Goal: Task Accomplishment & Management: Manage account settings

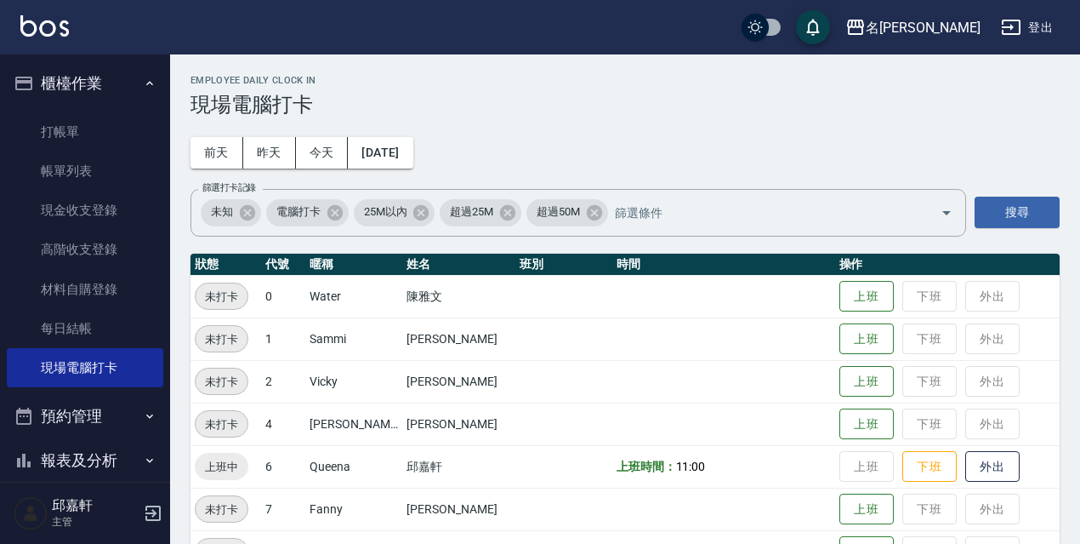
scroll to position [348, 0]
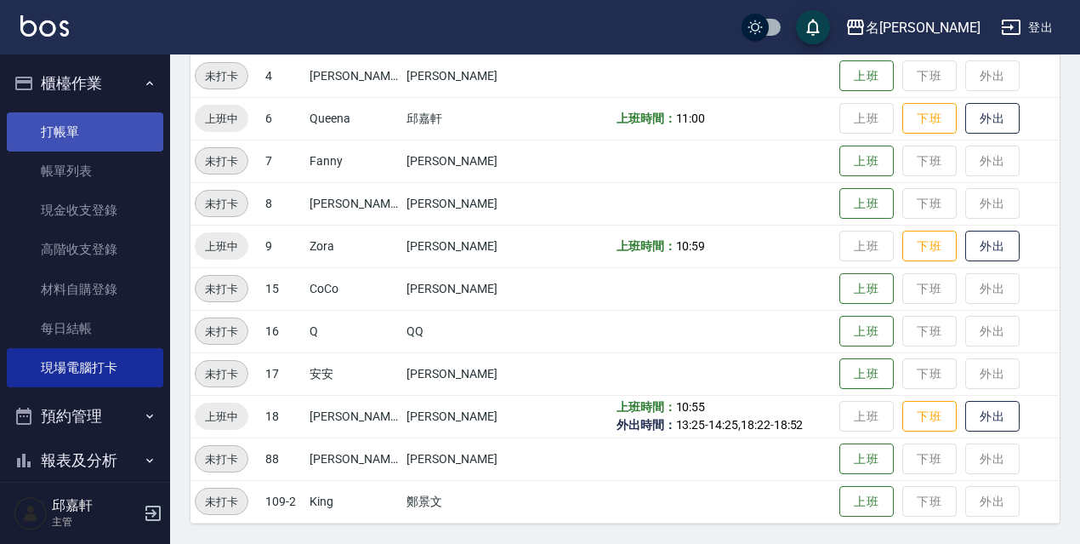
click at [27, 126] on link "打帳單" at bounding box center [85, 131] width 157 height 39
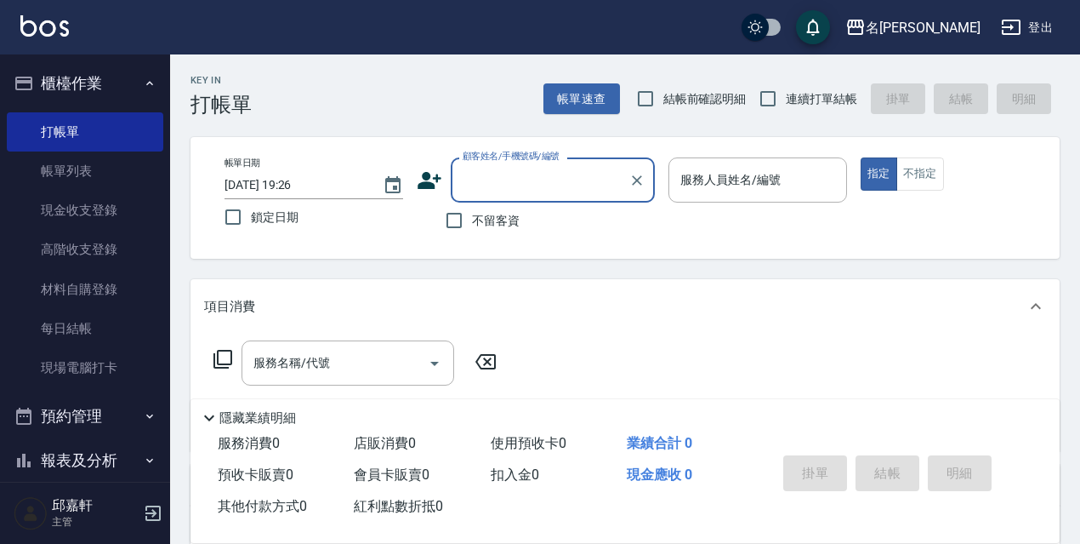
click at [265, 219] on span "鎖定日期" at bounding box center [275, 217] width 48 height 18
click at [251, 219] on input "鎖定日期" at bounding box center [233, 217] width 36 height 36
checkbox input "true"
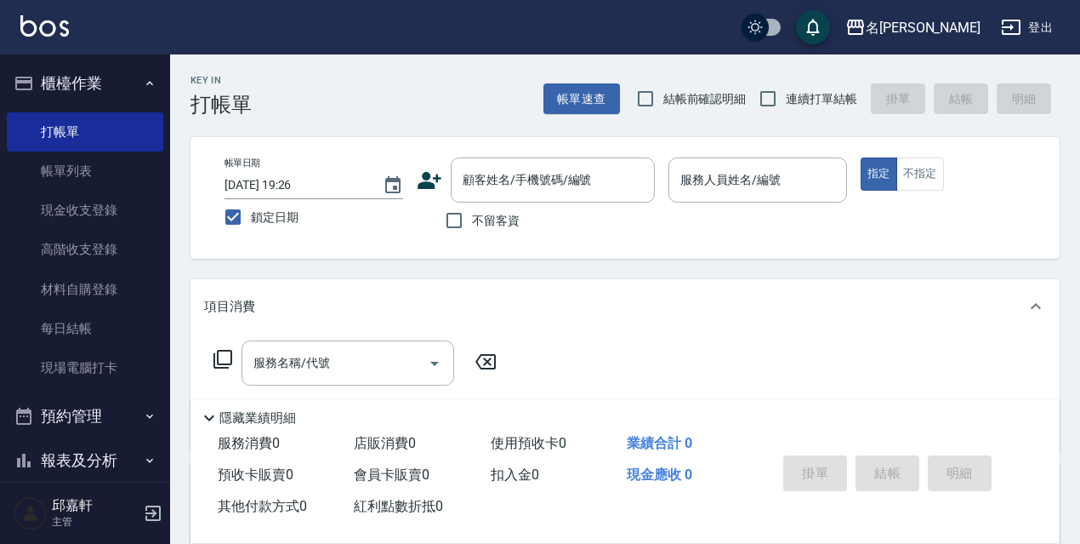
click at [520, 215] on div "不留客資" at bounding box center [536, 220] width 238 height 36
drag, startPoint x: 515, startPoint y: 216, endPoint x: 773, endPoint y: 193, distance: 258.8
click at [515, 216] on span "不留客資" at bounding box center [496, 221] width 48 height 18
click at [472, 216] on input "不留客資" at bounding box center [454, 220] width 36 height 36
checkbox input "true"
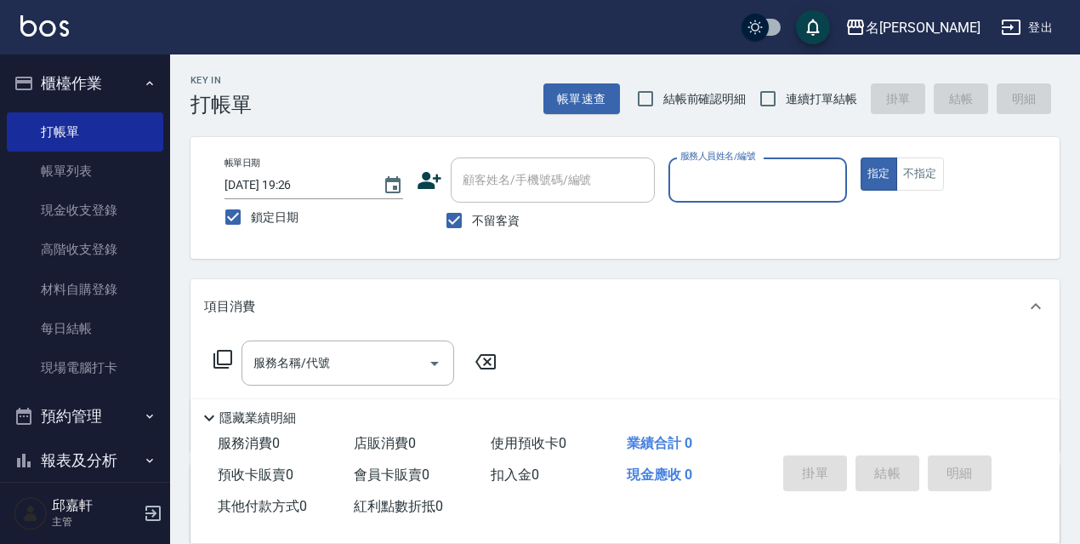
click at [826, 96] on span "連續打單結帳" at bounding box center [821, 99] width 71 height 18
click at [786, 96] on input "連續打單結帳" at bounding box center [768, 99] width 36 height 36
checkbox input "true"
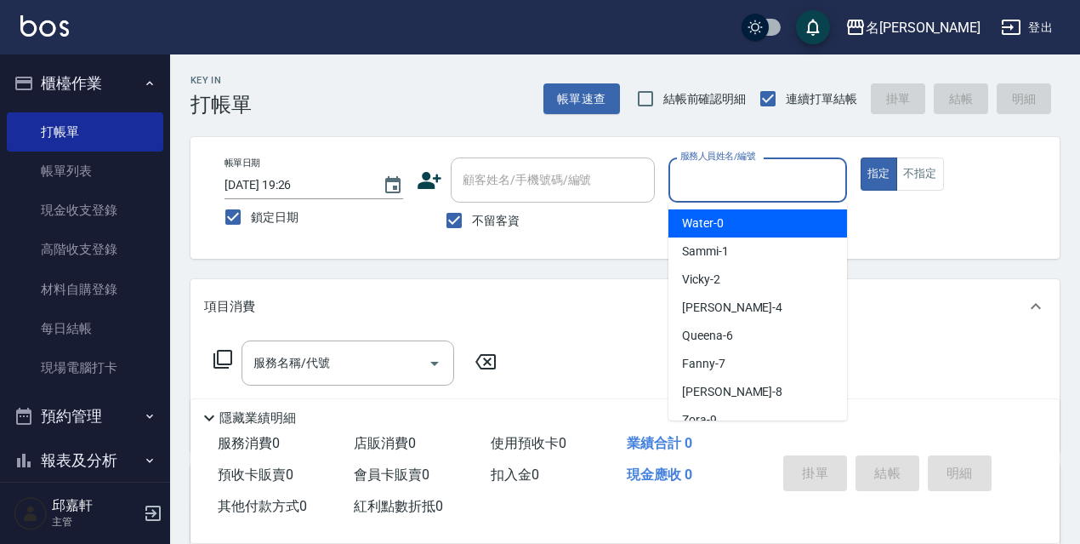
click at [722, 168] on input "服務人員姓名/編號" at bounding box center [757, 180] width 163 height 30
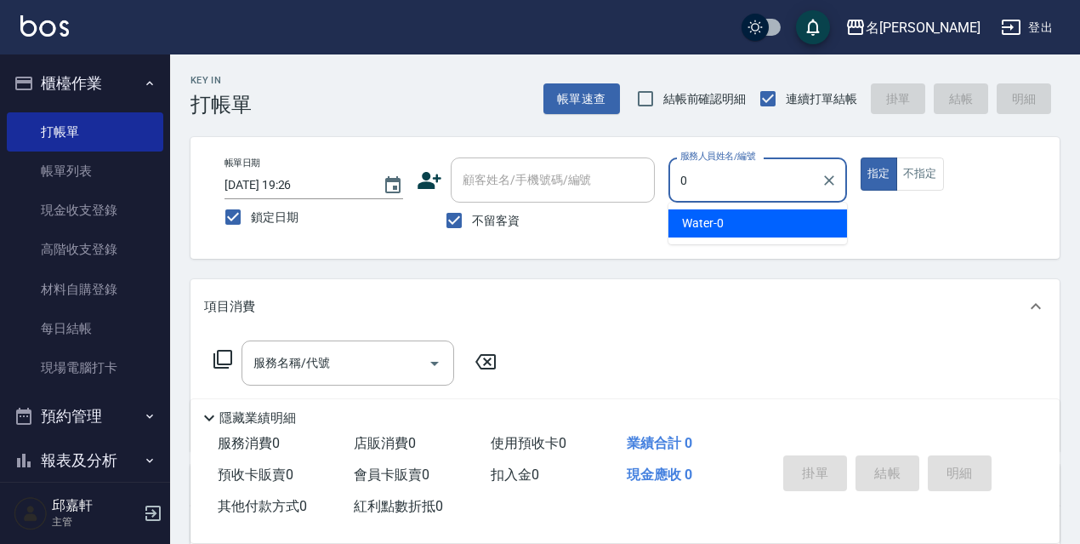
type input "Water-0"
type button "true"
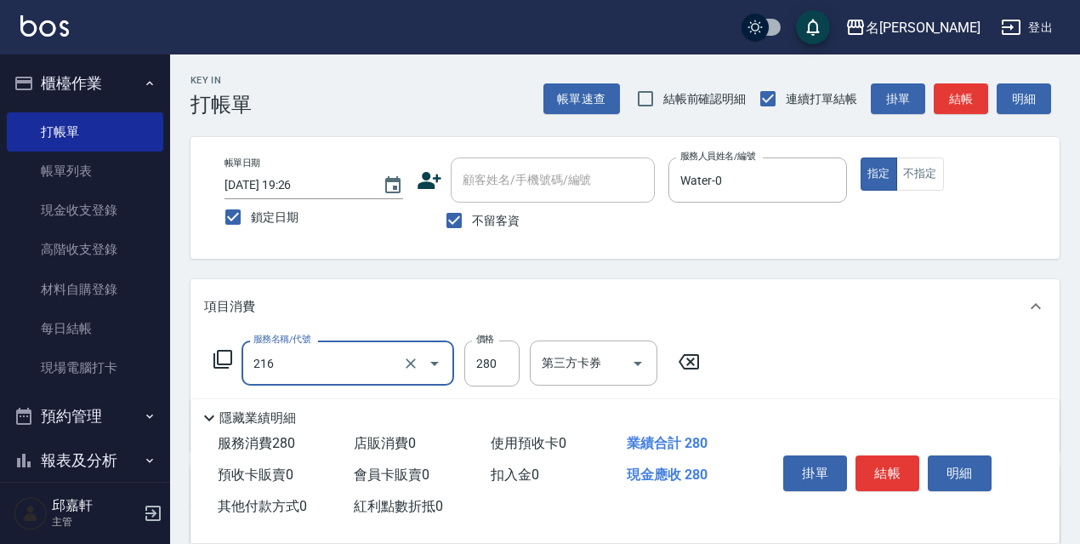
type input "洗髮卷<抵>280(216)"
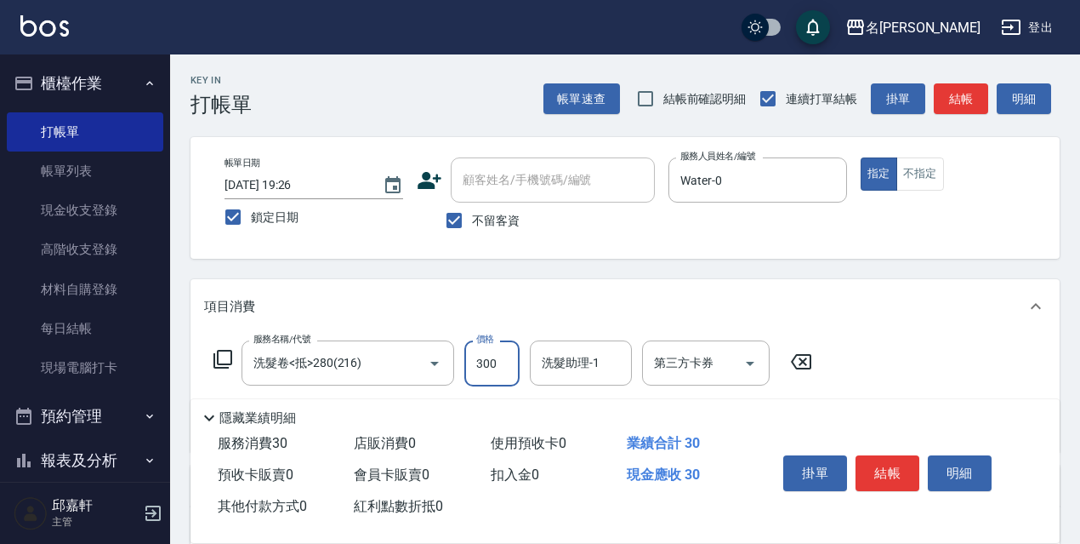
type input "300"
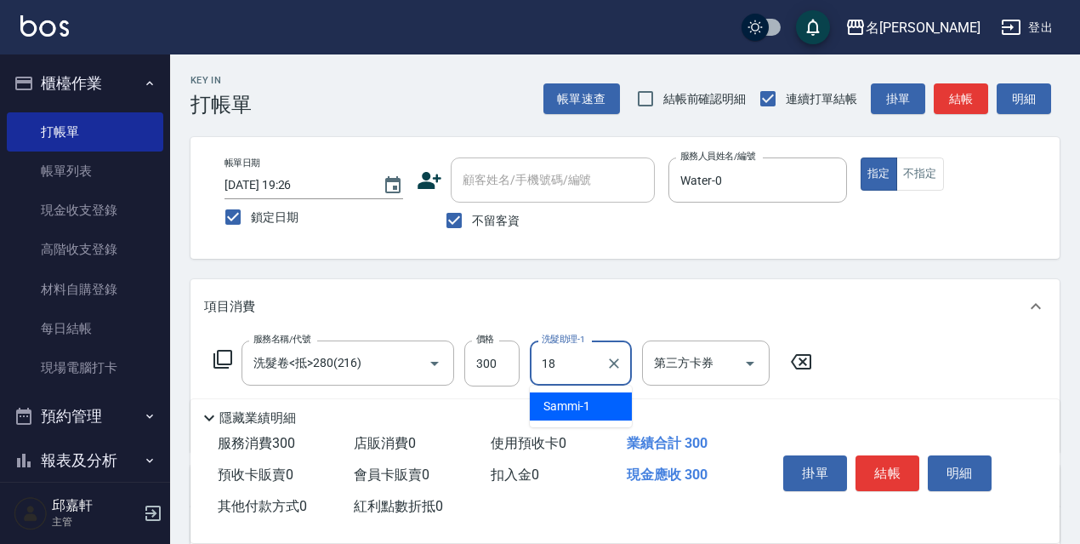
type input "[PERSON_NAME]-18"
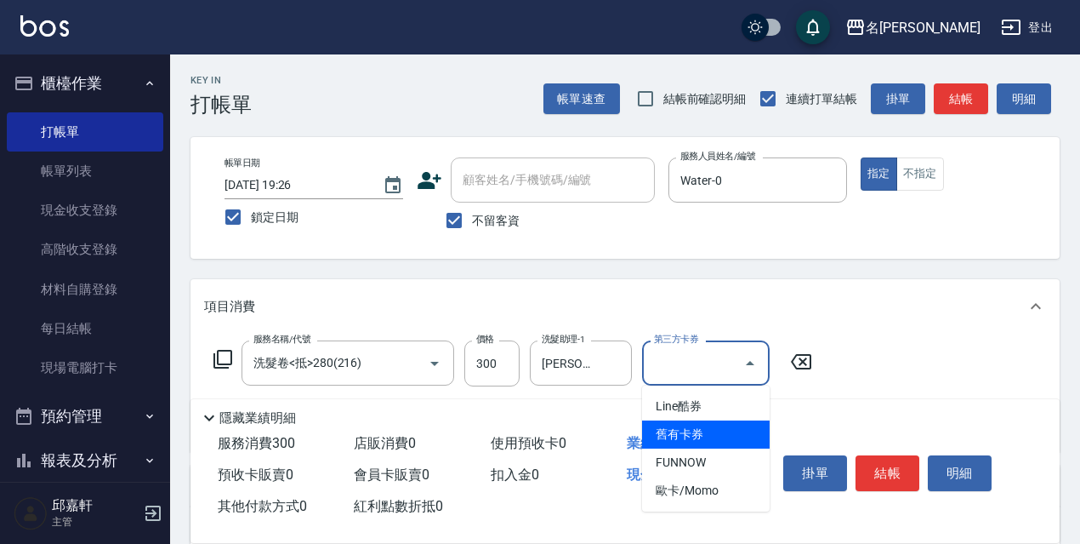
type input "舊有卡券"
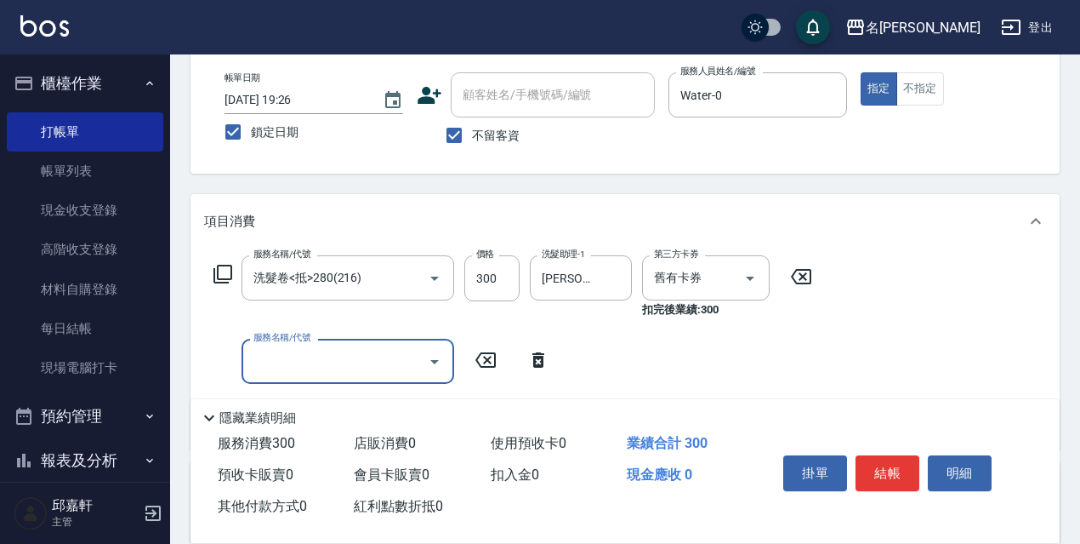
scroll to position [170, 0]
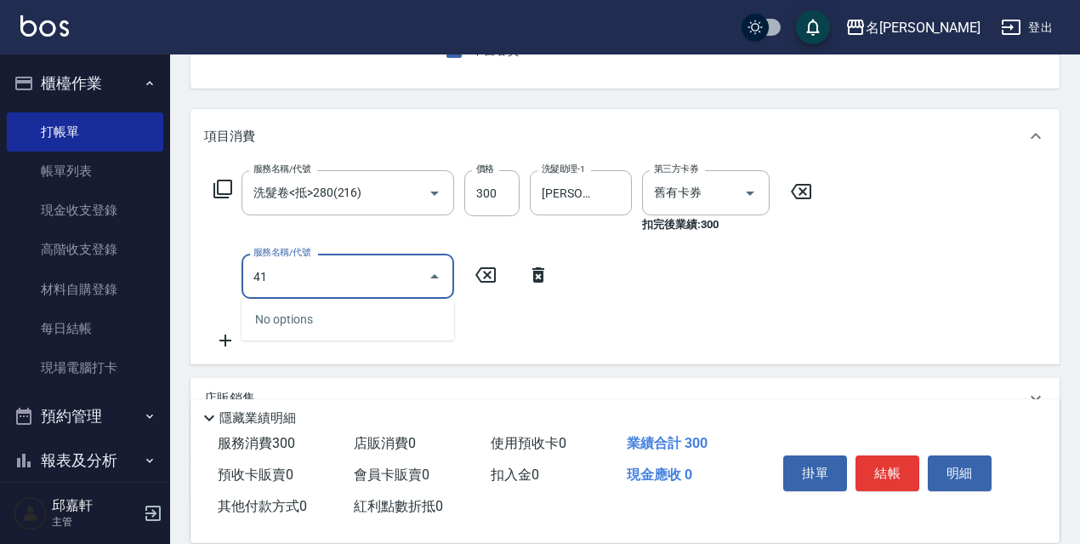
type input "4"
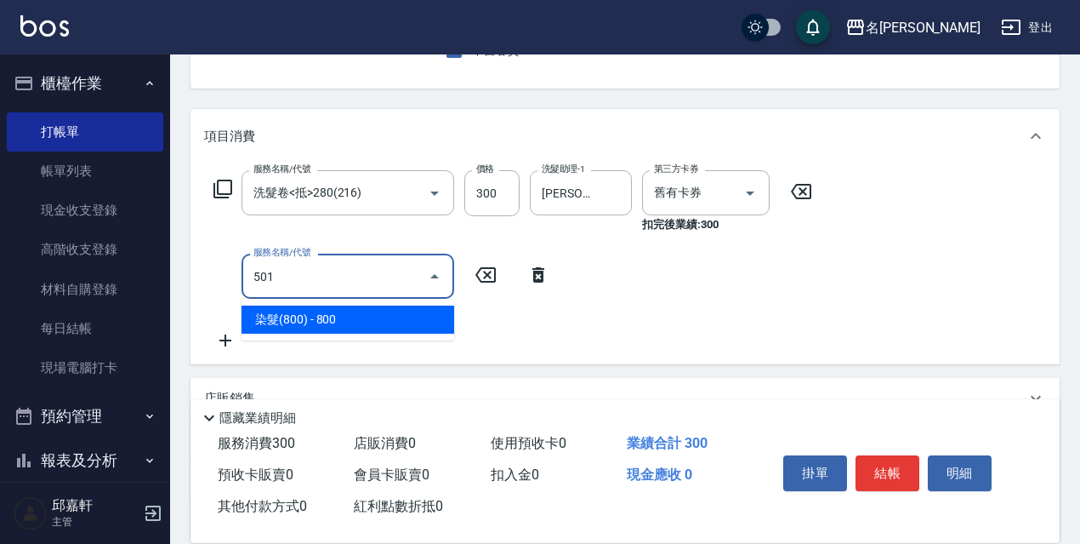
type input "染髮(800)(501)"
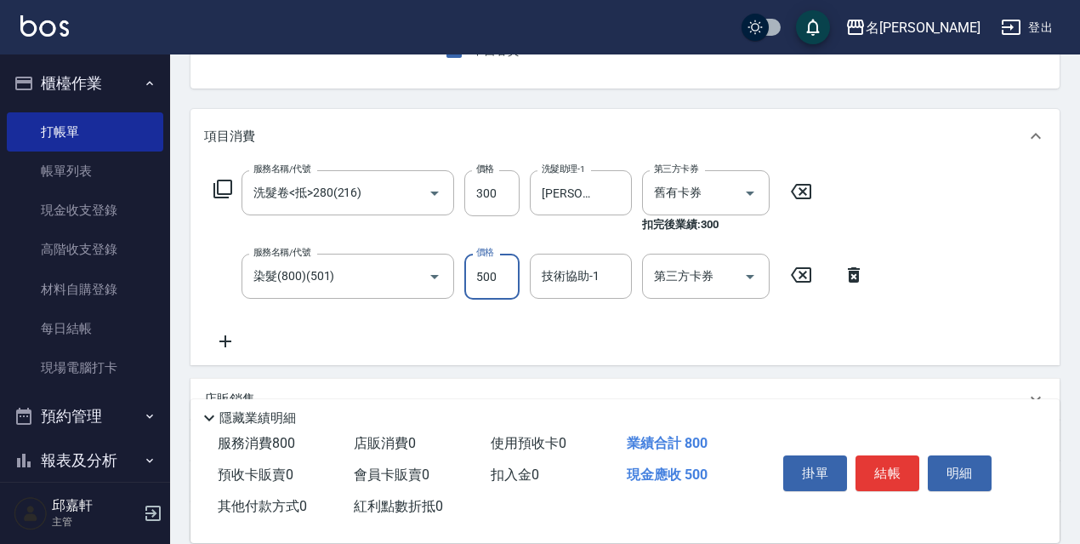
type input "500"
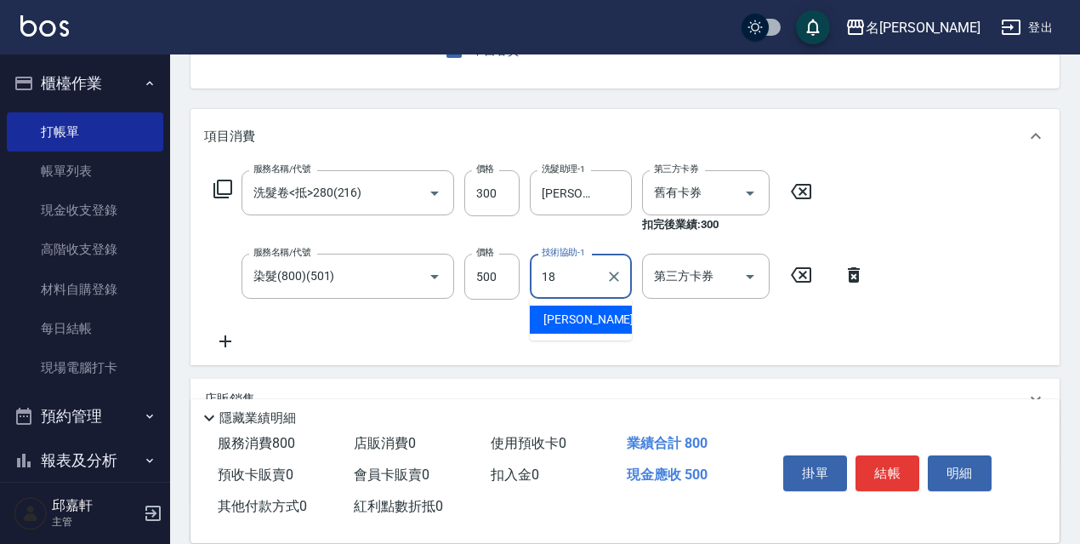
type input "[PERSON_NAME]-18"
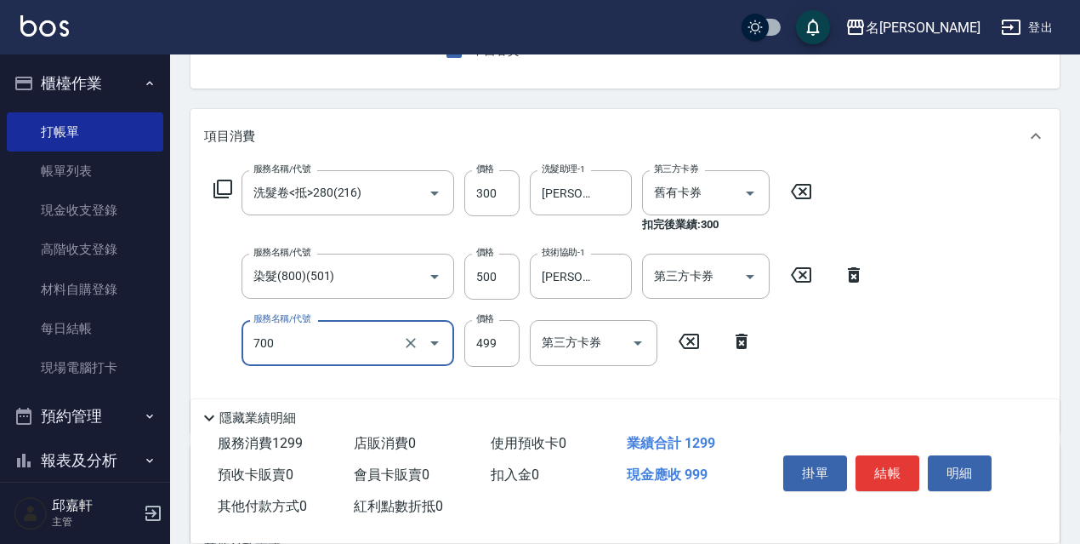
type input "頭皮隔離(700)"
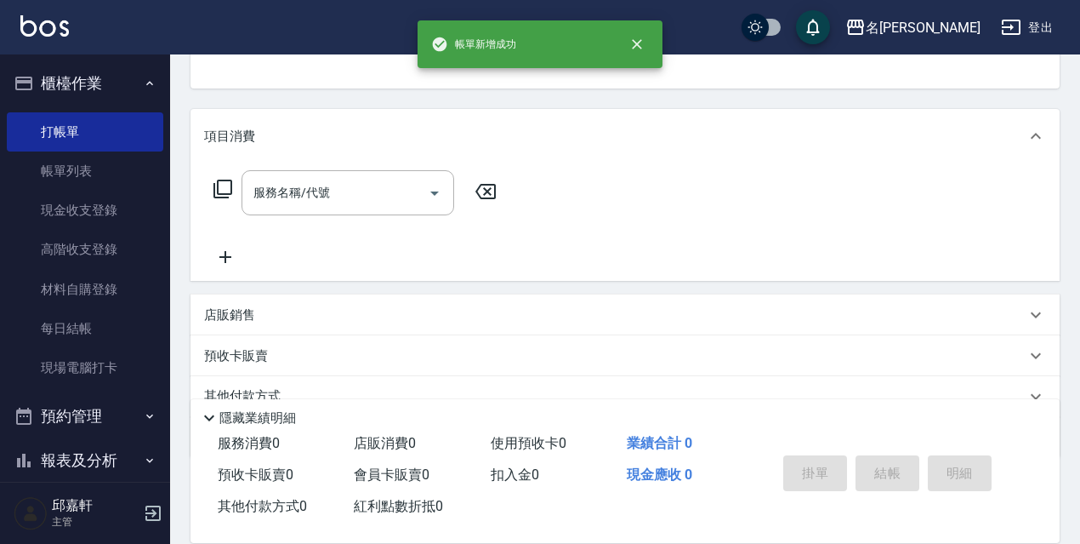
scroll to position [165, 0]
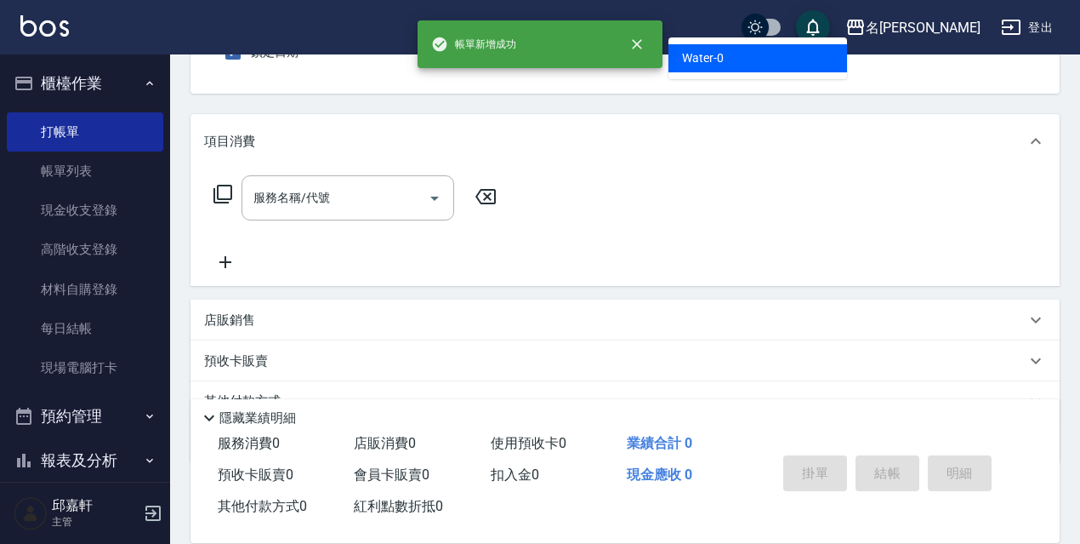
type input "Water-0"
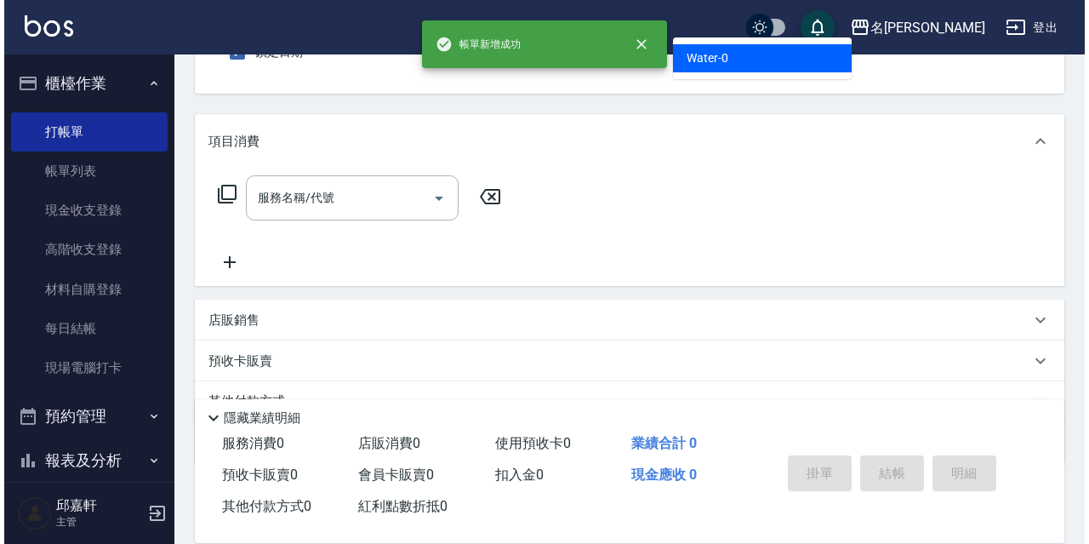
scroll to position [157, 0]
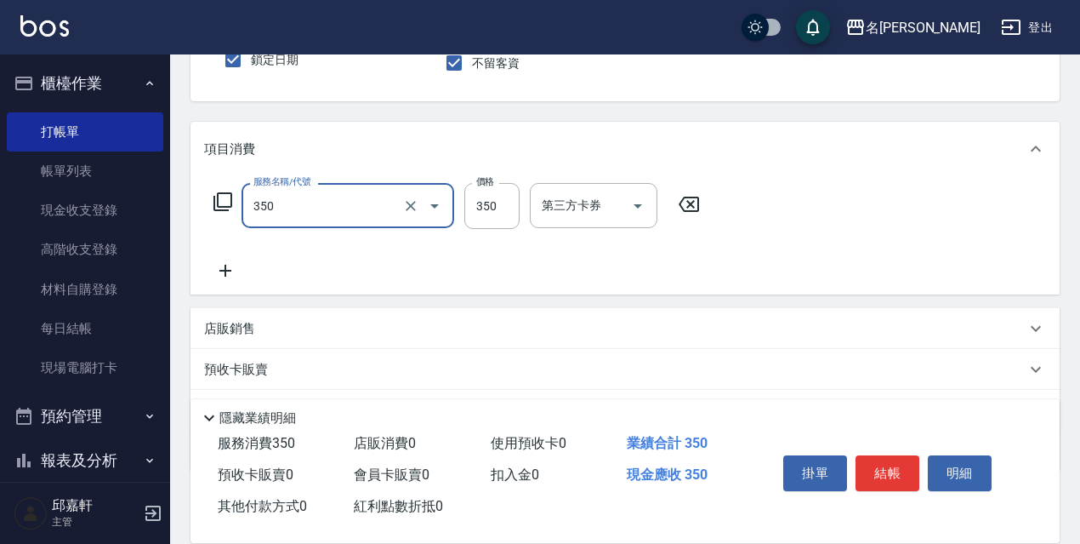
type input "洗髮350(350)"
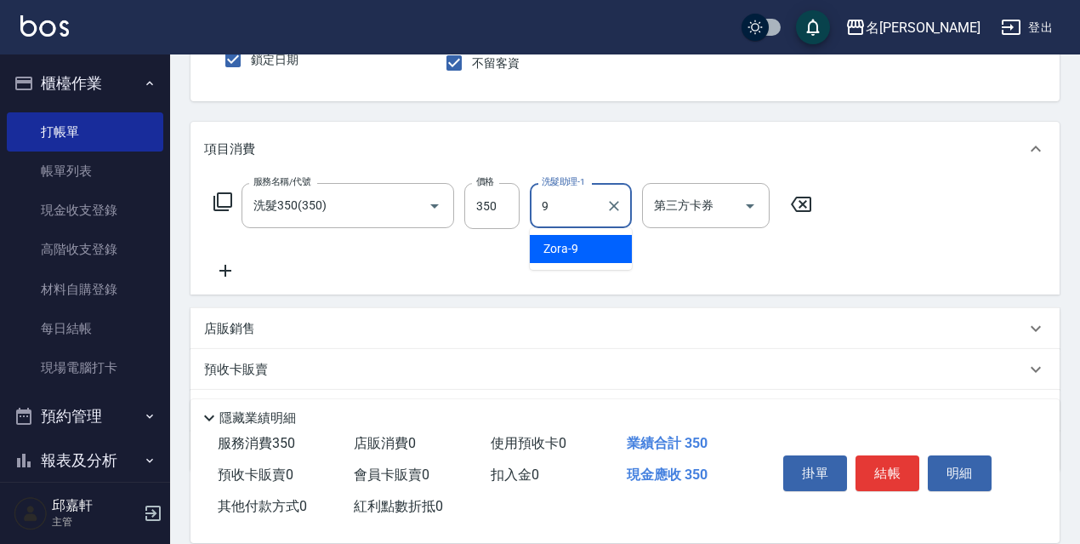
type input "Zora-9"
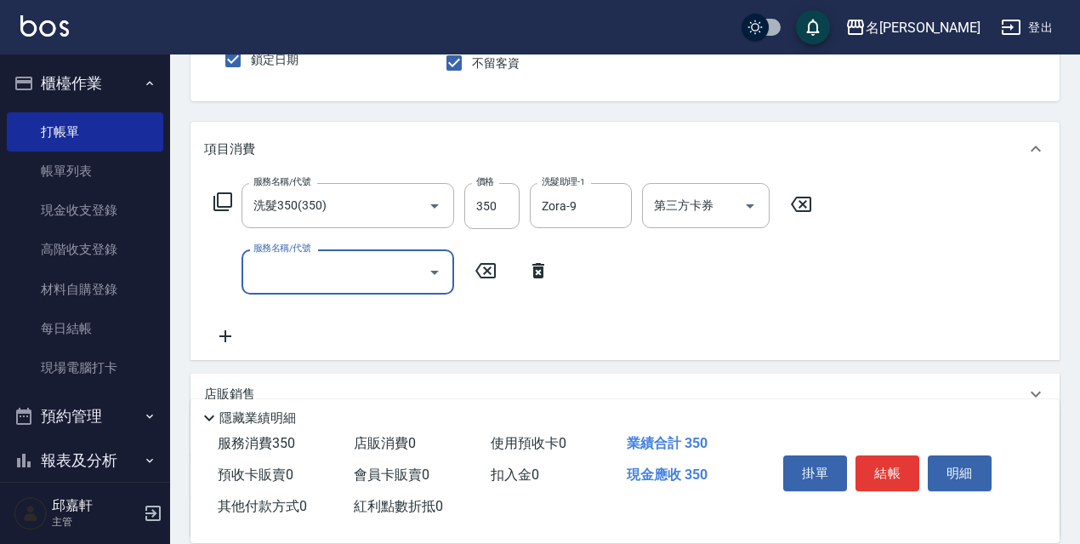
click at [227, 197] on icon at bounding box center [223, 201] width 20 height 20
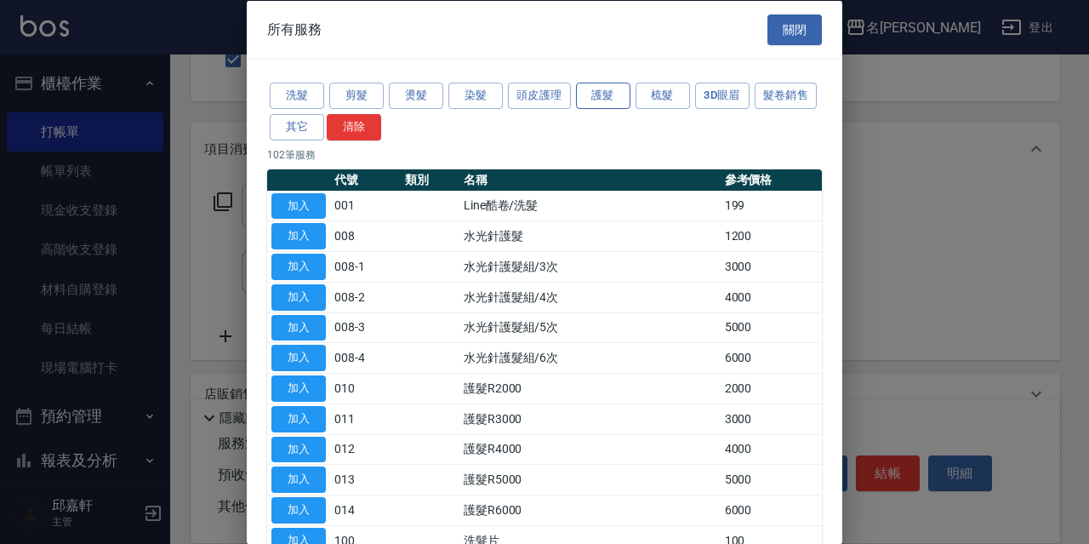
click at [601, 94] on button "護髮" at bounding box center [603, 96] width 54 height 26
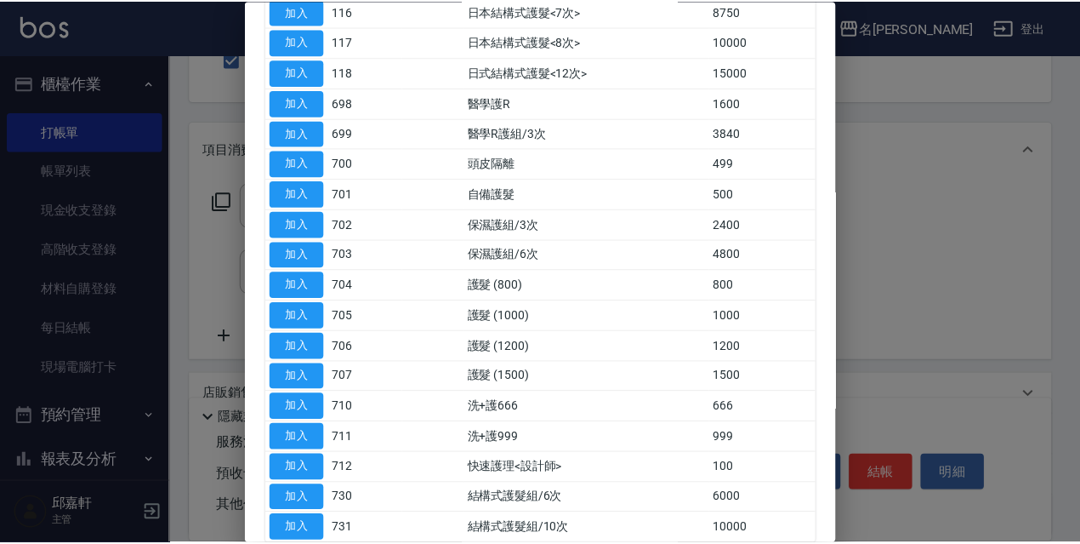
scroll to position [766, 0]
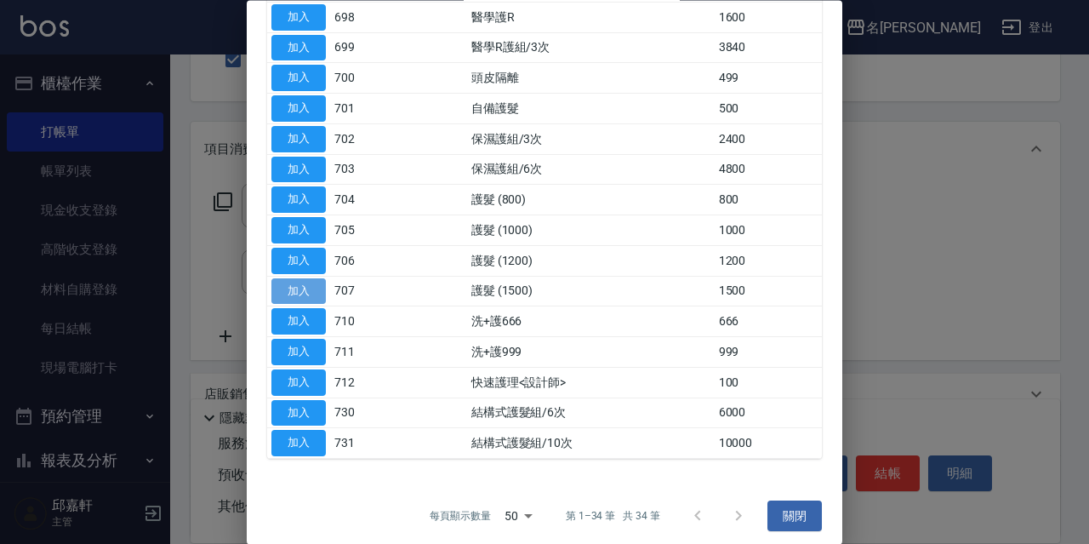
click at [313, 283] on button "加入" at bounding box center [298, 291] width 54 height 26
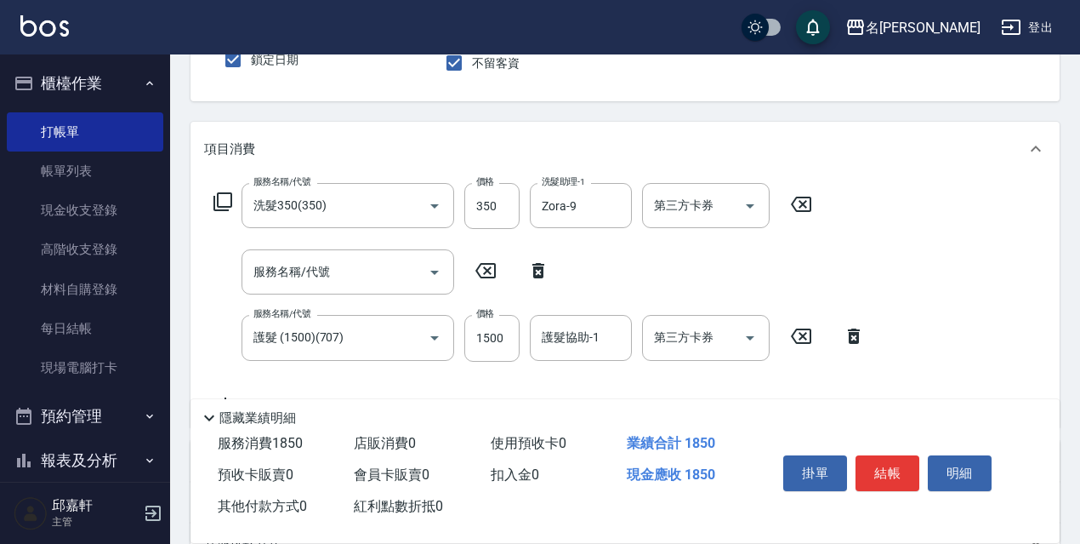
click at [538, 271] on icon at bounding box center [539, 270] width 12 height 15
type input "護髮 (1500)(707)"
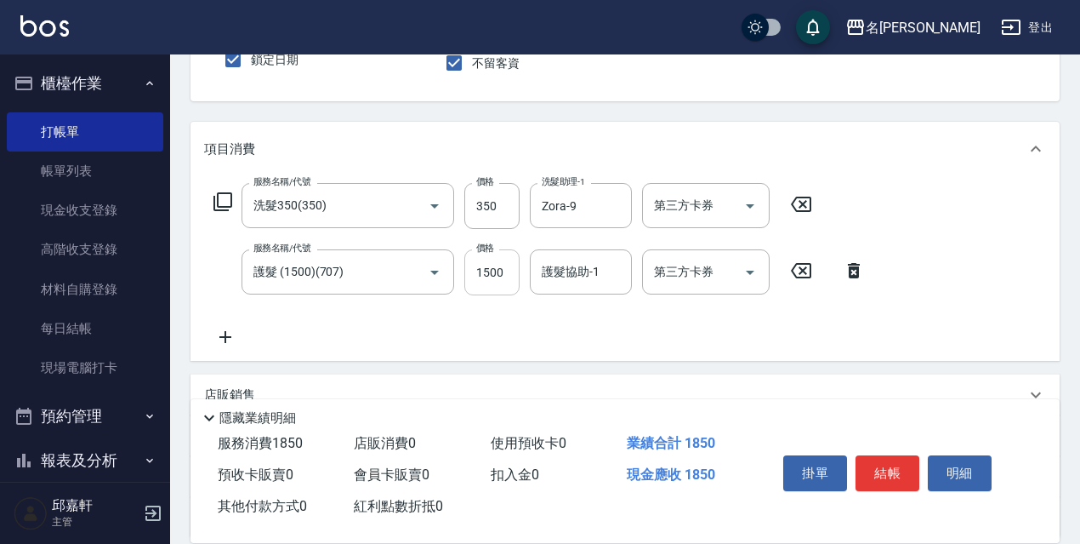
click at [475, 280] on input "1500" at bounding box center [491, 272] width 55 height 46
type input "1250"
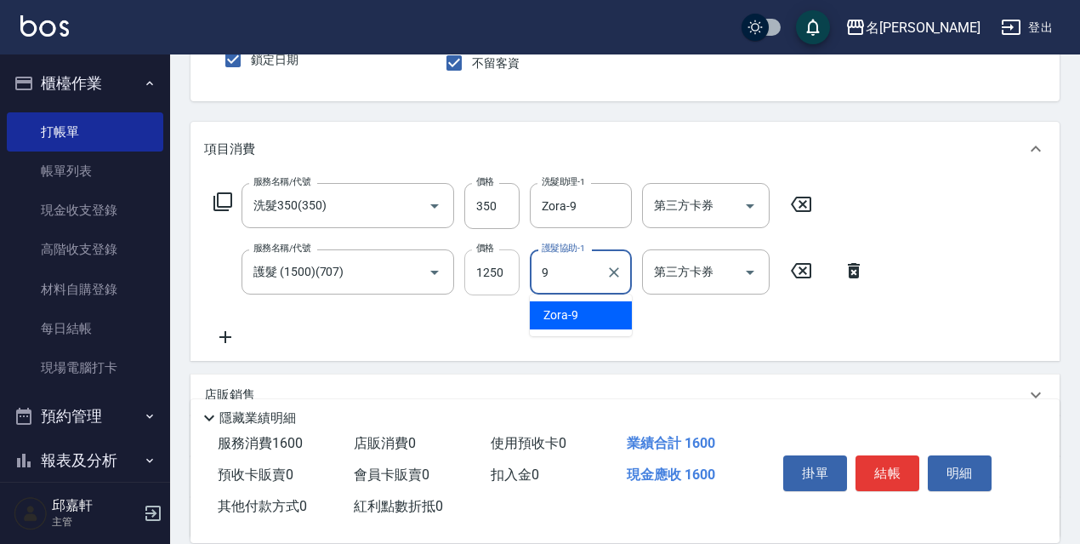
type input "Zora-9"
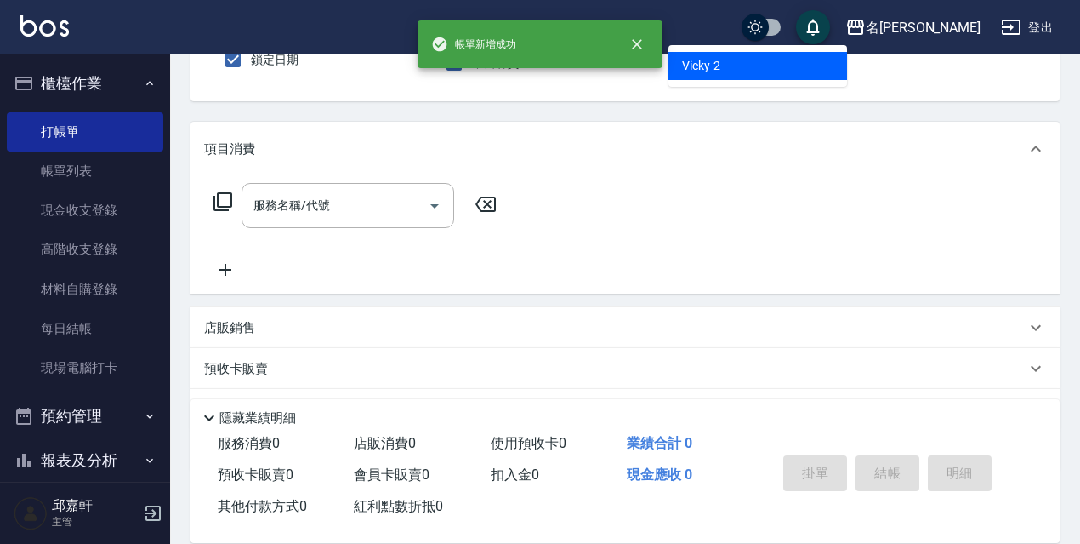
type input "Vicky-2"
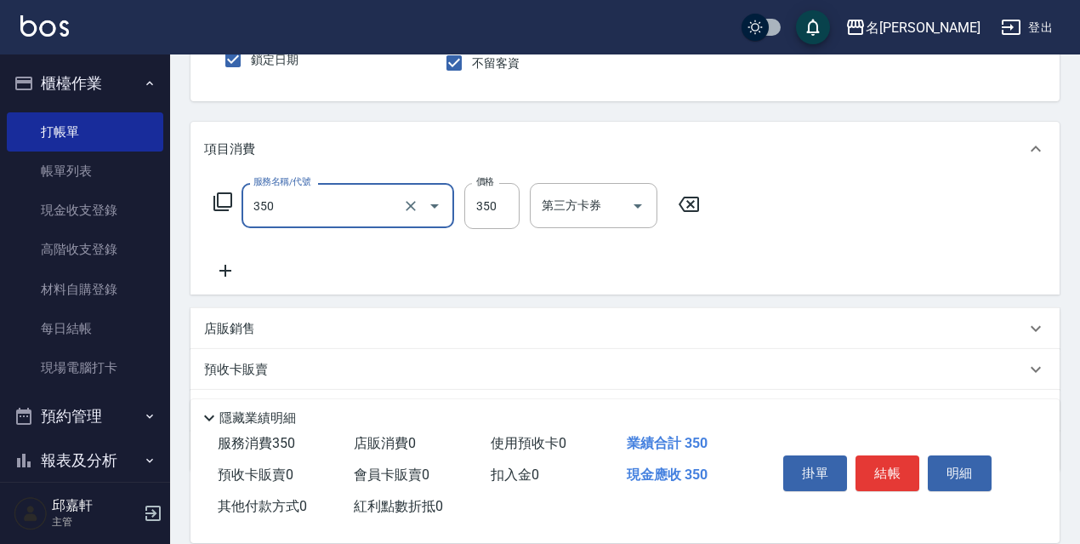
type input "洗髮350(350)"
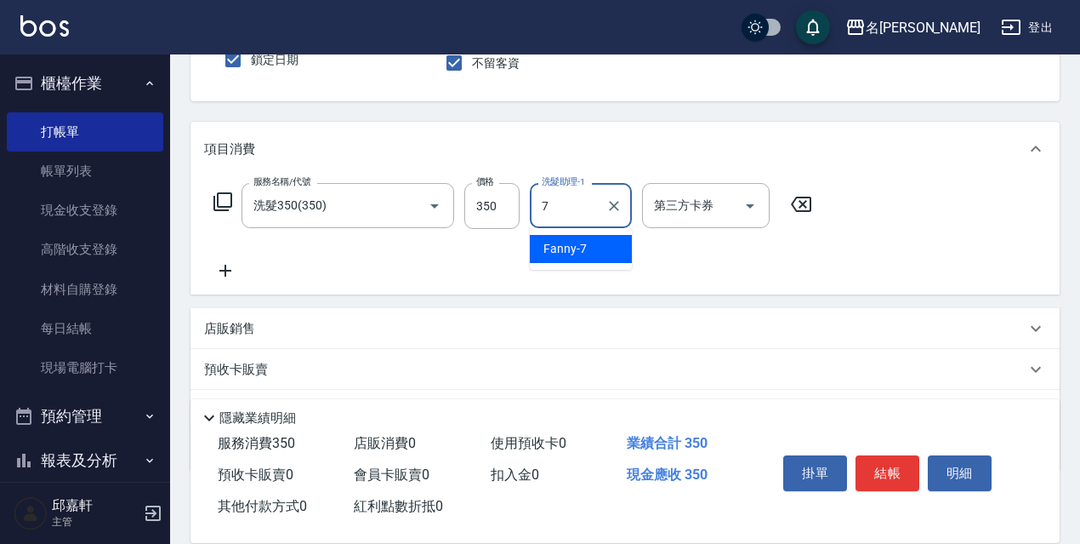
type input "Fanny-7"
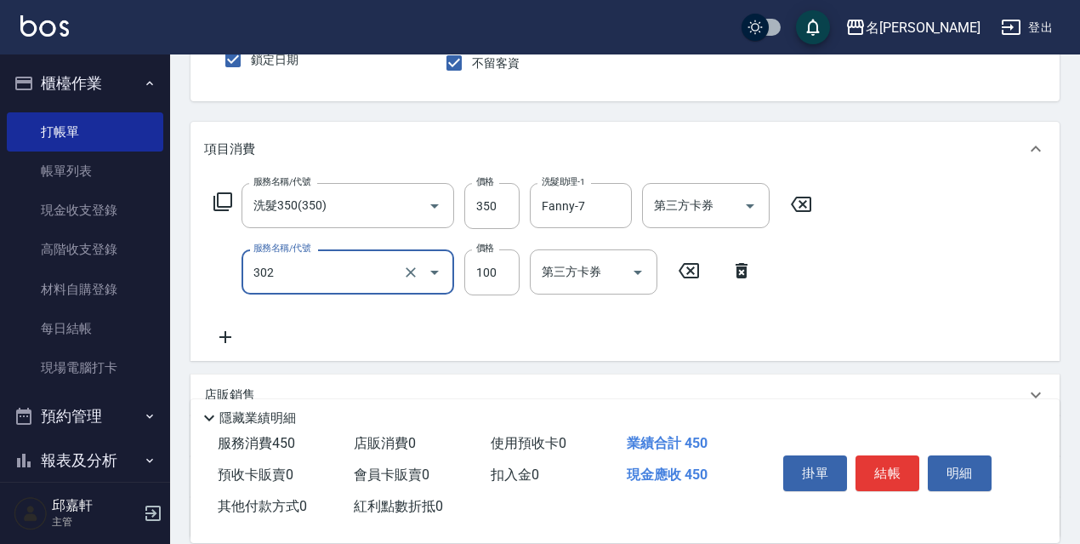
type input "剪髮<瀏海>(302)"
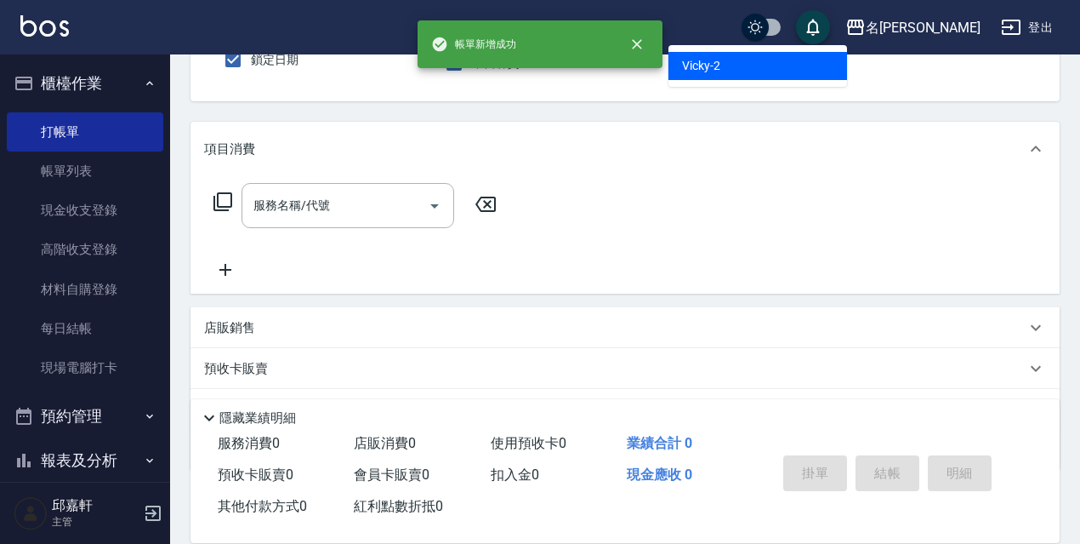
type input "Vicky-2"
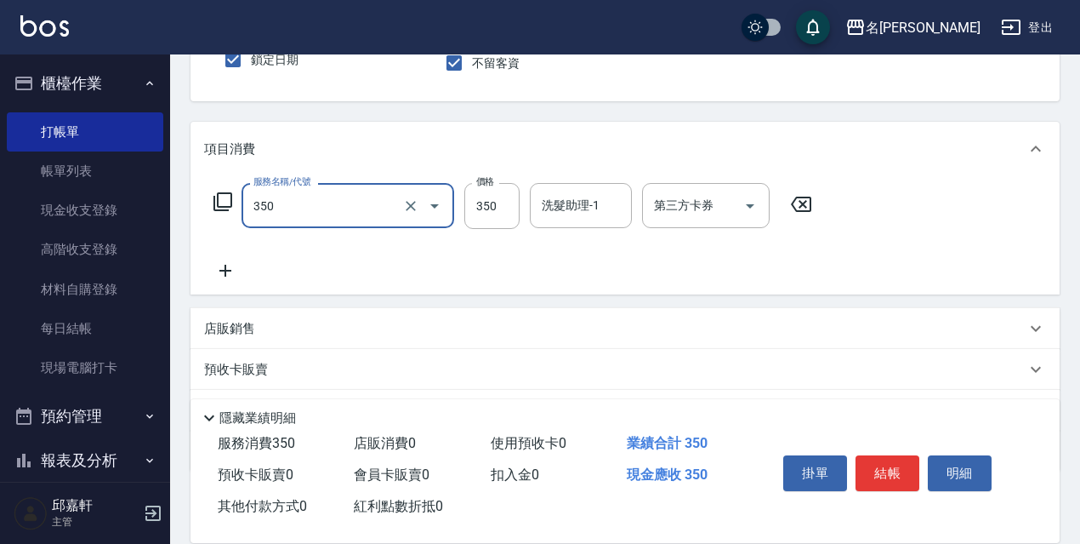
type input "洗髮350(350)"
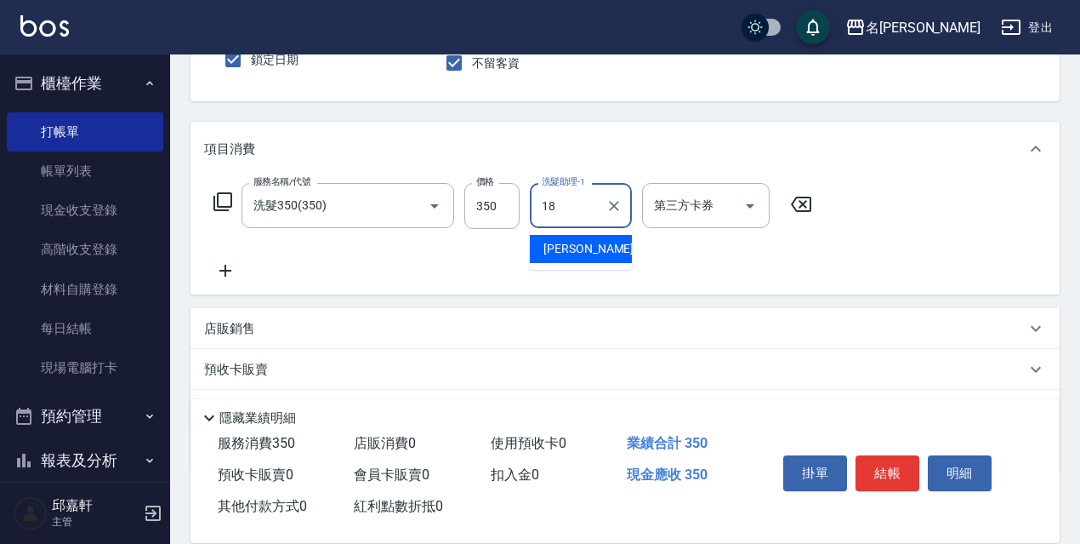
type input "[PERSON_NAME]-18"
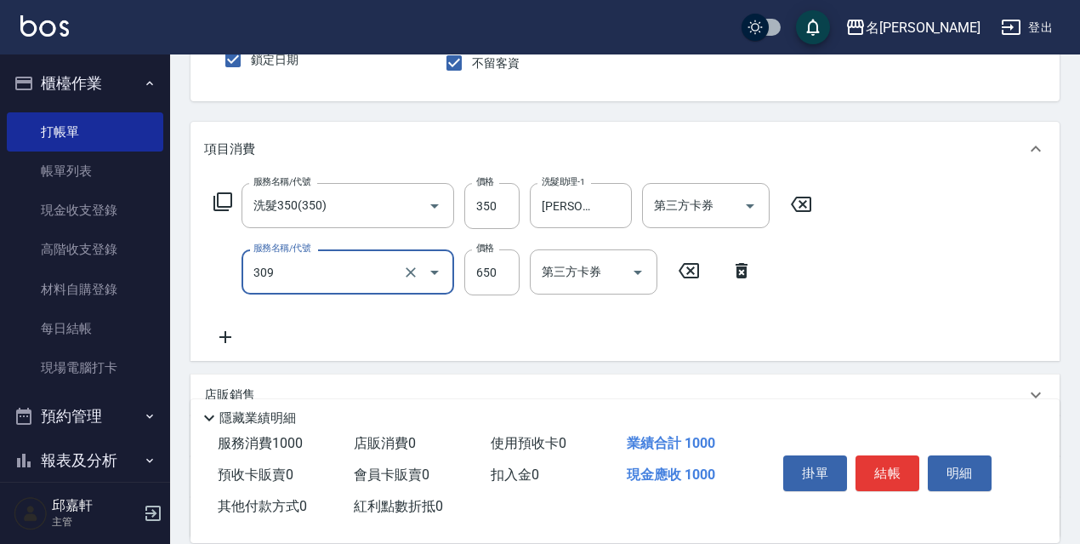
type input "剪髮650(309)"
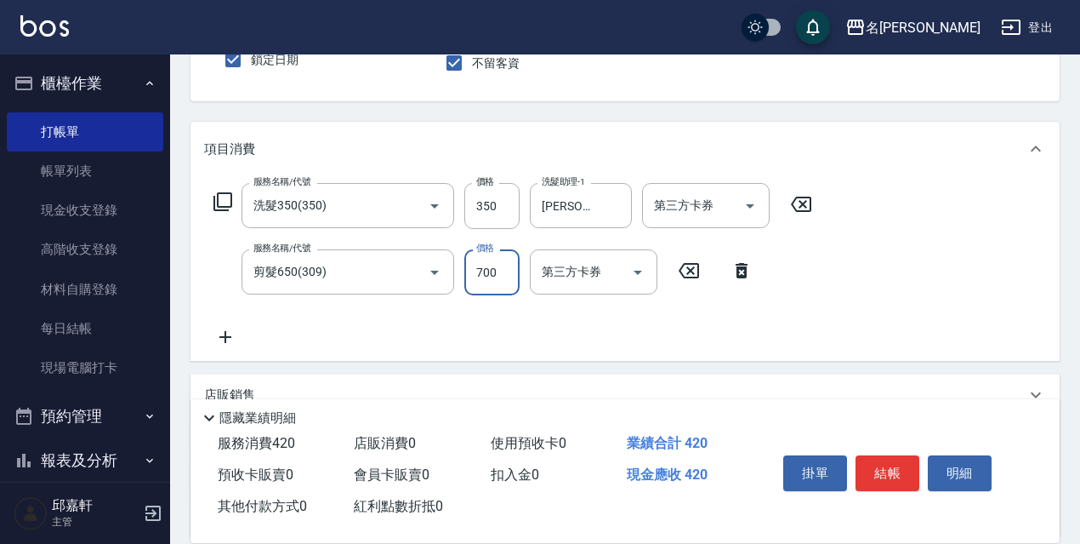
type input "700"
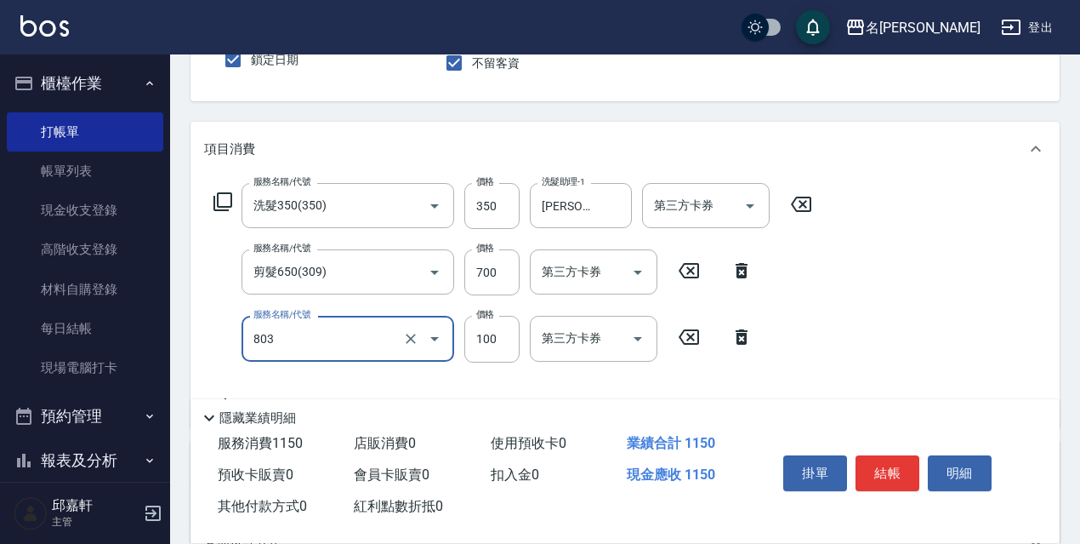
type input "電棒/夾直(803)"
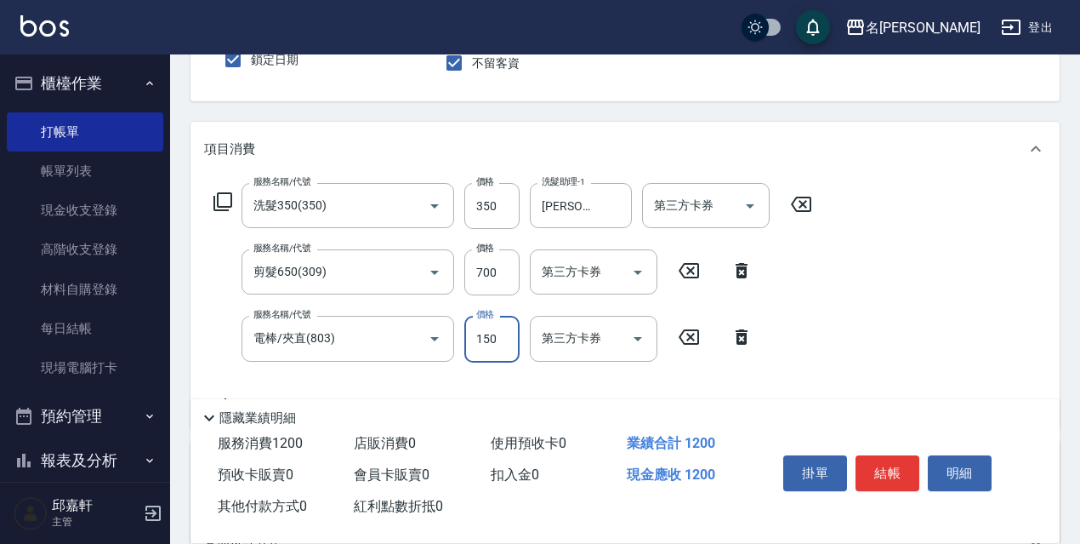
type input "150"
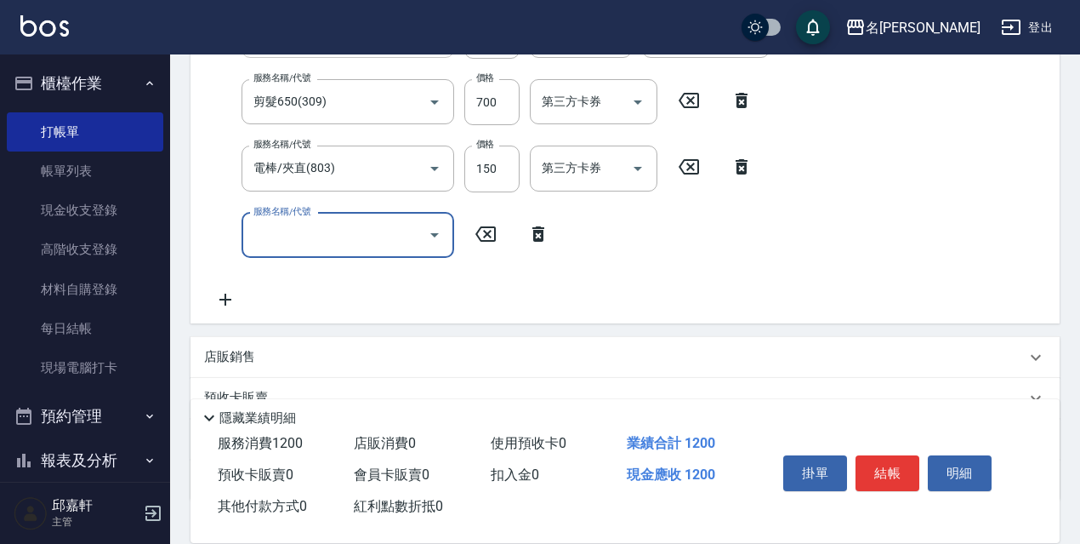
scroll to position [157, 0]
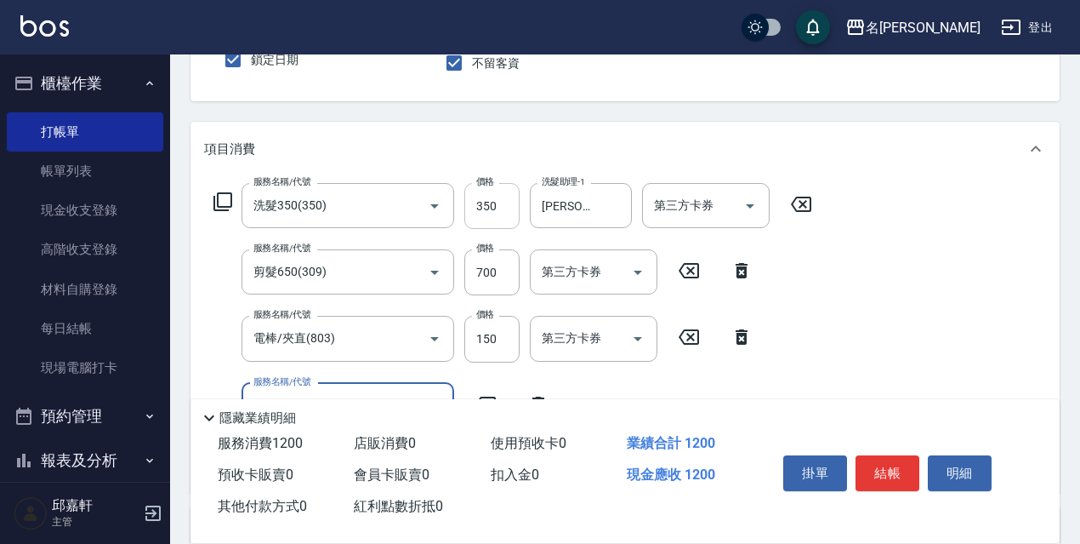
click at [490, 208] on input "350" at bounding box center [491, 206] width 55 height 46
type input "330"
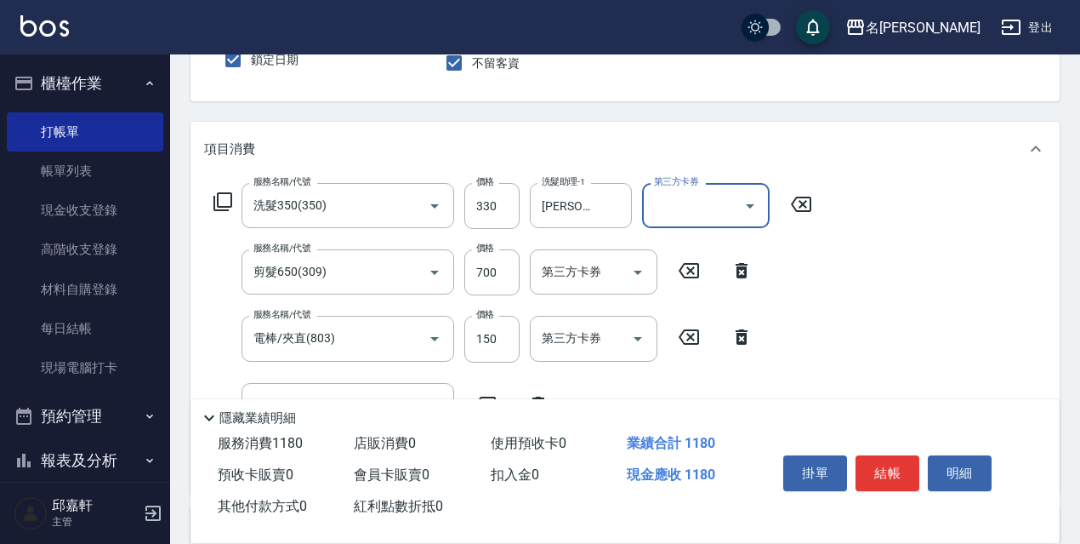
scroll to position [242, 0]
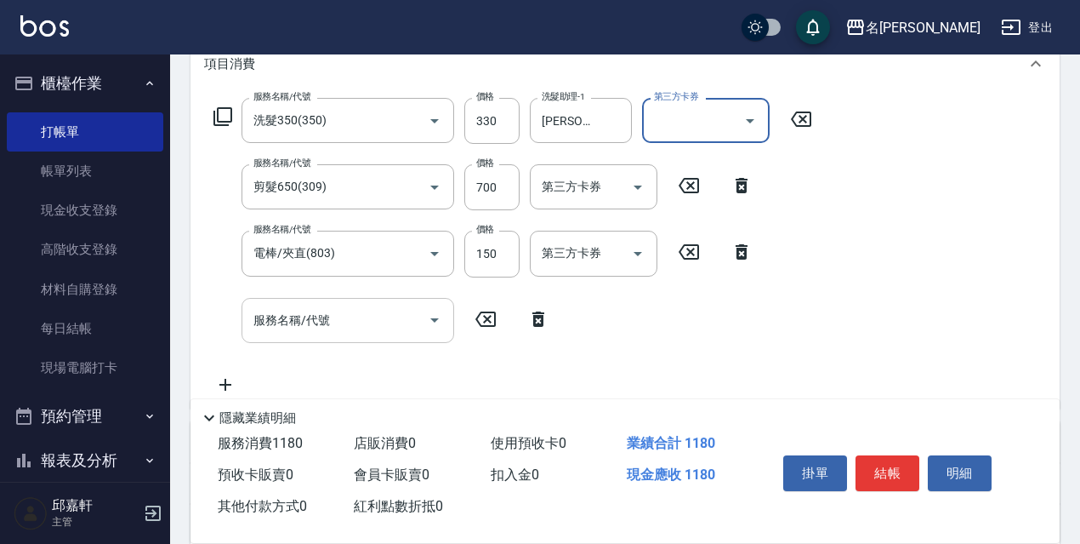
click at [393, 326] on input "服務名稱/代號" at bounding box center [335, 320] width 172 height 30
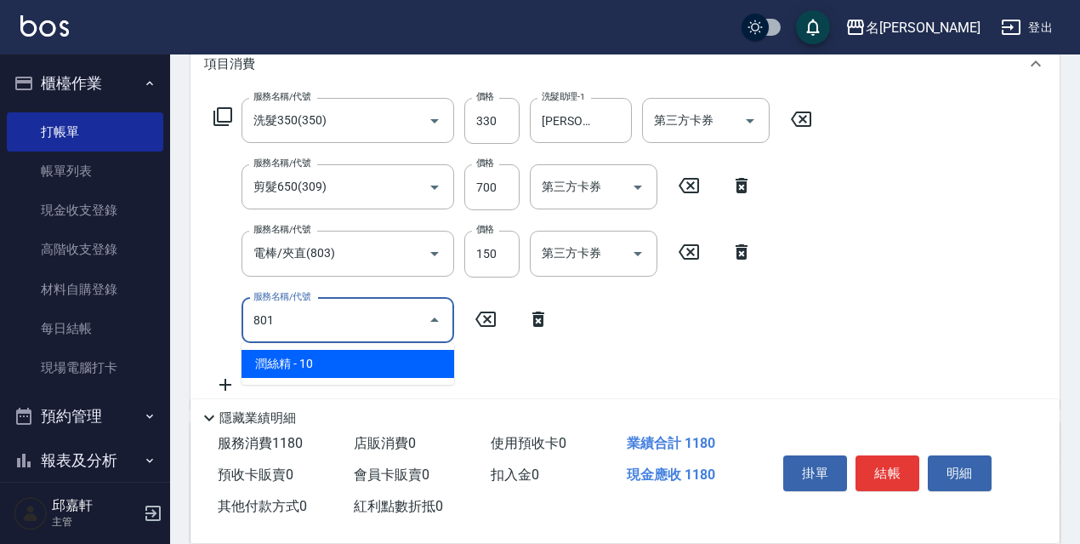
type input "潤絲精(801)"
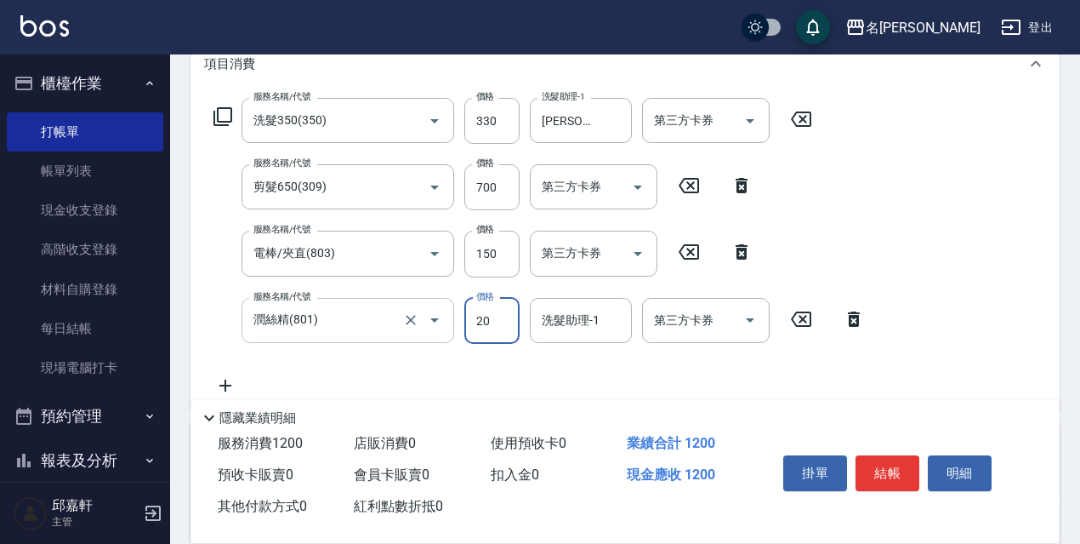
type input "20"
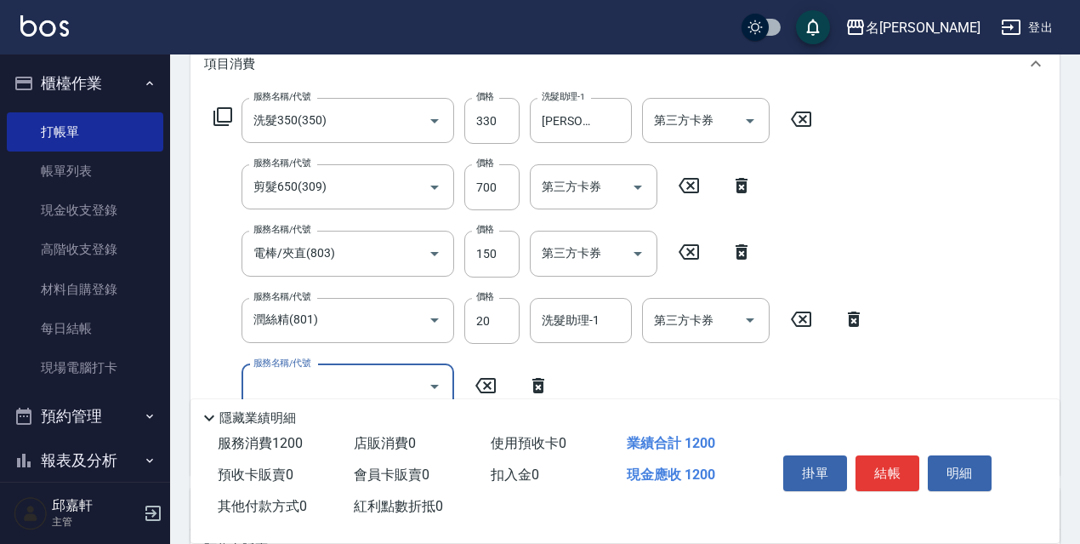
click at [530, 375] on icon at bounding box center [538, 385] width 43 height 20
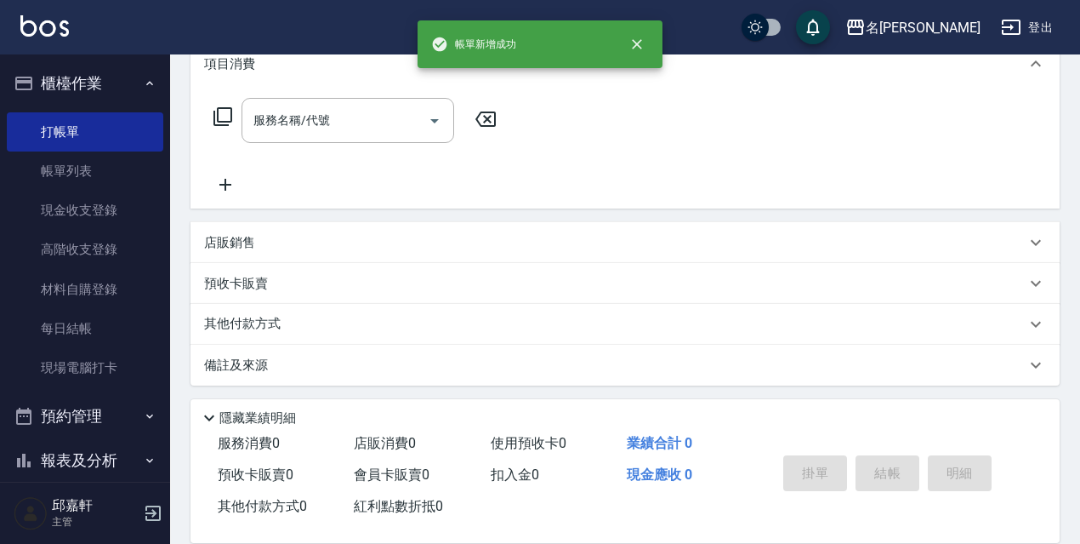
scroll to position [0, 0]
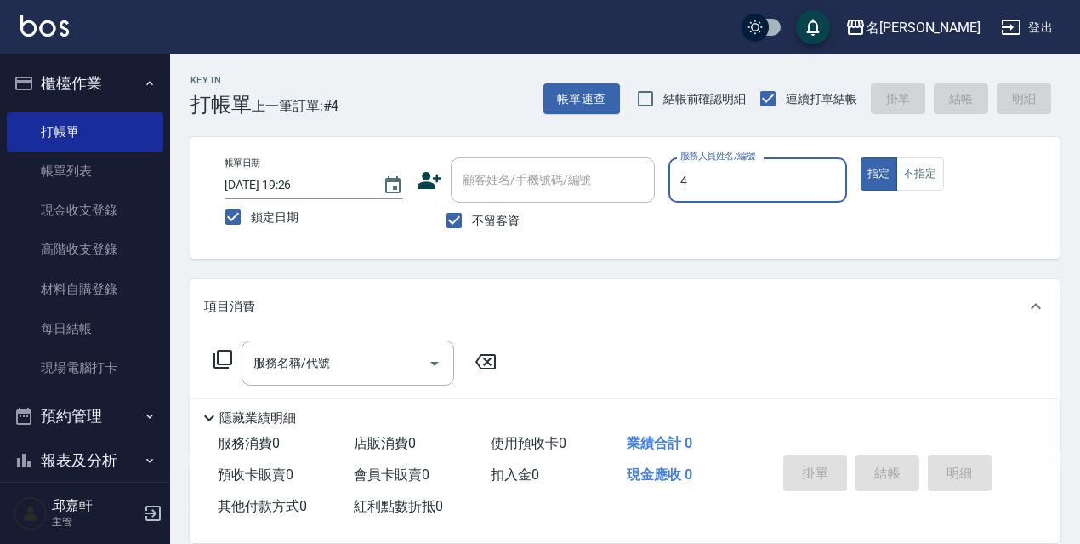
type input "[PERSON_NAME]-4"
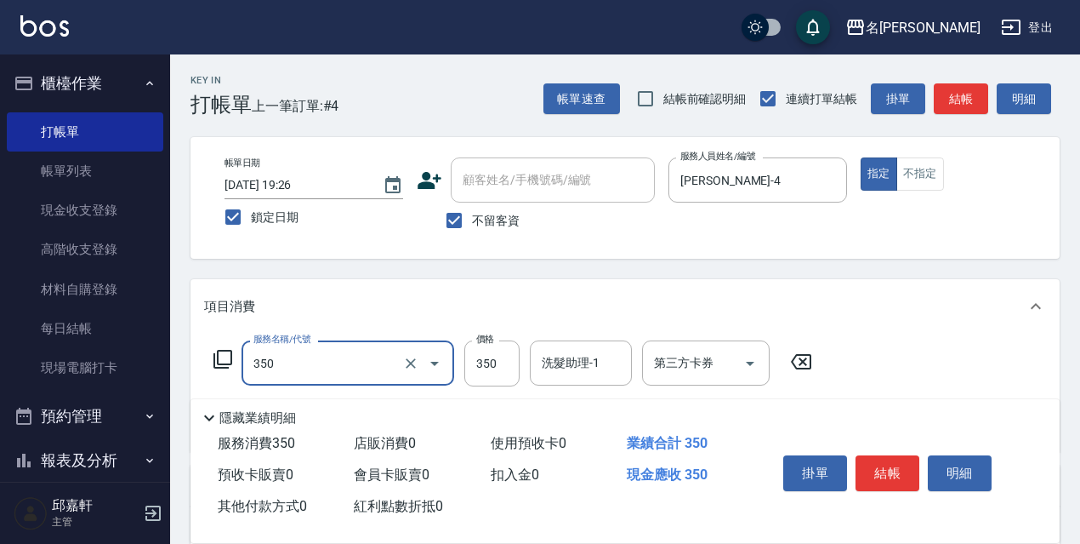
type input "洗髮350(350)"
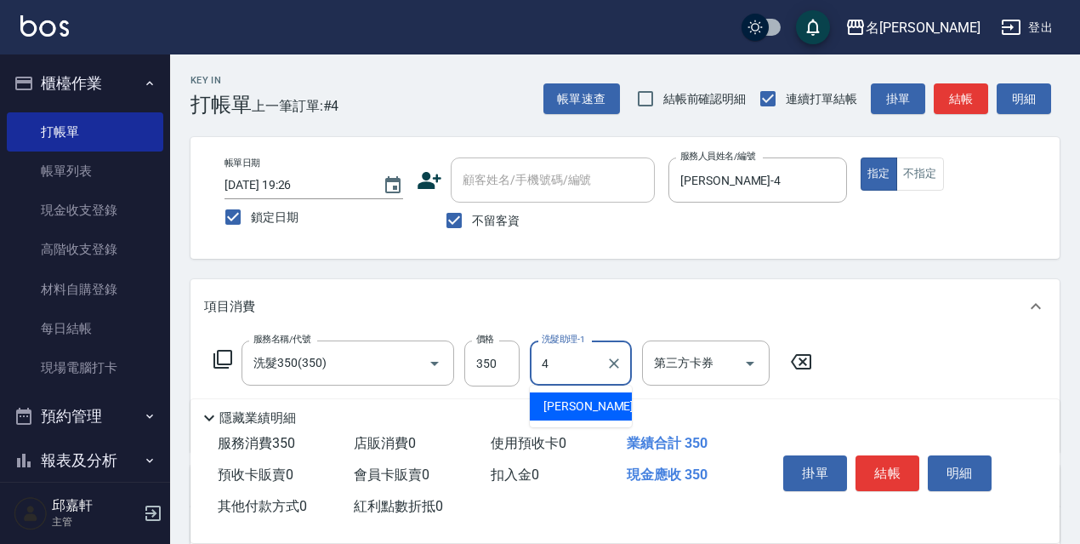
type input "[PERSON_NAME]-4"
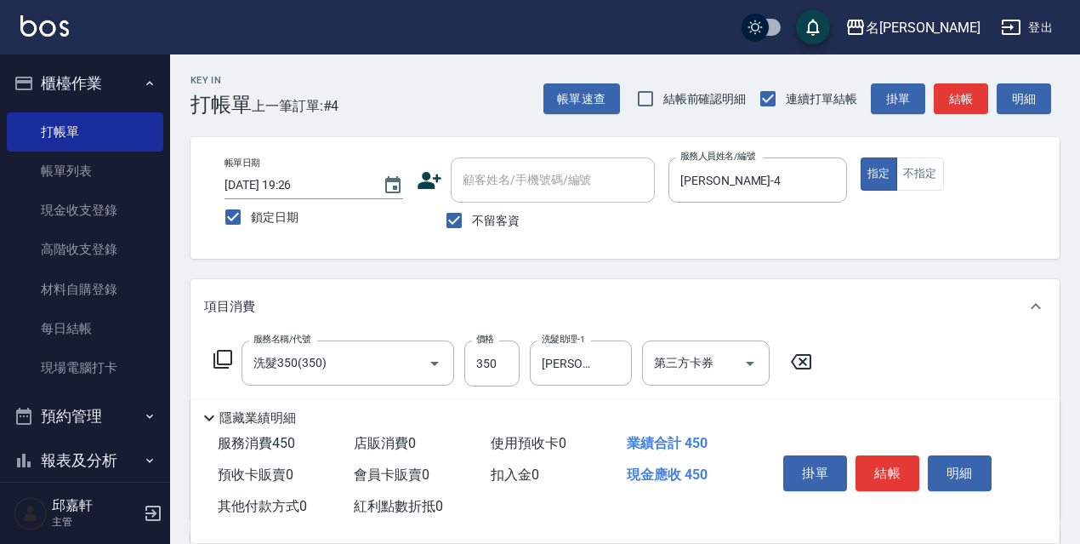
type input "電棒/夾直(803)"
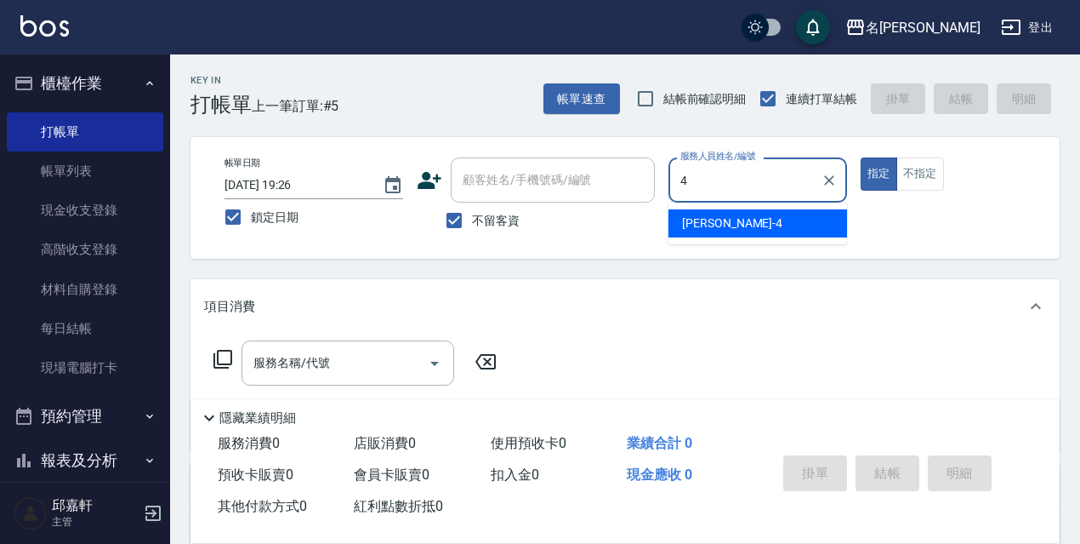
type input "[PERSON_NAME]-4"
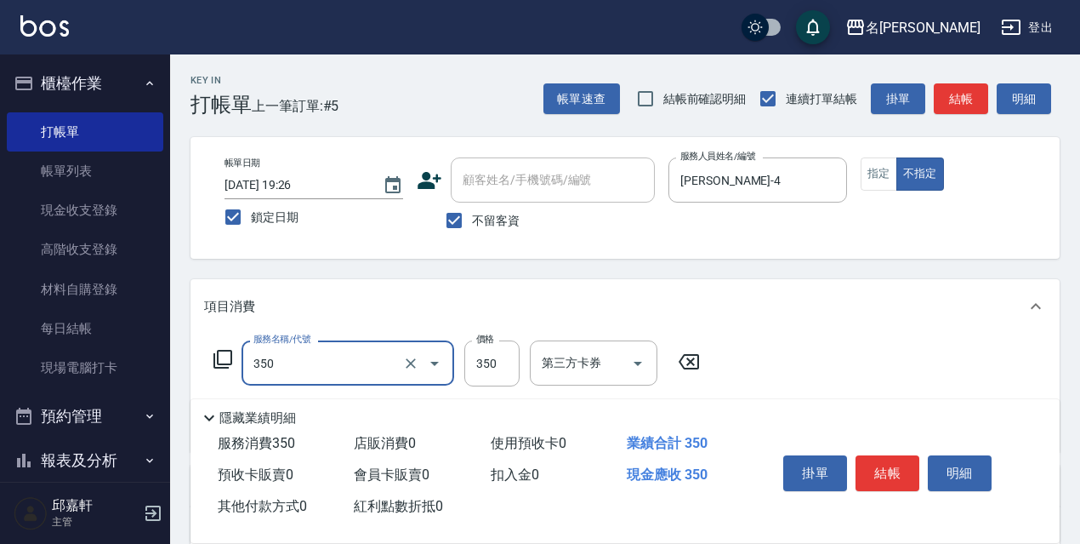
type input "洗髮350(350)"
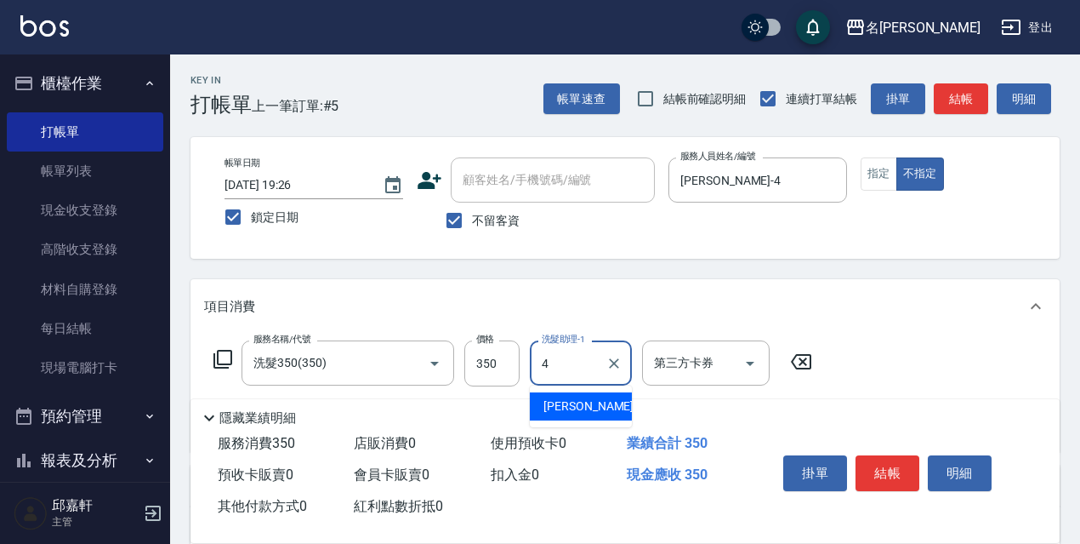
type input "[PERSON_NAME]-4"
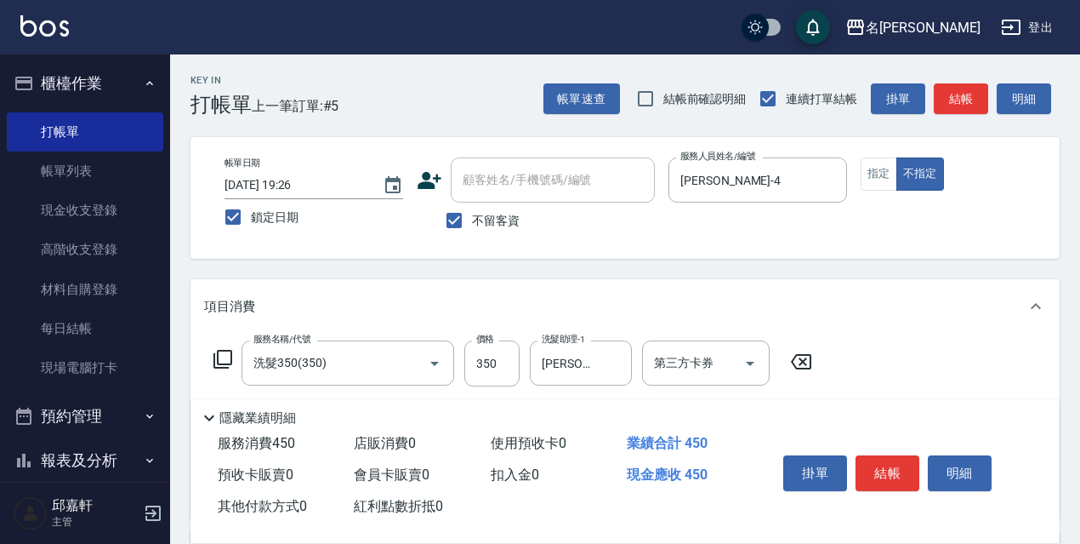
type input "電棒/夾直(803)"
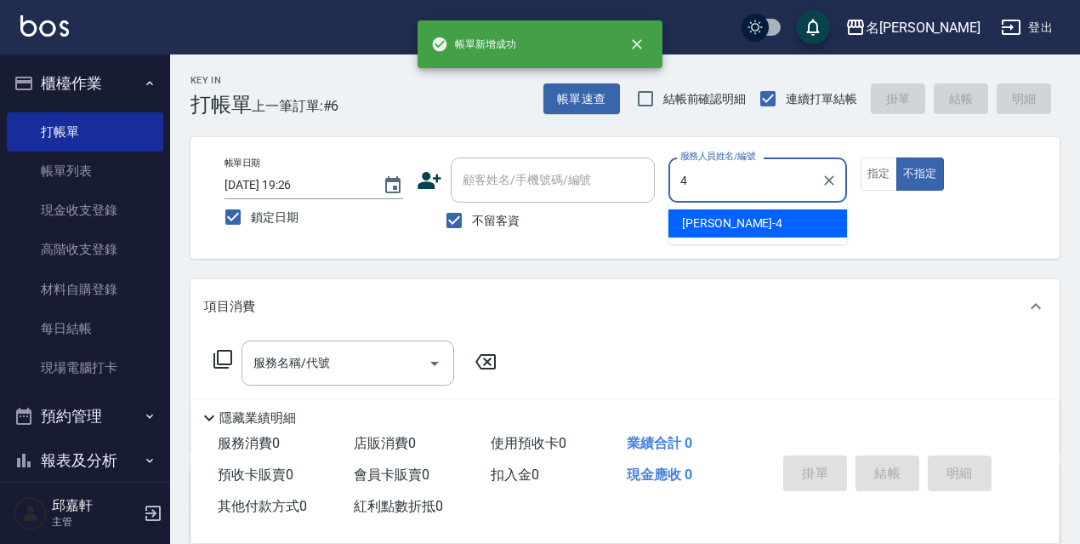
type input "[PERSON_NAME]-4"
type button "false"
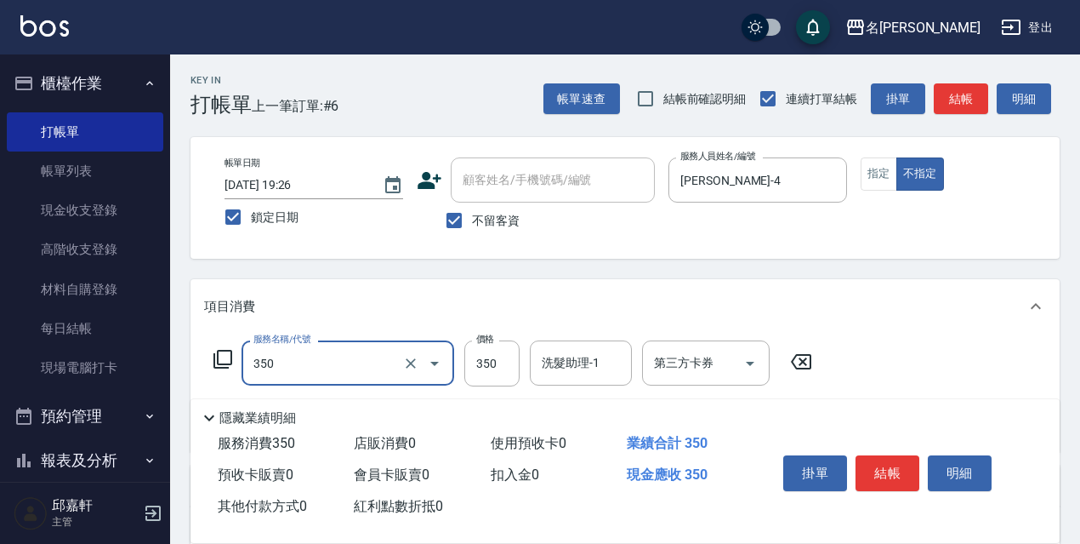
type input "洗髮350(350)"
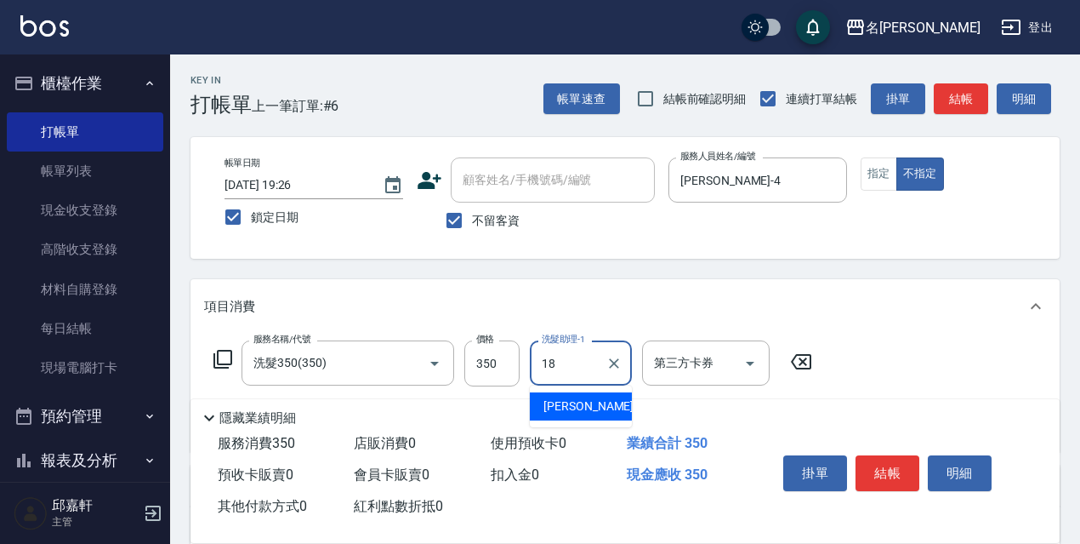
type input "[PERSON_NAME]-18"
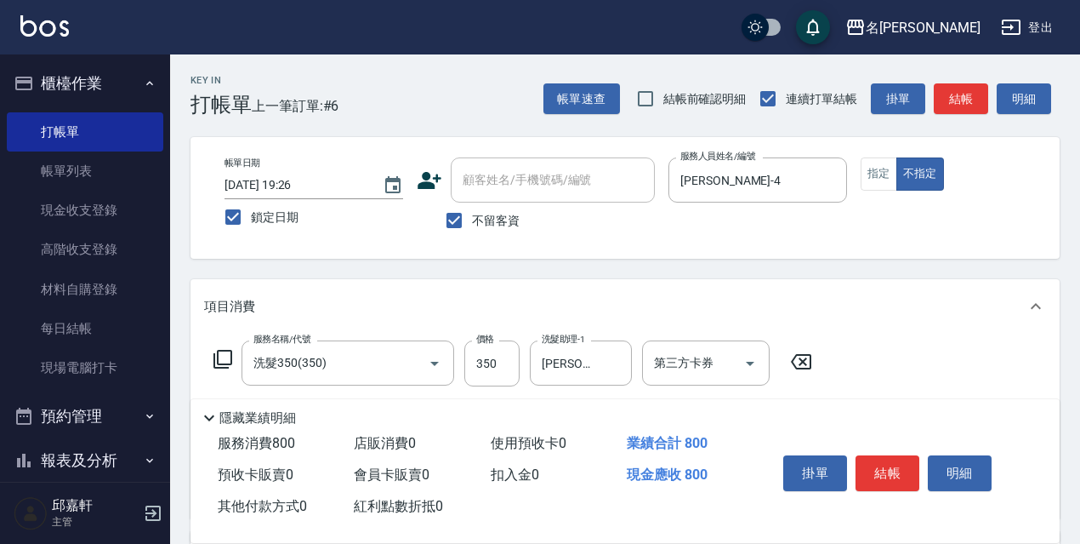
type input "剪髮450(306)"
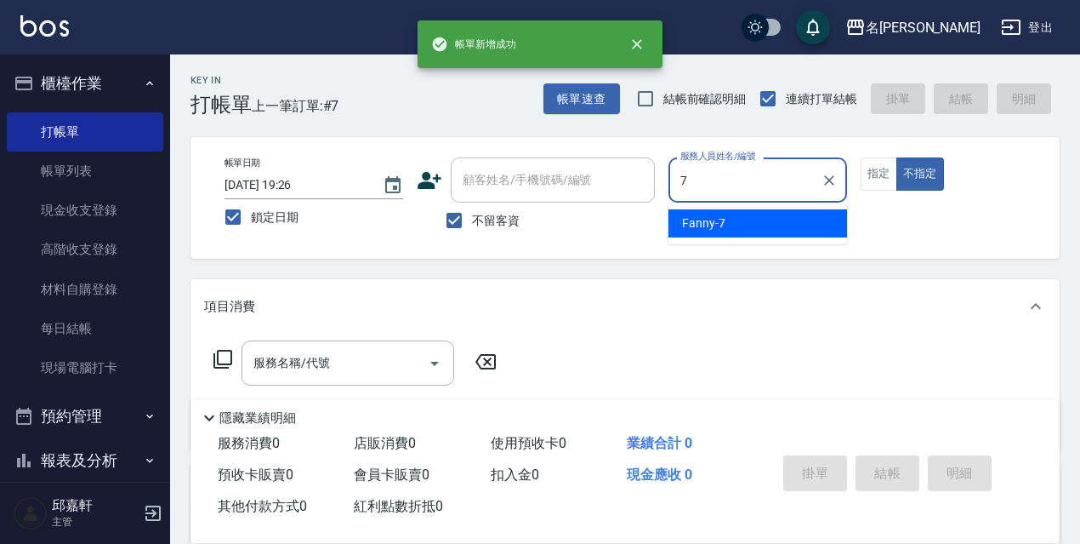
type input "Fanny-7"
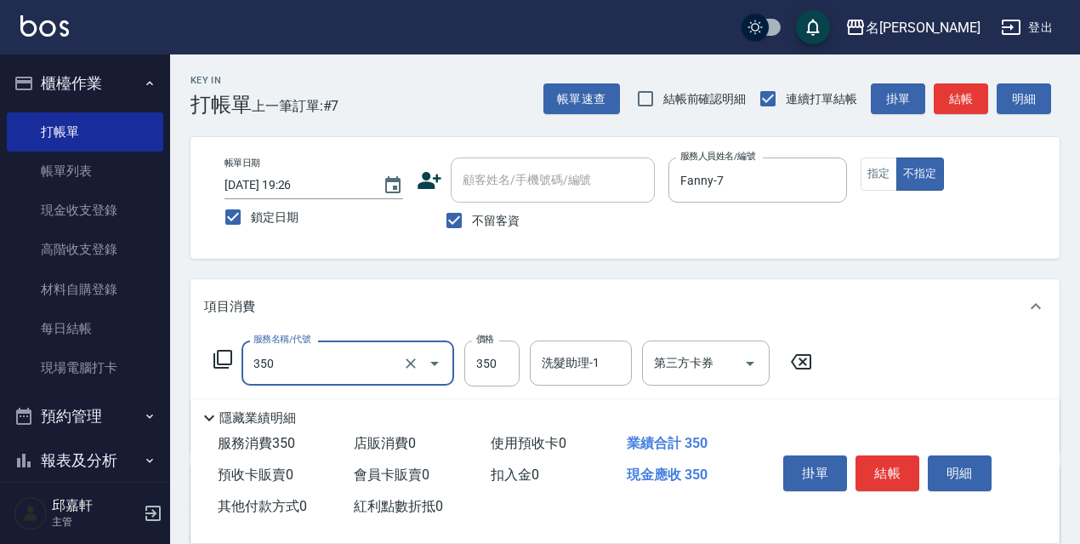
type input "洗髮350(350)"
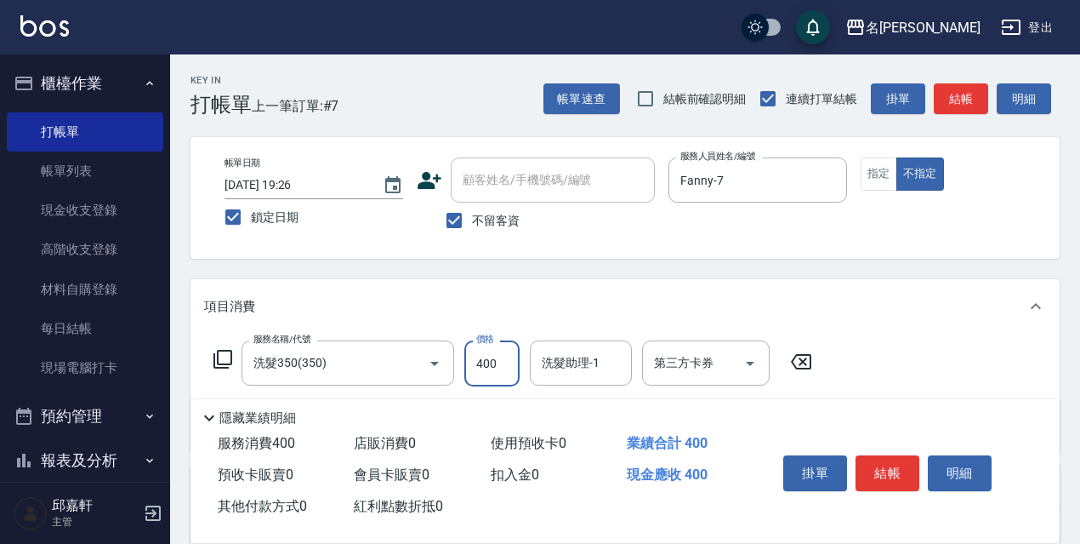
type input "400"
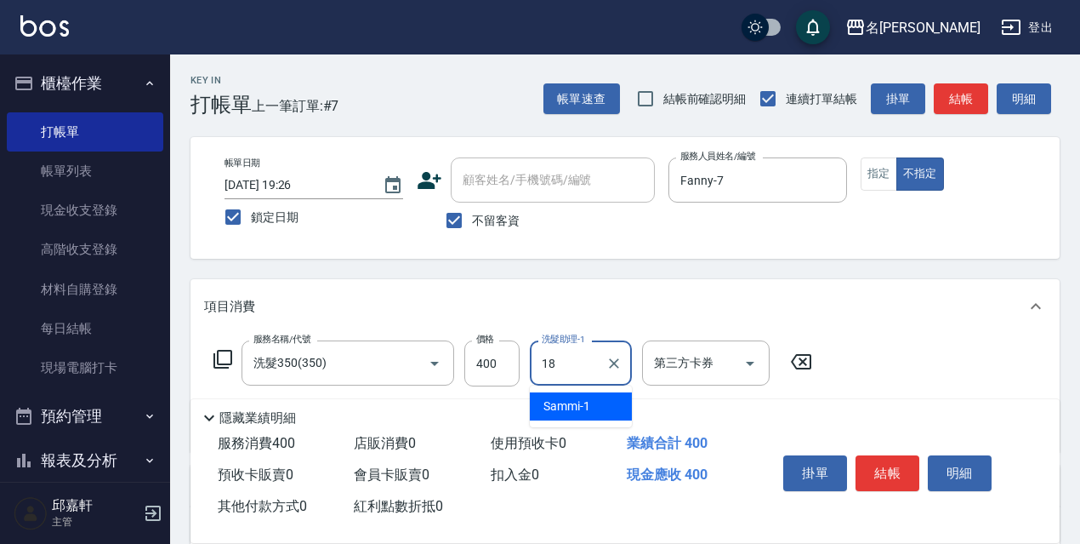
type input "[PERSON_NAME]-18"
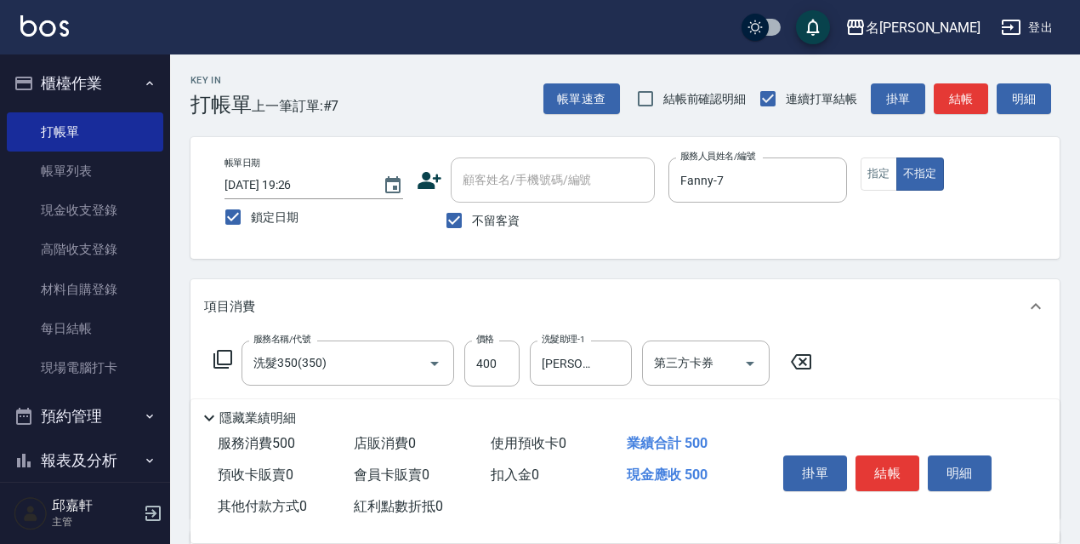
type input "電棒/夾直(803)"
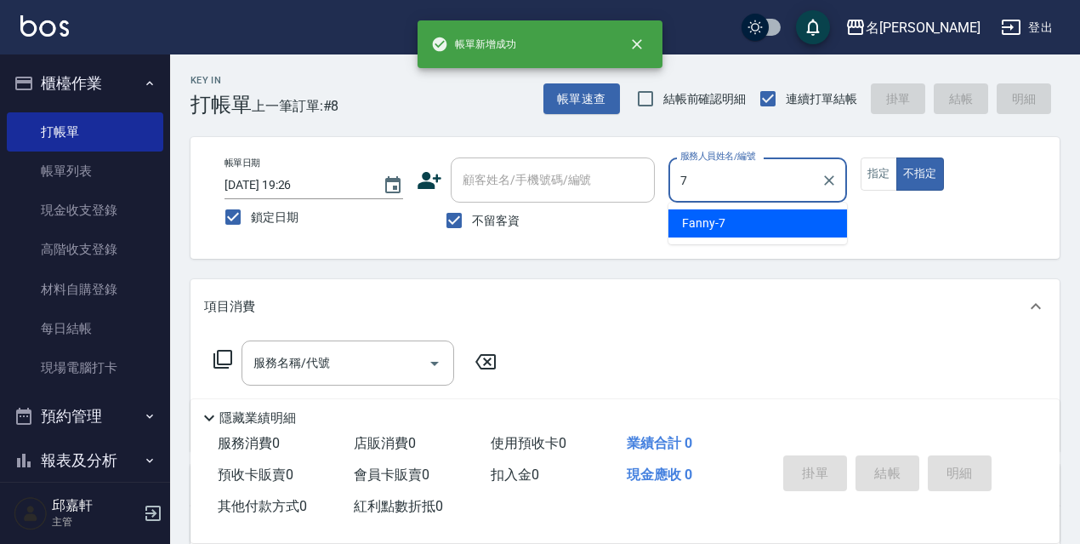
type input "Fanny-7"
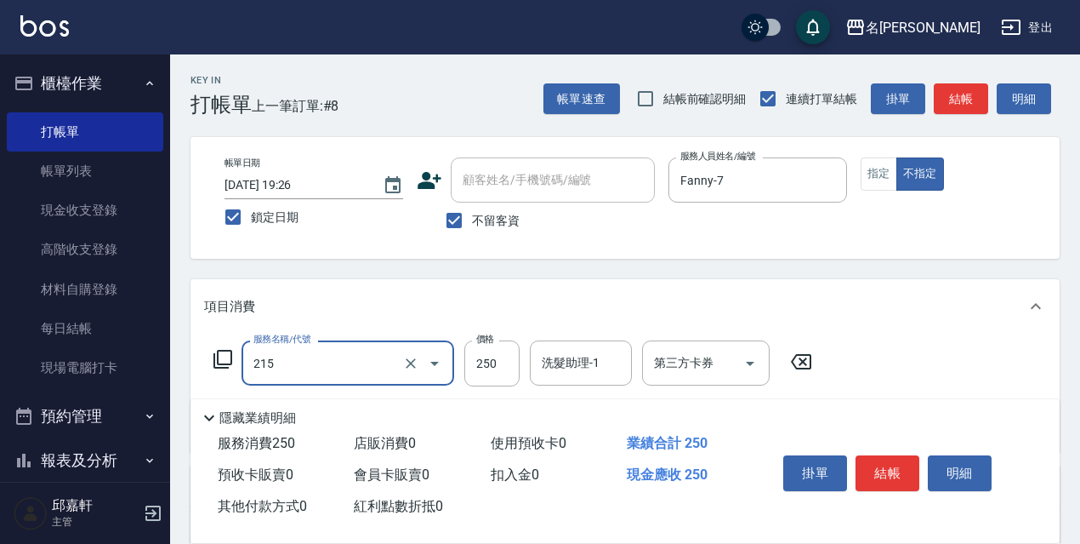
type input "洗髮卷<抵>250(215)"
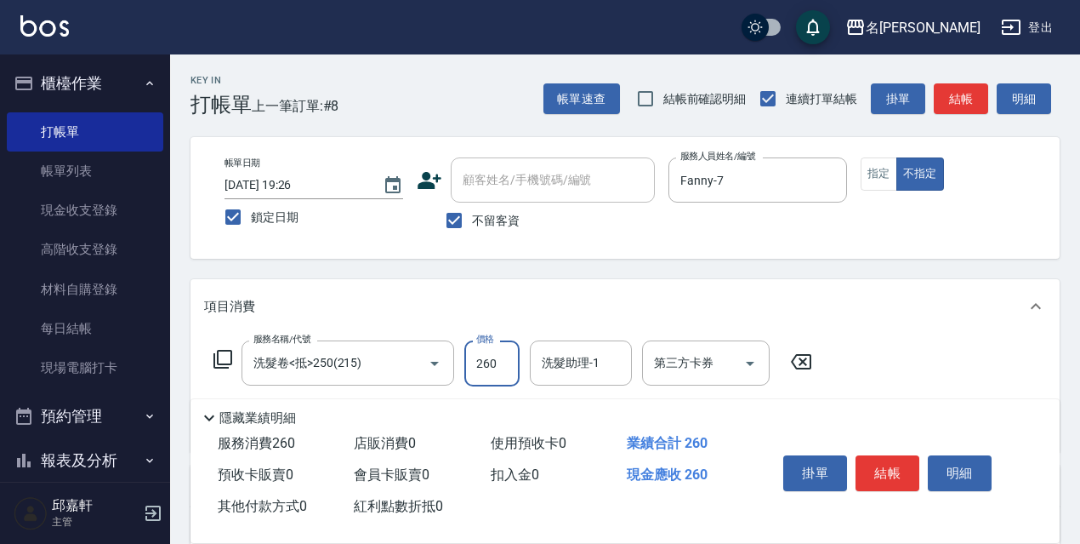
type input "260"
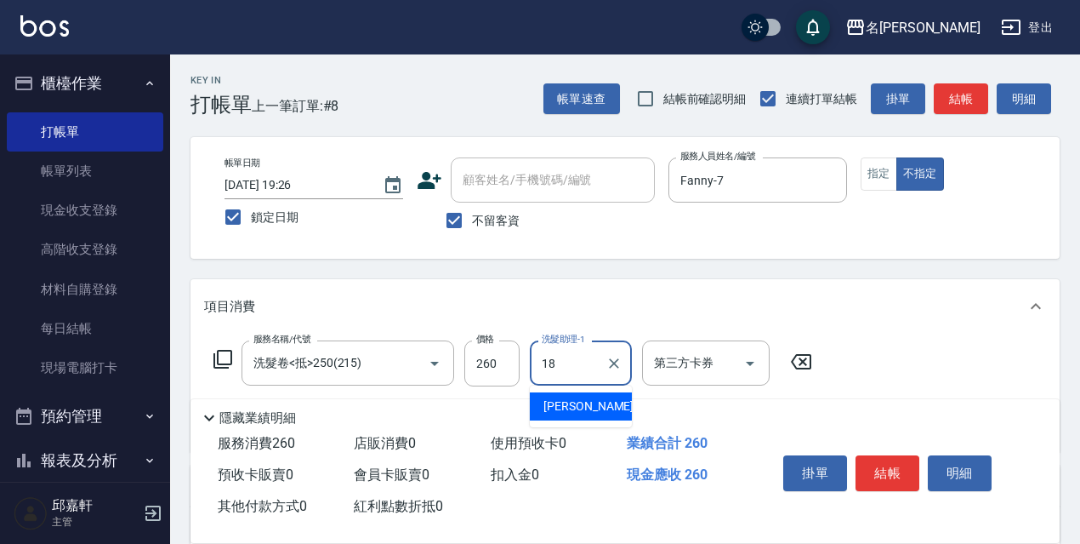
type input "[PERSON_NAME]-18"
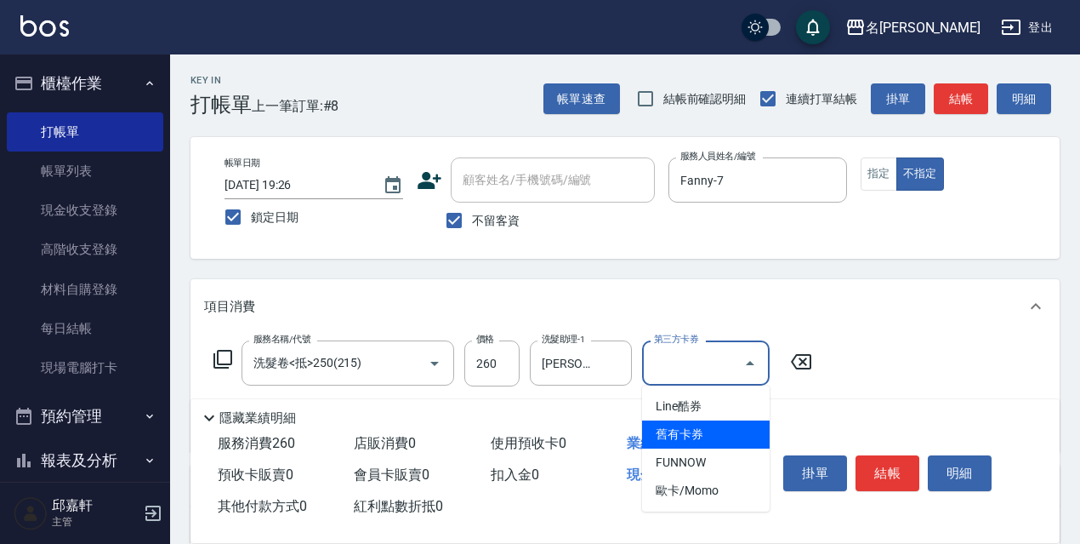
type input "舊有卡券"
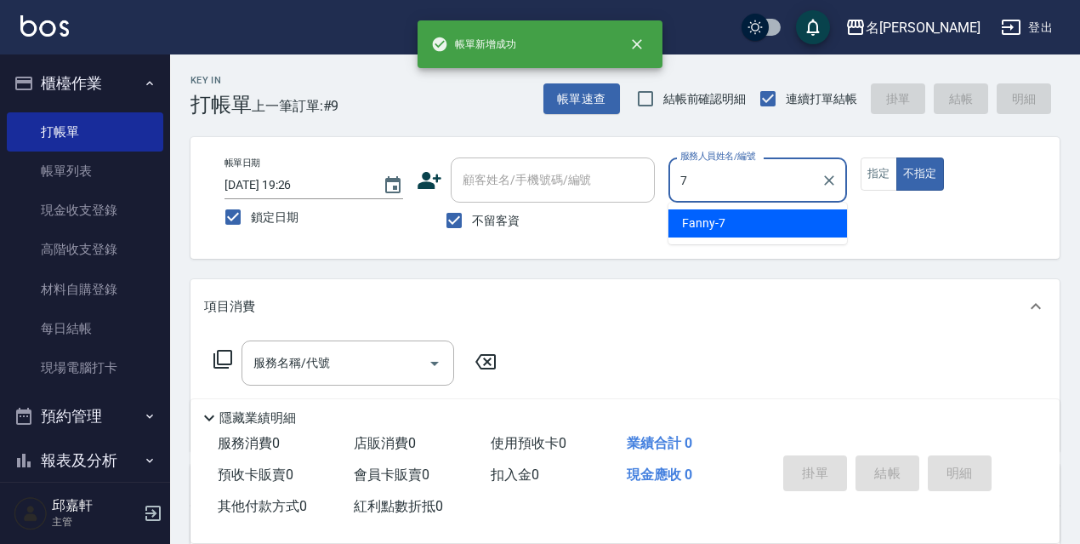
type input "Fanny-7"
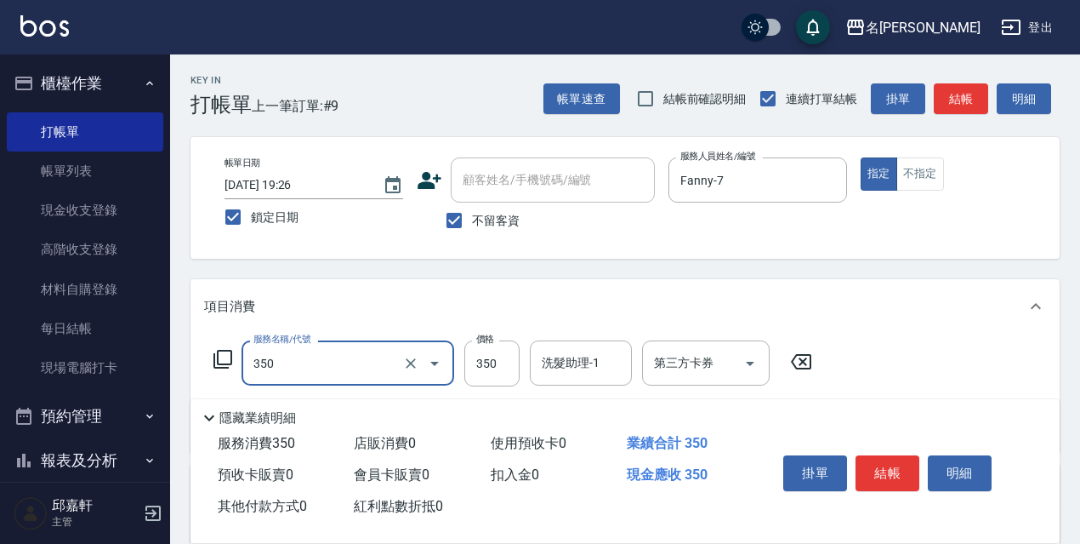
type input "洗髮350(350)"
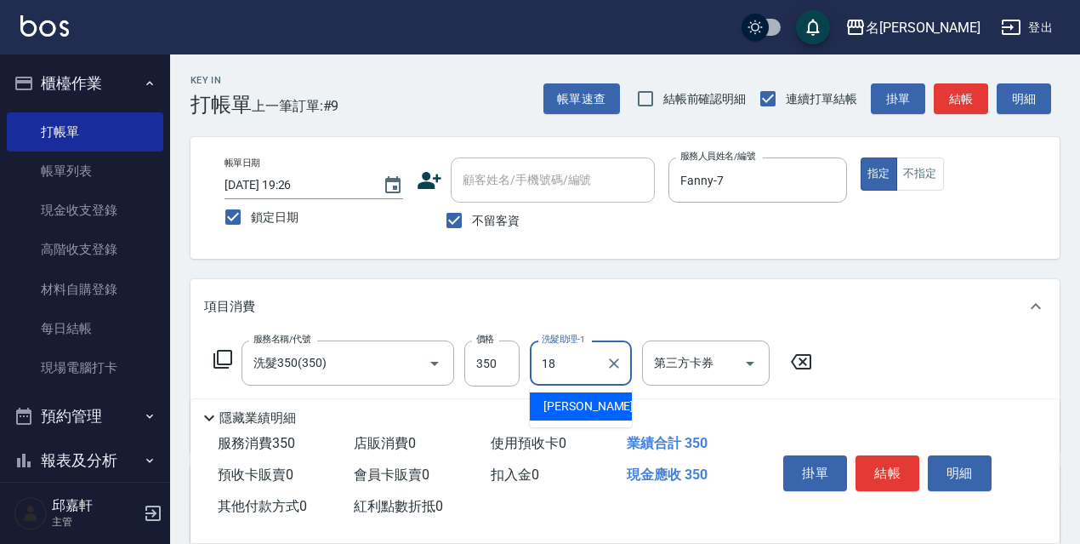
type input "[PERSON_NAME]-18"
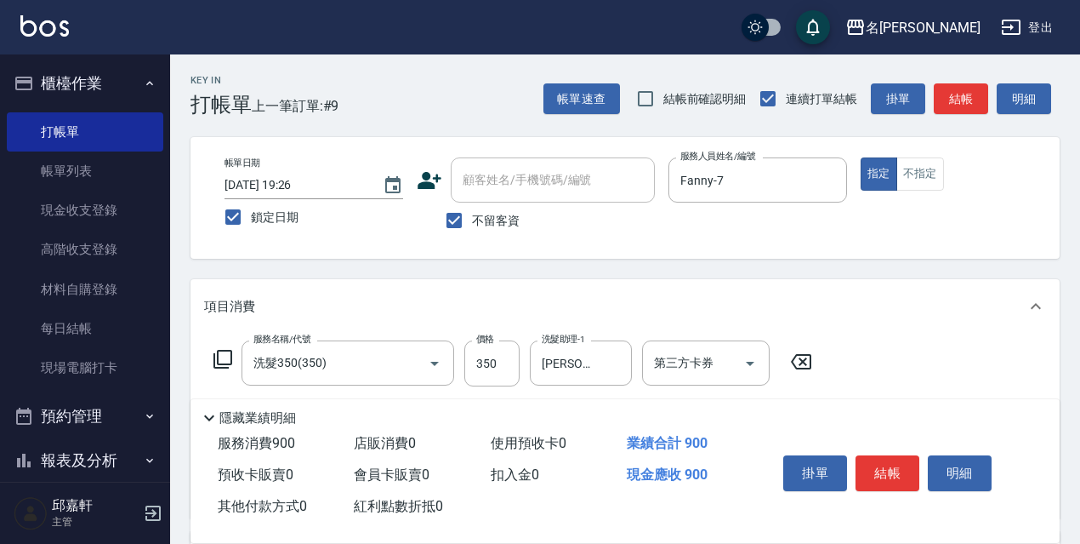
type input "剪髮550(308)"
click at [469, 356] on input "350" at bounding box center [491, 363] width 55 height 46
type input "330"
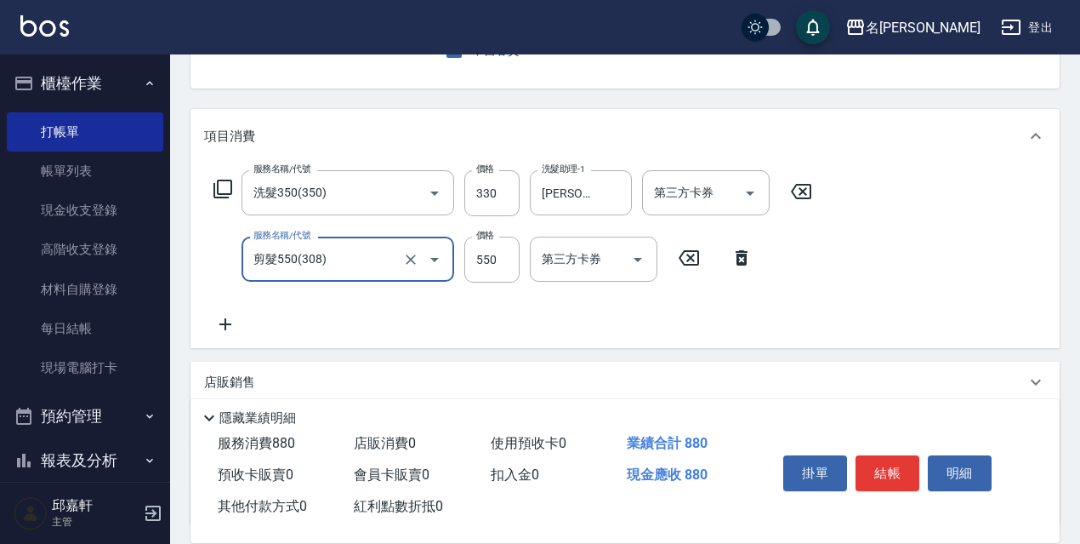
scroll to position [255, 0]
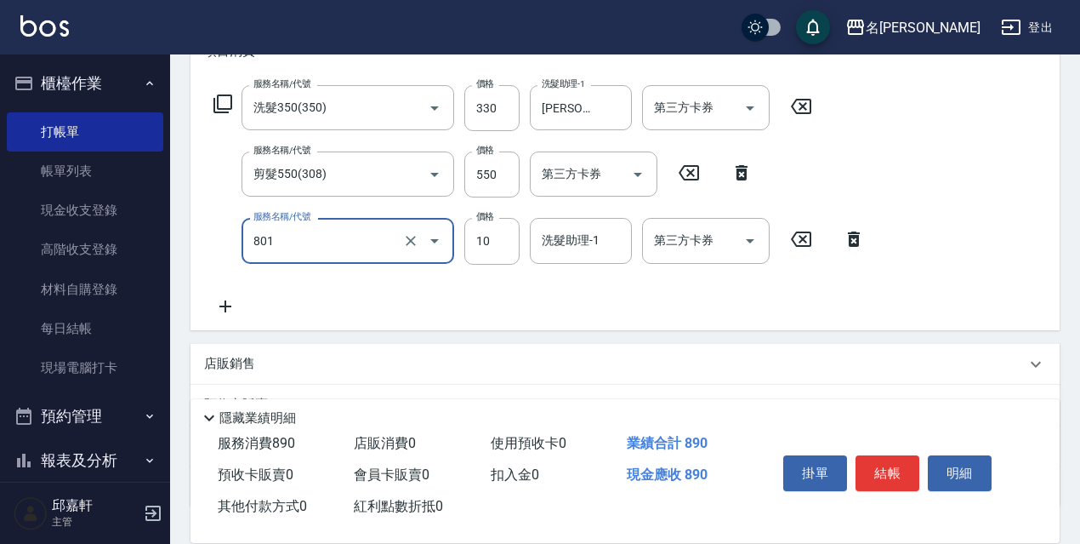
type input "潤絲精(801)"
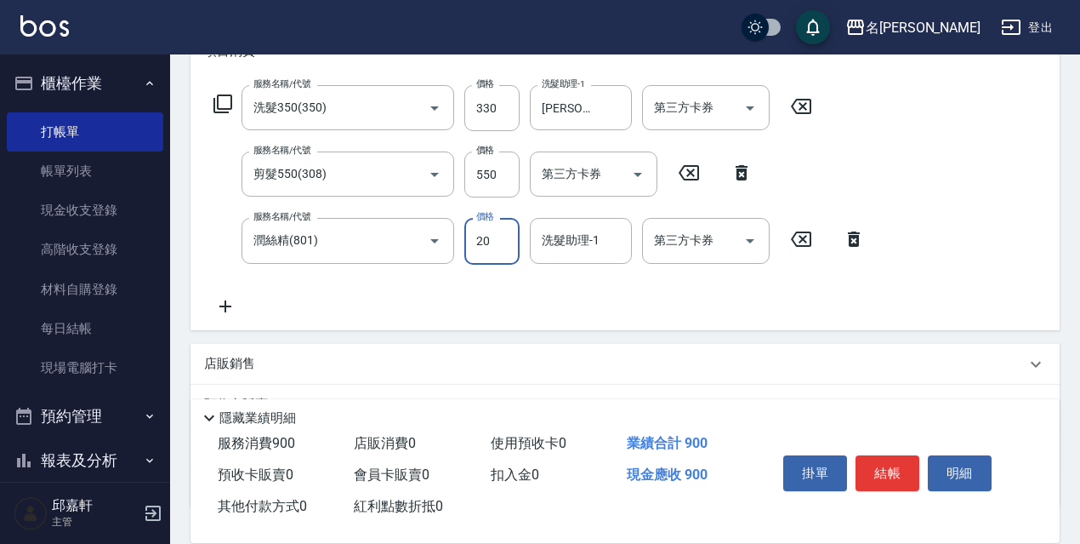
type input "20"
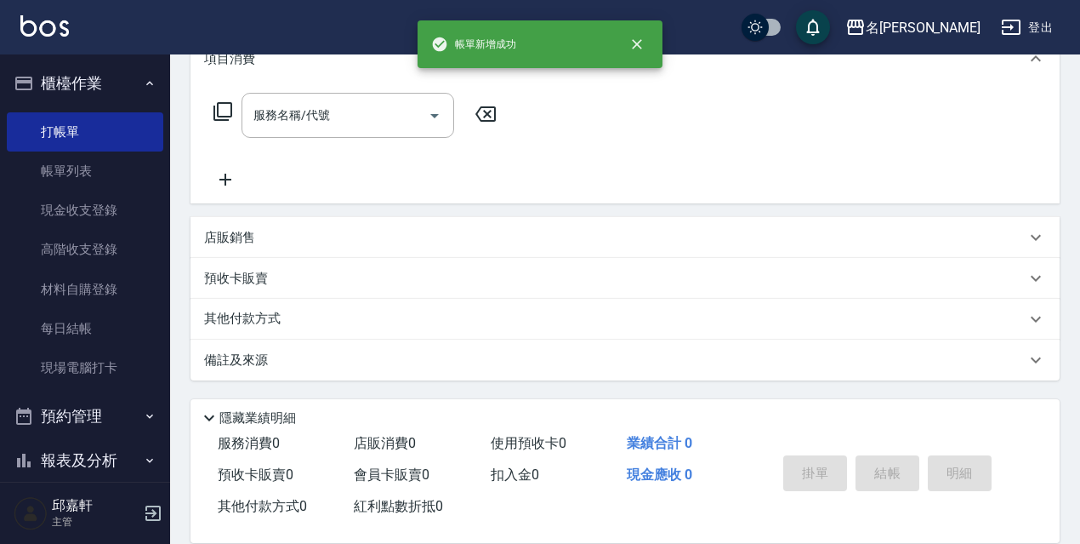
scroll to position [0, 0]
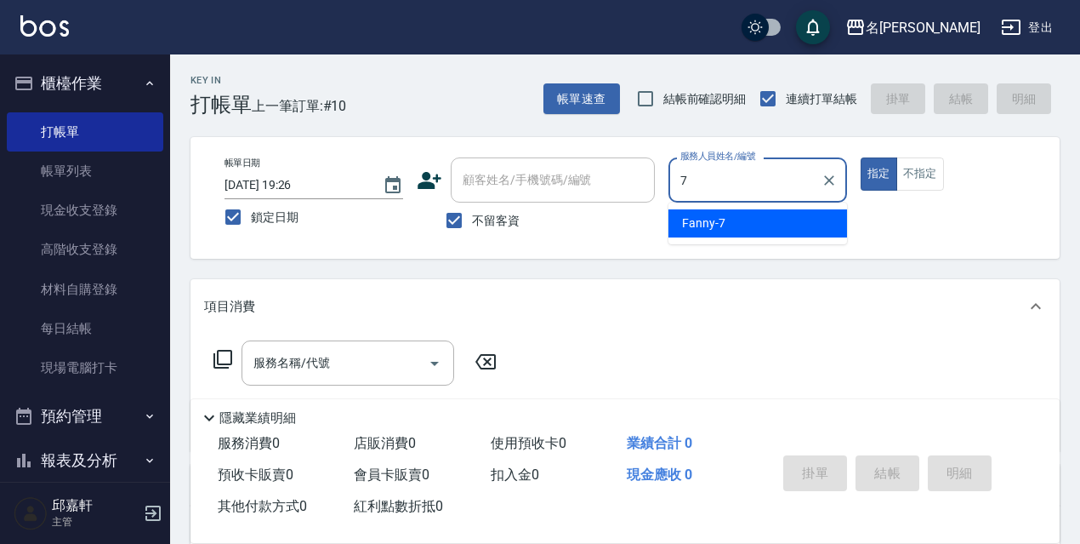
type input "Fanny-7"
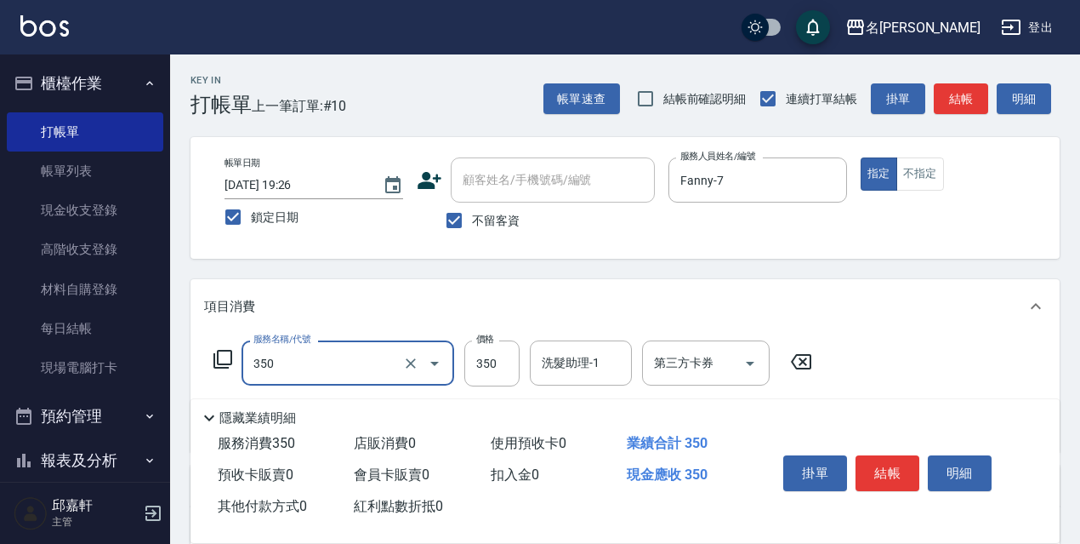
type input "洗髮350(350)"
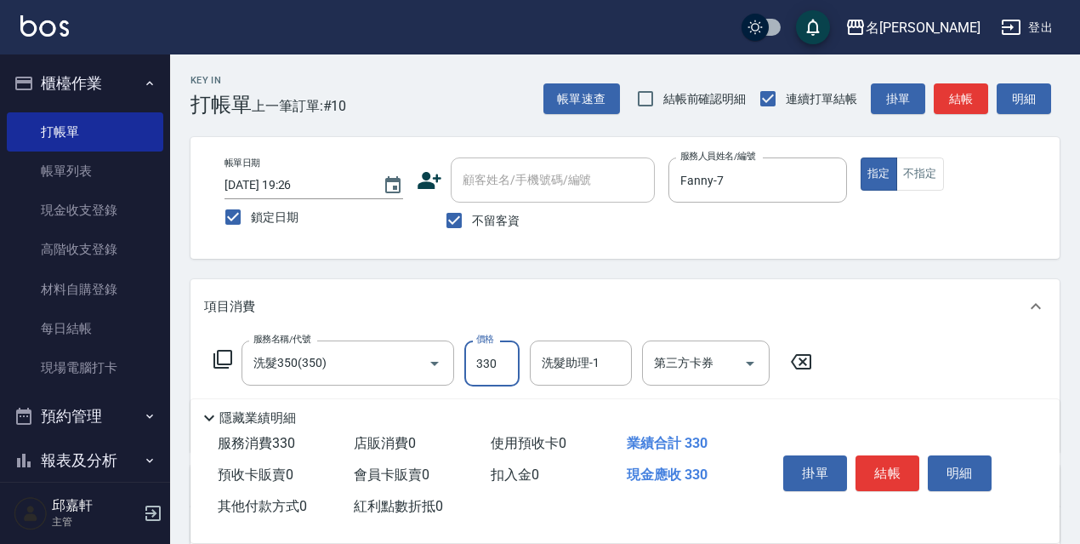
type input "330"
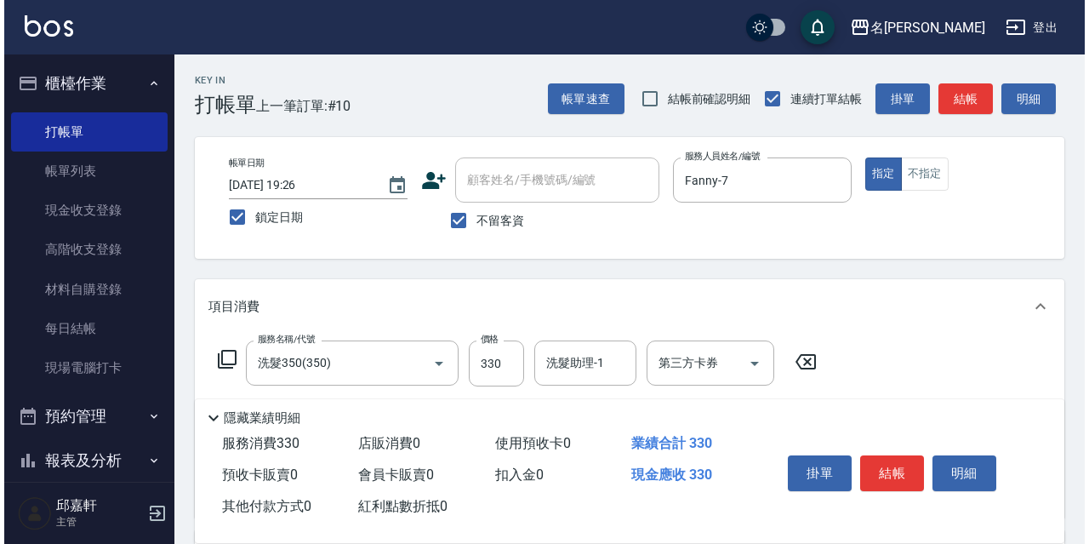
scroll to position [85, 0]
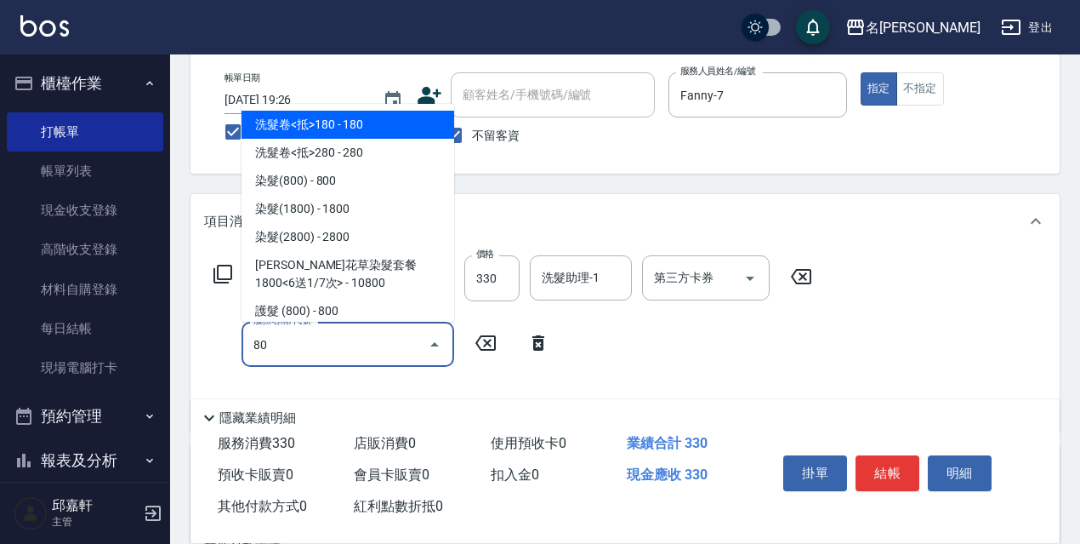
type input "803"
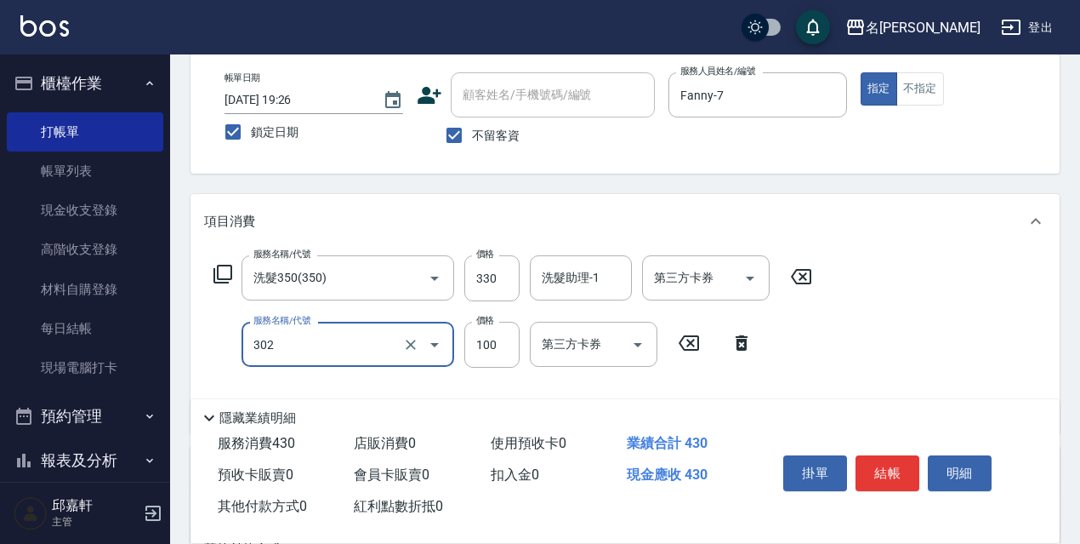
type input "剪髮<瀏海>(302)"
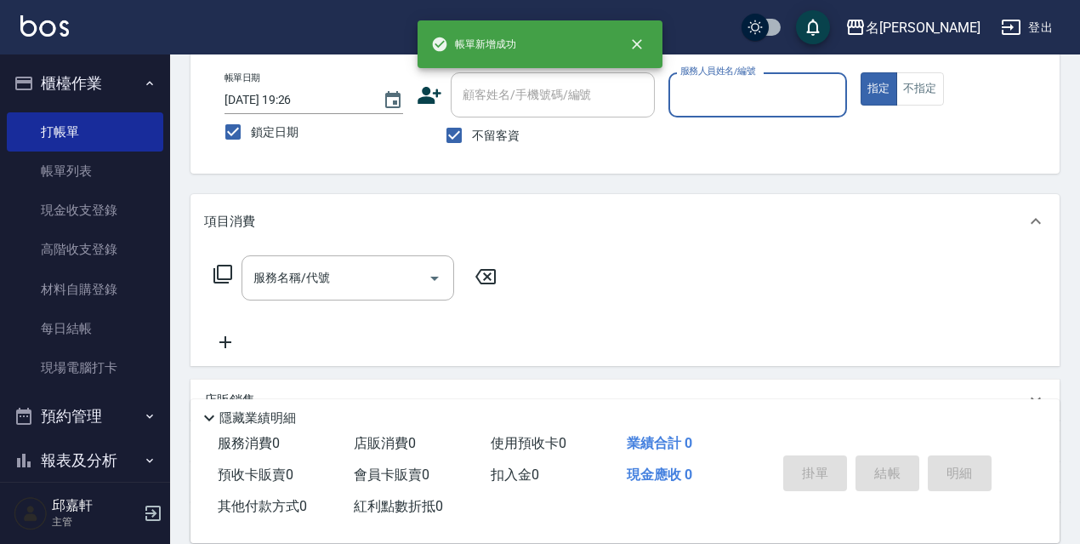
click at [861, 72] on button "指定" at bounding box center [879, 88] width 37 height 33
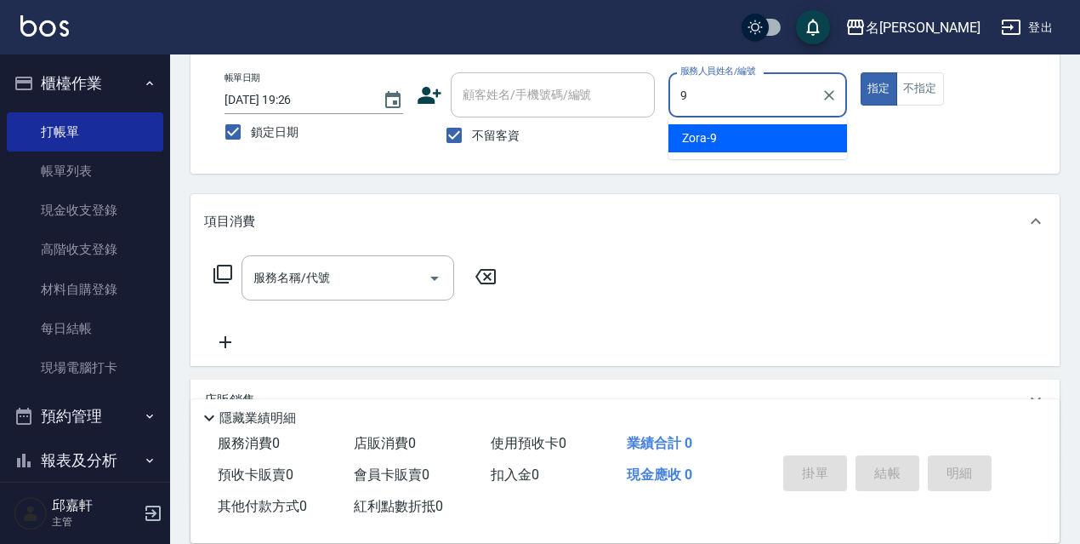
type input "Zora-9"
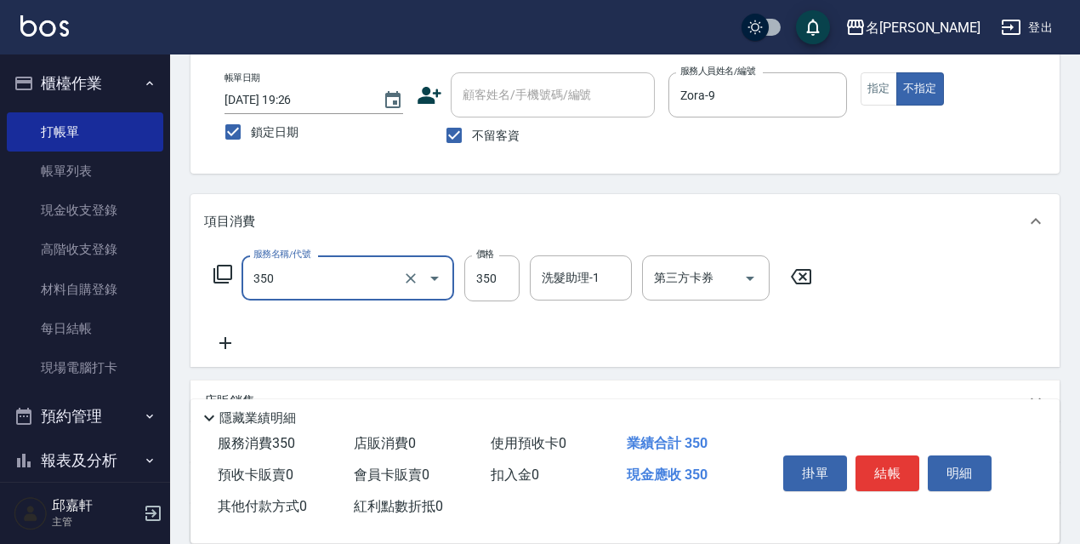
type input "洗髮350(350)"
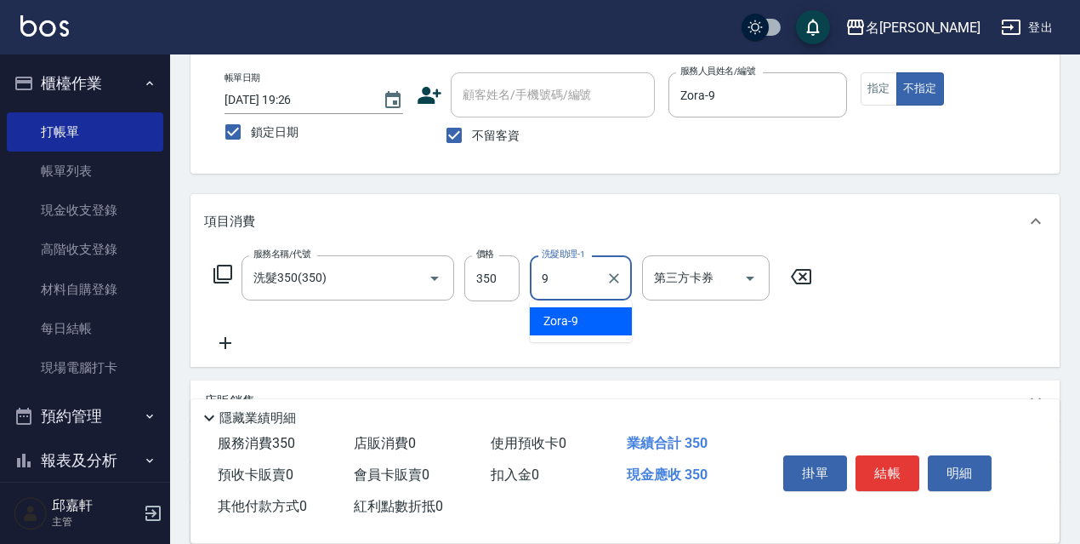
type input "Zora-9"
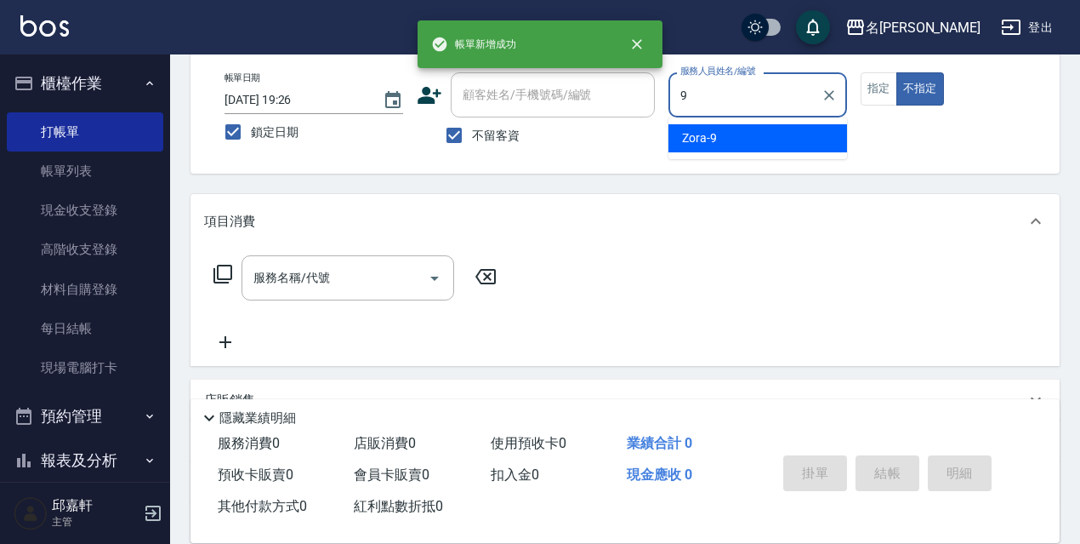
type input "Zora-9"
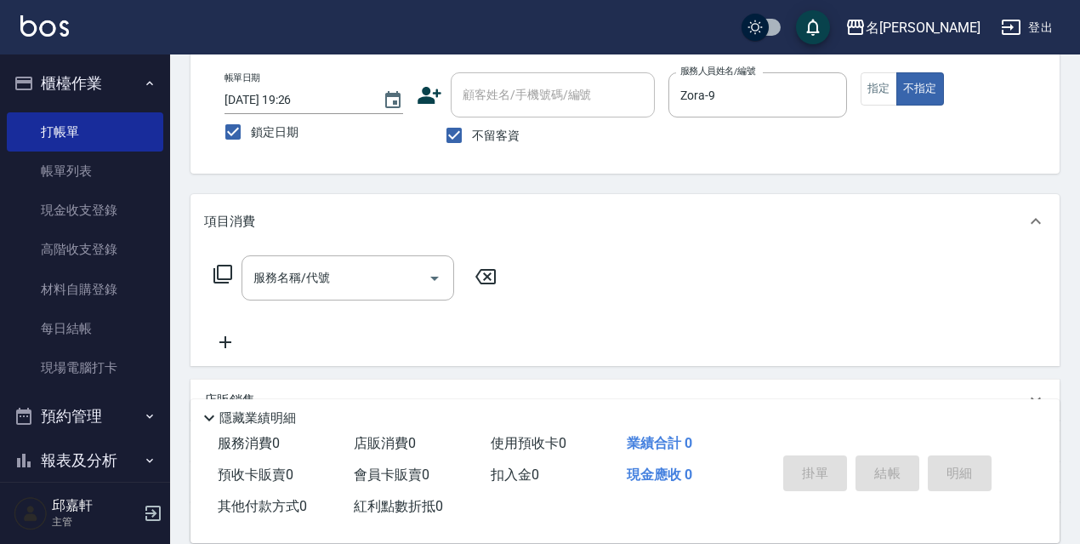
click at [217, 279] on icon at bounding box center [223, 274] width 20 height 20
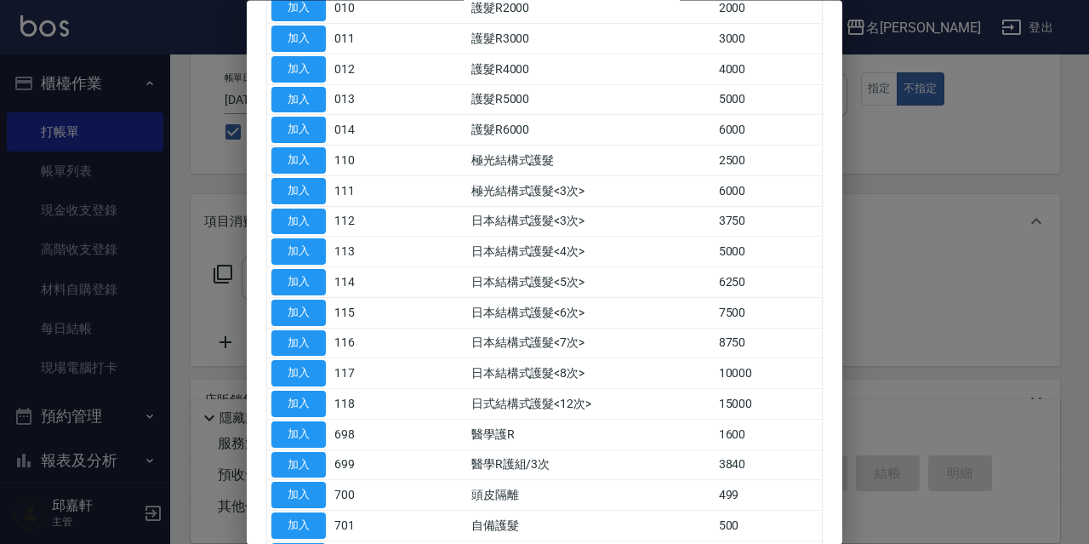
scroll to position [9, 0]
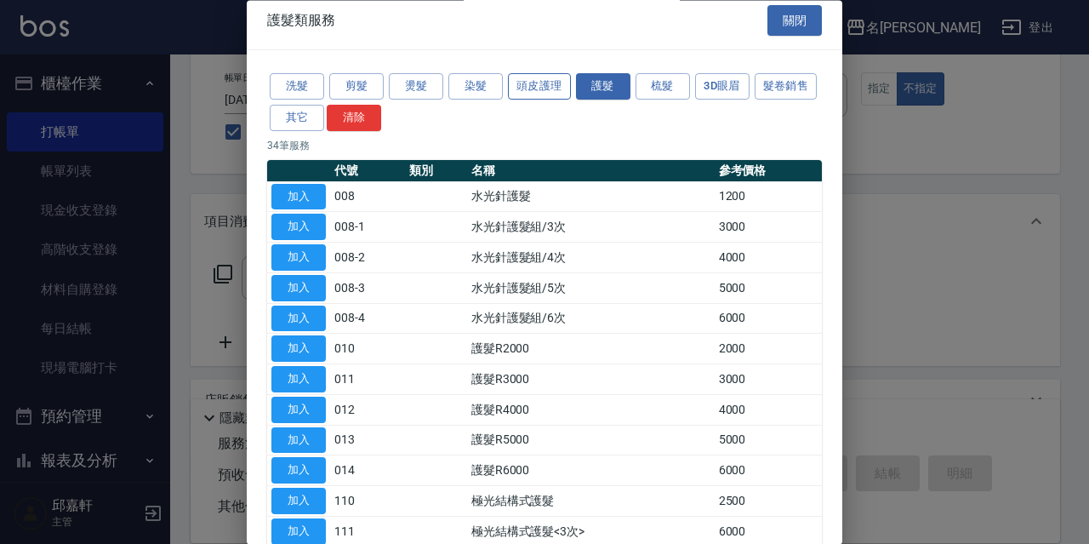
click at [537, 92] on button "頭皮護理" at bounding box center [539, 87] width 63 height 26
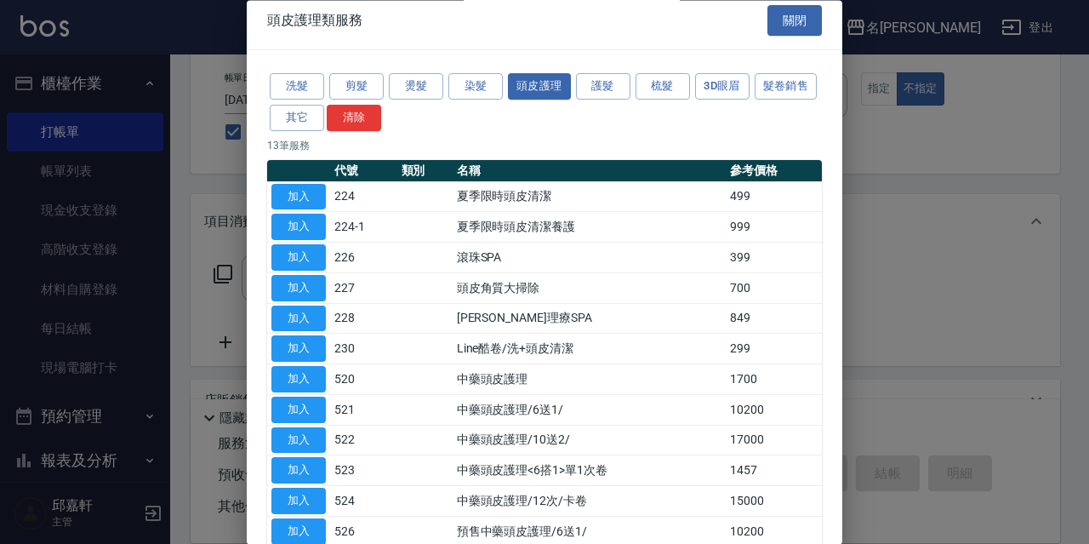
scroll to position [135, 0]
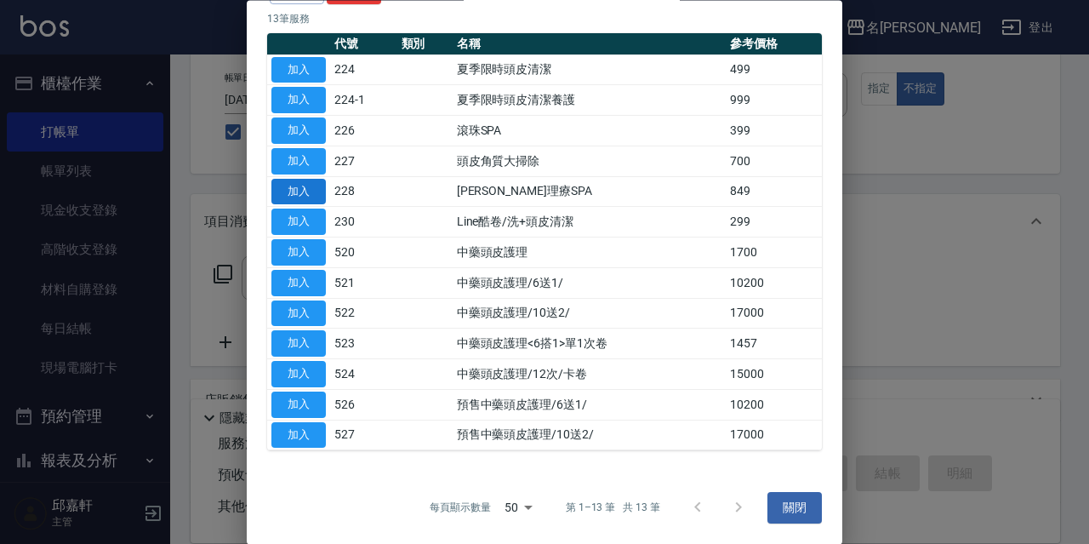
click at [301, 196] on button "加入" at bounding box center [298, 192] width 54 height 26
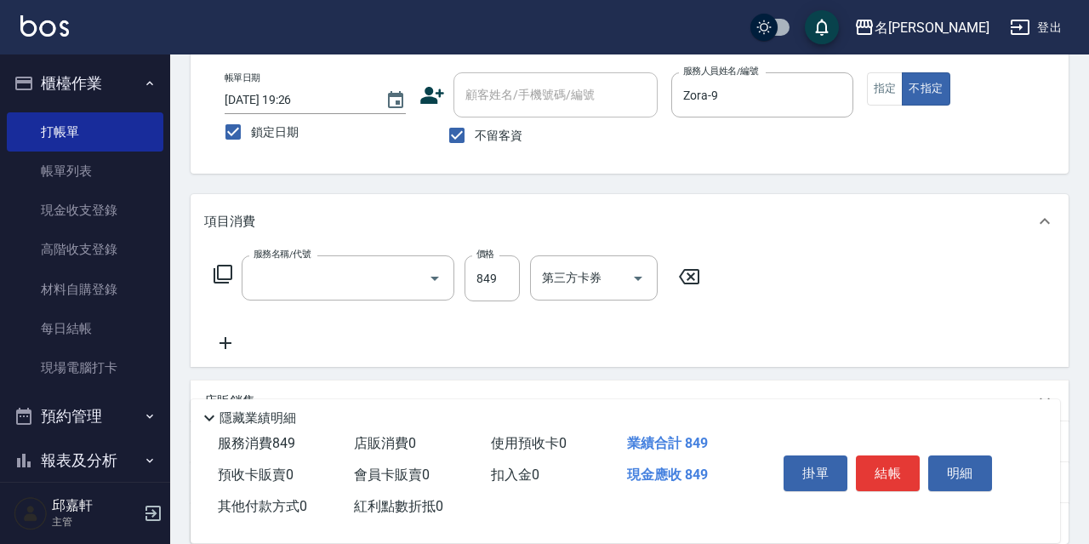
type input "[PERSON_NAME]理療SPA(228)"
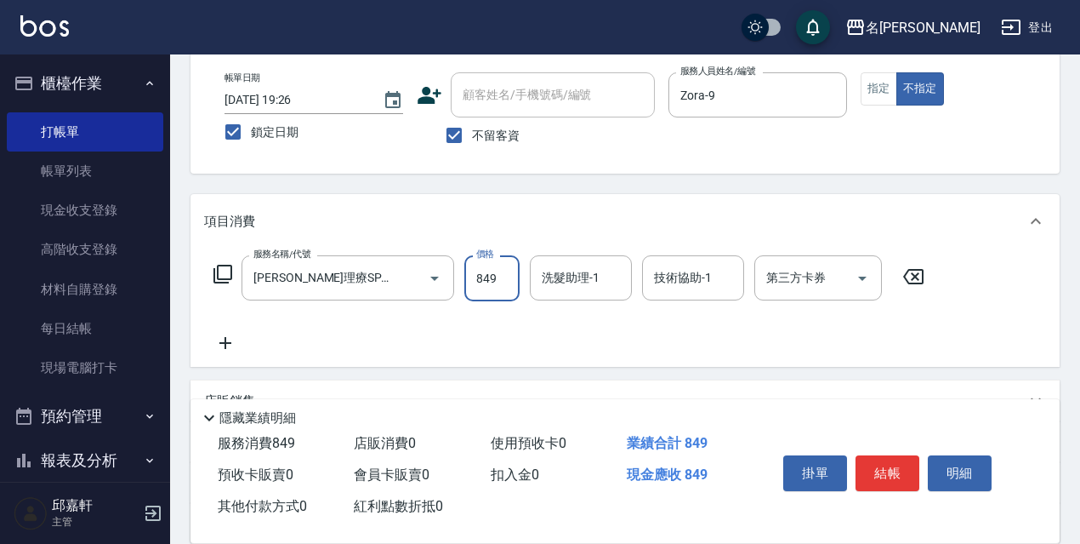
click at [500, 273] on input "849" at bounding box center [491, 278] width 55 height 46
type input "950"
type input "Zora-9"
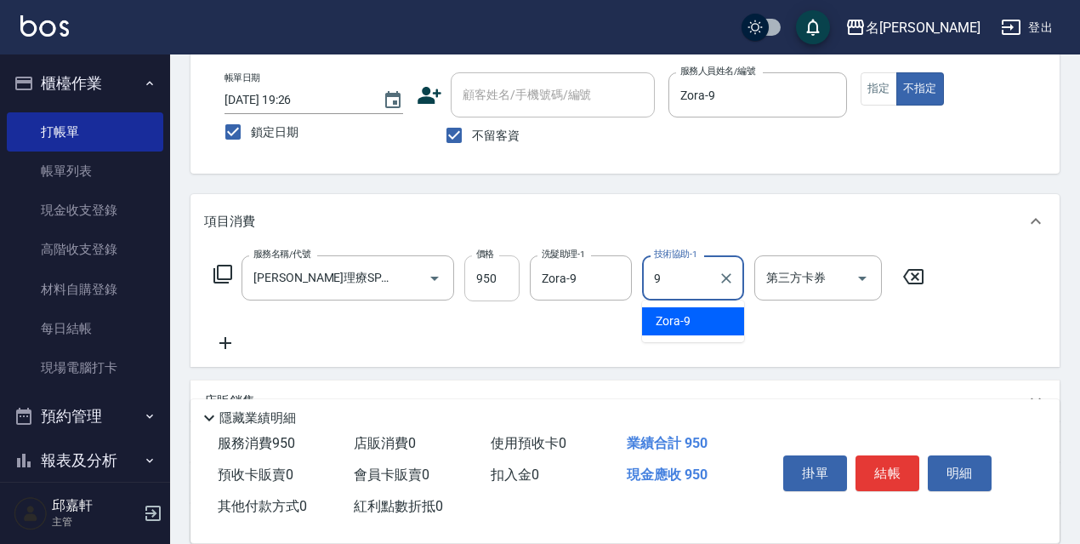
type input "Zora-9"
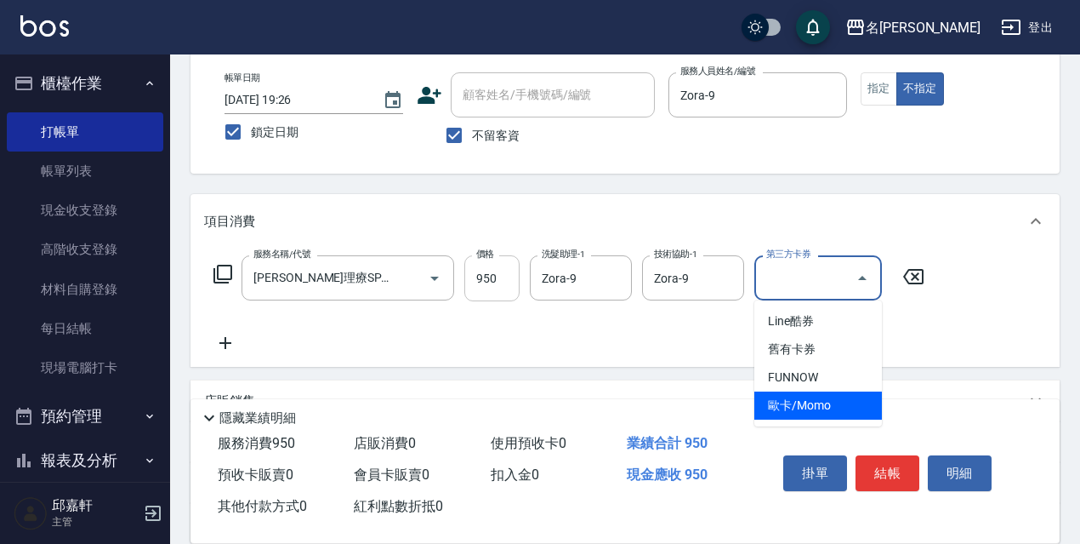
type input "歐卡/Momo"
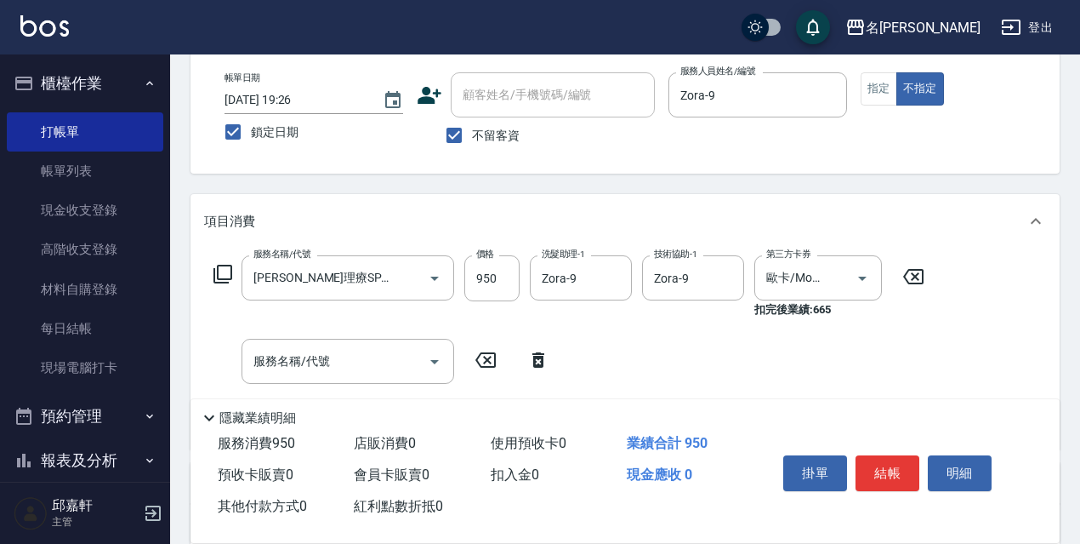
drag, startPoint x: 216, startPoint y: 272, endPoint x: 392, endPoint y: 244, distance: 178.3
click at [208, 268] on div "服務名稱/代號 [PERSON_NAME]理療SPA(228) 服務名稱/代號 價格 950 價格 洗髮助理-1 Zora-9 洗髮助理-1 技術協助-1 Z…" at bounding box center [569, 286] width 731 height 63
click at [214, 267] on icon at bounding box center [223, 274] width 20 height 20
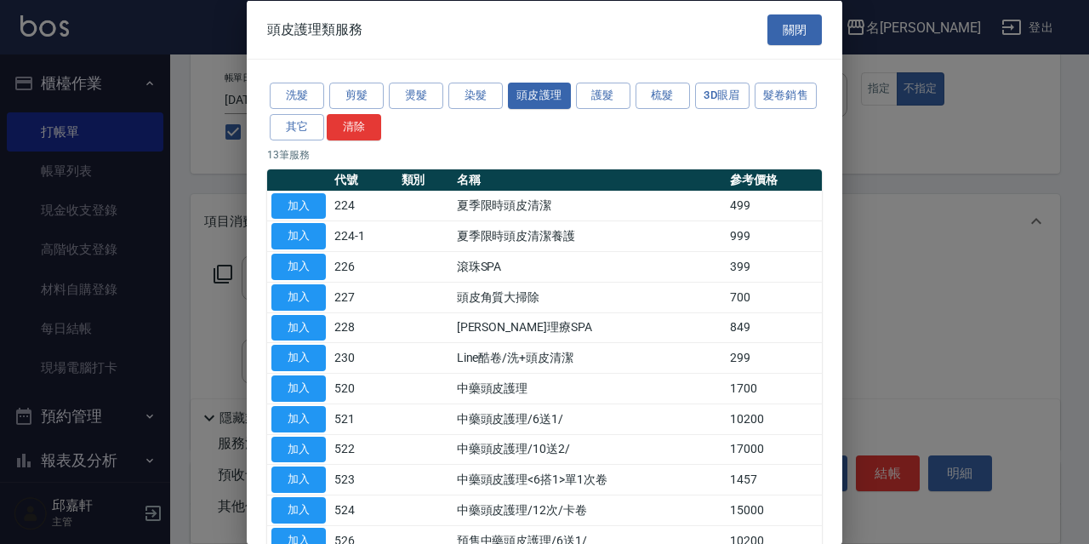
scroll to position [85, 0]
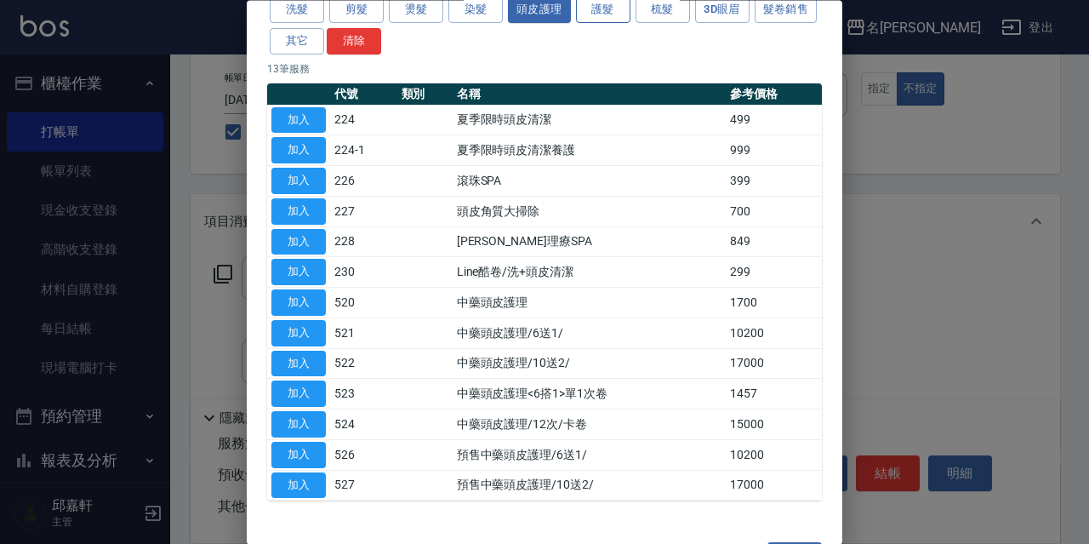
click at [616, 17] on button "護髮" at bounding box center [603, 10] width 54 height 26
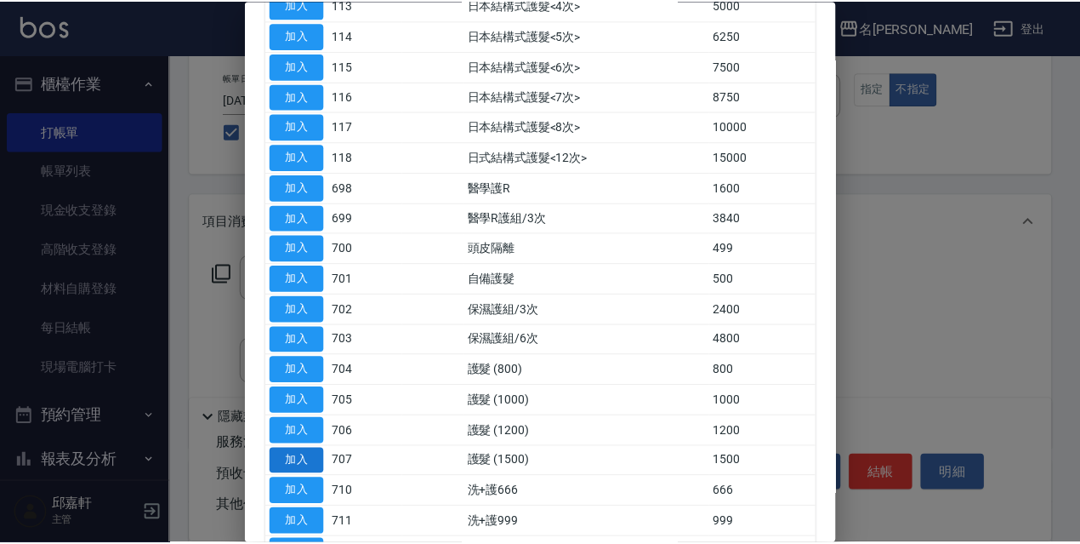
scroll to position [681, 0]
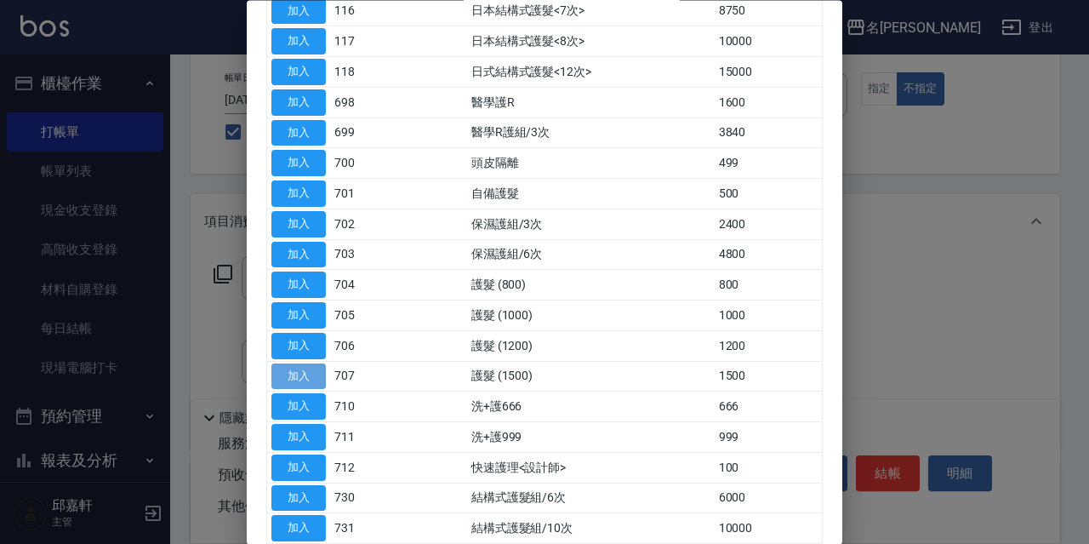
click at [317, 373] on button "加入" at bounding box center [298, 376] width 54 height 26
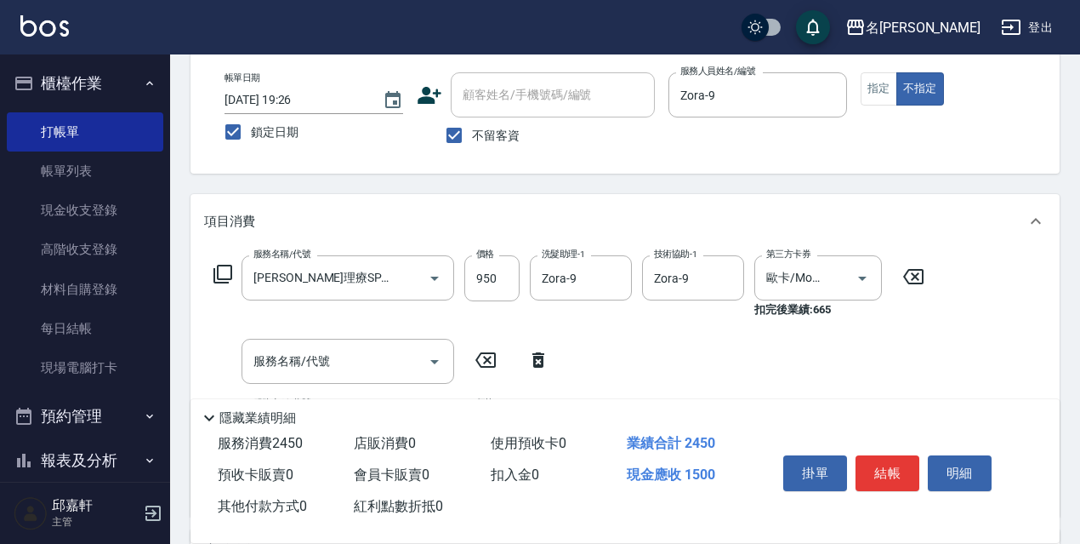
scroll to position [255, 0]
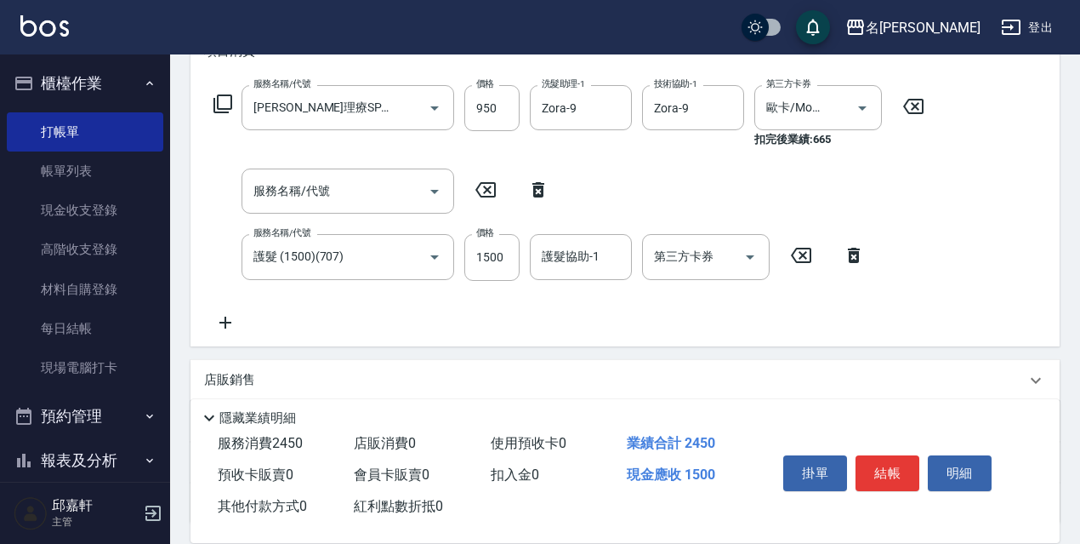
click at [540, 179] on icon at bounding box center [538, 189] width 43 height 20
type input "護髮 (1500)(707)"
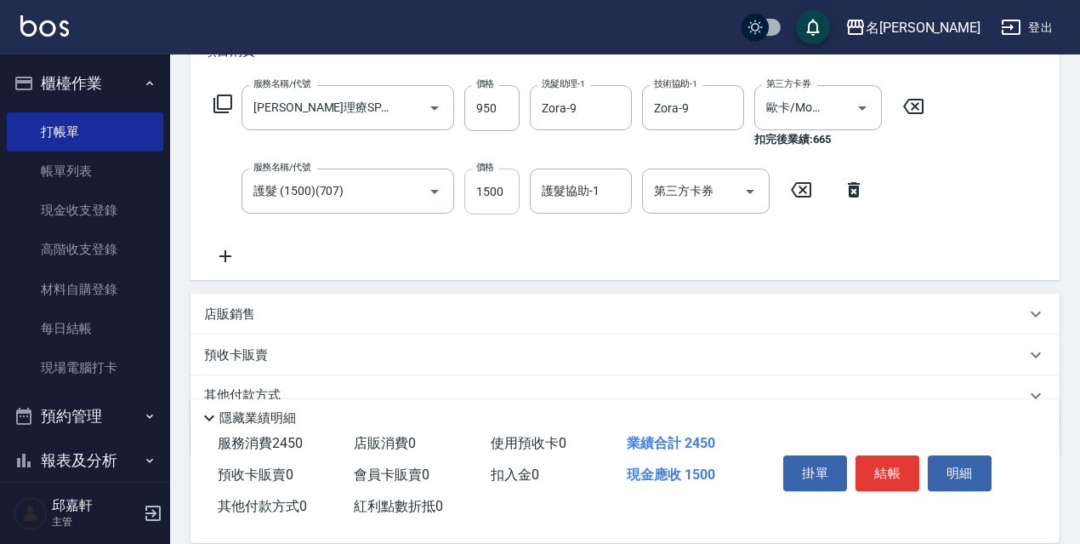
click at [517, 206] on input "1500" at bounding box center [491, 191] width 55 height 46
type input "1050"
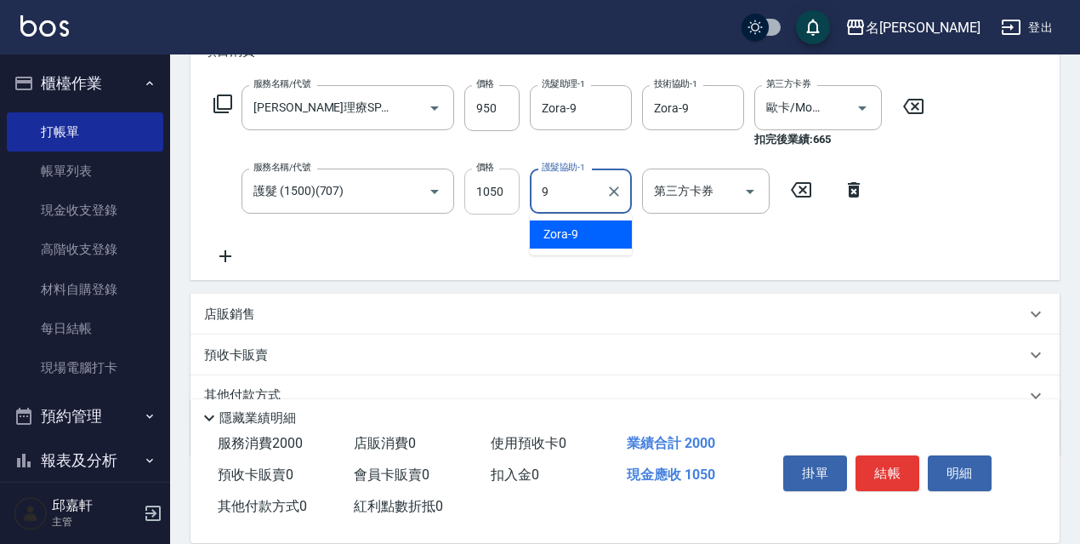
type input "Zora-9"
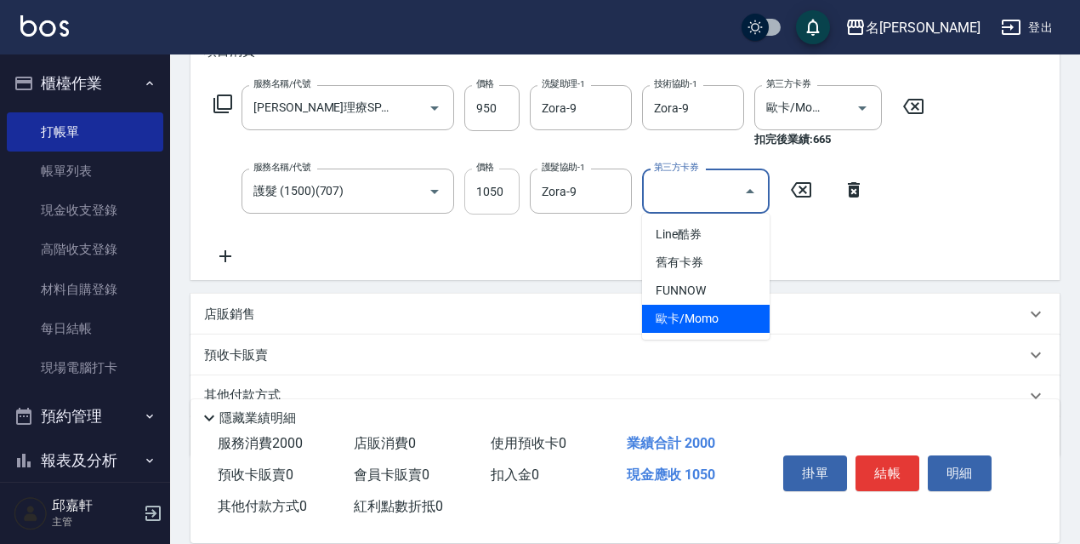
type input "歐卡/Momo"
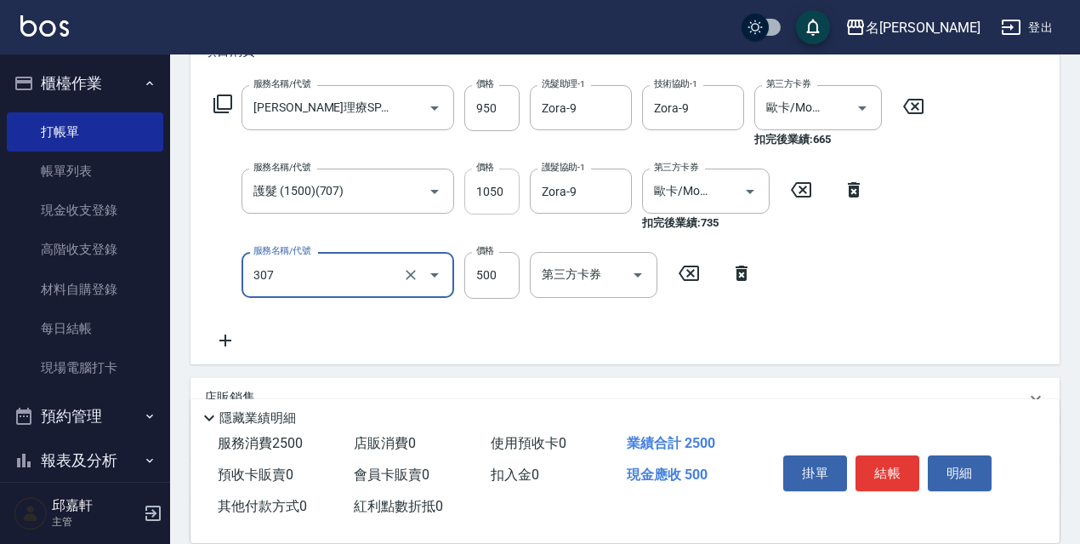
type input "剪髮500(307)"
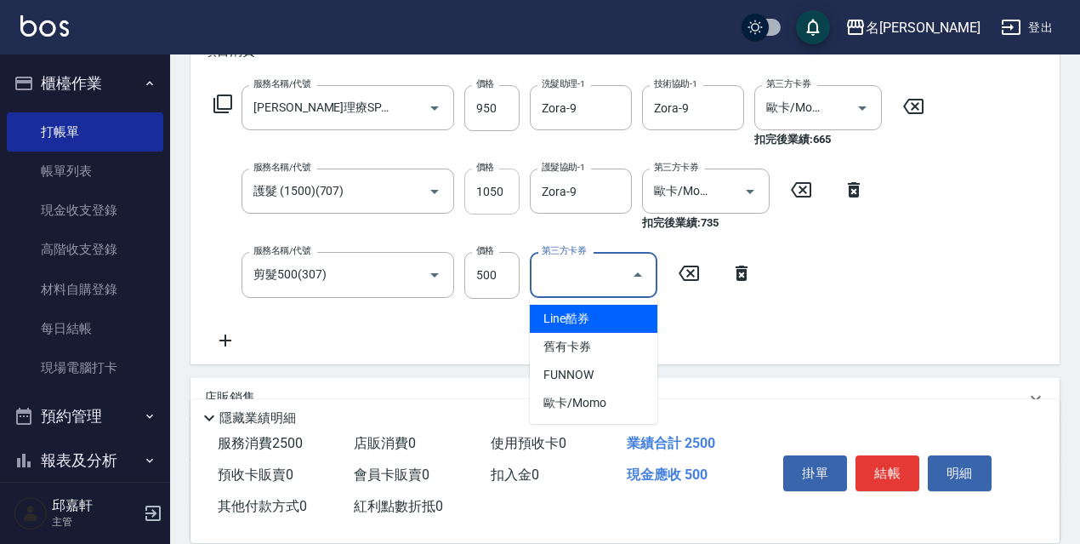
type input "Line酷券"
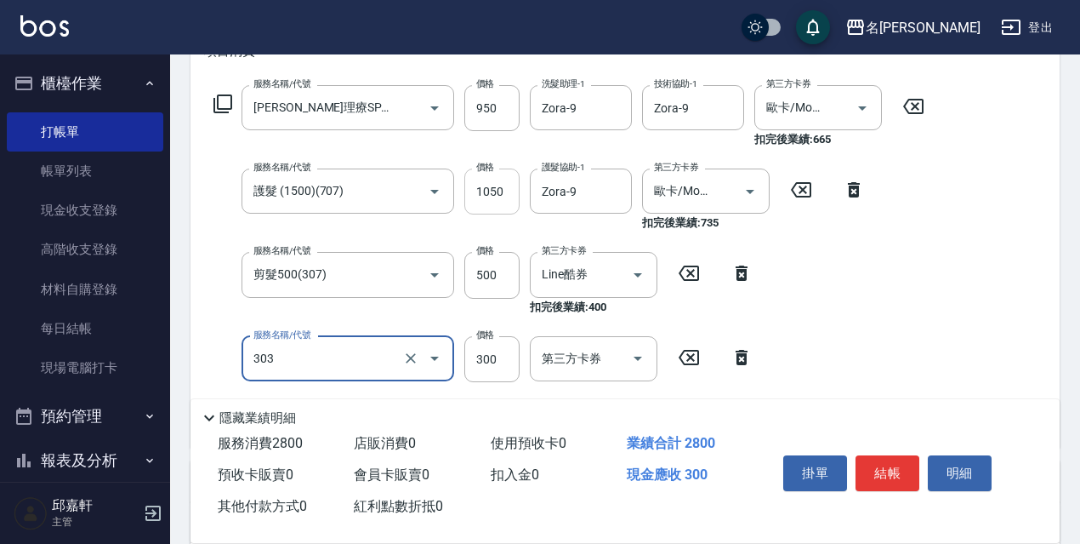
type input "剪髮300(303)"
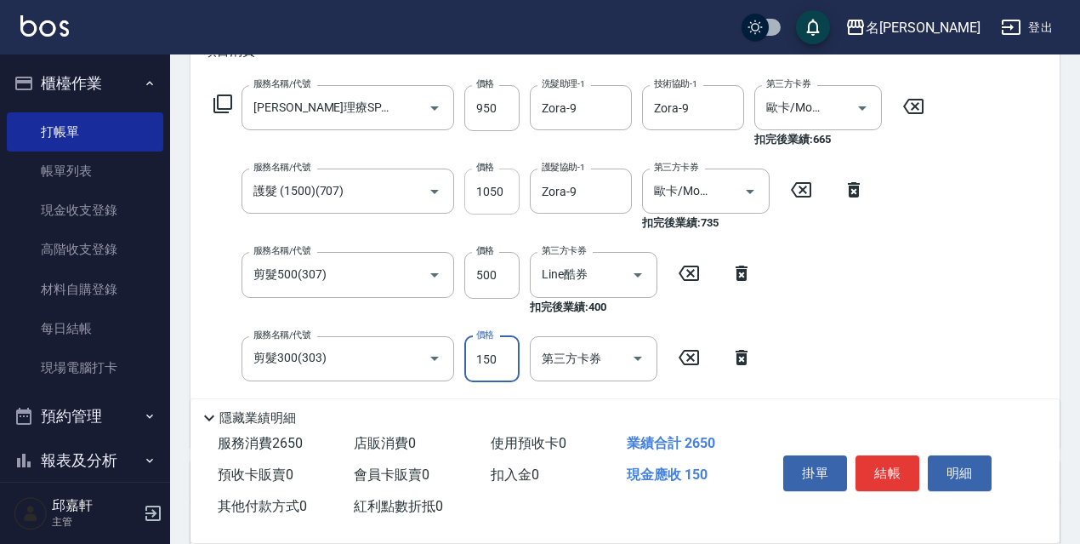
type input "150"
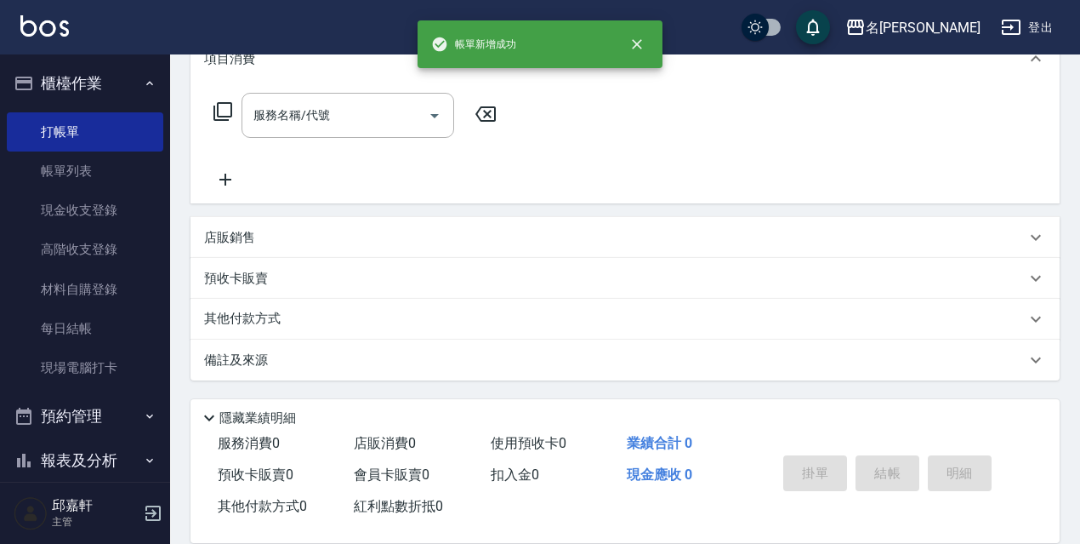
scroll to position [0, 0]
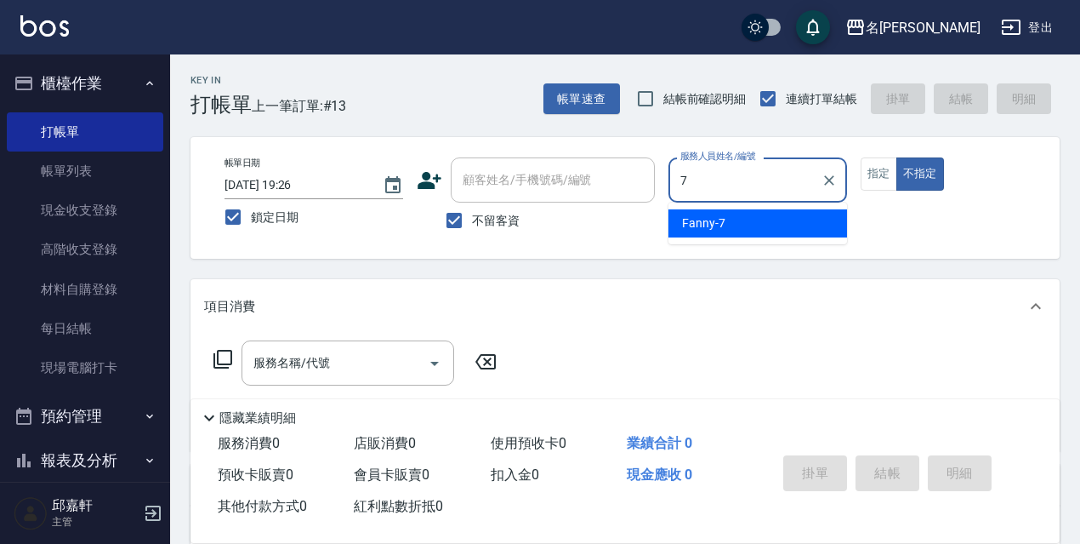
type input "Fanny-7"
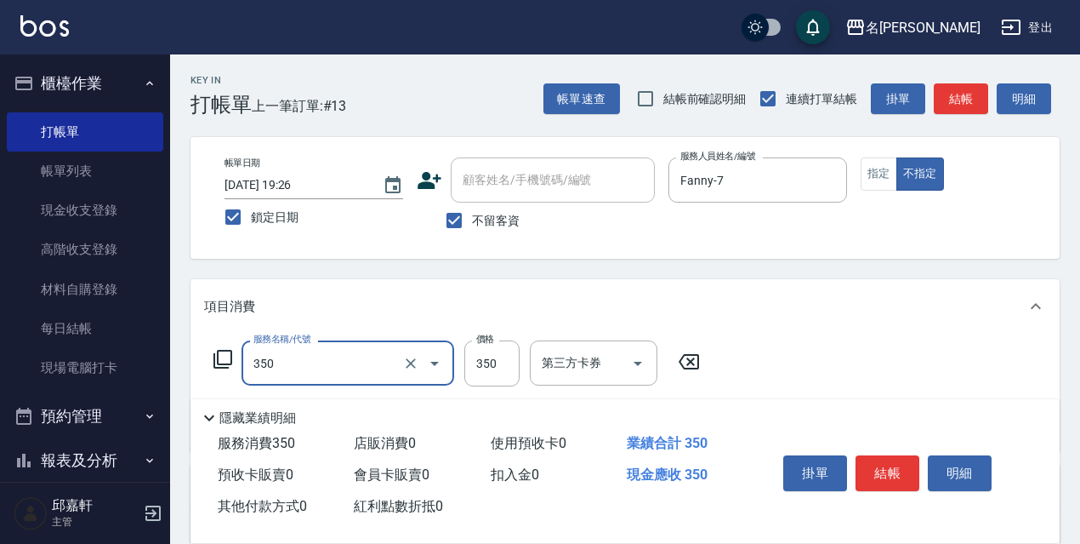
type input "洗髮350(350)"
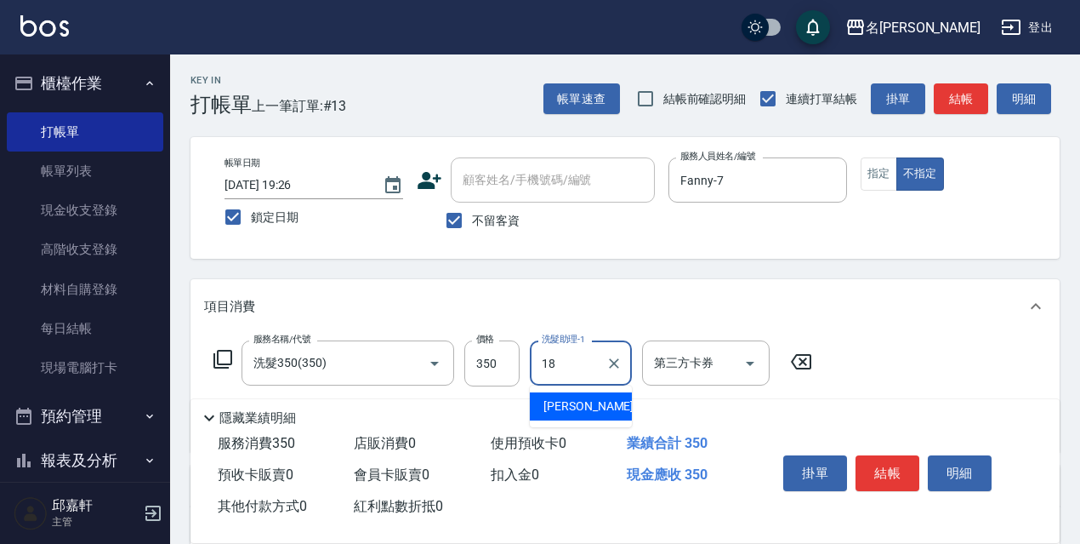
type input "[PERSON_NAME]-18"
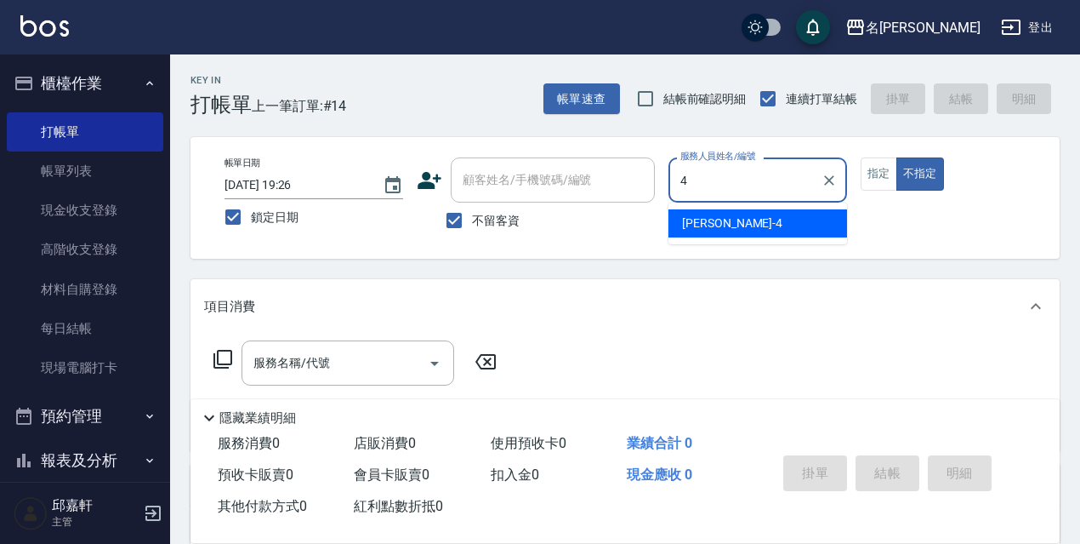
type input "[PERSON_NAME]-4"
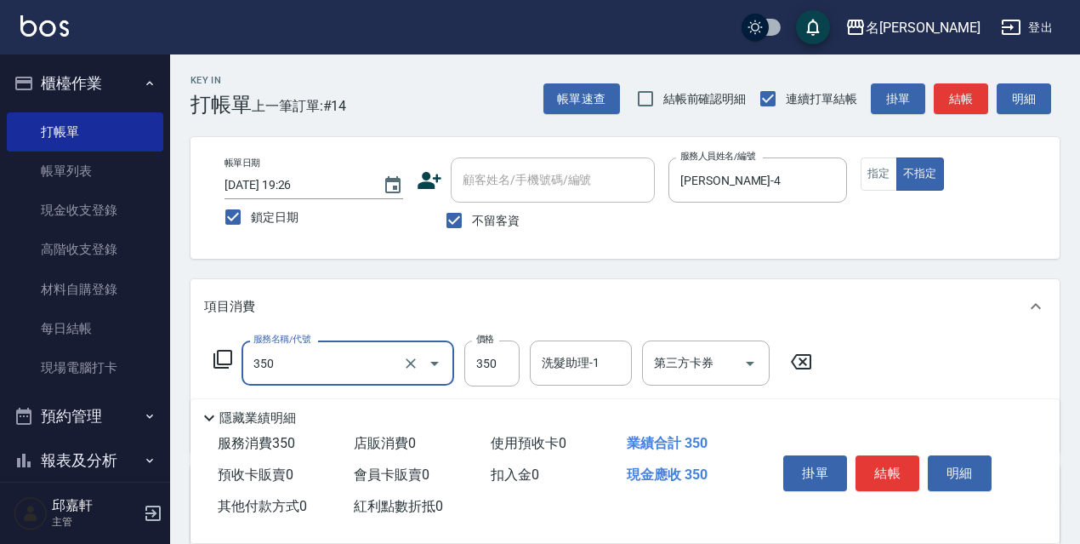
type input "洗髮350(350)"
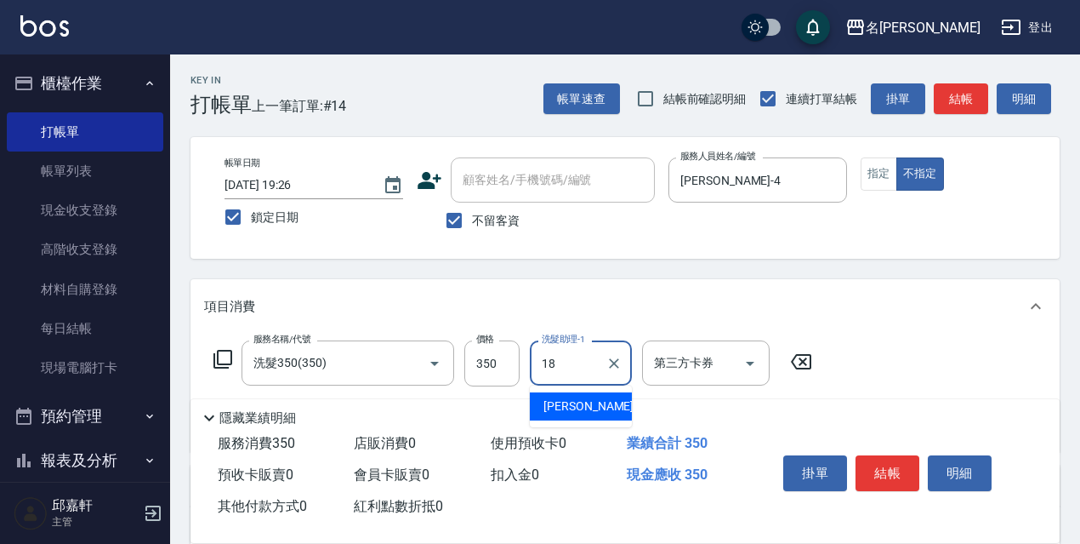
type input "[PERSON_NAME]-18"
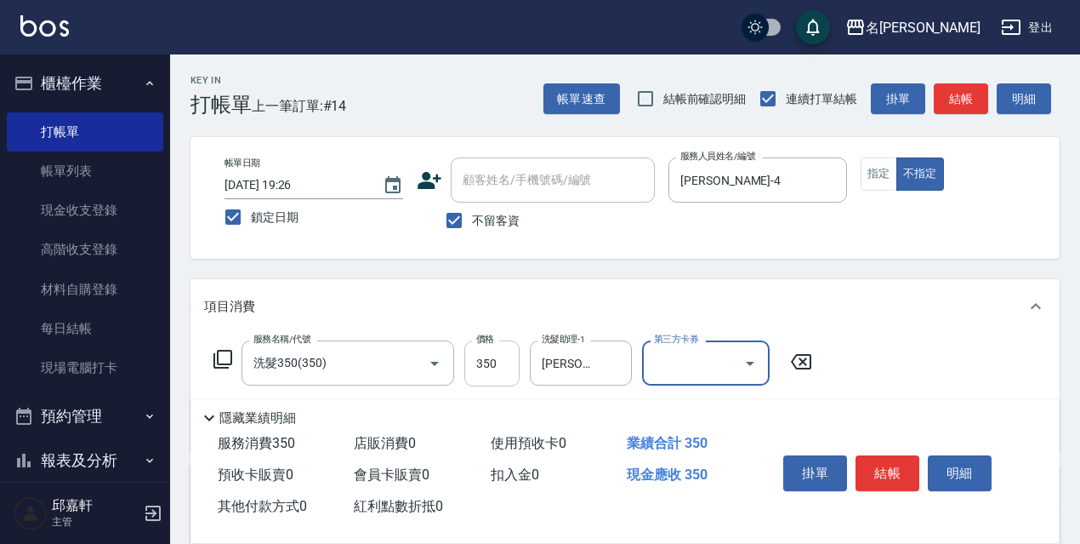
click at [483, 364] on input "350" at bounding box center [491, 363] width 55 height 46
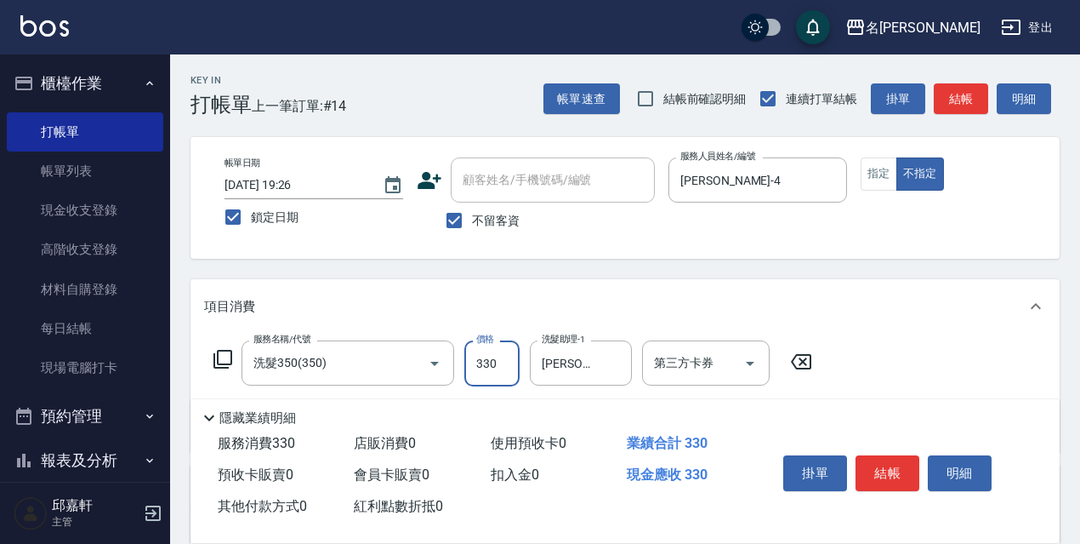
type input "330"
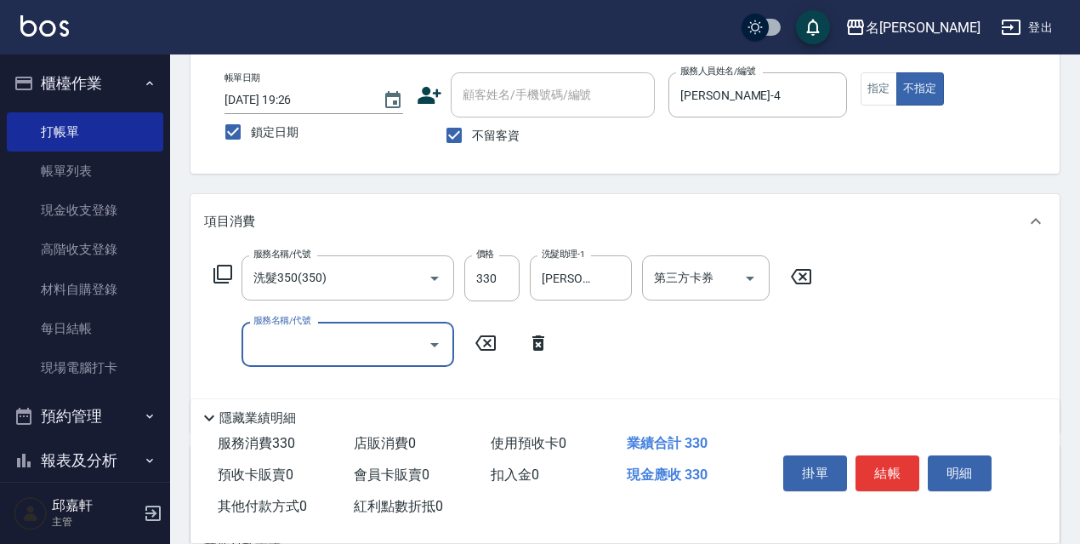
scroll to position [170, 0]
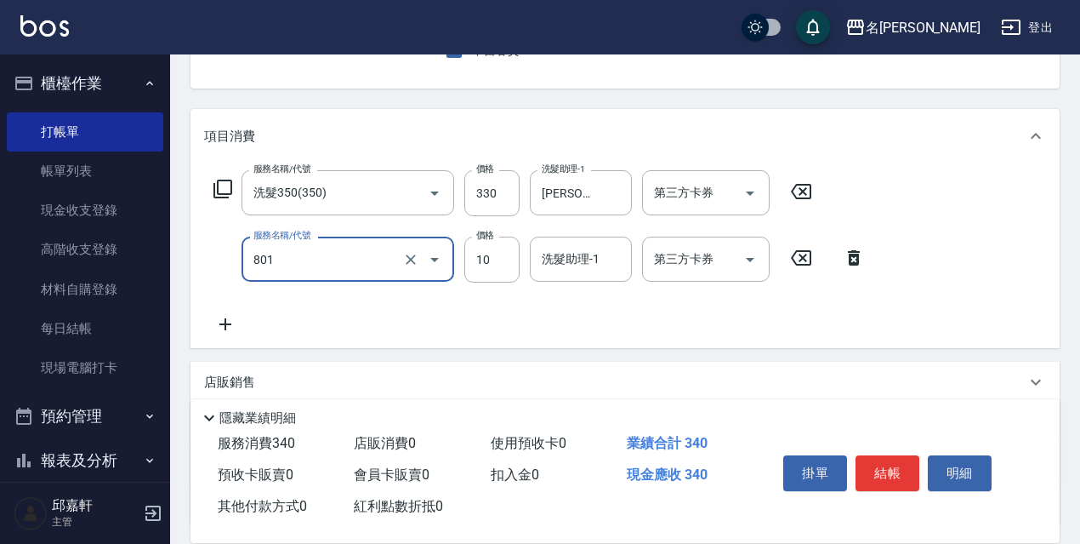
type input "潤絲精(801)"
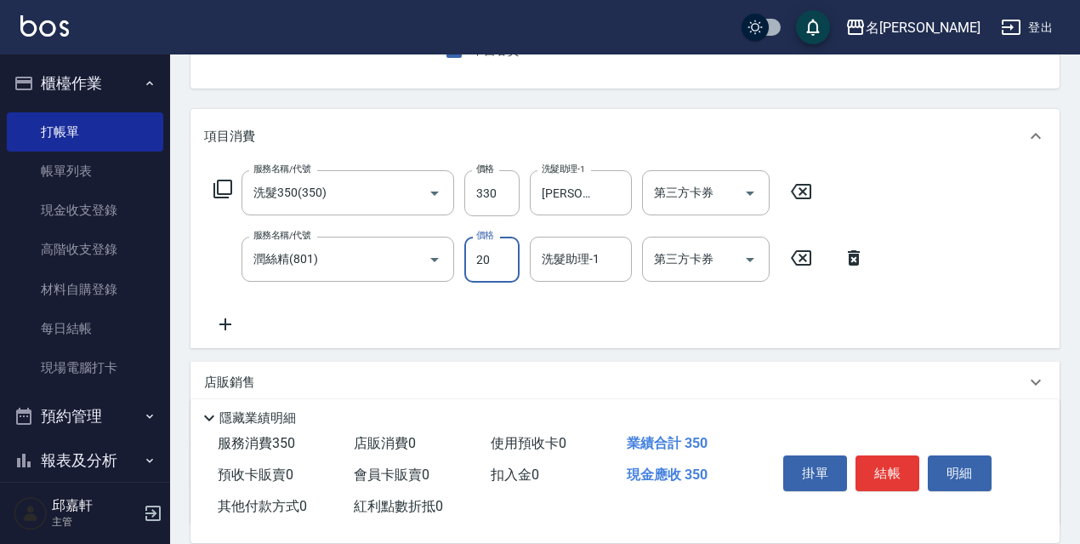
type input "20"
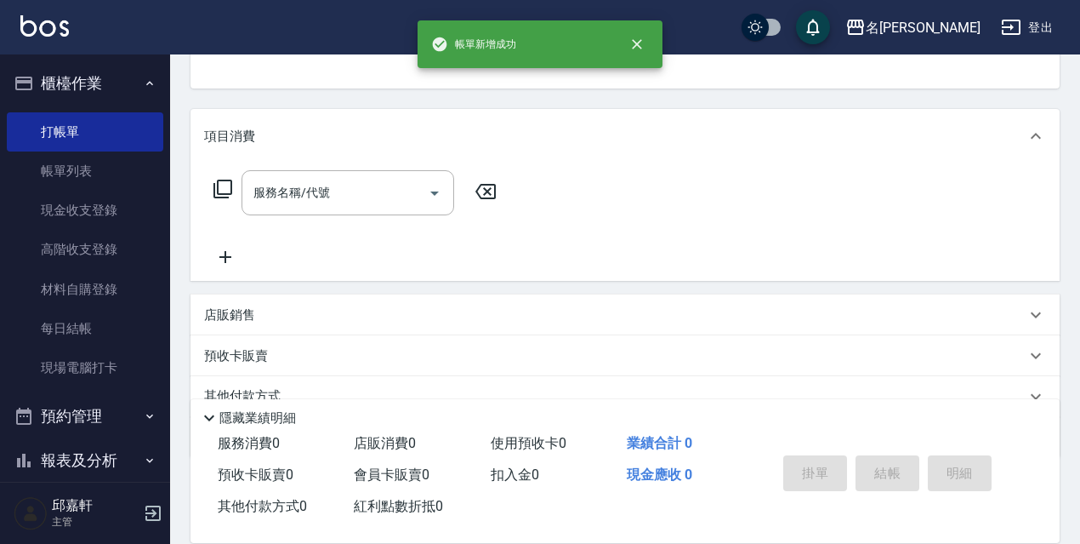
scroll to position [165, 0]
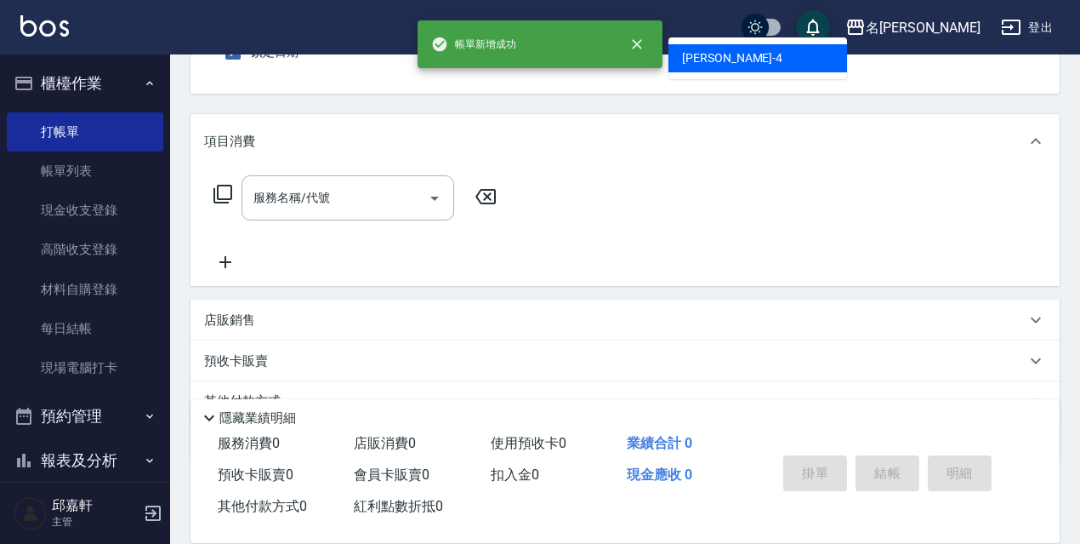
type input "[PERSON_NAME]-4"
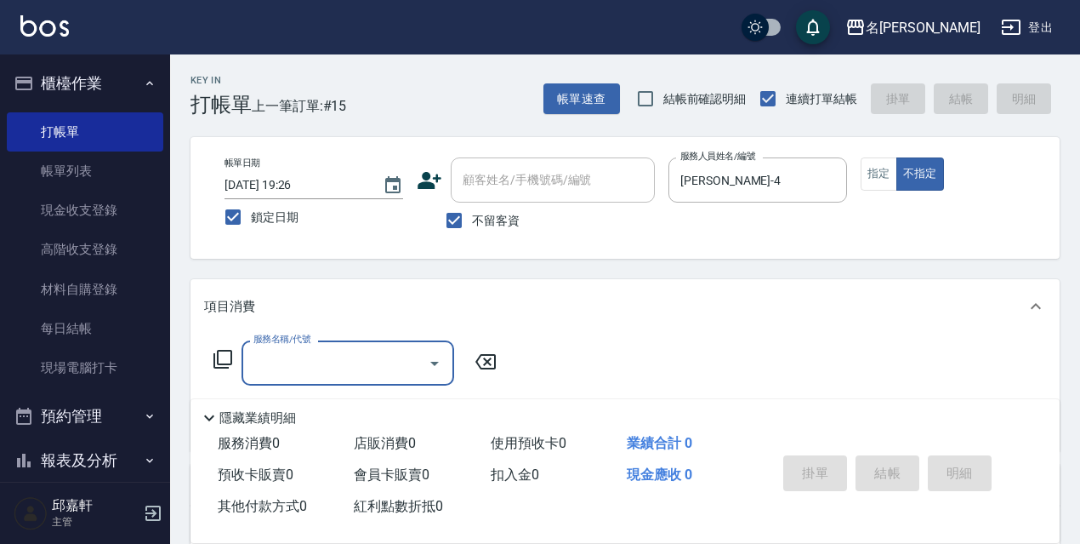
scroll to position [85, 0]
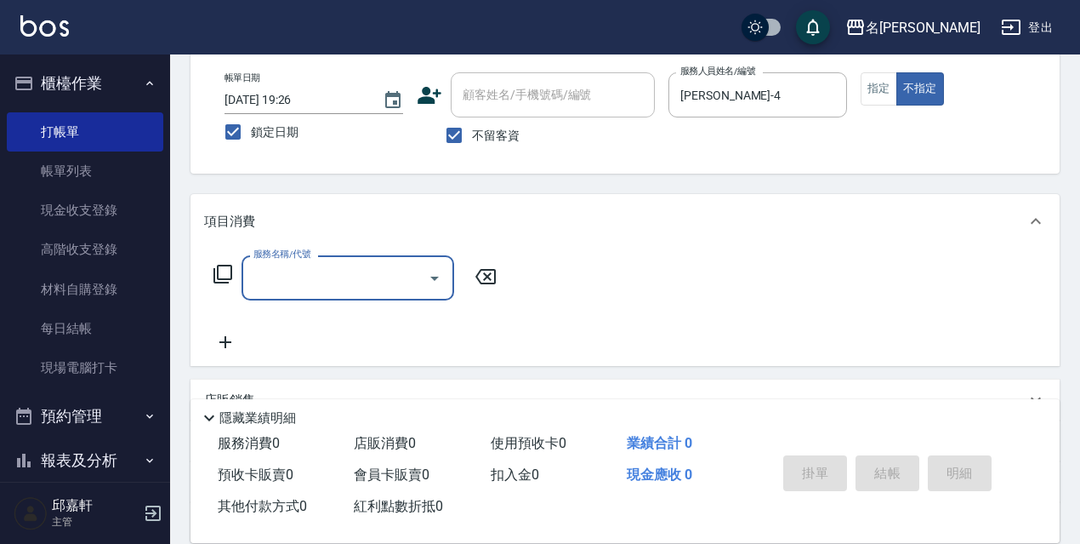
click at [860, 92] on div "帳單日期 [DATE] 19:26 鎖定日期 顧客姓名/手機號碼/編號 顧客姓名/手機號碼/編號 不留客資 服務人員姓名/編號 [PERSON_NAME]-4…" at bounding box center [625, 112] width 829 height 81
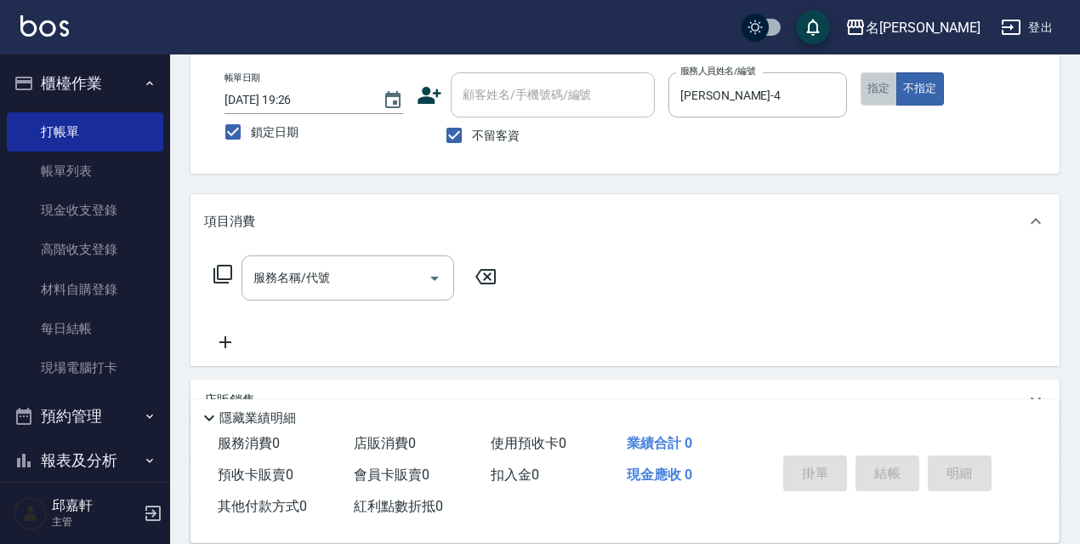
click at [887, 86] on button "指定" at bounding box center [879, 88] width 37 height 33
click at [383, 298] on div "服務名稱/代號" at bounding box center [348, 277] width 213 height 45
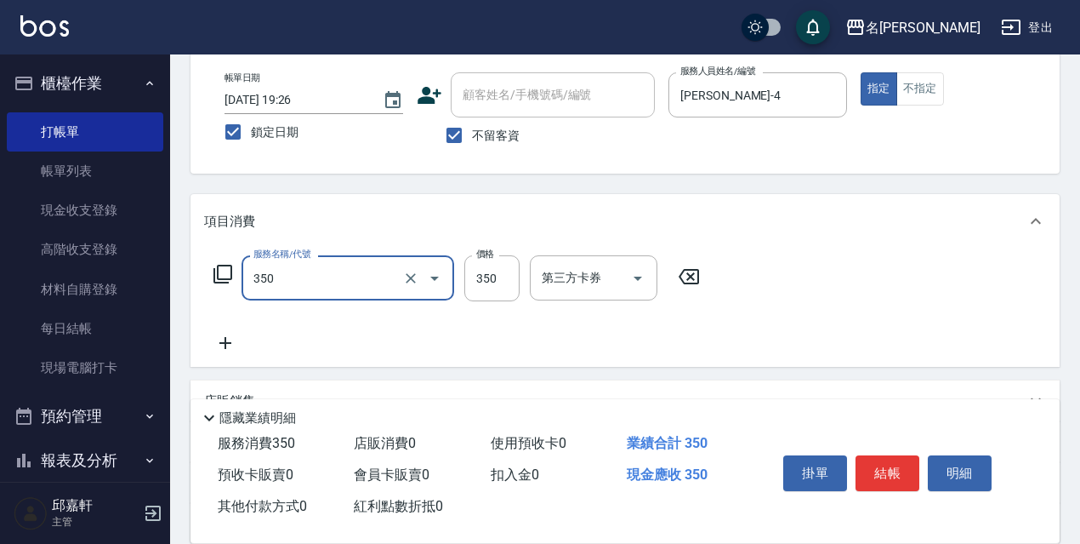
type input "洗髮350(350)"
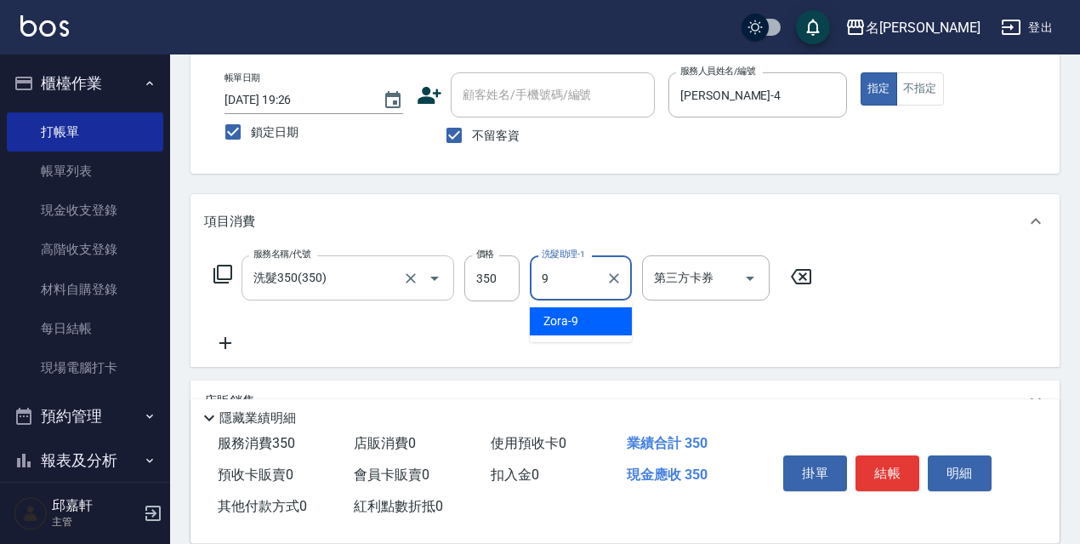
type input "Zora-9"
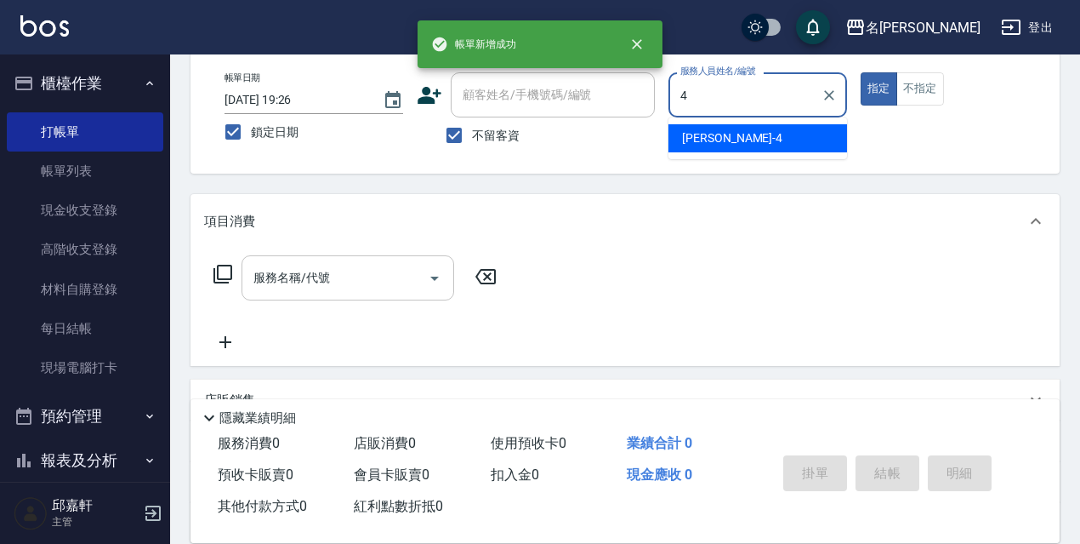
type input "[PERSON_NAME]-4"
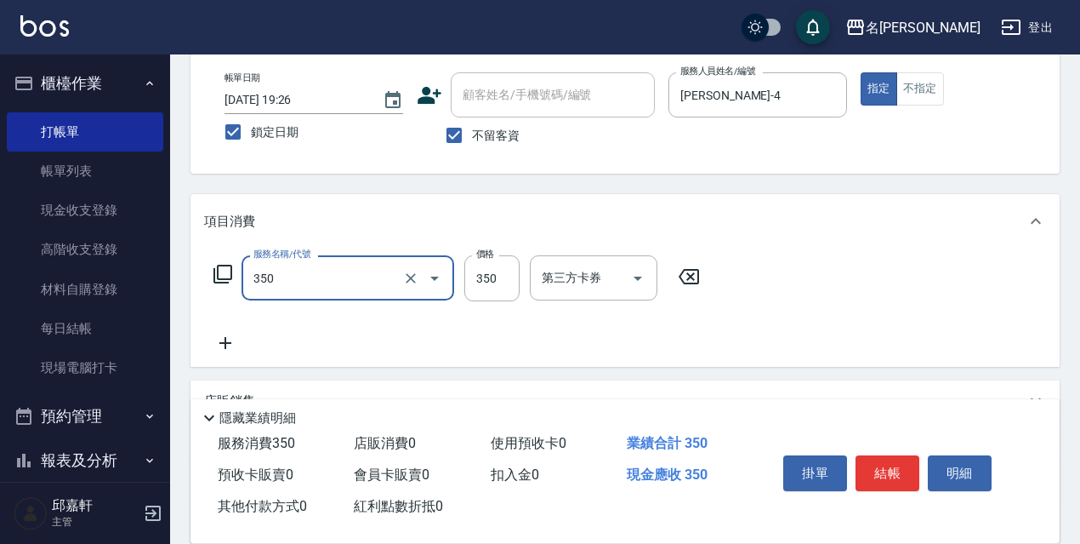
type input "洗髮350(350)"
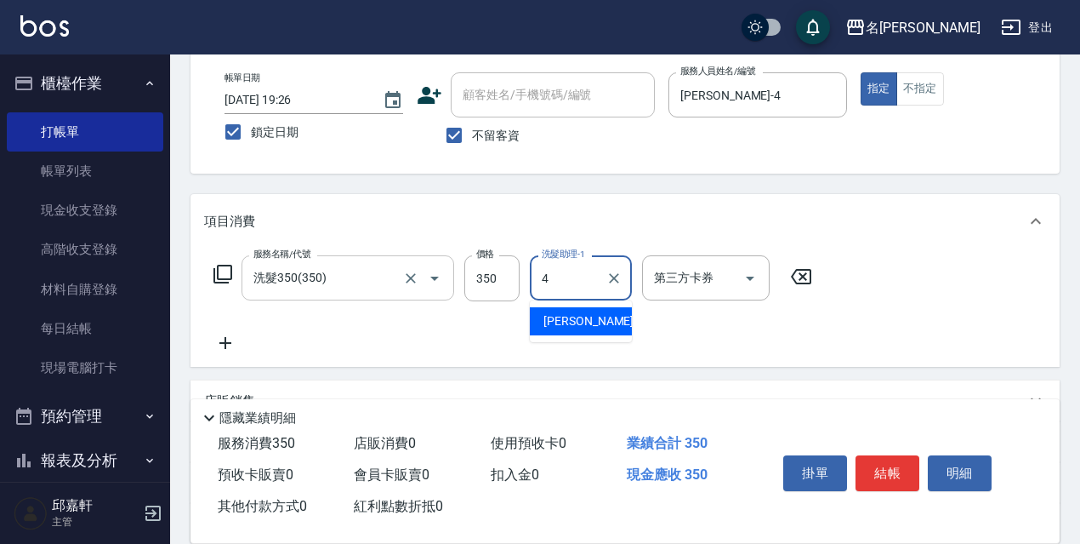
type input "[PERSON_NAME]-4"
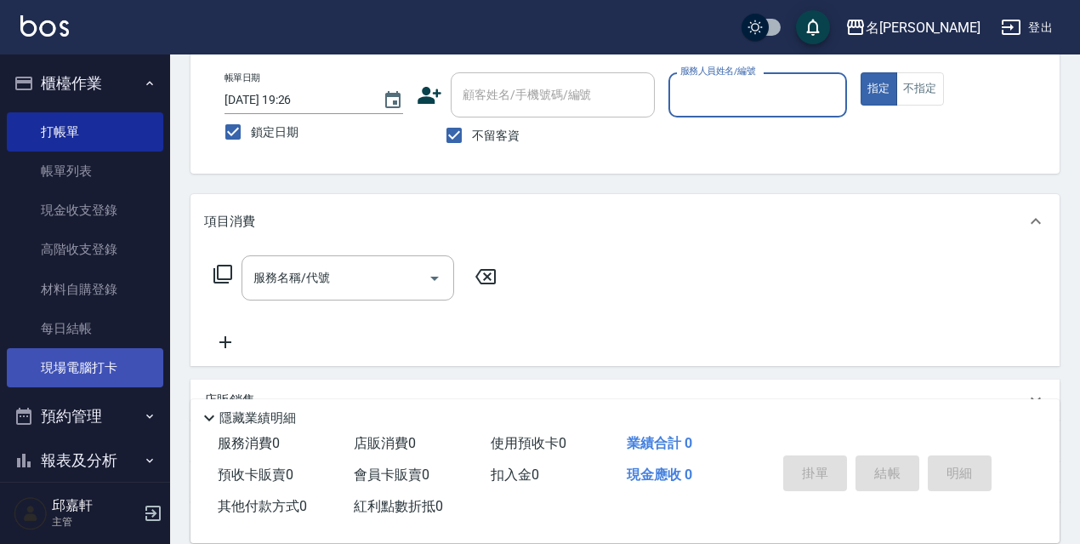
click at [83, 362] on link "現場電腦打卡" at bounding box center [85, 367] width 157 height 39
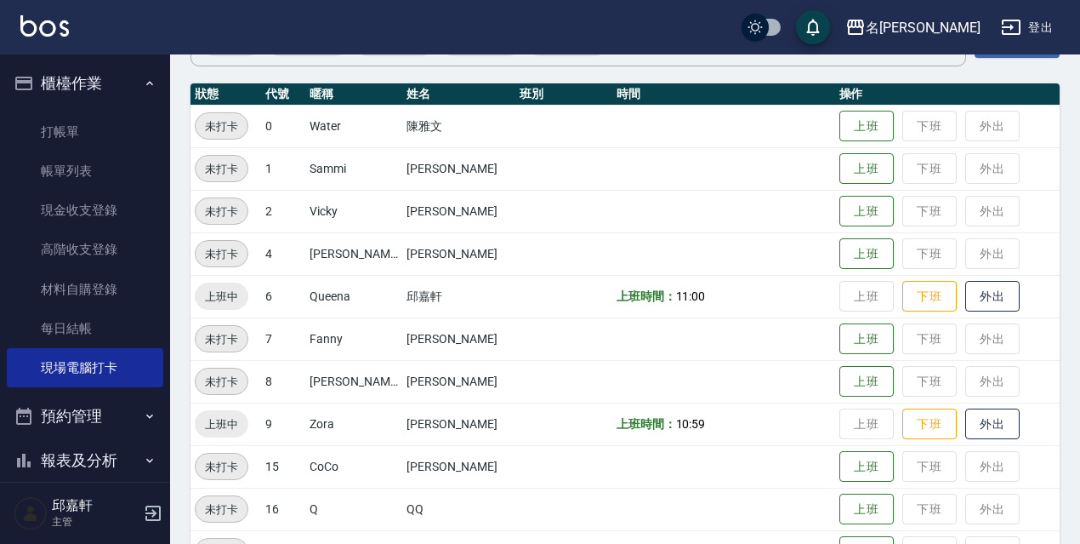
scroll to position [340, 0]
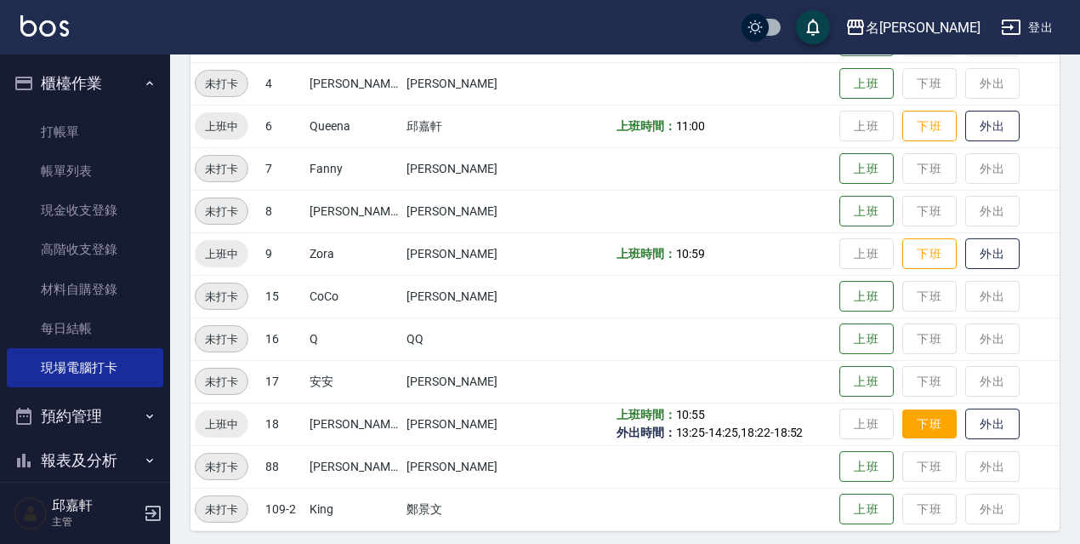
click at [921, 425] on button "下班" at bounding box center [930, 424] width 54 height 30
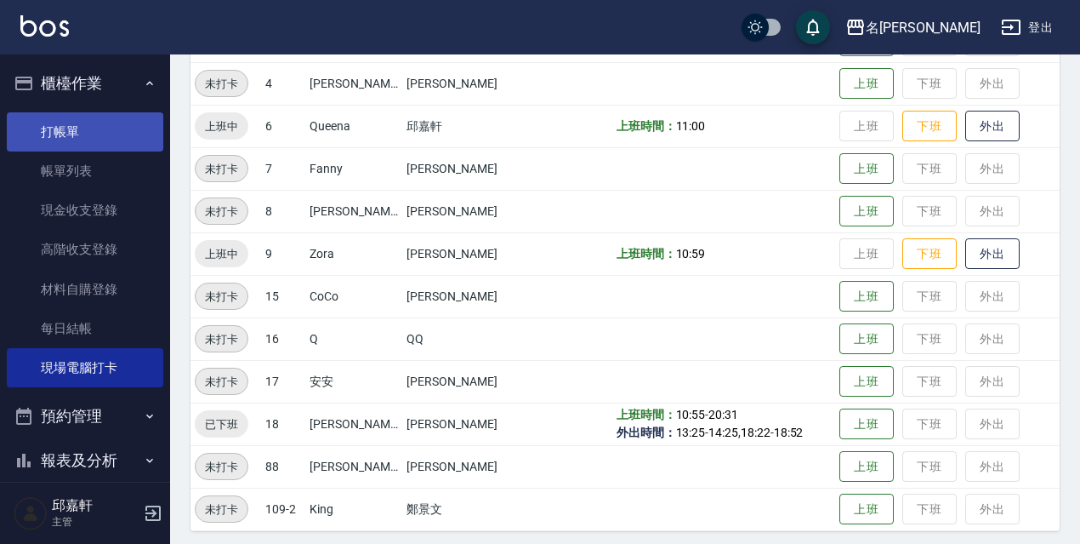
click at [101, 130] on link "打帳單" at bounding box center [85, 131] width 157 height 39
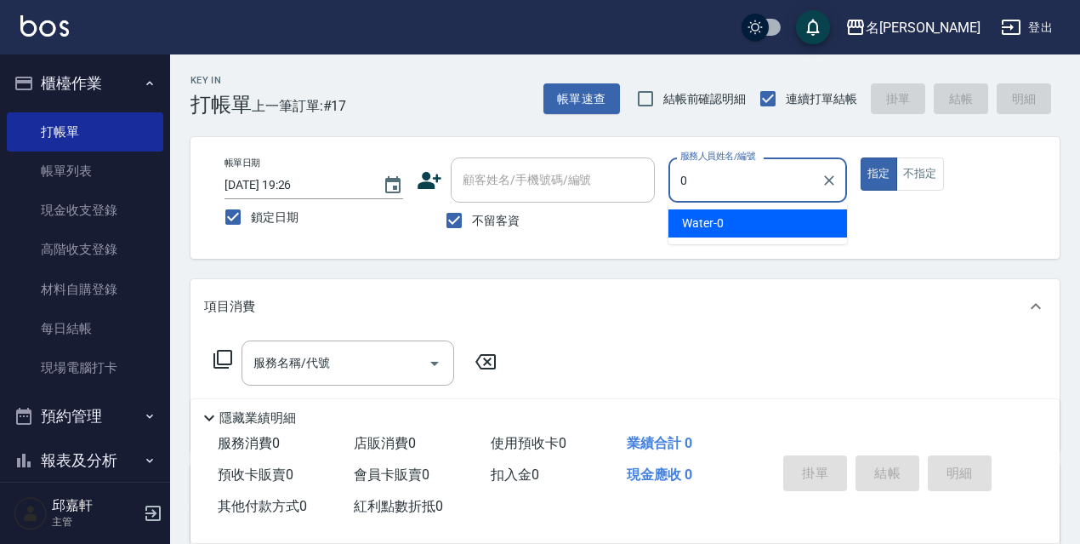
type input "Water-0"
type button "true"
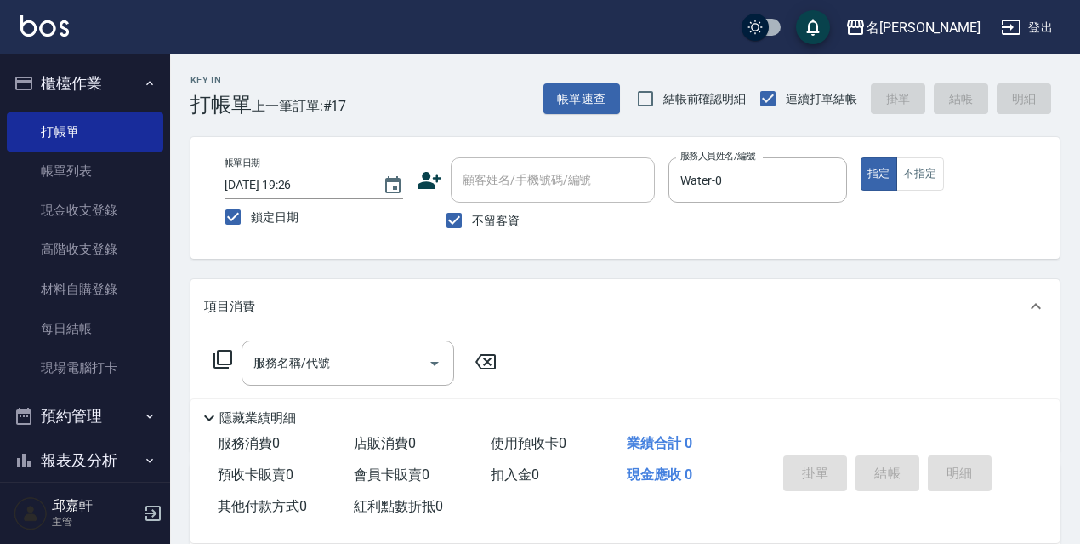
click at [216, 355] on icon at bounding box center [223, 359] width 20 height 20
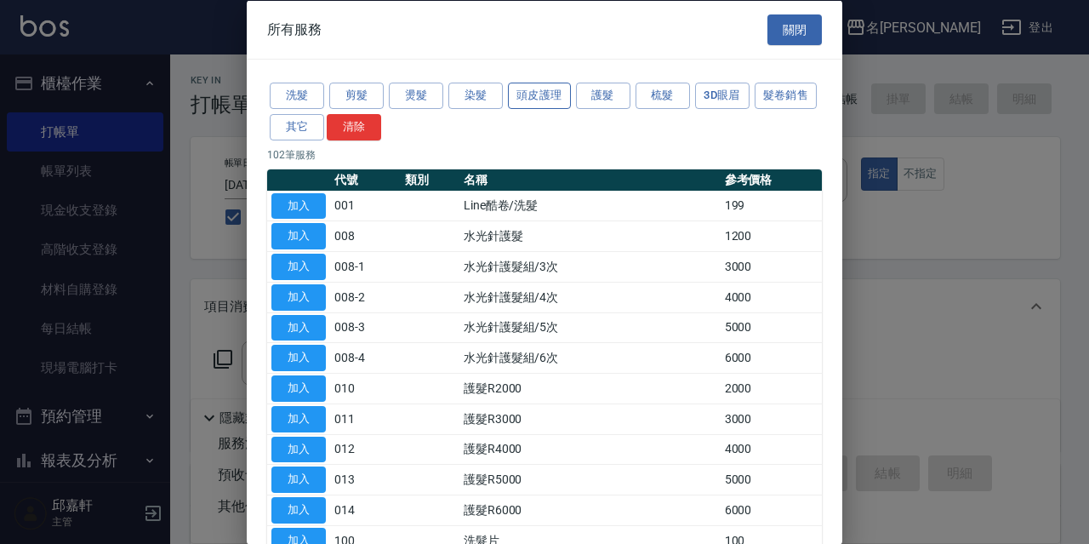
click at [567, 105] on button "頭皮護理" at bounding box center [539, 96] width 63 height 26
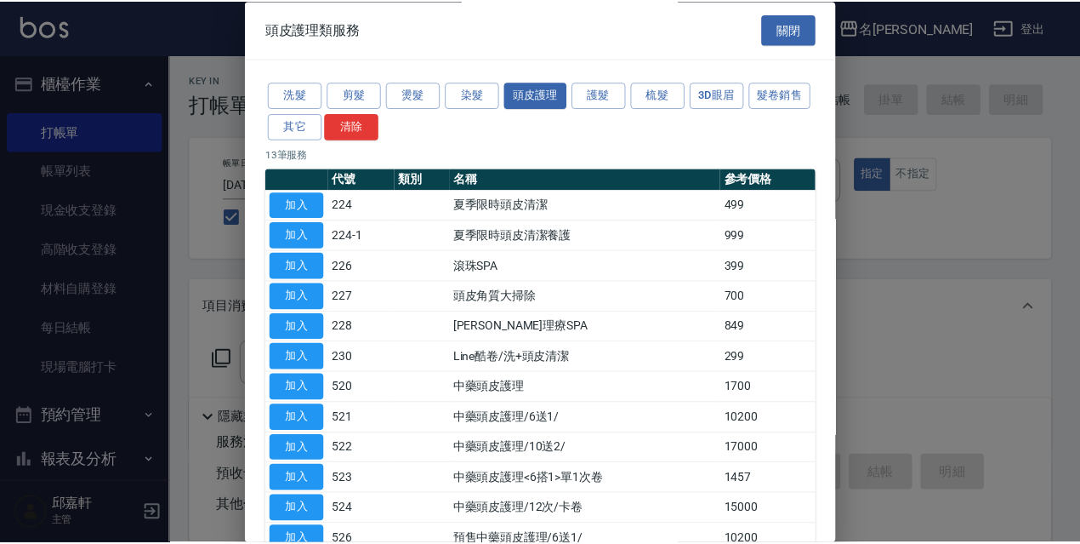
scroll to position [85, 0]
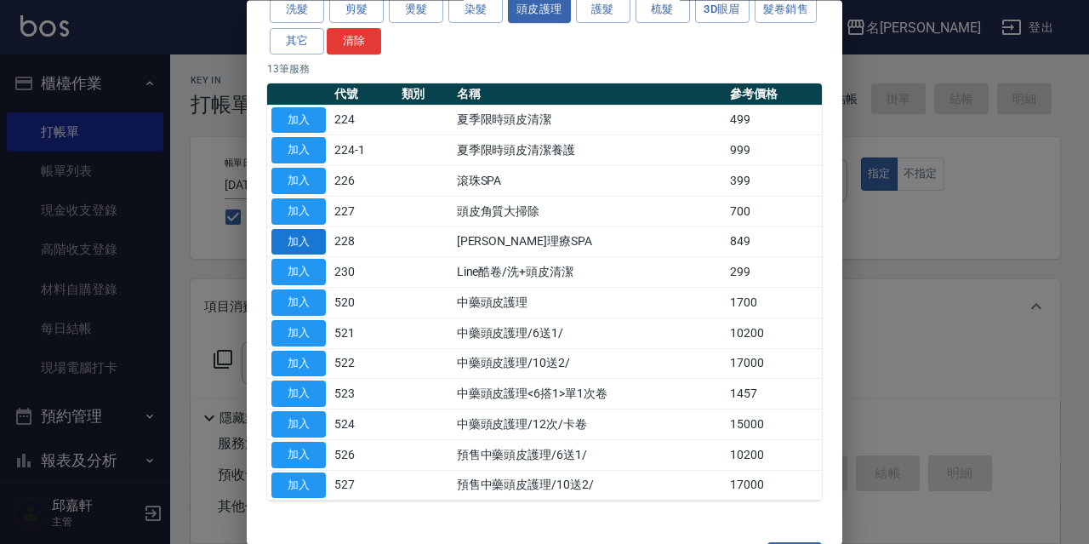
click at [301, 239] on button "加入" at bounding box center [298, 242] width 54 height 26
type input "[PERSON_NAME]理療SPA(228)"
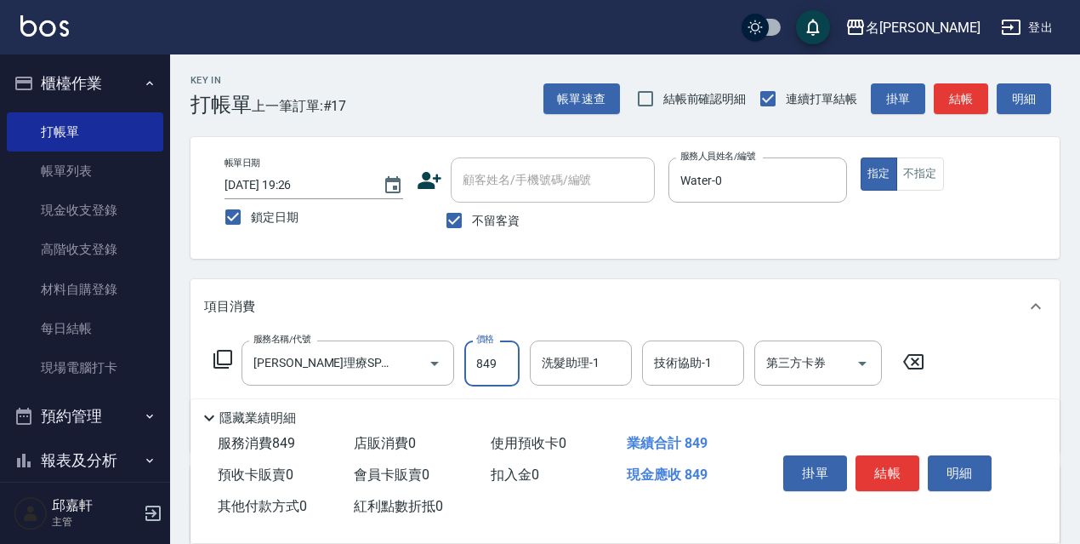
click at [475, 346] on input "849" at bounding box center [491, 363] width 55 height 46
type input "800"
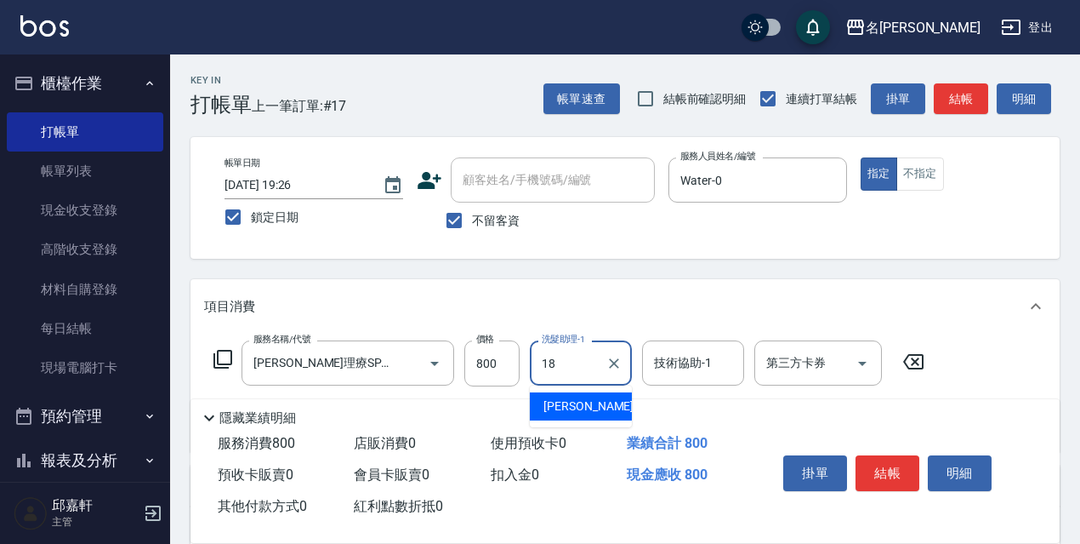
type input "[PERSON_NAME]-18"
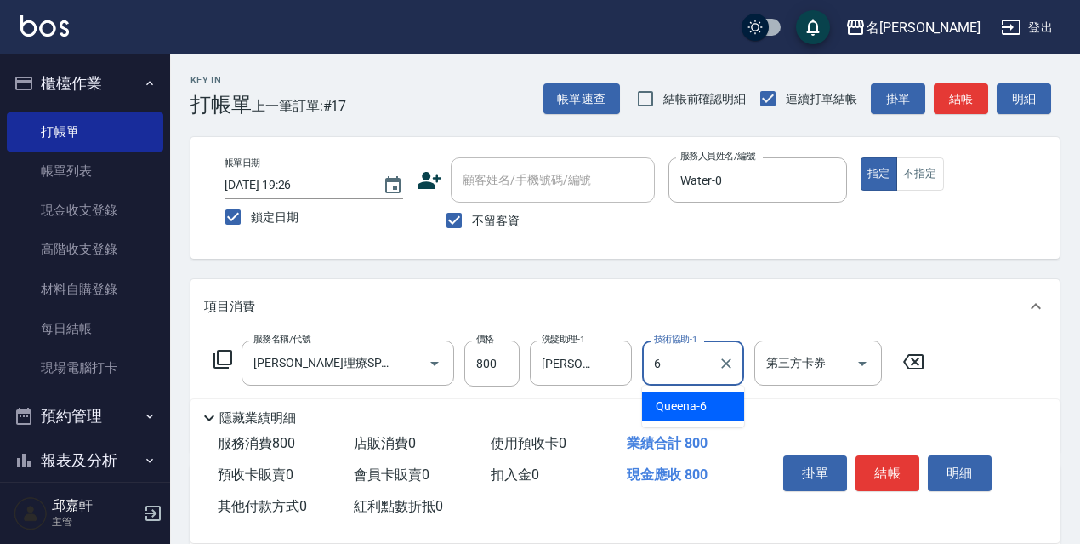
type input "Queena-6"
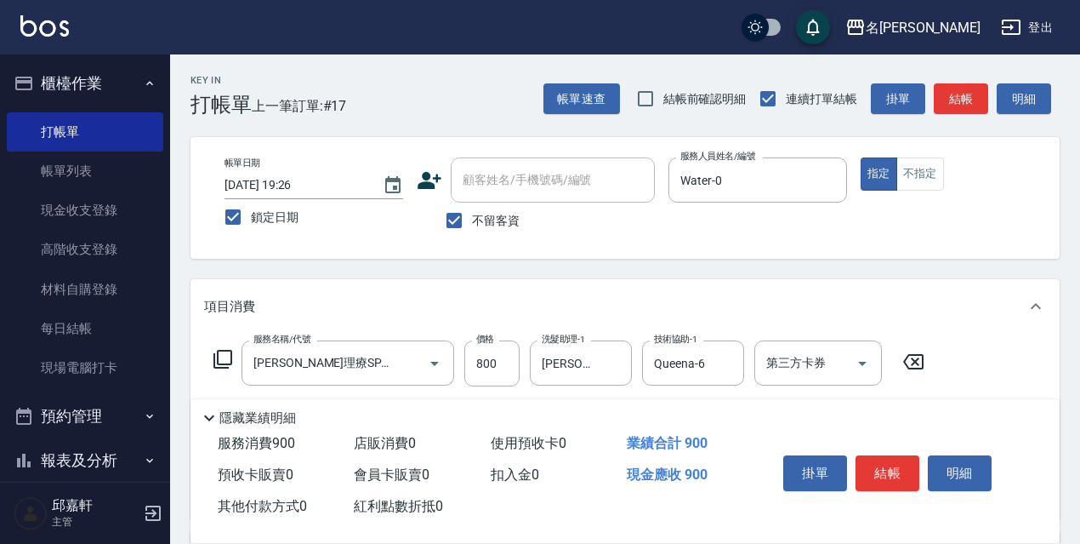
type input "電棒/夾直(803)"
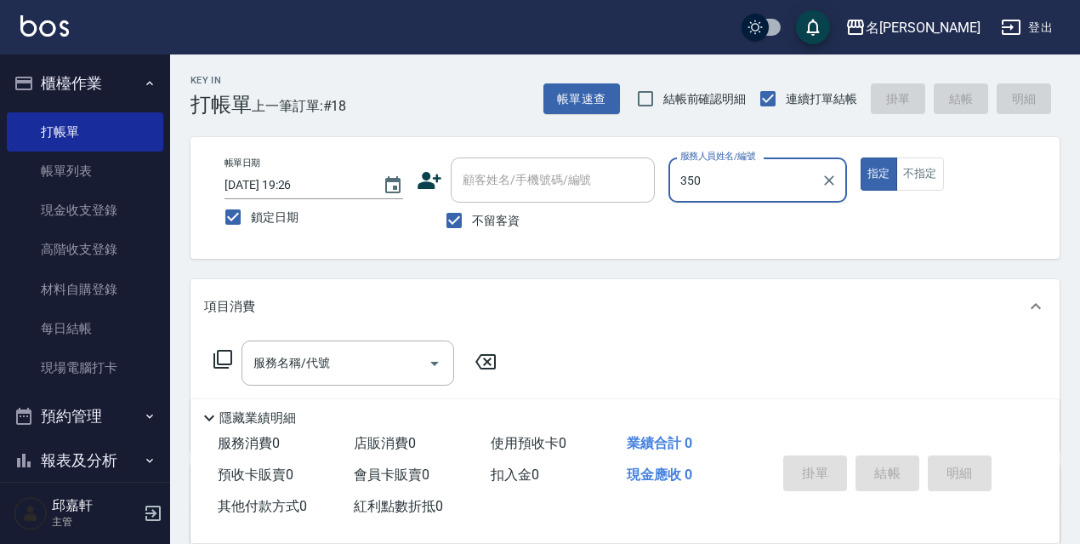
type input "350"
click at [861, 157] on button "指定" at bounding box center [879, 173] width 37 height 33
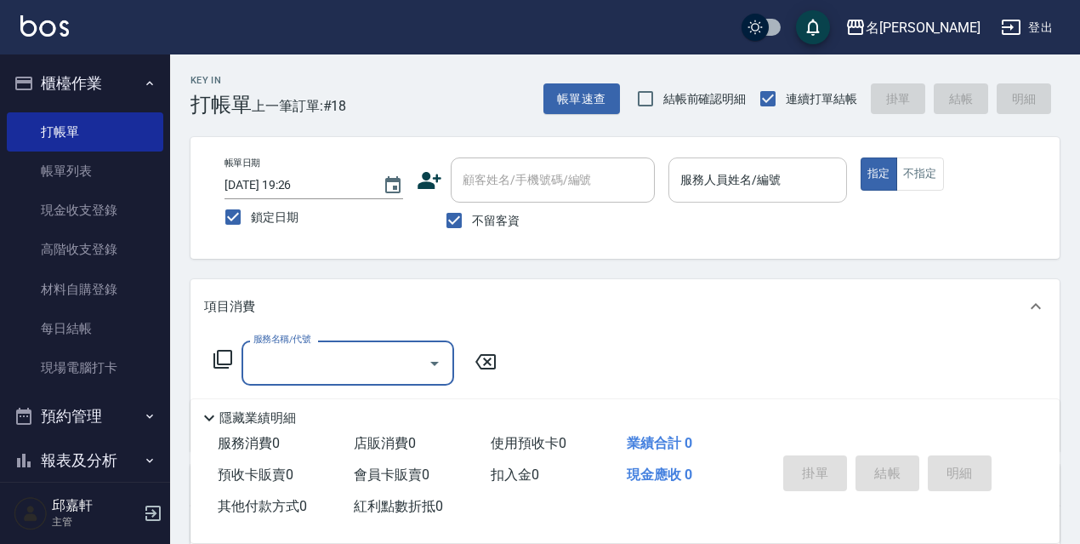
click at [705, 197] on div "服務人員姓名/編號" at bounding box center [758, 179] width 179 height 45
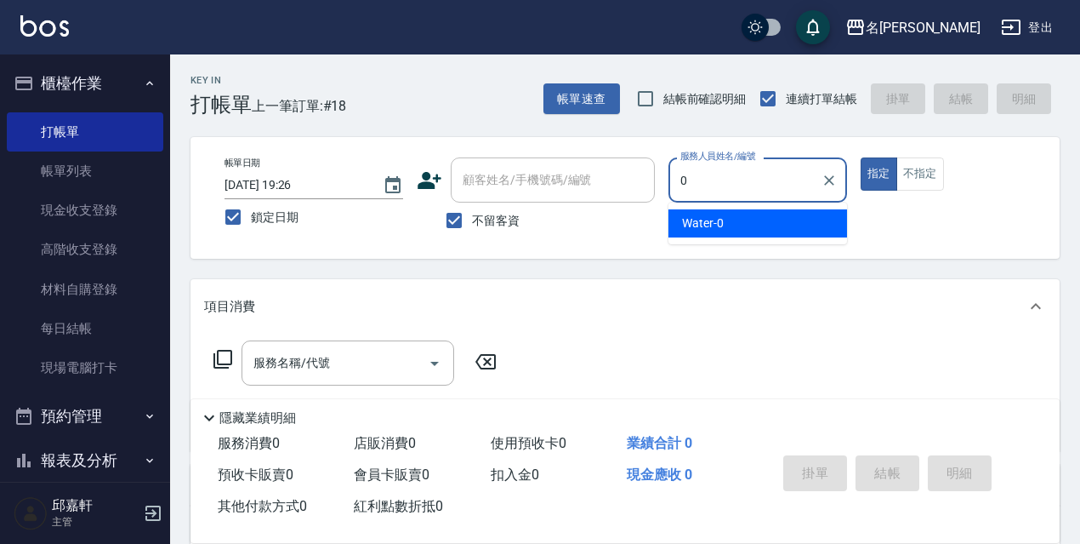
type input "Water-0"
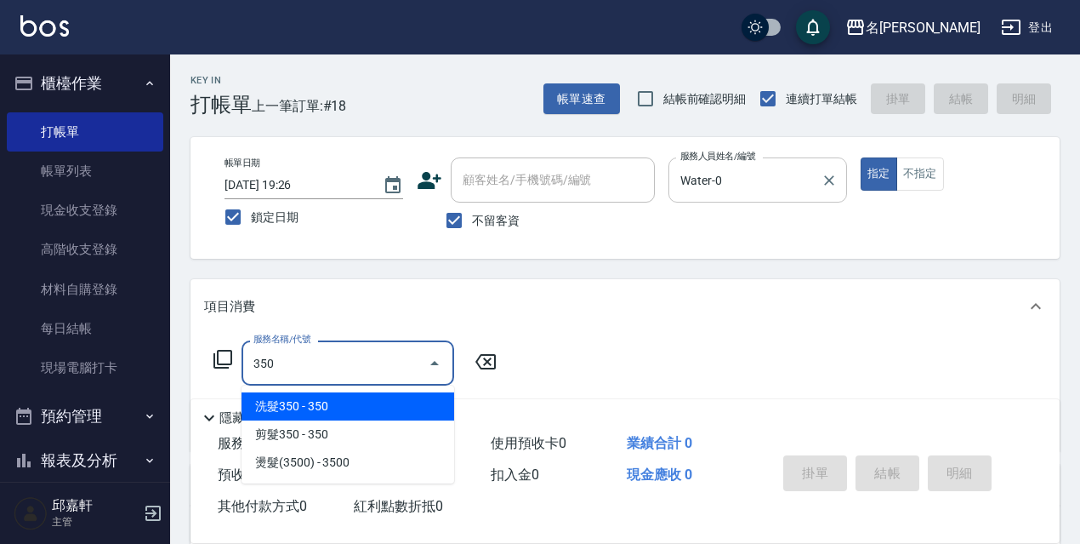
type input "洗髮350(350)"
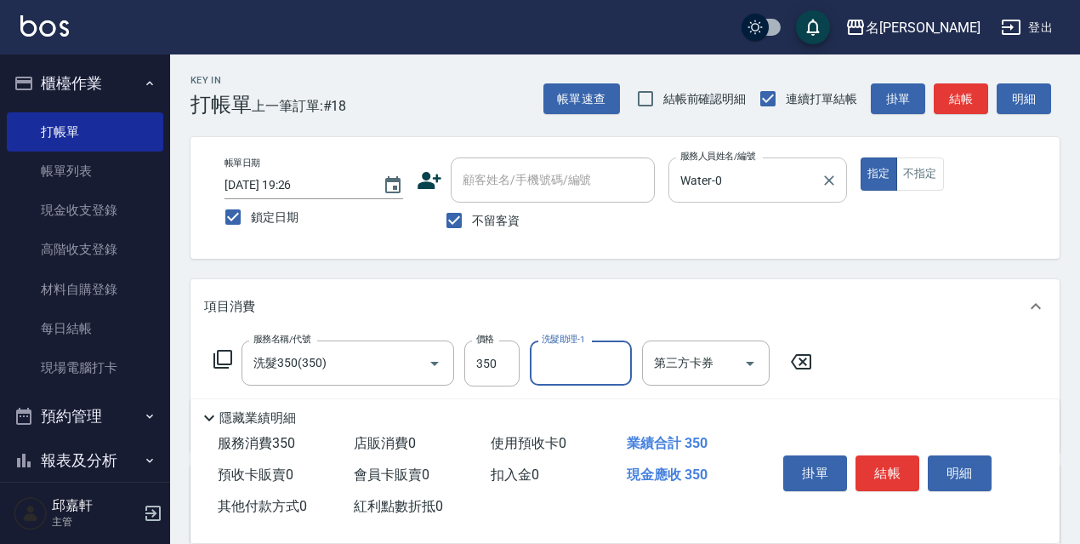
type input "0"
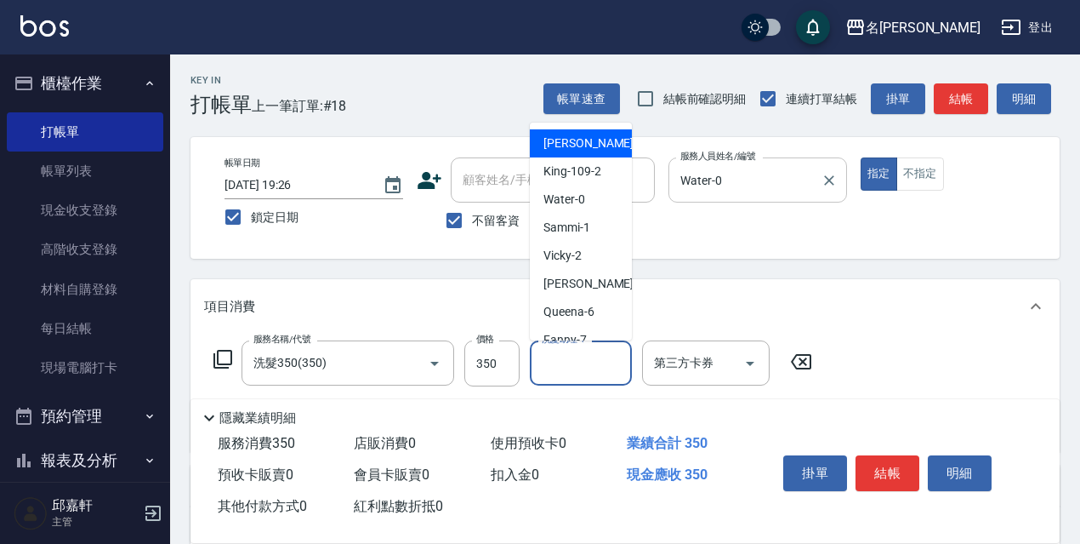
type input "1"
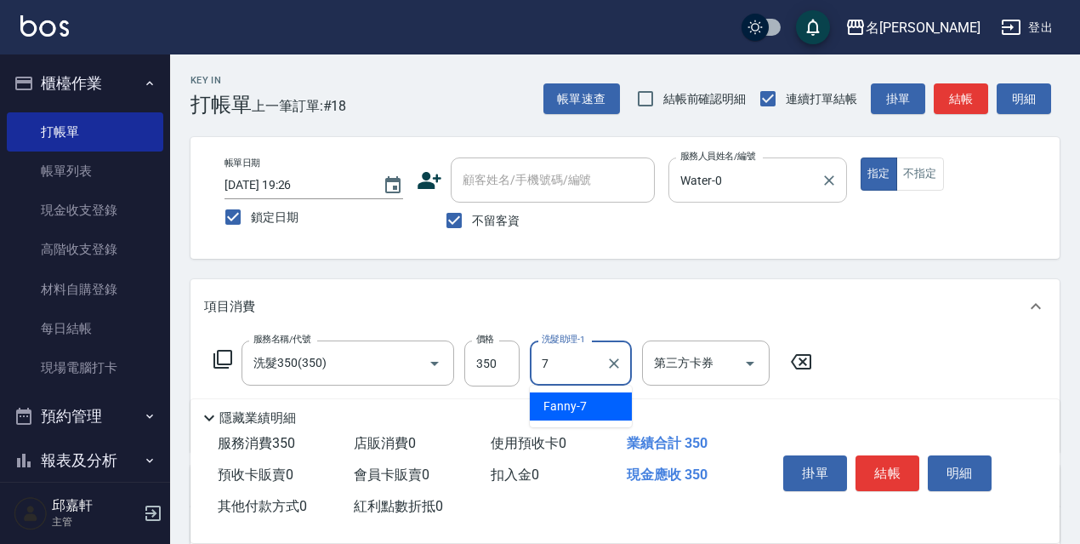
type input "Fanny-7"
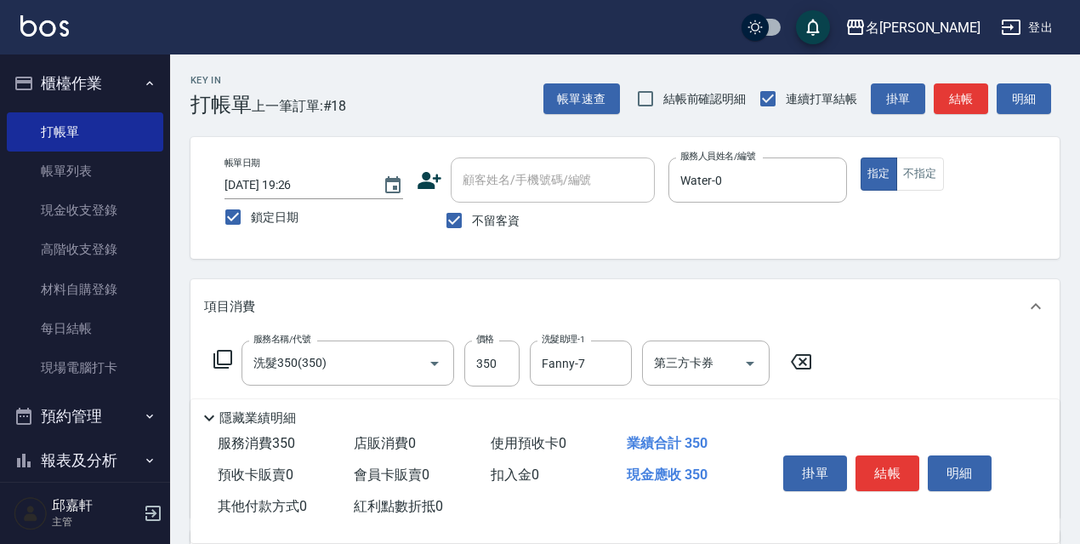
scroll to position [170, 0]
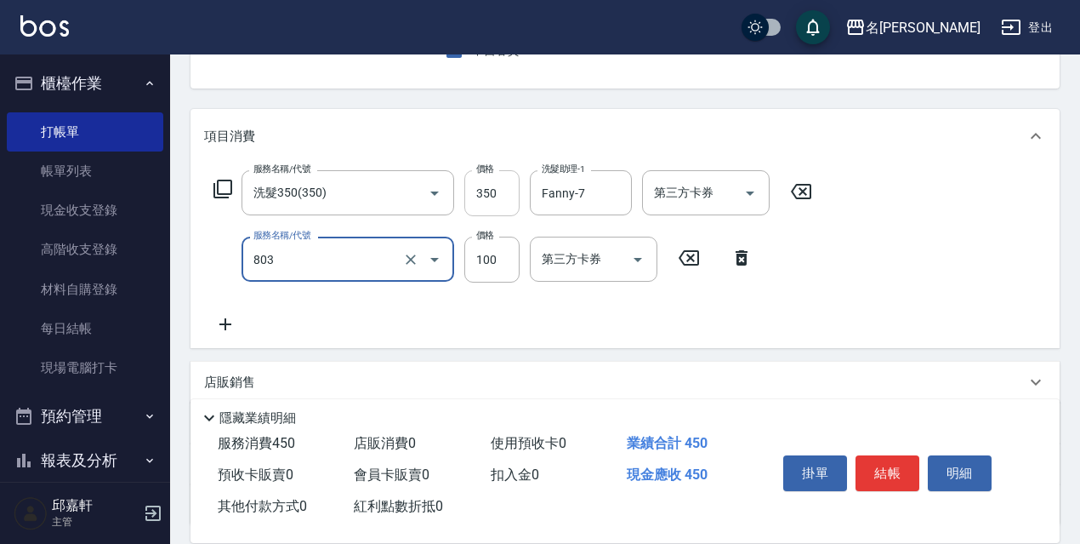
type input "電棒/夾直(803)"
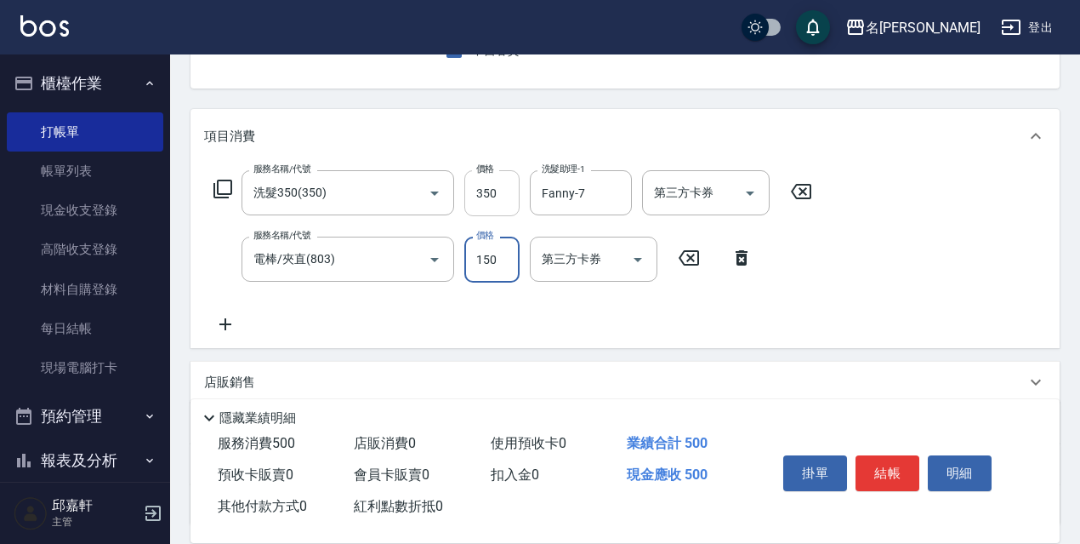
type input "150"
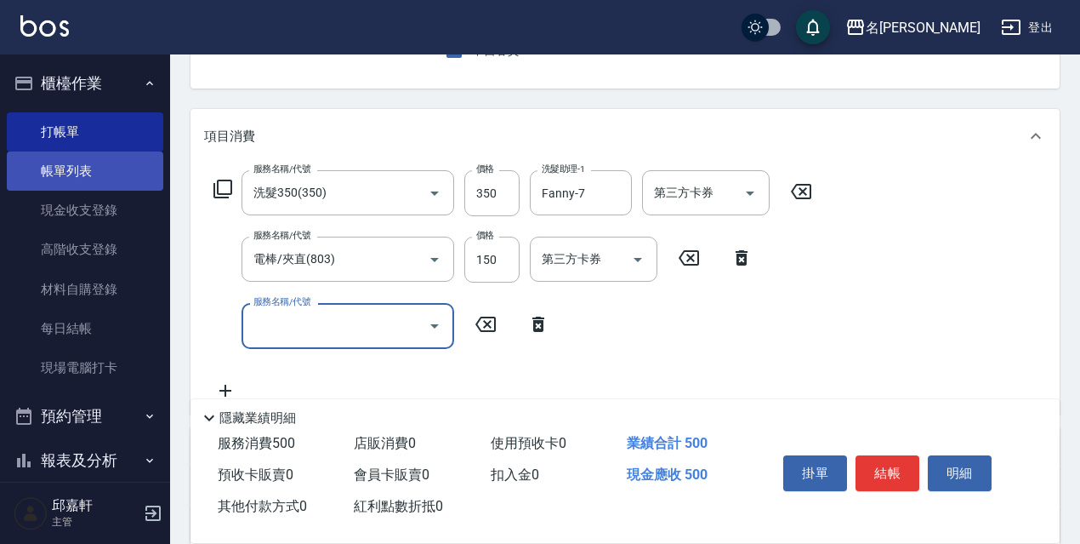
click at [88, 177] on link "帳單列表" at bounding box center [85, 170] width 157 height 39
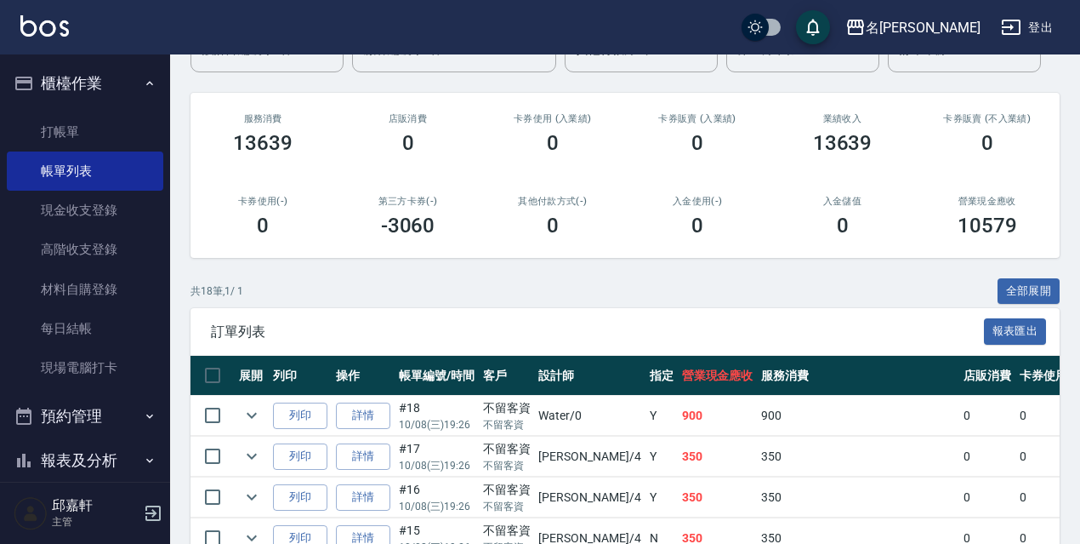
scroll to position [425, 0]
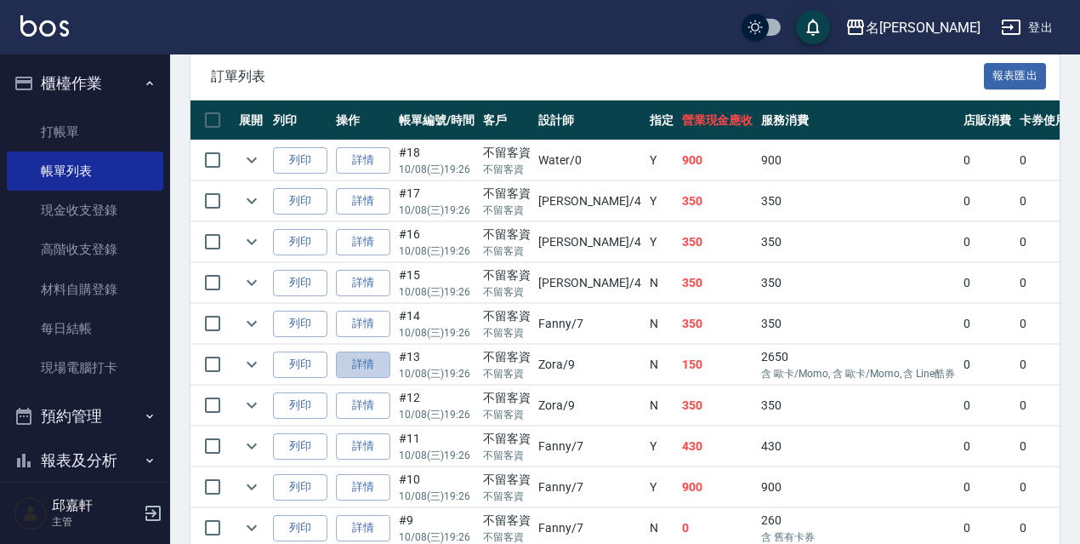
click at [356, 368] on link "詳情" at bounding box center [363, 364] width 54 height 26
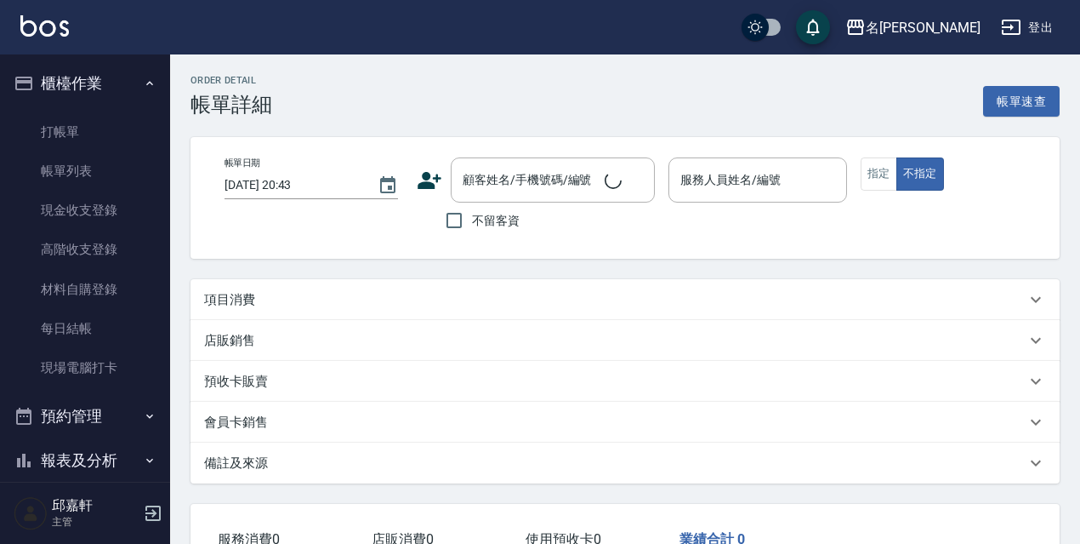
type input "[DATE] 19:26"
checkbox input "true"
type input "Zora-9"
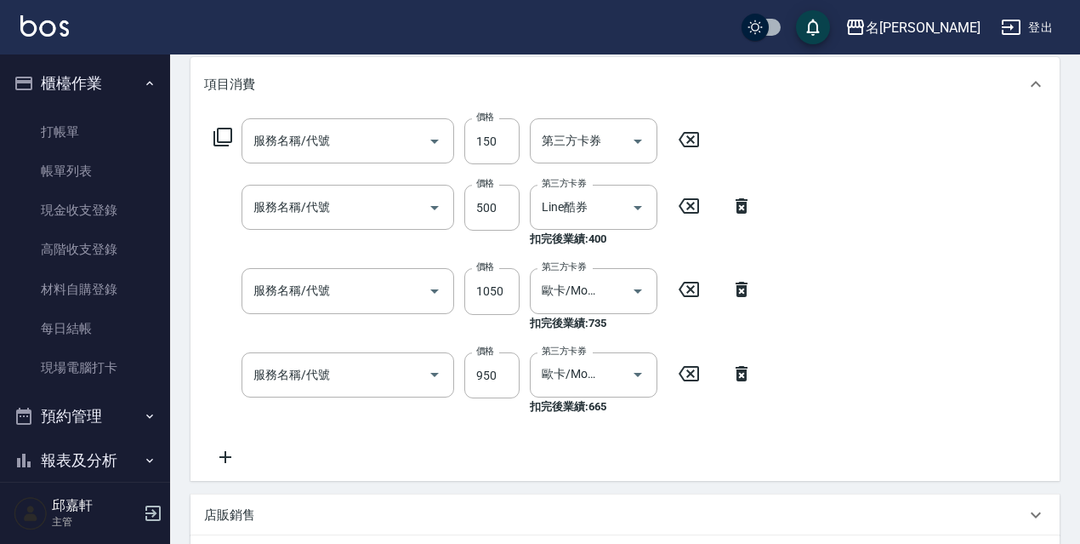
type input "剪髮300(303)"
type input "剪髮500(307)"
type input "護髮 (1500)(707)"
type input "[PERSON_NAME]理療SPA(228)"
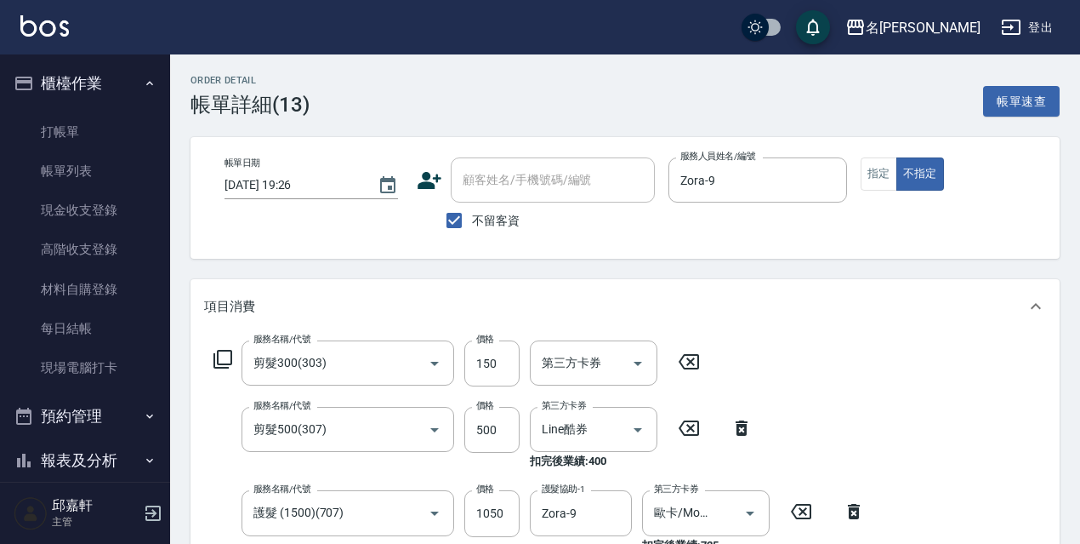
click at [86, 106] on ul "打帳單 帳單列表 現金收支登錄 高階收支登錄 材料自購登錄 每日結帳 現場電腦打卡" at bounding box center [85, 249] width 157 height 289
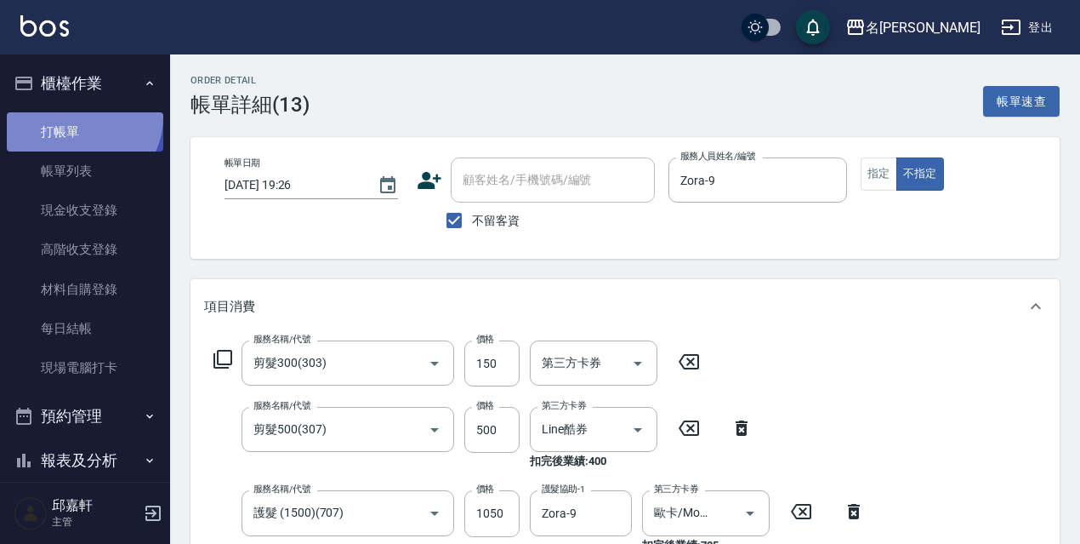
click at [80, 117] on link "打帳單" at bounding box center [85, 131] width 157 height 39
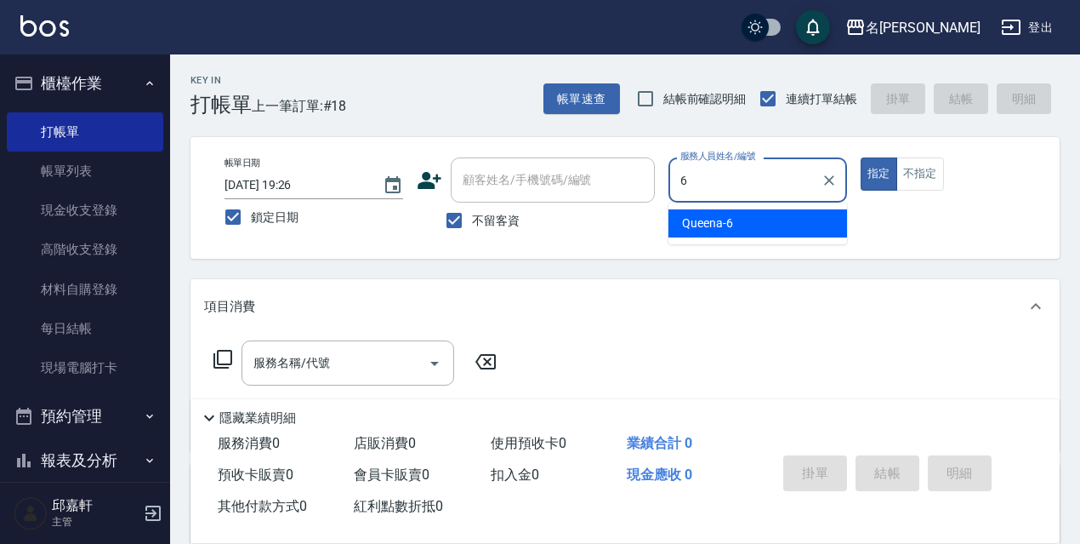
type input "Queena-6"
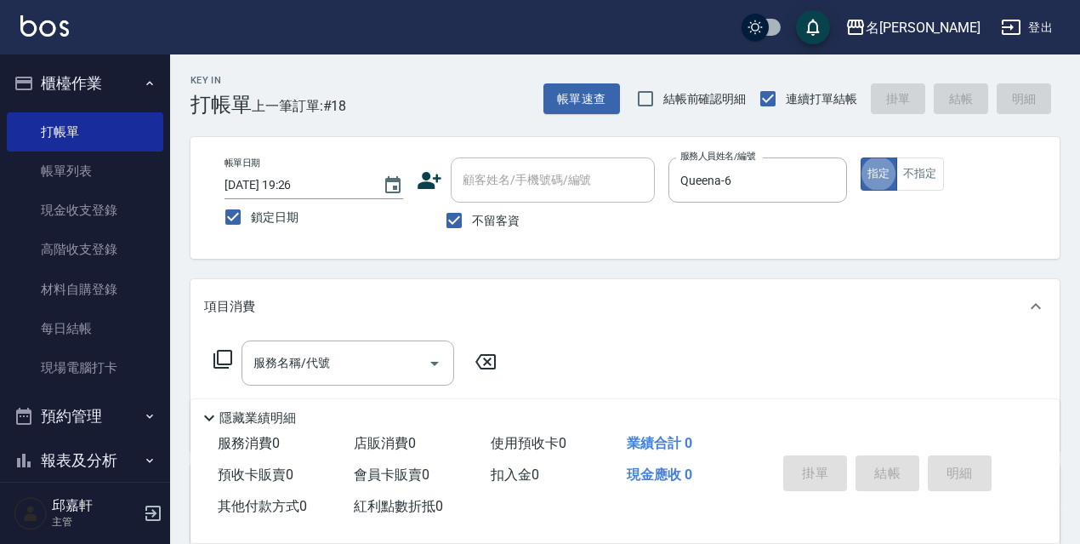
type button "true"
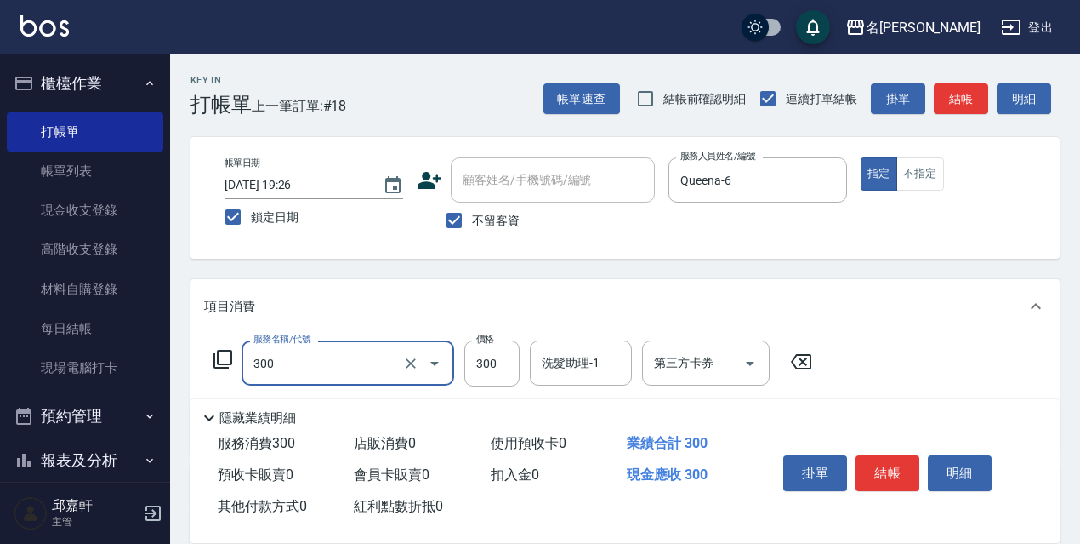
type input "洗髮300(300)"
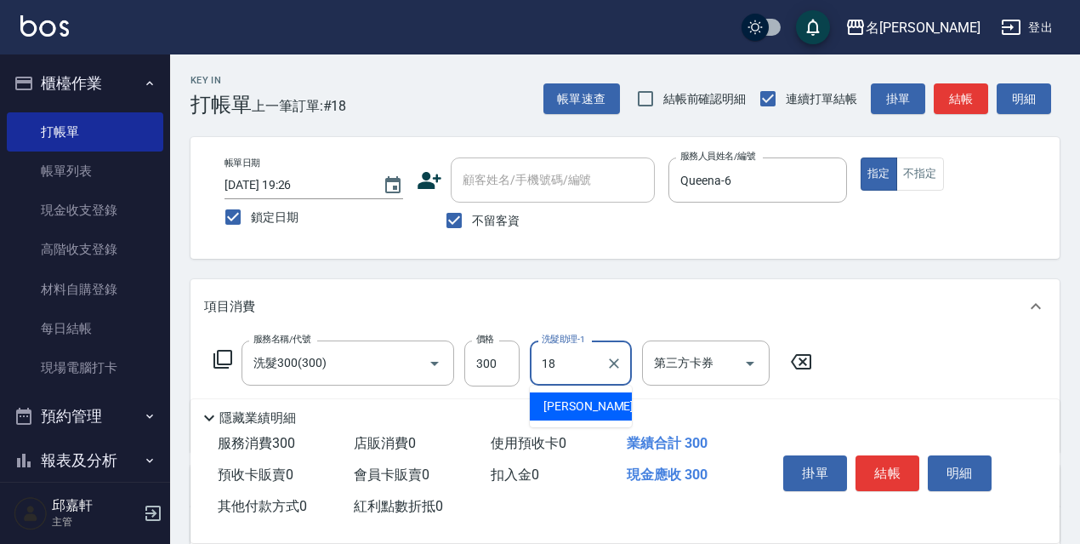
type input "[PERSON_NAME]-18"
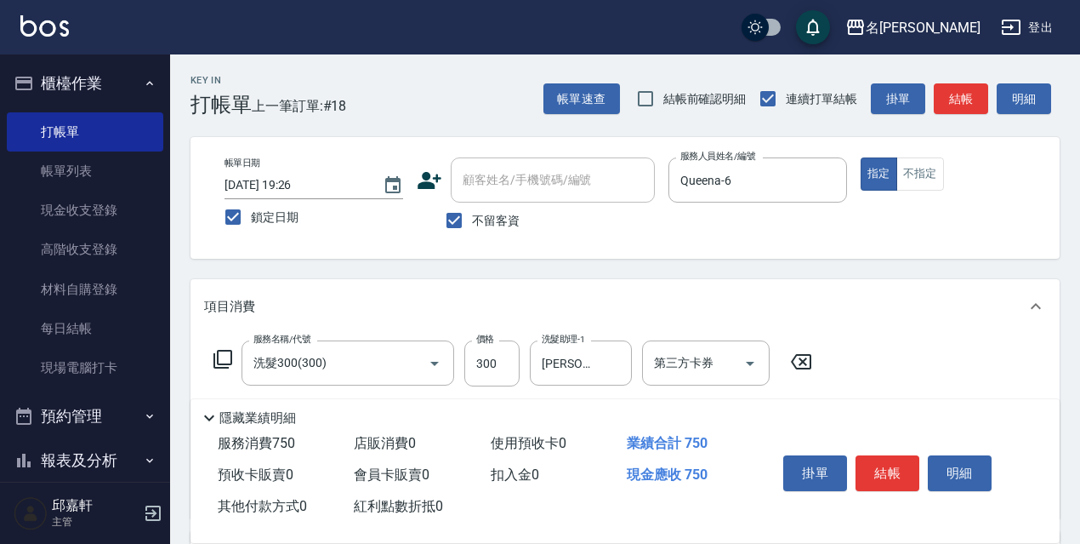
type input "剪髮450(306)"
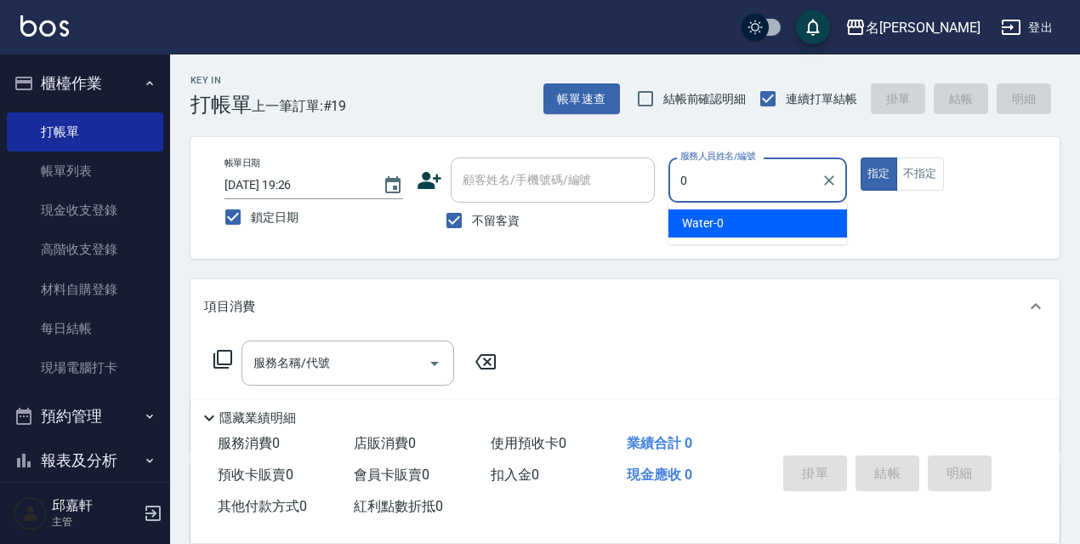
type input "Water-0"
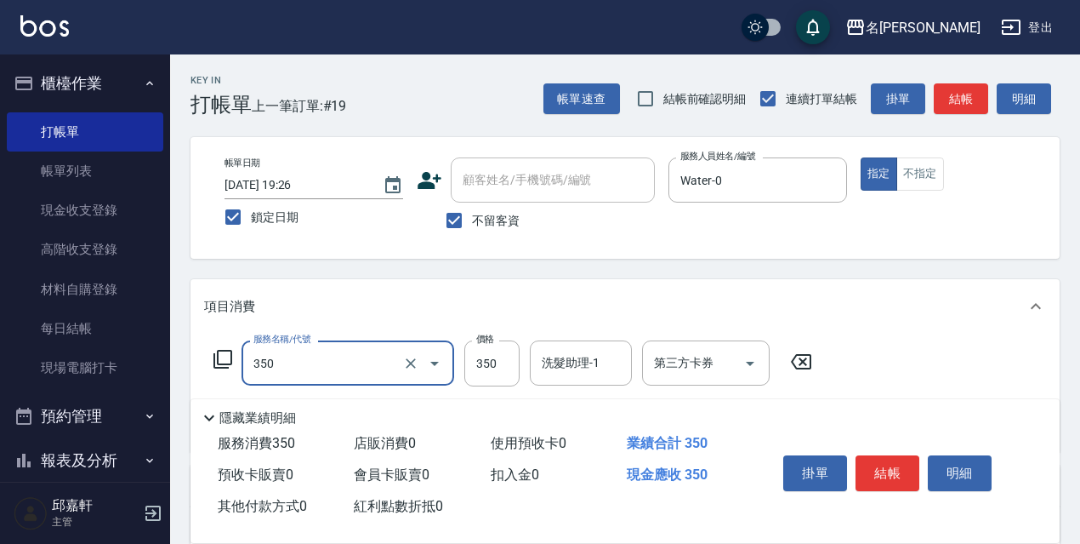
type input "洗髮350(350)"
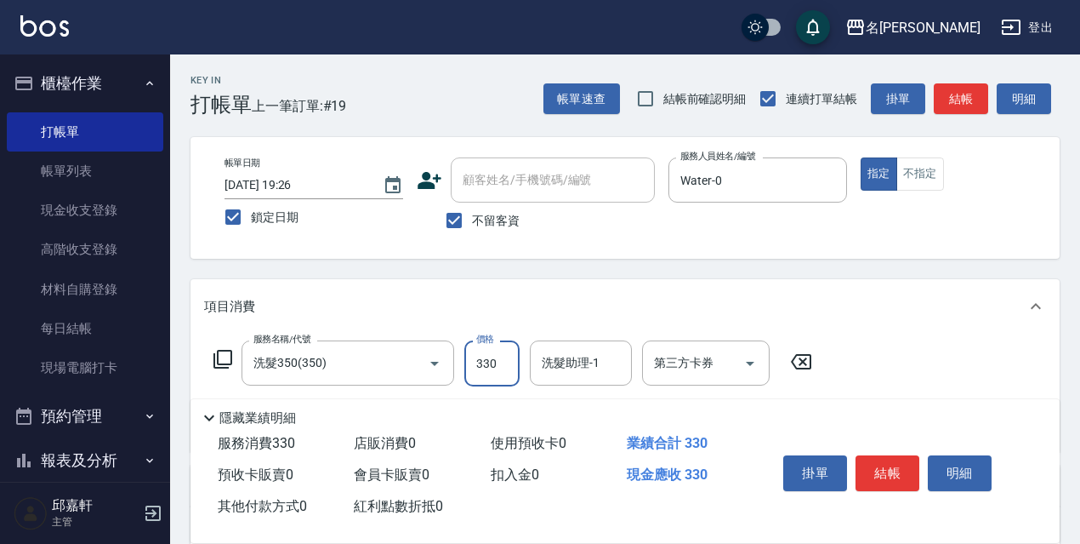
type input "330"
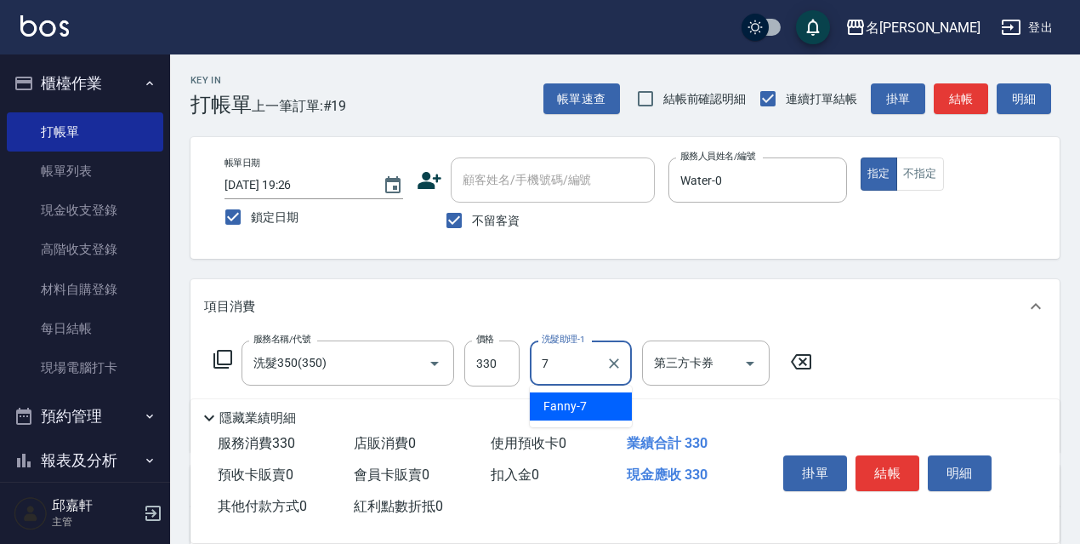
type input "Fanny-7"
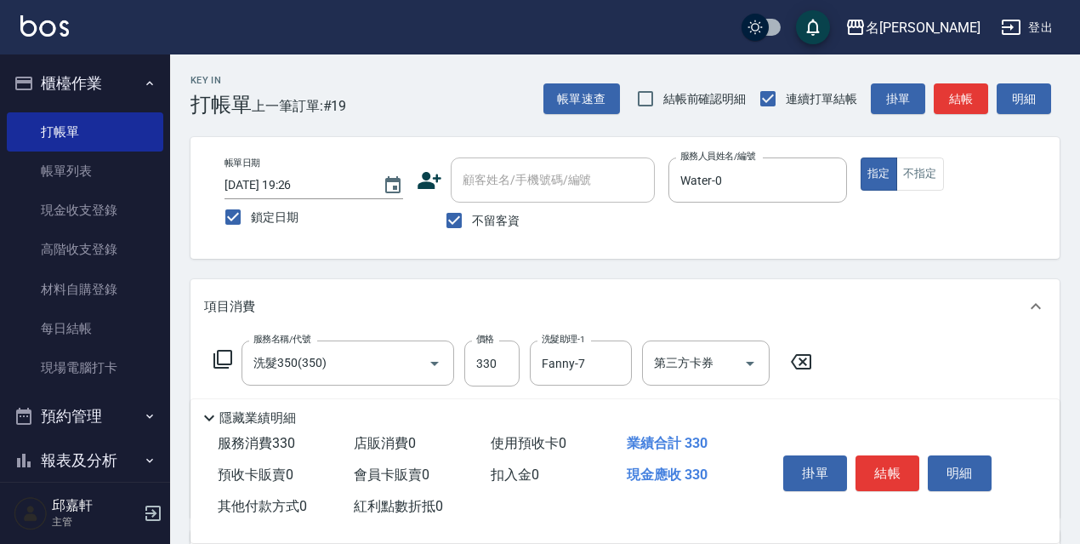
scroll to position [85, 0]
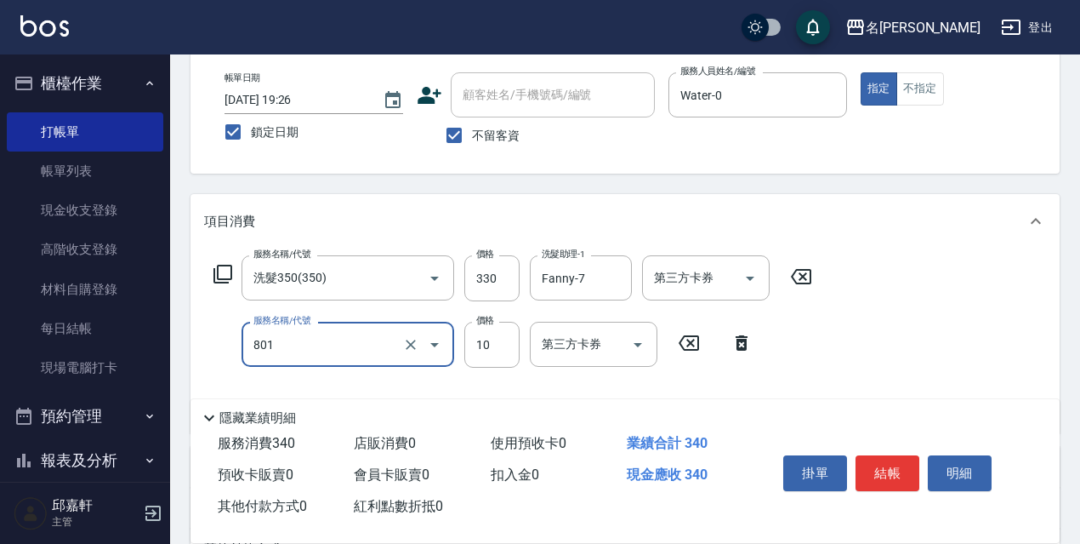
type input "潤絲精(801)"
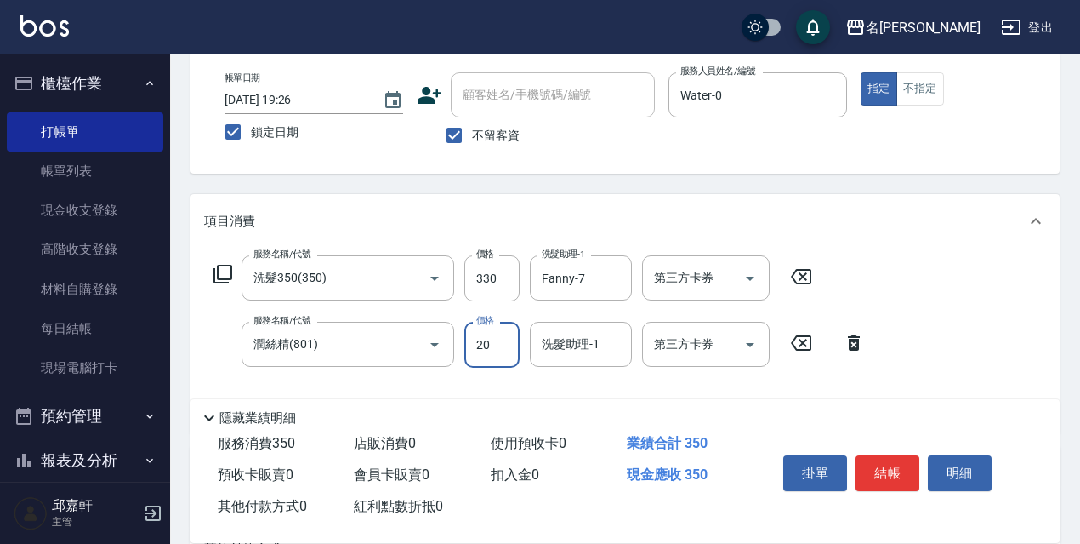
type input "20"
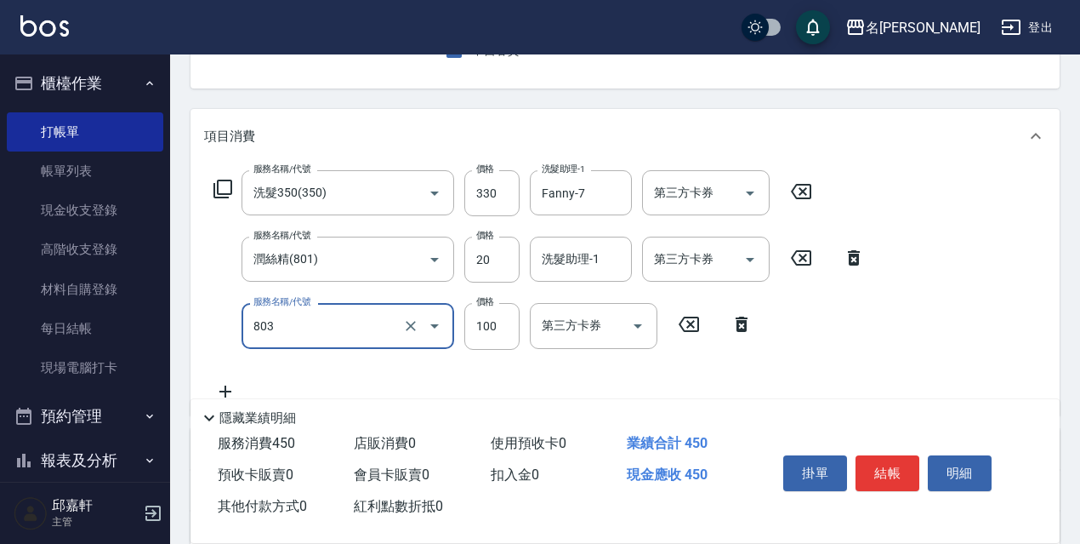
scroll to position [255, 0]
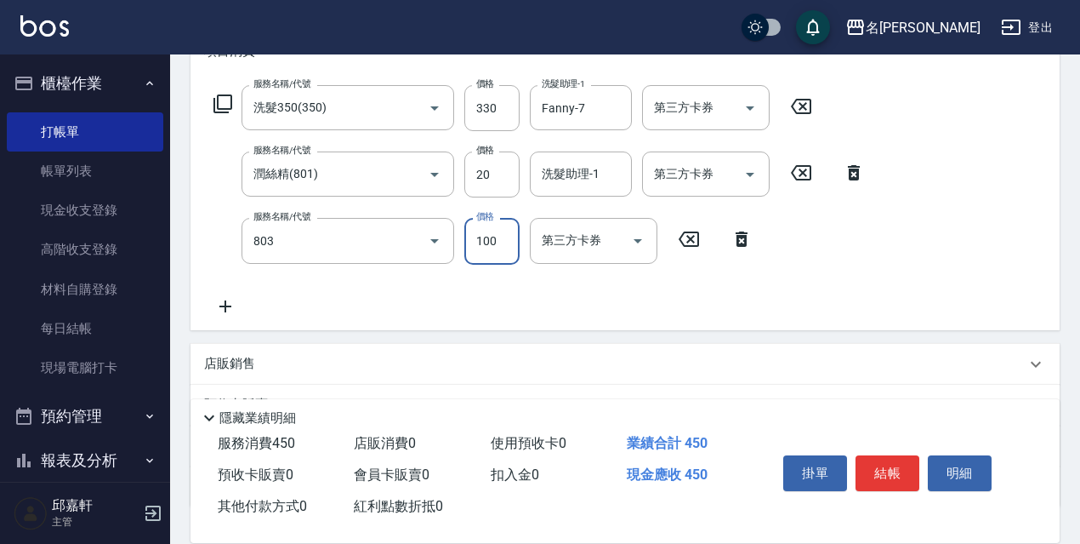
type input "電棒/夾直(803)"
type input "150"
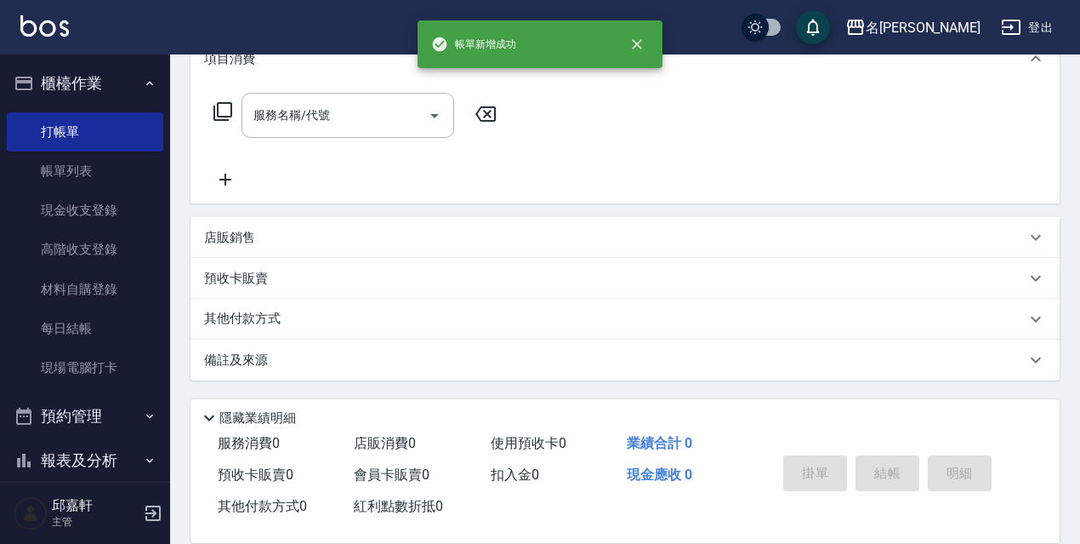
scroll to position [0, 0]
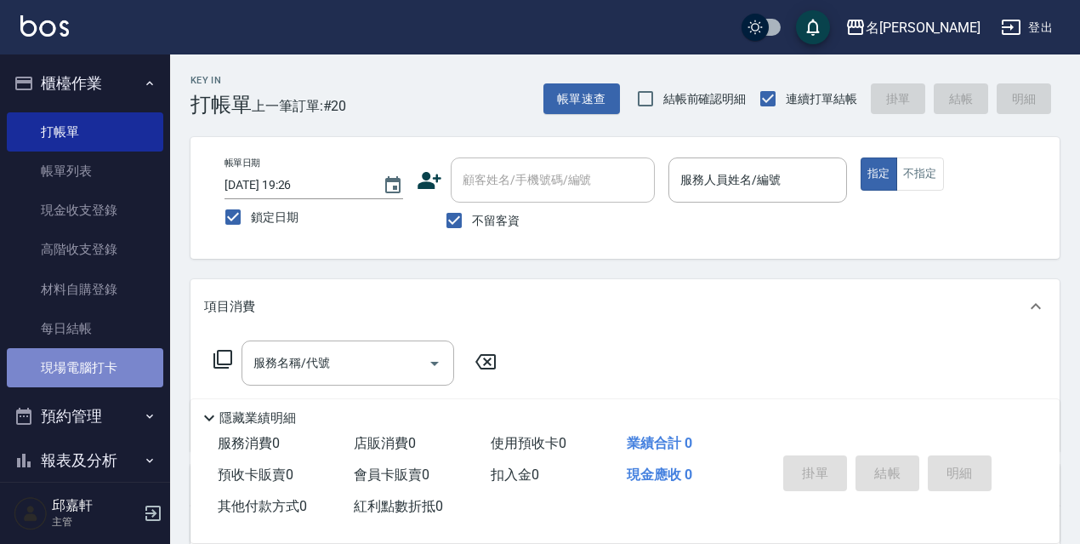
click at [113, 357] on link "現場電腦打卡" at bounding box center [85, 367] width 157 height 39
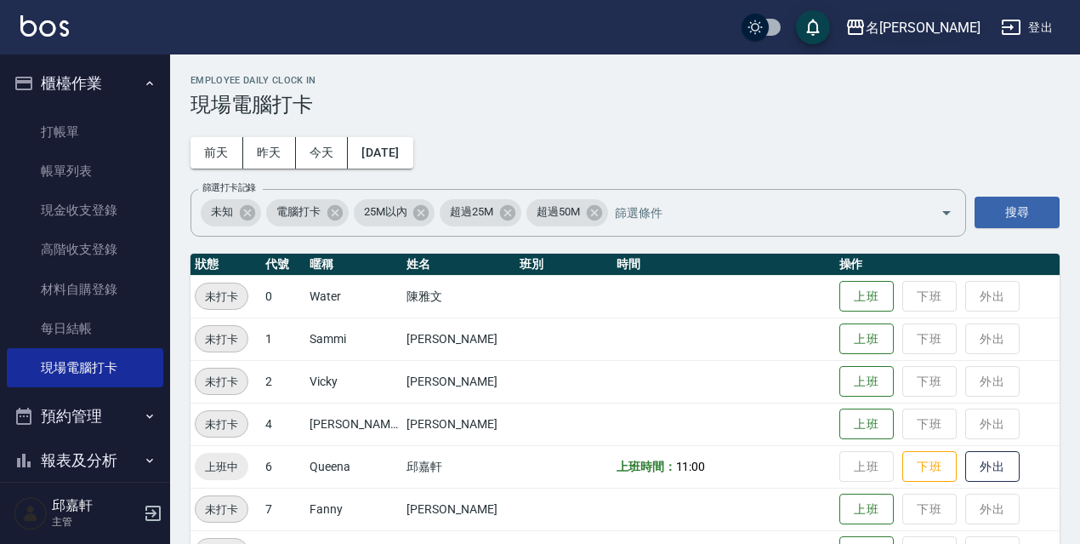
click at [933, 17] on div "名[PERSON_NAME]" at bounding box center [923, 27] width 115 height 21
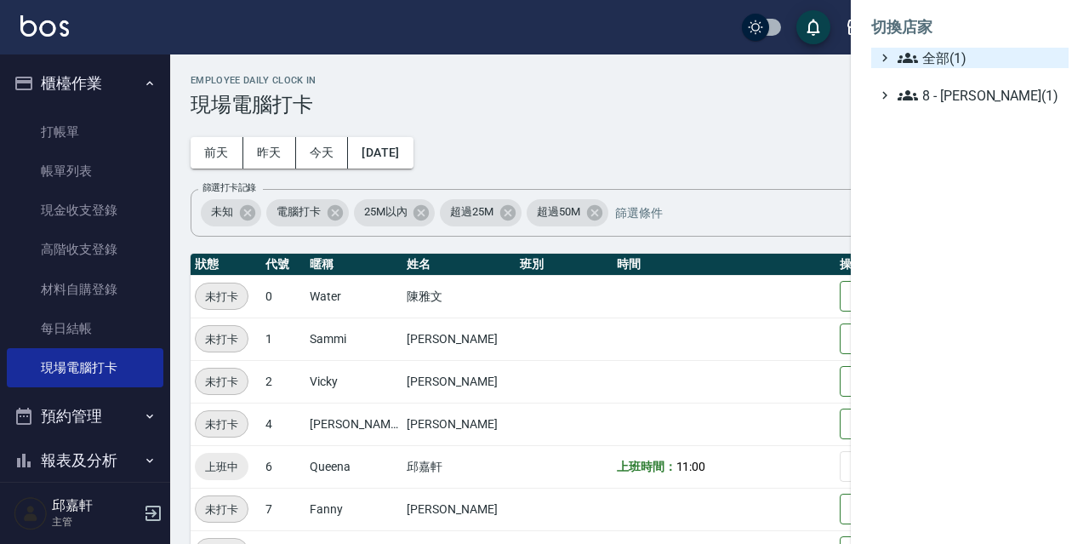
drag, startPoint x: 980, startPoint y: 61, endPoint x: 971, endPoint y: 62, distance: 8.5
click at [979, 61] on span "全部(1)" at bounding box center [979, 58] width 164 height 20
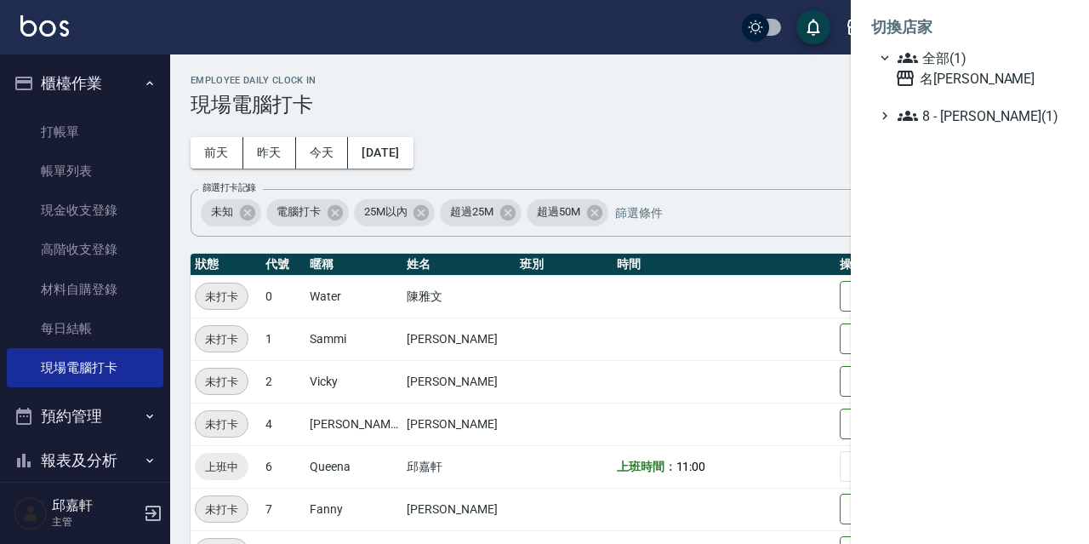
click at [830, 63] on div at bounding box center [544, 272] width 1089 height 544
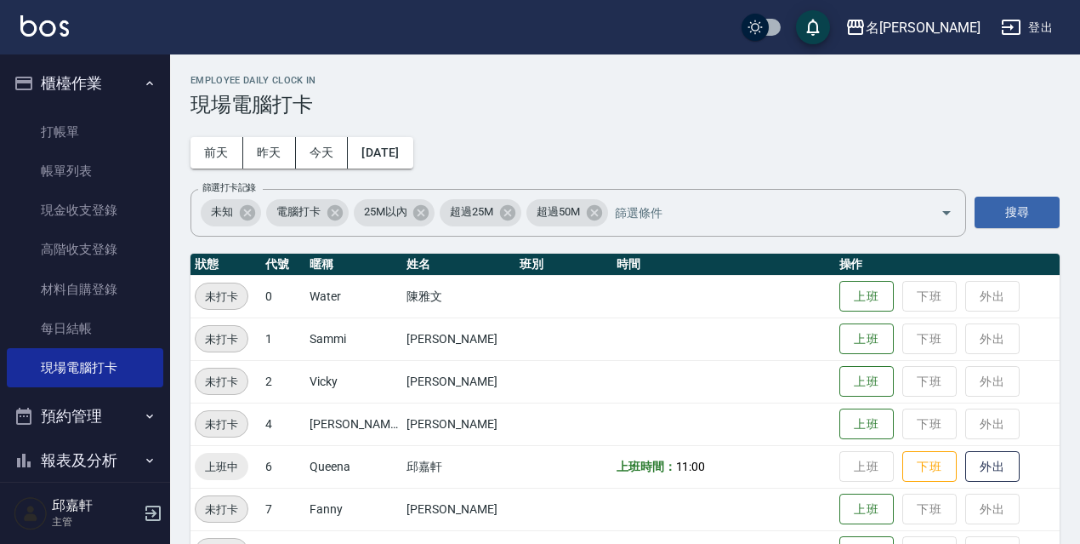
click at [1046, 23] on button "登出" at bounding box center [1026, 27] width 65 height 31
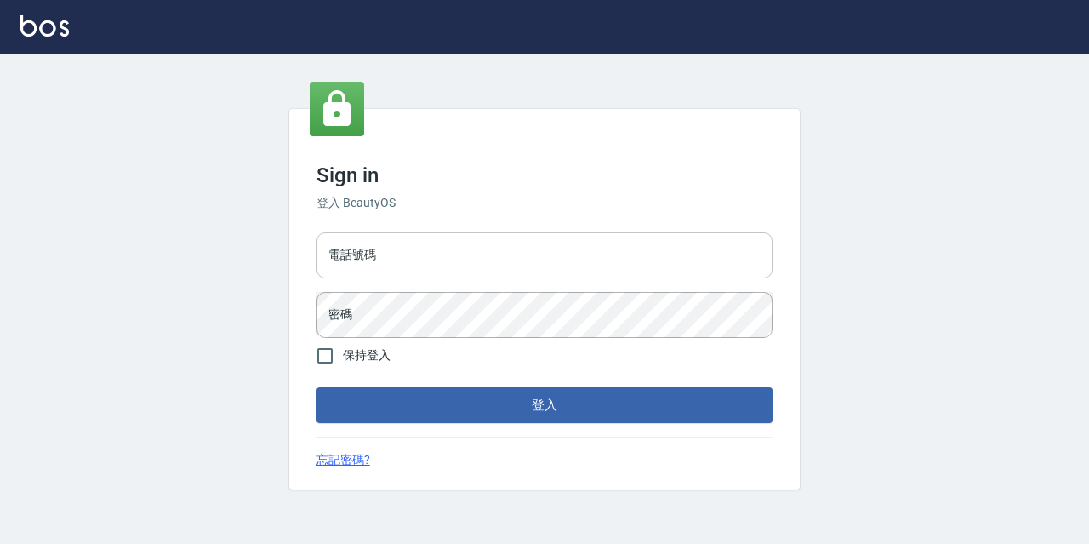
click at [511, 274] on input "電話號碼" at bounding box center [544, 255] width 456 height 46
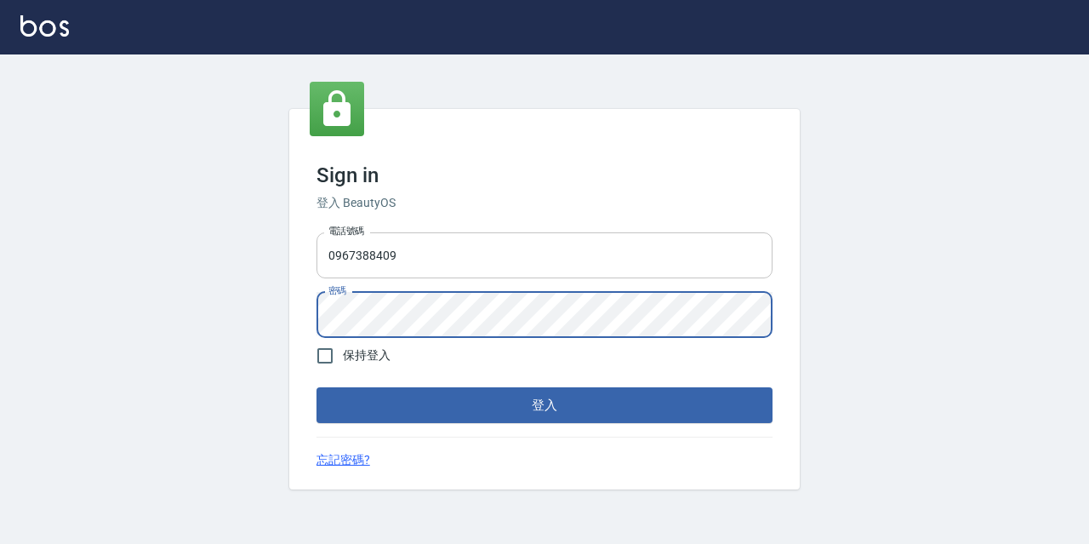
click at [430, 268] on input "0967388409" at bounding box center [544, 255] width 456 height 46
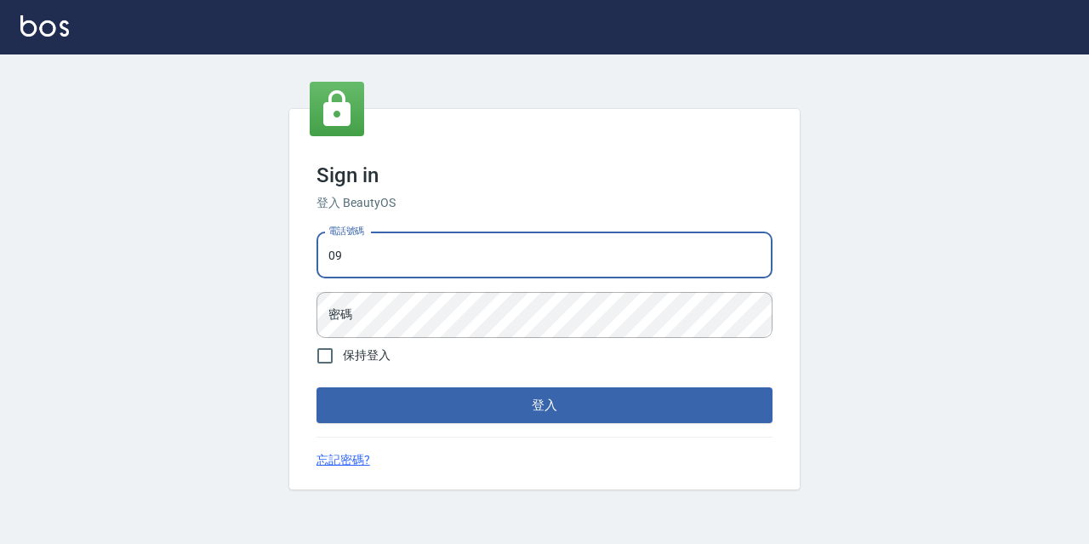
type input "0"
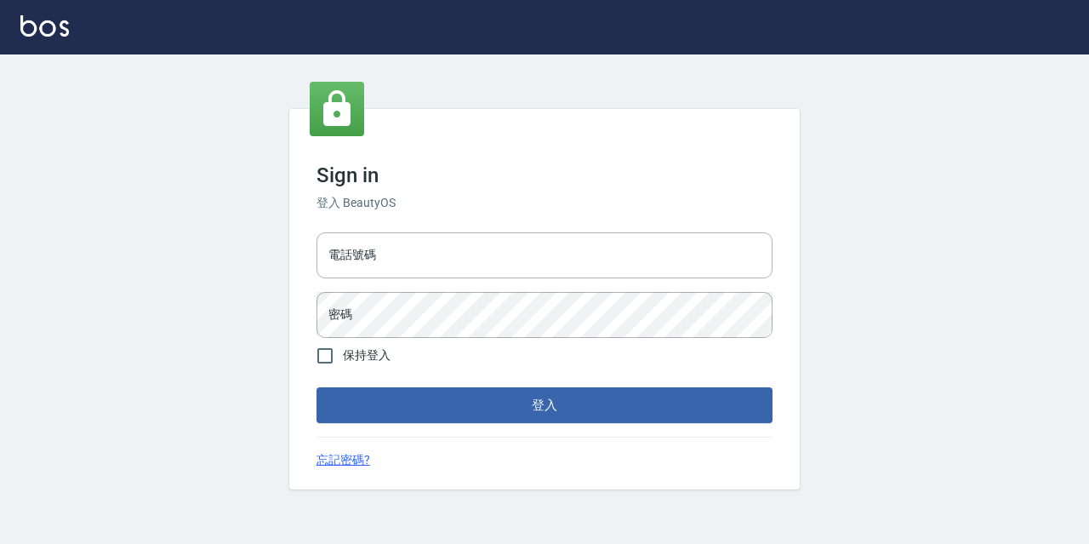
click at [340, 236] on div "電話號碼 電話號碼" at bounding box center [544, 255] width 456 height 46
click at [328, 247] on input "電話號碼" at bounding box center [544, 255] width 456 height 46
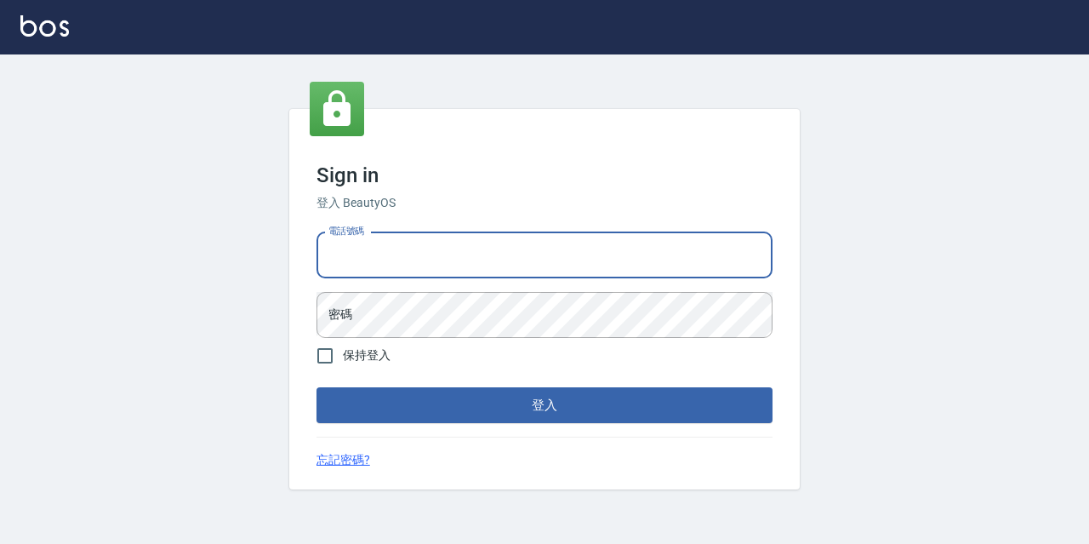
type input "0933063049"
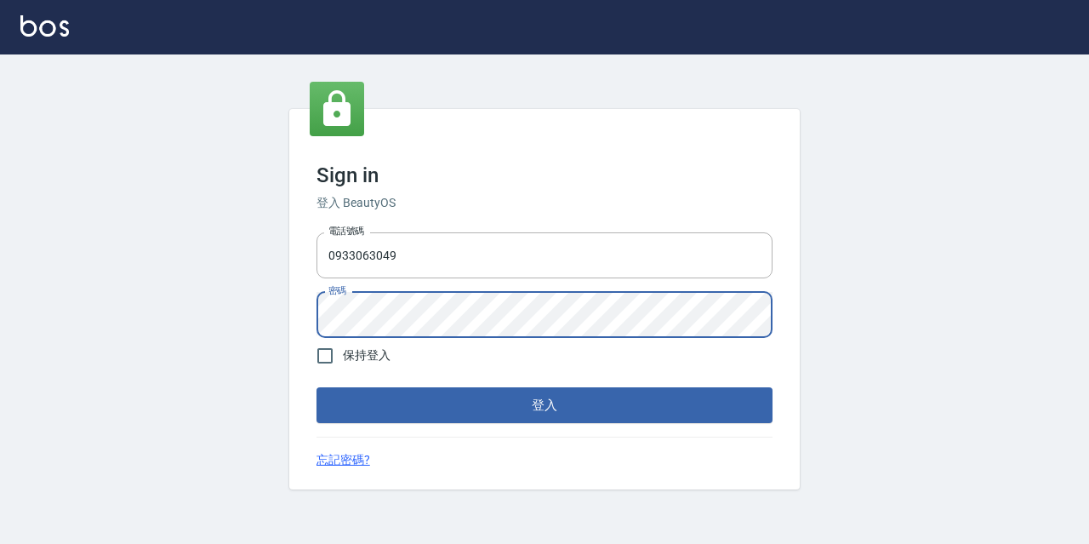
click at [316, 387] on button "登入" at bounding box center [544, 405] width 456 height 36
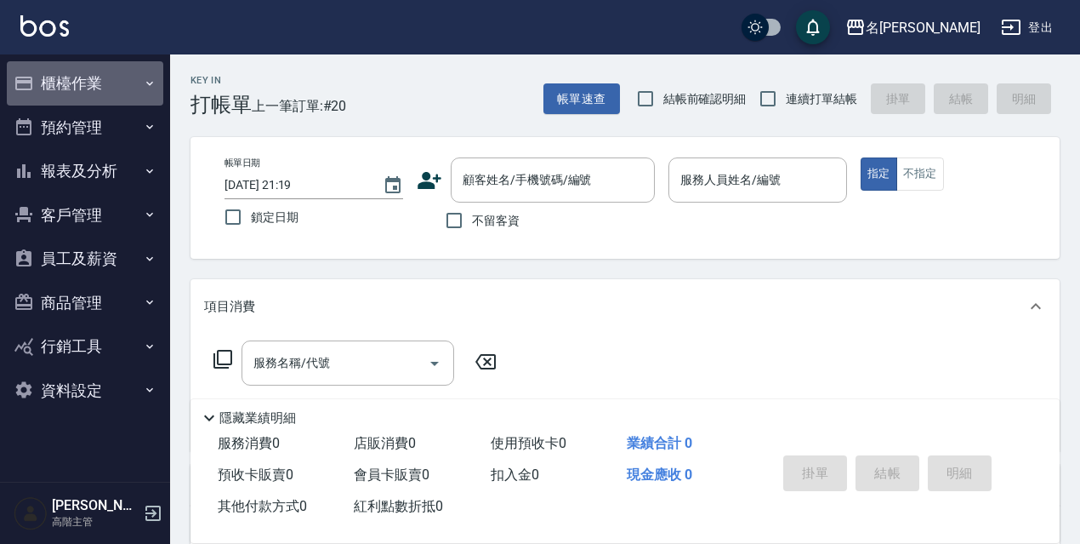
click at [99, 91] on button "櫃檯作業" at bounding box center [85, 83] width 157 height 44
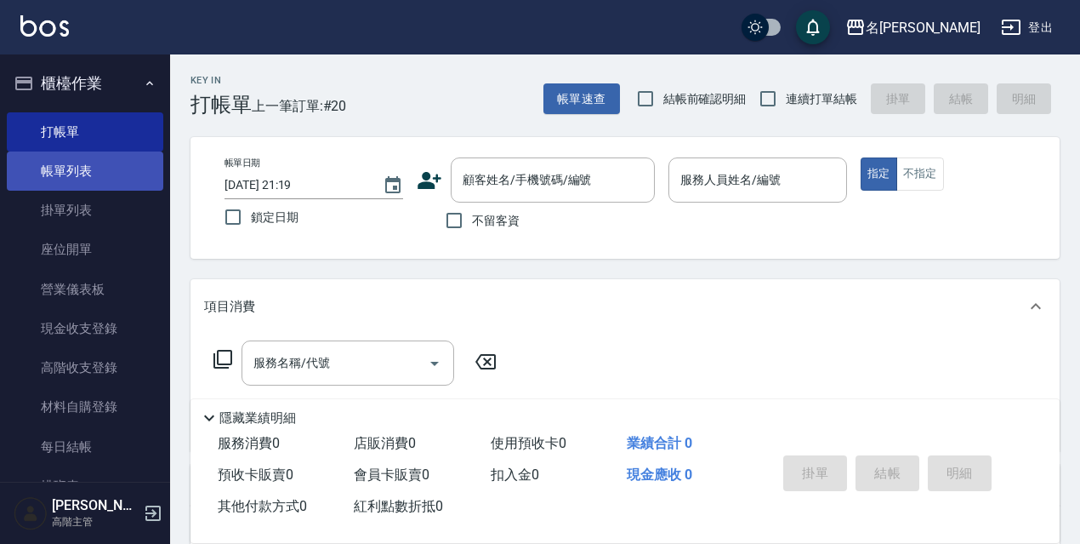
click at [143, 156] on link "帳單列表" at bounding box center [85, 170] width 157 height 39
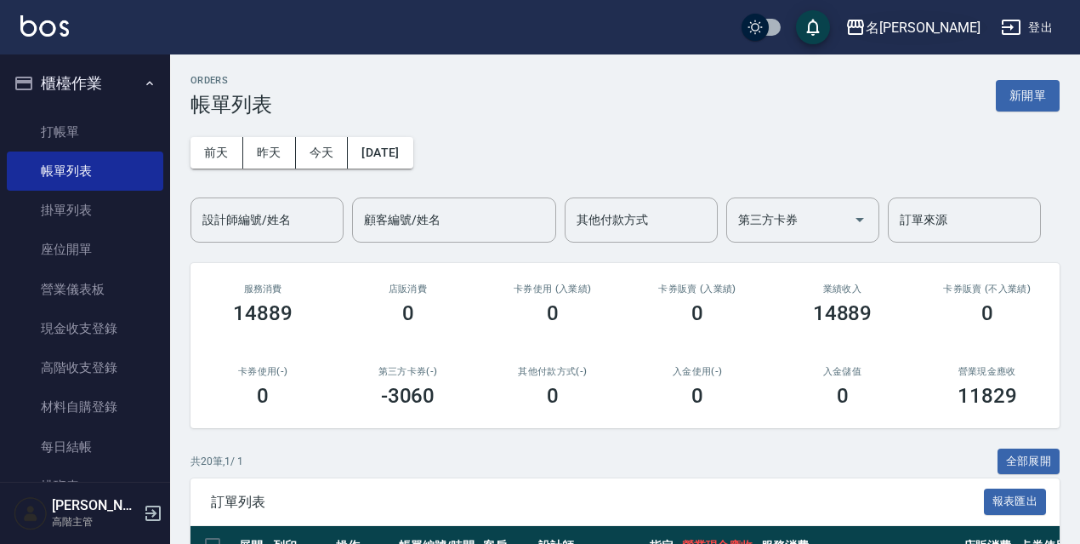
click at [948, 30] on div "名[PERSON_NAME]" at bounding box center [923, 27] width 115 height 21
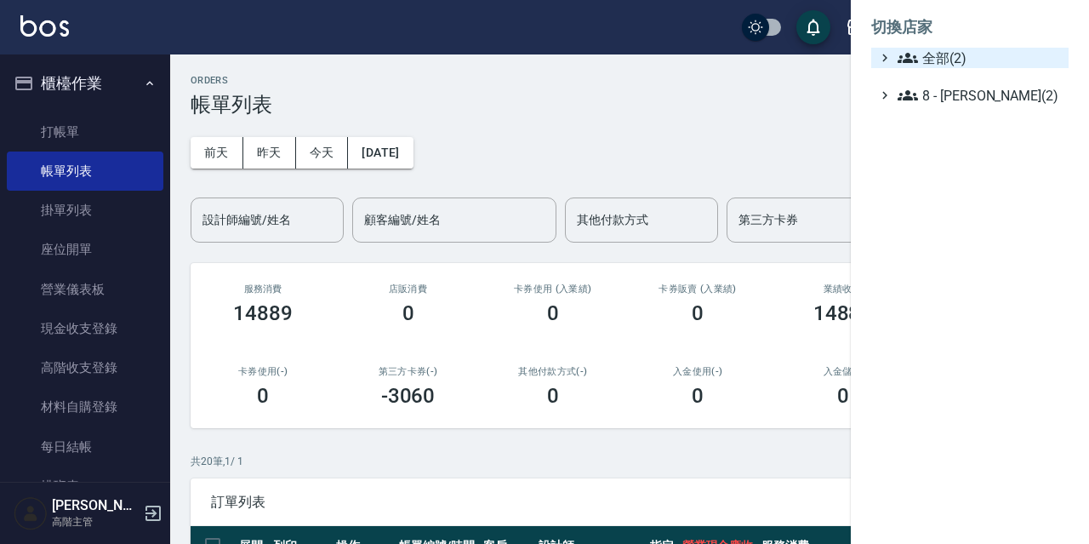
click at [952, 65] on span "全部(2)" at bounding box center [979, 58] width 164 height 20
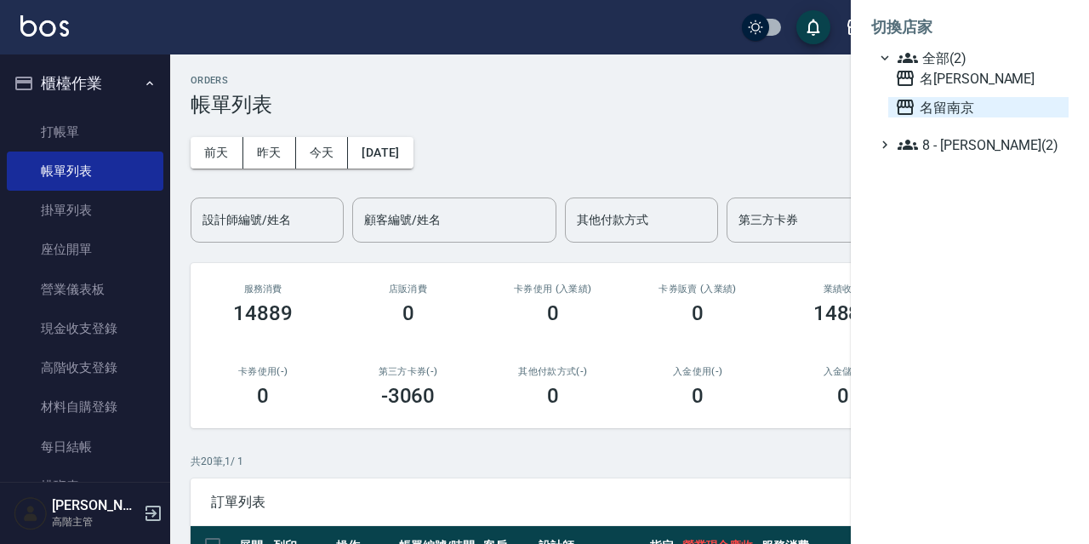
click at [955, 105] on span "名留南京" at bounding box center [978, 107] width 167 height 20
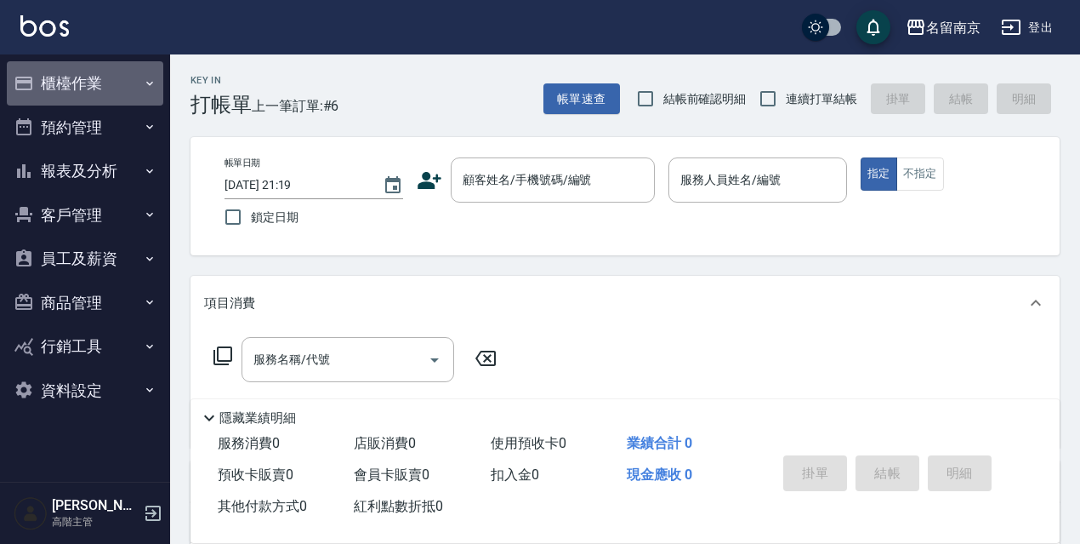
click at [111, 83] on button "櫃檯作業" at bounding box center [85, 83] width 157 height 44
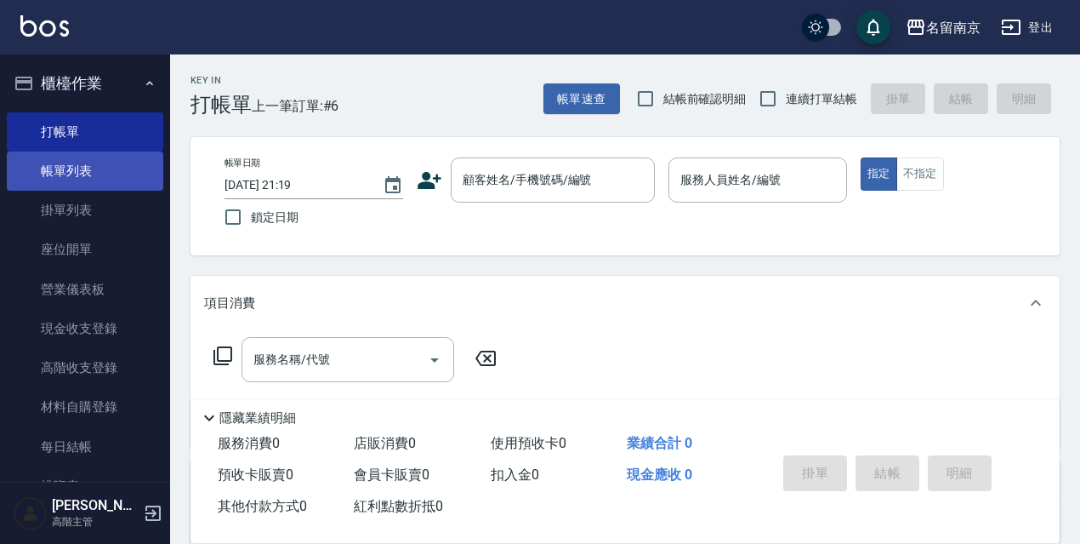
click at [145, 174] on link "帳單列表" at bounding box center [85, 170] width 157 height 39
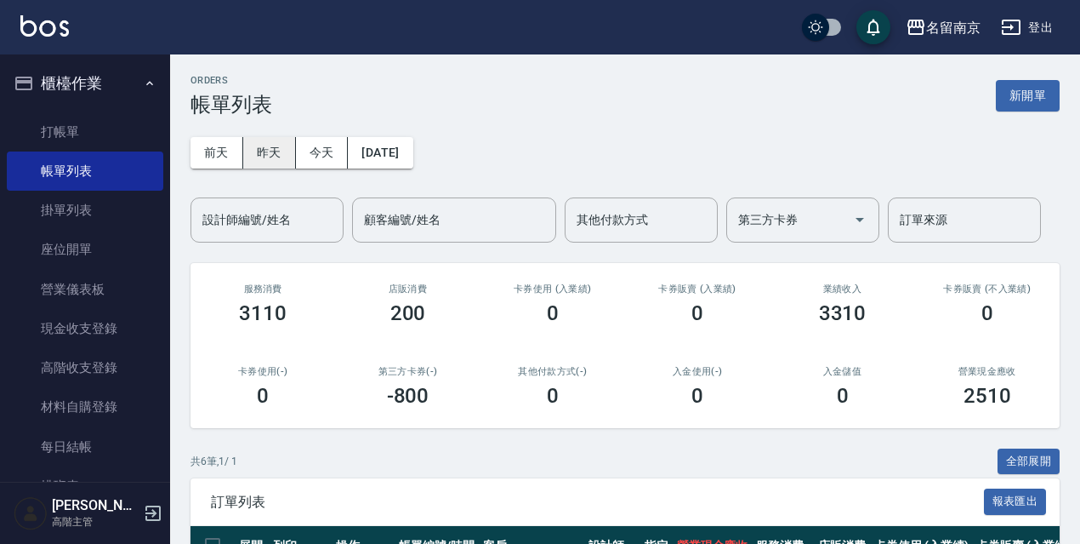
click at [282, 151] on button "昨天" at bounding box center [269, 152] width 53 height 31
click at [321, 154] on button "今天" at bounding box center [322, 152] width 53 height 31
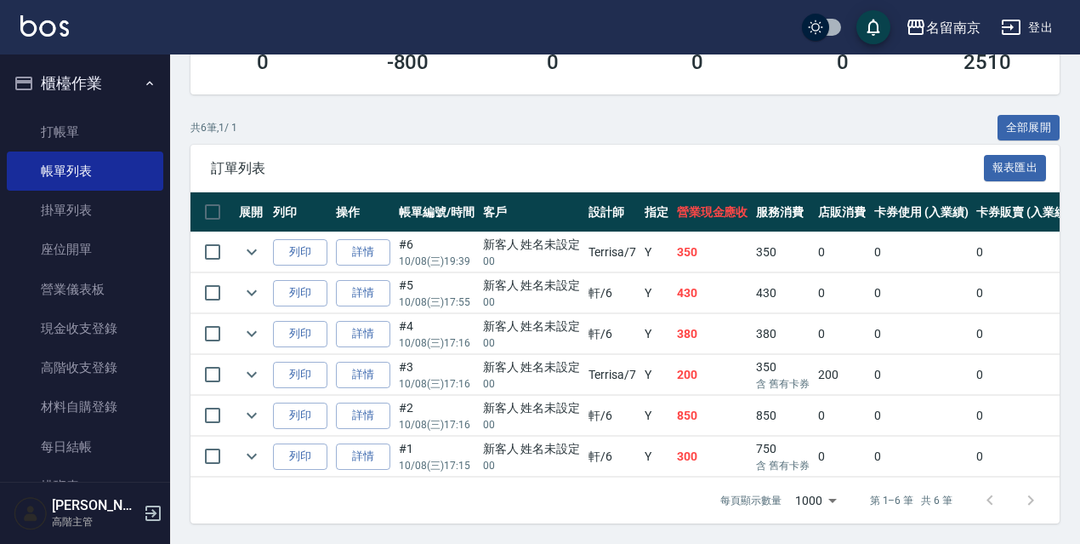
click at [1006, 105] on div "ORDERS 帳單列表 新開單 前天 昨天 今天 2025/10/08 設計師編號/姓名 設計師編號/姓名 顧客編號/姓名 顧客編號/姓名 其他付款方式 其他…" at bounding box center [625, 132] width 910 height 823
click at [1011, 115] on button "全部展開" at bounding box center [1029, 128] width 63 height 26
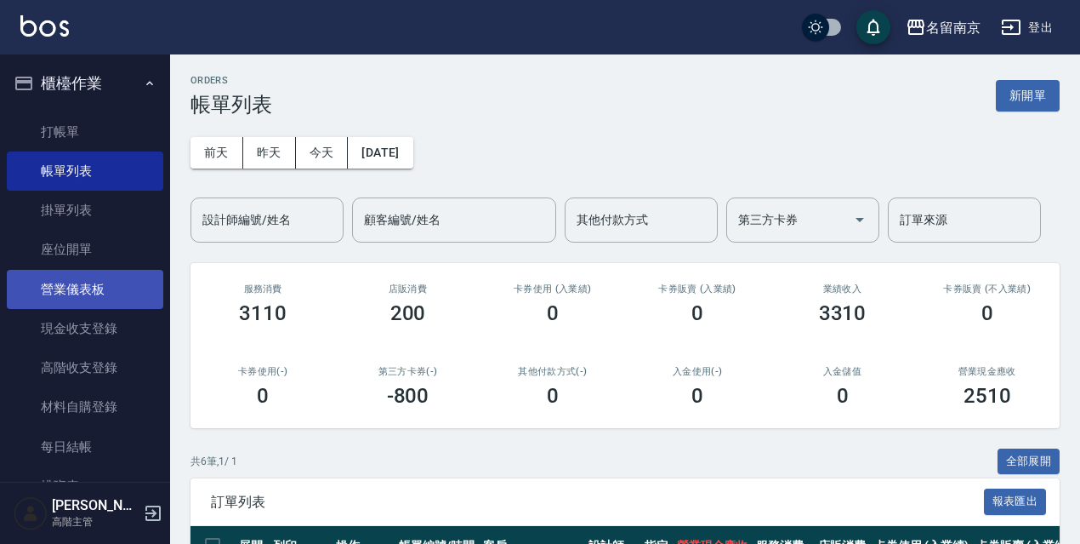
scroll to position [425, 0]
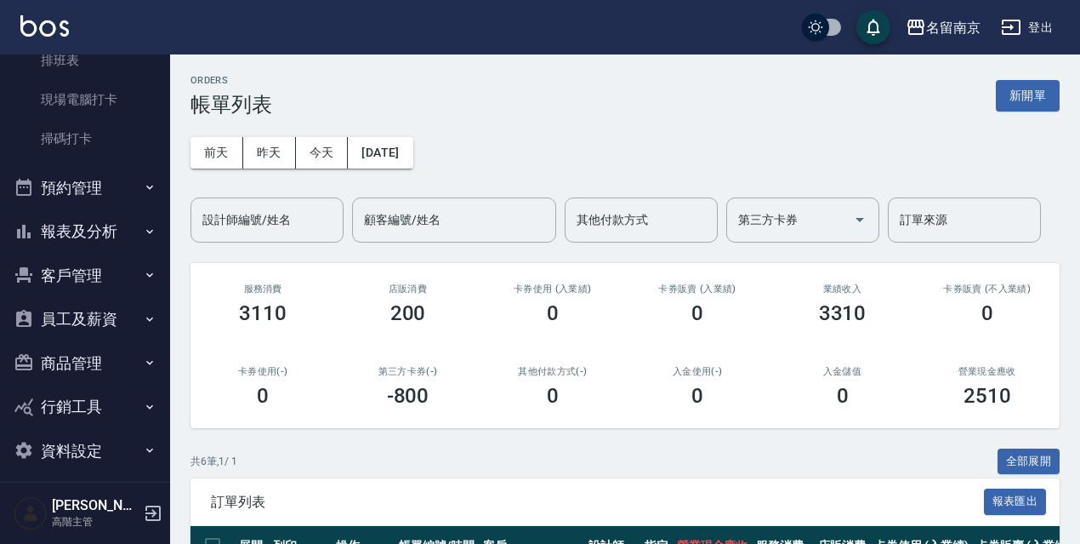
click at [111, 232] on button "報表及分析" at bounding box center [85, 231] width 157 height 44
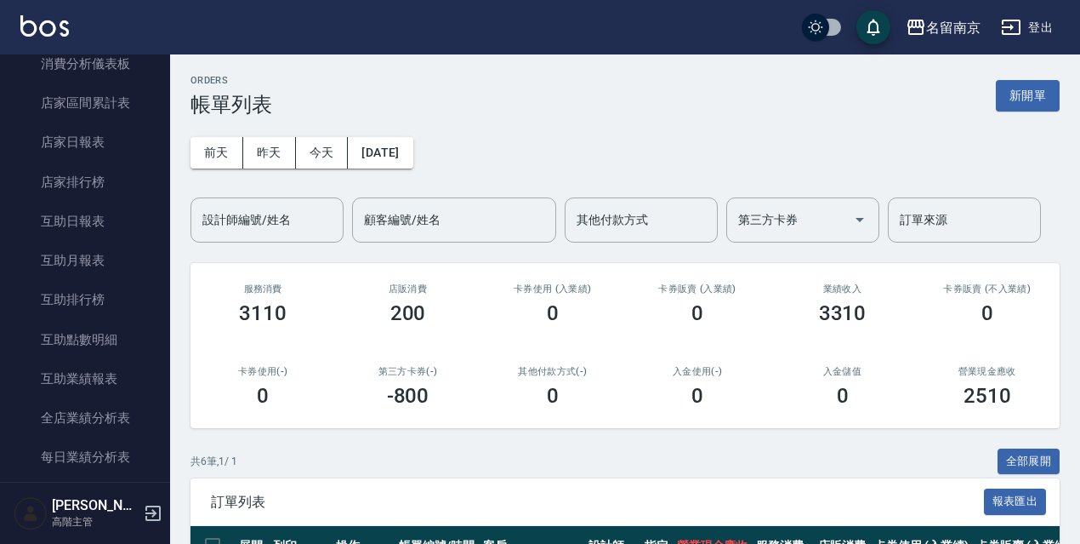
scroll to position [1021, 0]
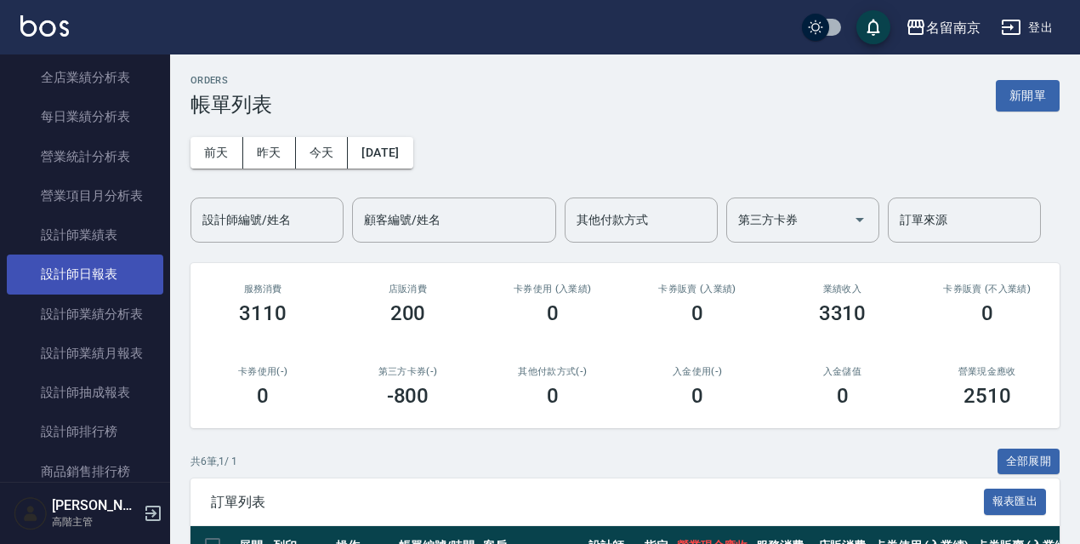
click at [115, 261] on link "設計師日報表" at bounding box center [85, 273] width 157 height 39
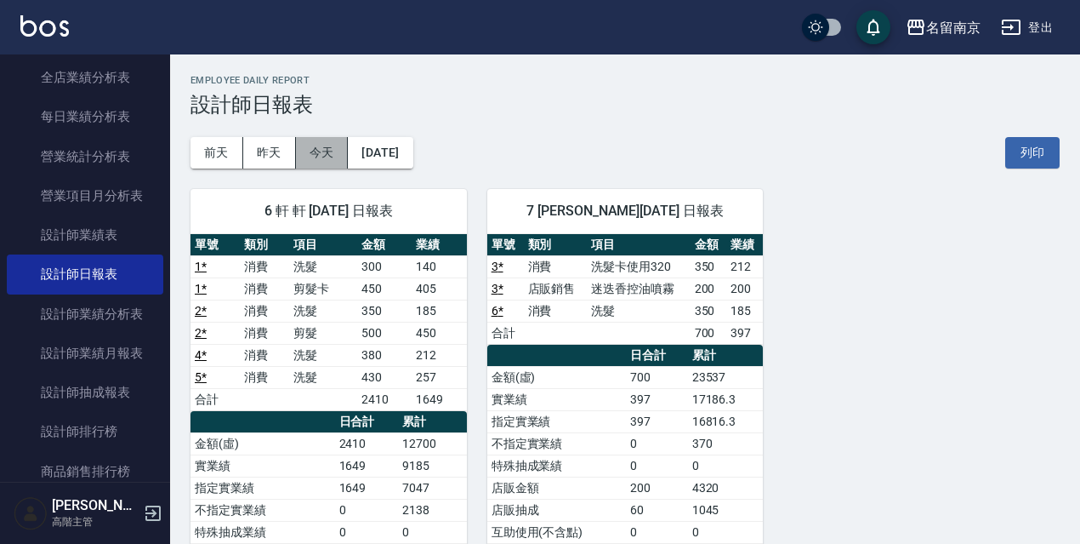
click at [332, 162] on button "今天" at bounding box center [322, 152] width 53 height 31
click at [958, 20] on div "名留南京" at bounding box center [953, 27] width 54 height 21
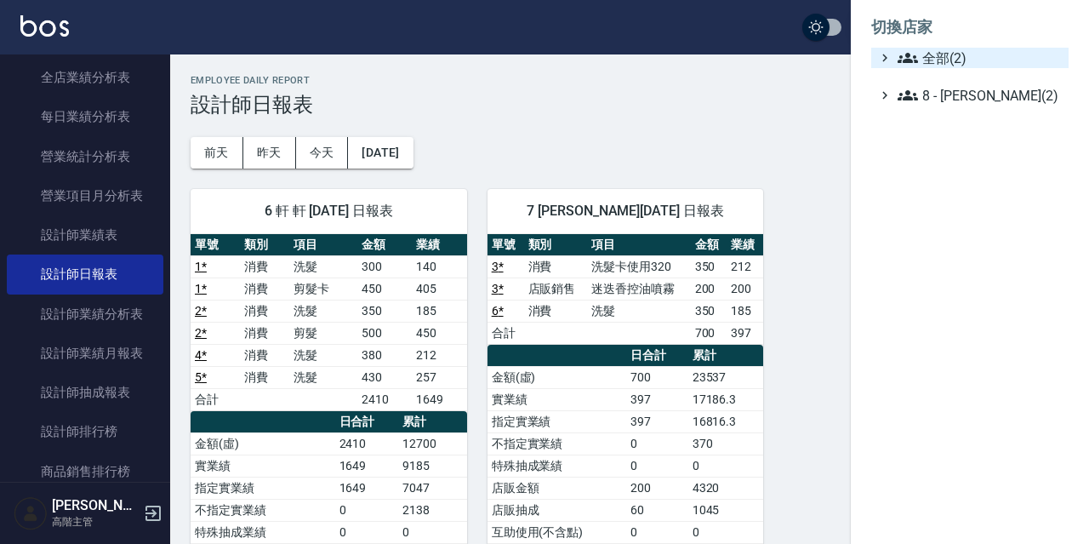
click at [936, 56] on span "全部(2)" at bounding box center [979, 58] width 164 height 20
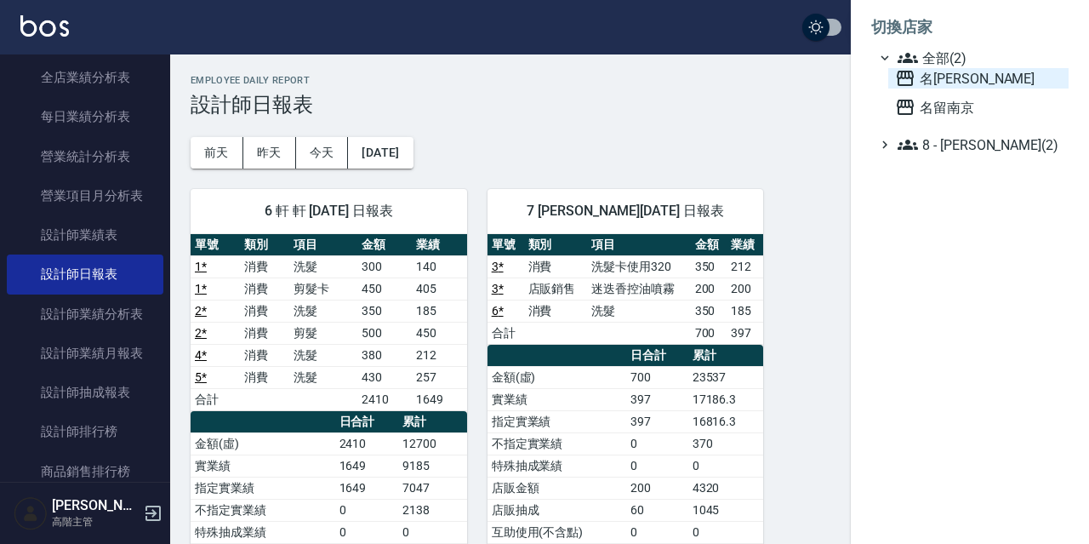
click at [954, 83] on span "名[PERSON_NAME]" at bounding box center [978, 78] width 167 height 20
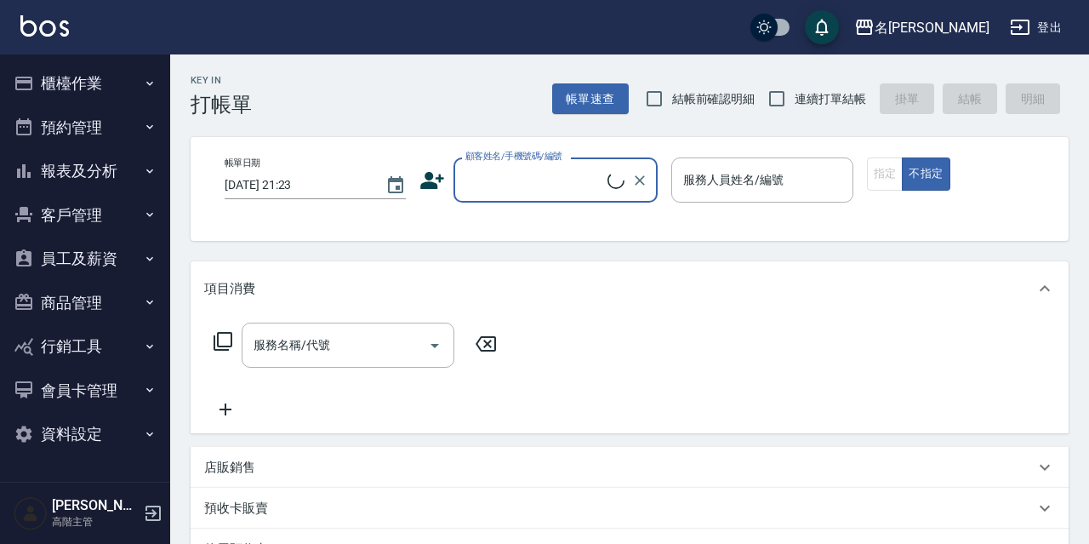
click at [2, 161] on nav "櫃檯作業 打帳單 帳單列表 掛單列表 座位開單 營業儀表板 現金收支登錄 高階收支登錄 材料自購登錄 每日結帳 排班表 現場電腦打卡 掃碼打卡 預約管理 預約…" at bounding box center [85, 267] width 170 height 427
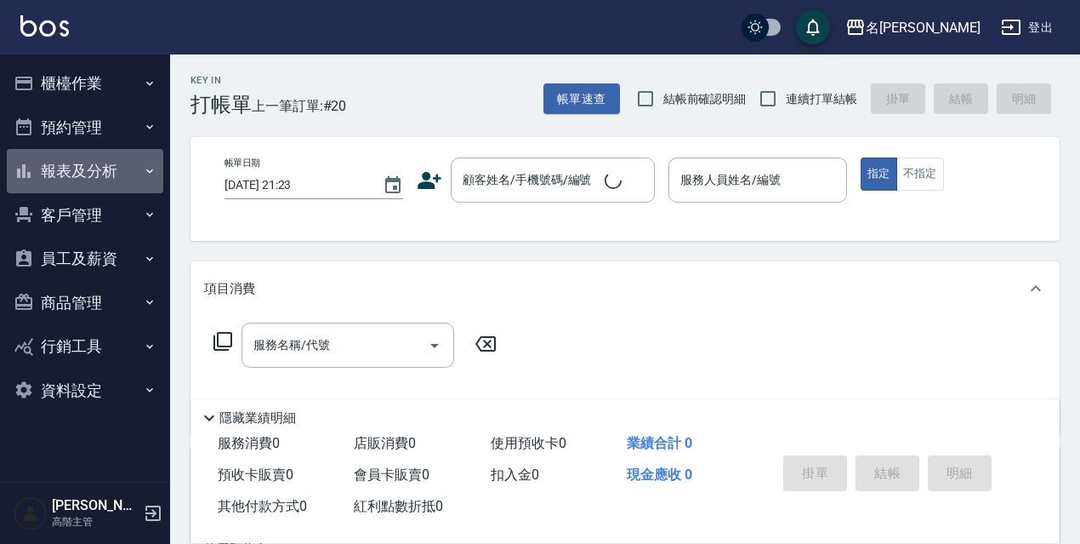
drag, startPoint x: 40, startPoint y: 170, endPoint x: 55, endPoint y: 191, distance: 26.2
click at [41, 172] on button "報表及分析" at bounding box center [85, 171] width 157 height 44
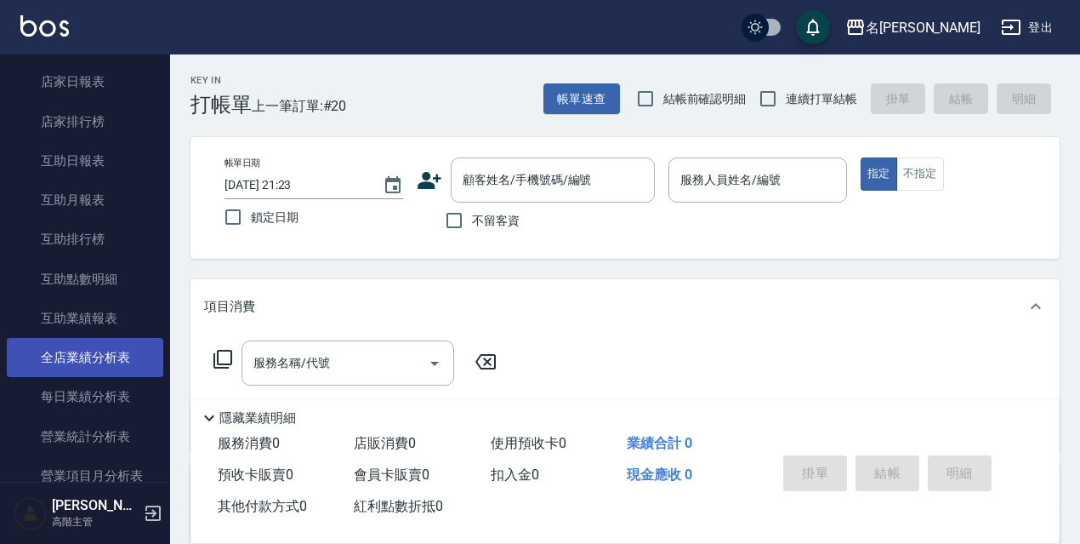
scroll to position [595, 0]
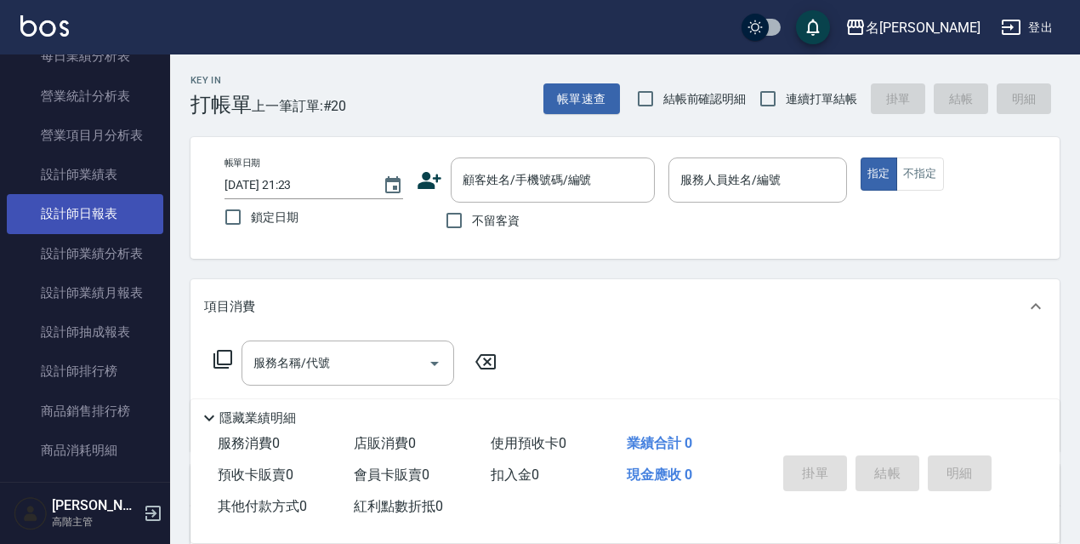
click at [112, 211] on link "設計師日報表" at bounding box center [85, 213] width 157 height 39
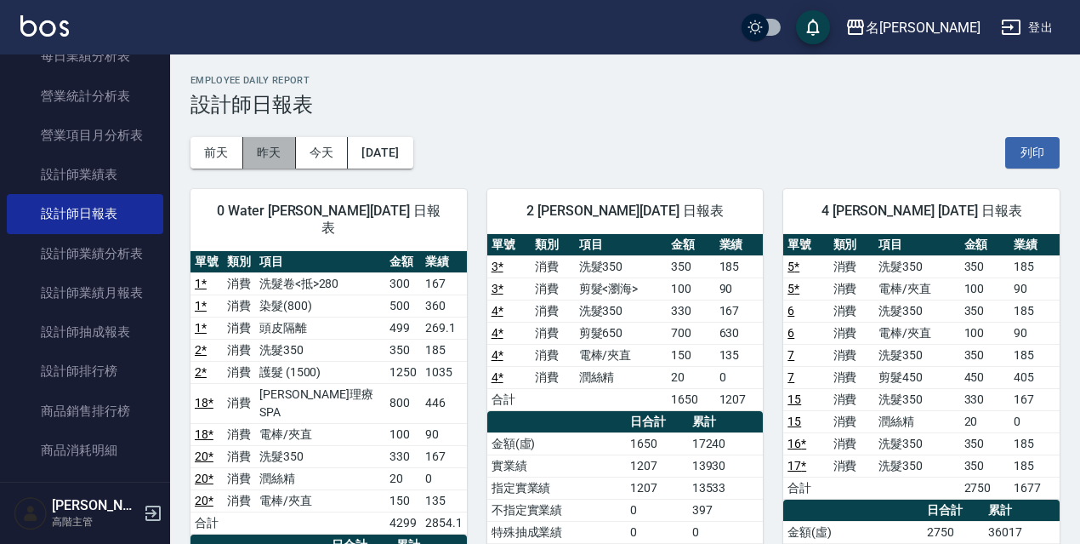
click at [294, 154] on button "昨天" at bounding box center [269, 152] width 53 height 31
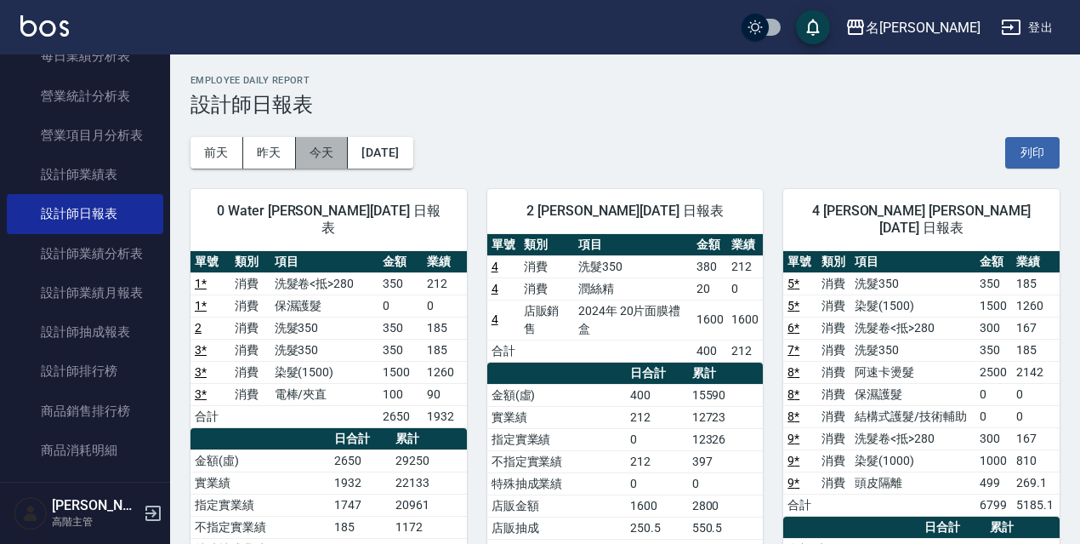
click at [339, 164] on button "今天" at bounding box center [322, 152] width 53 height 31
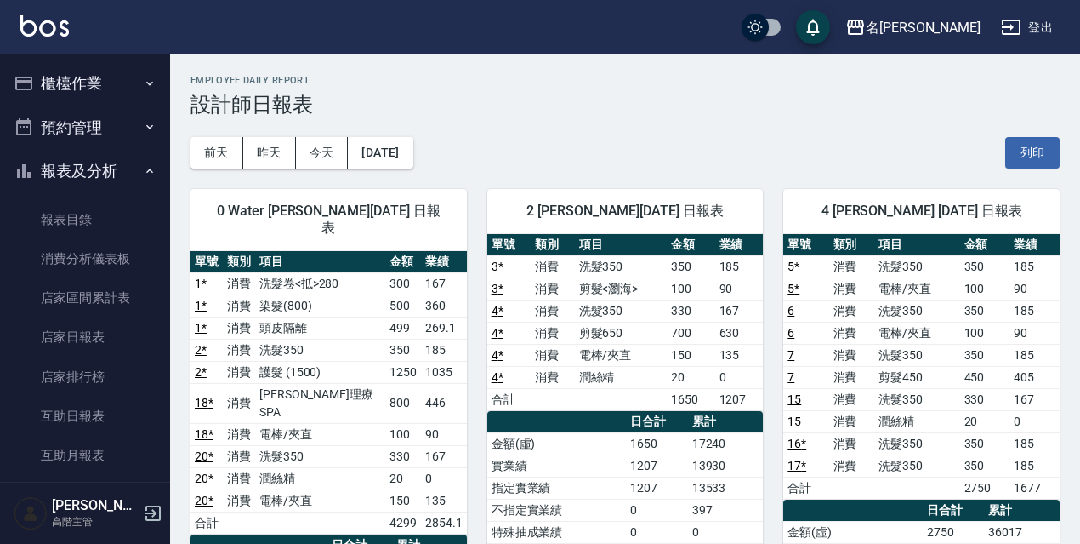
click at [119, 74] on button "櫃檯作業" at bounding box center [85, 83] width 157 height 44
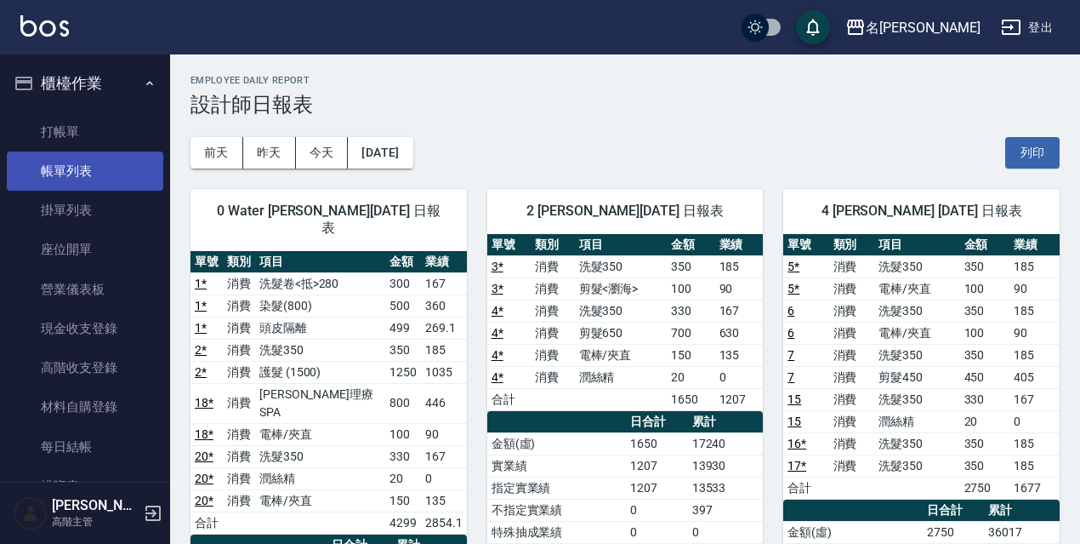
click at [111, 179] on link "帳單列表" at bounding box center [85, 170] width 157 height 39
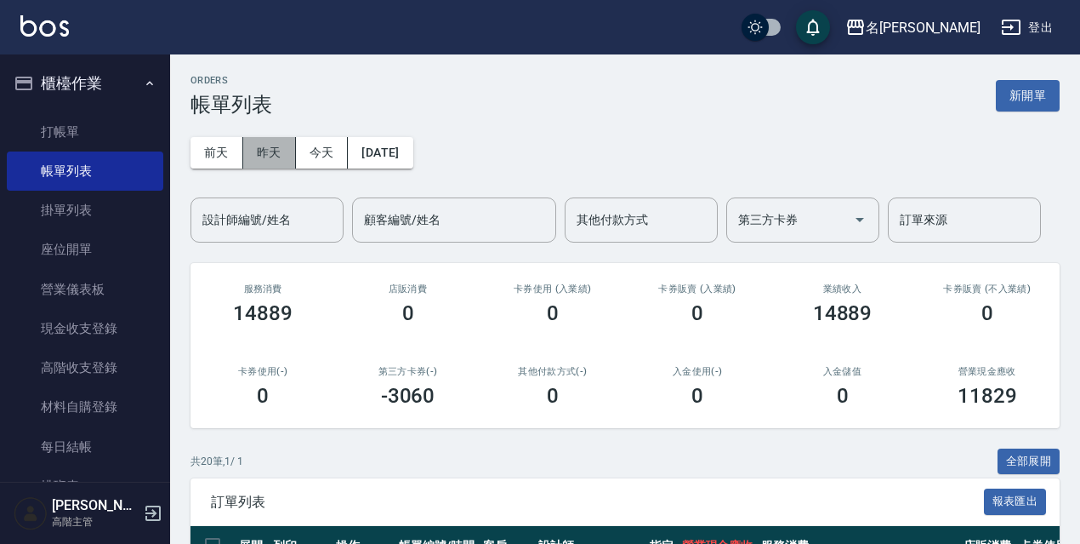
click at [268, 166] on button "昨天" at bounding box center [269, 152] width 53 height 31
click at [338, 164] on button "今天" at bounding box center [322, 152] width 53 height 31
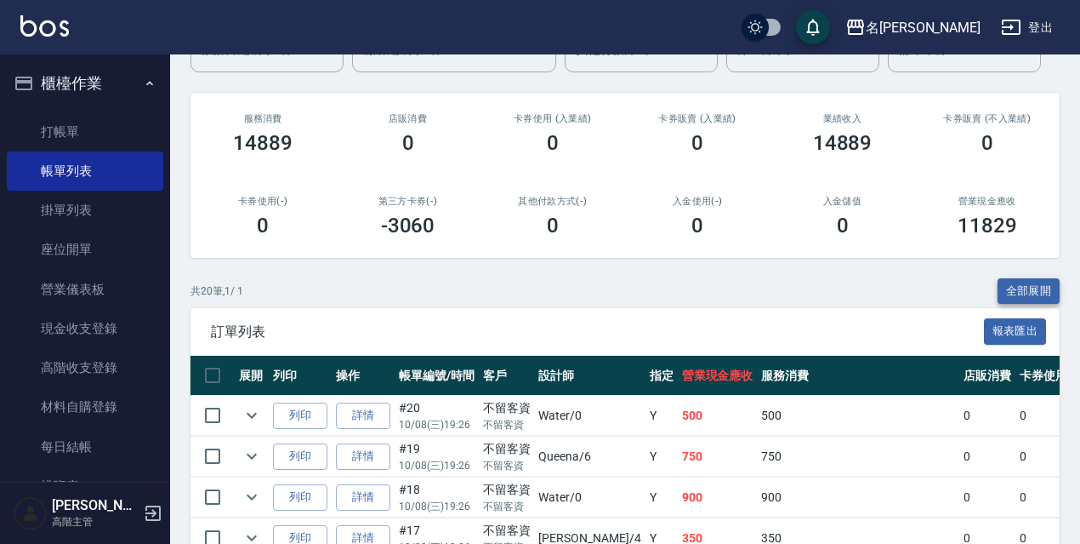
click at [1034, 289] on button "全部展開" at bounding box center [1029, 291] width 63 height 26
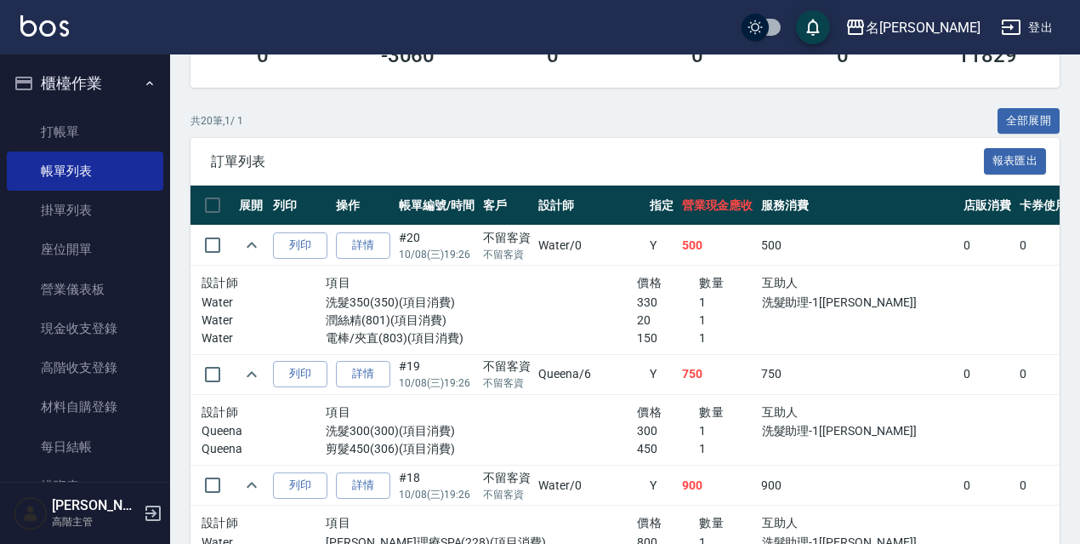
scroll to position [595, 0]
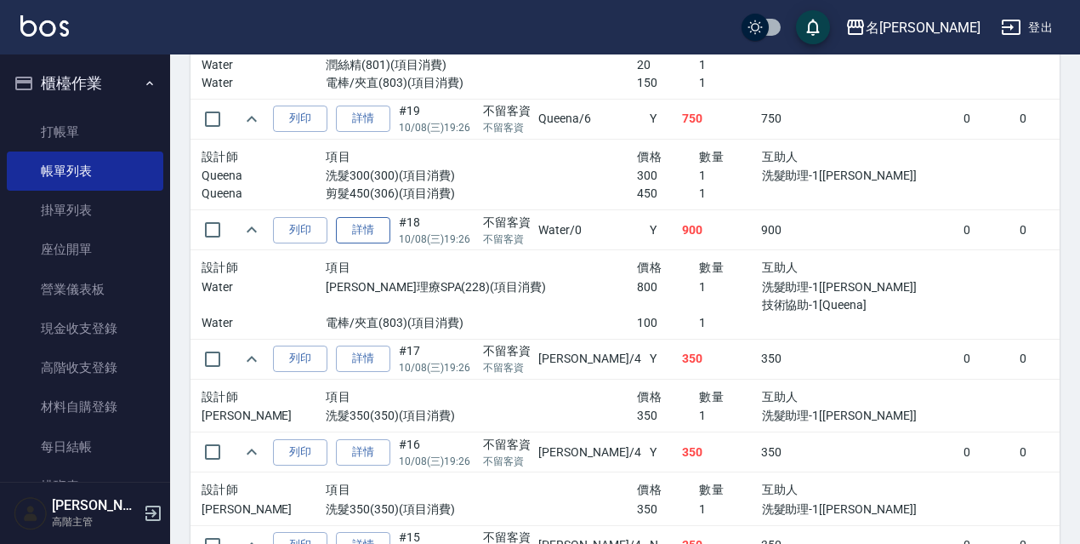
click at [336, 227] on link "詳情" at bounding box center [363, 230] width 54 height 26
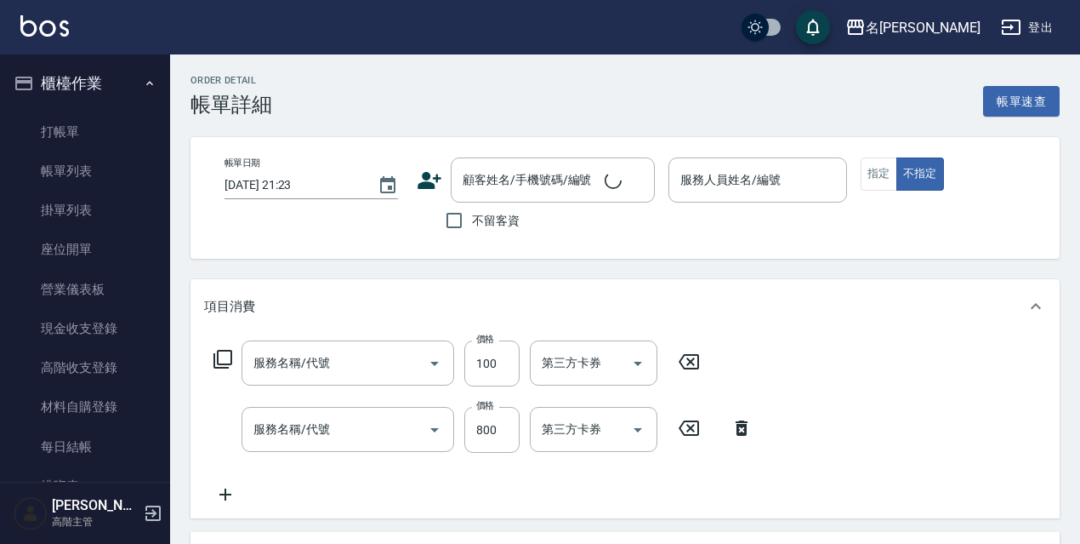
type input "[DATE] 19:26"
checkbox input "true"
type input "Water-0"
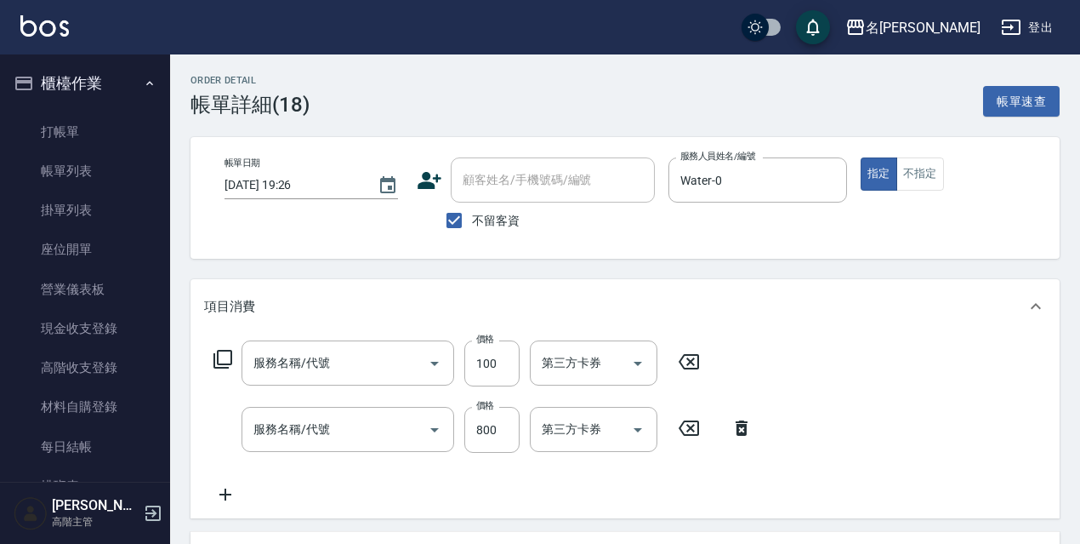
type input "電棒/夾直(803)"
type input "[PERSON_NAME]理療SPA(228)"
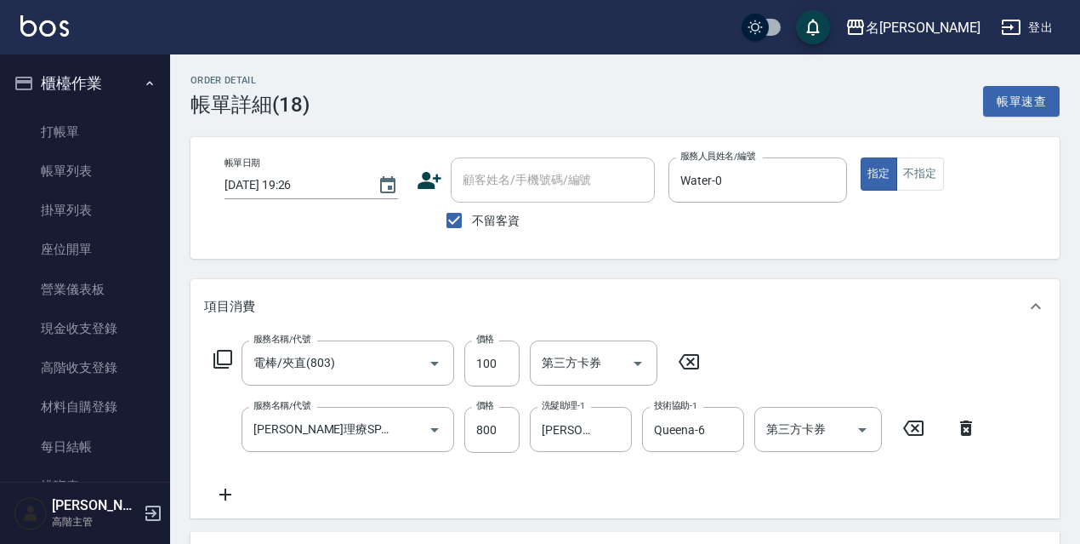
scroll to position [85, 0]
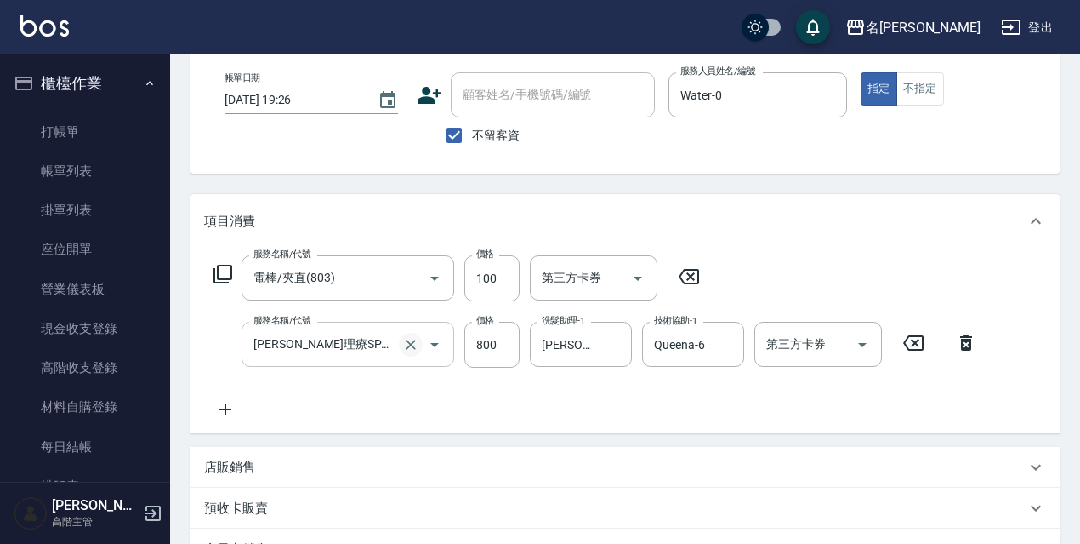
click at [411, 338] on icon "Clear" at bounding box center [410, 344] width 17 height 17
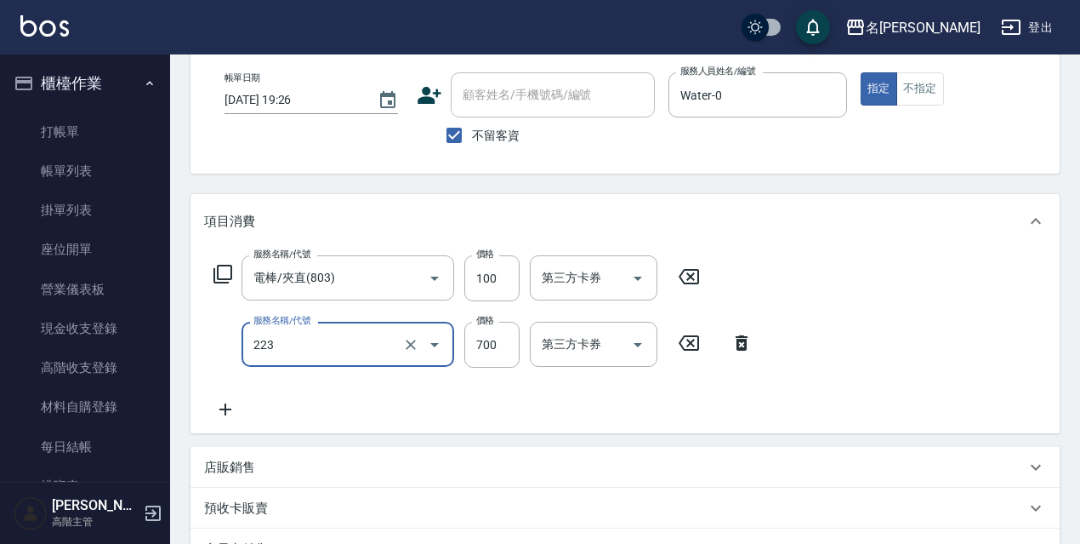
type input "養護洗髮(223)"
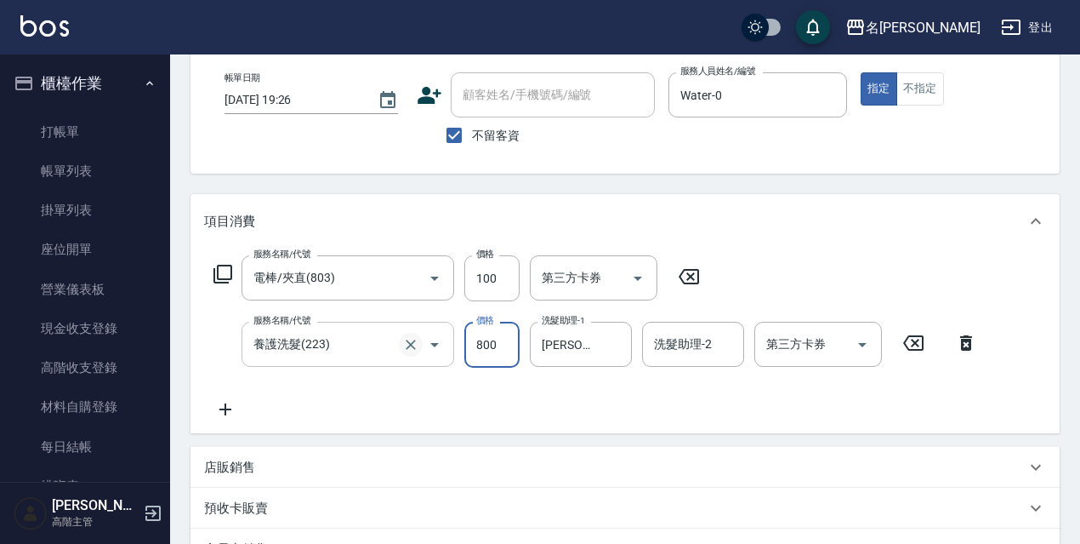
type input "800"
type input "倩"
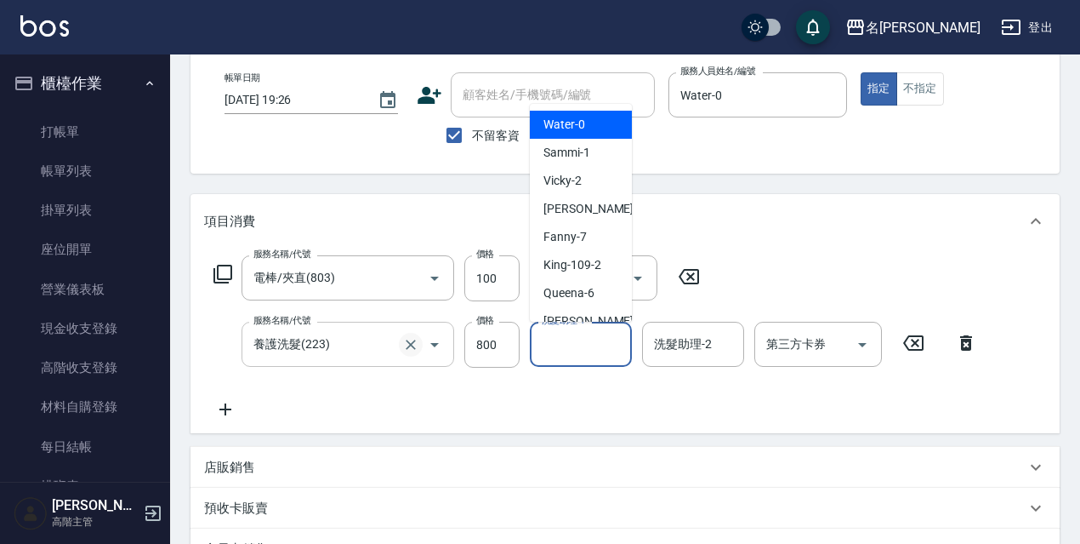
type input "6"
type input "Queena-6"
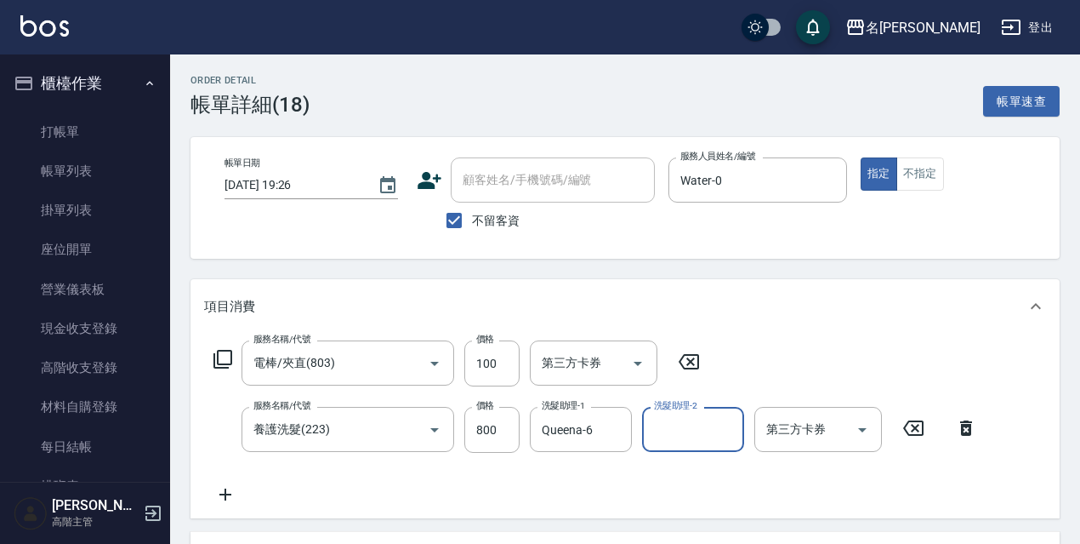
scroll to position [376, 0]
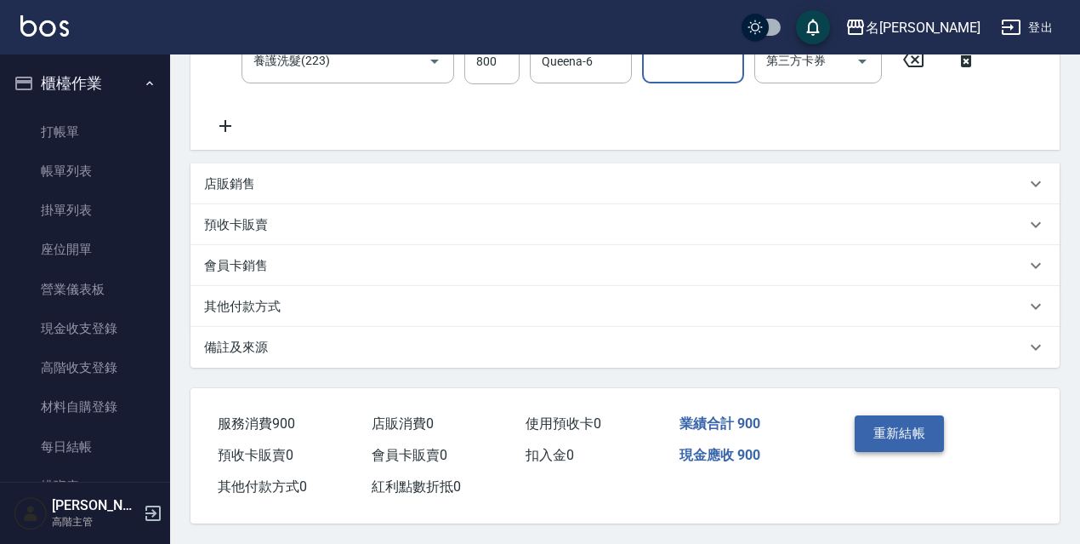
click at [928, 419] on button "重新結帳" at bounding box center [900, 433] width 90 height 36
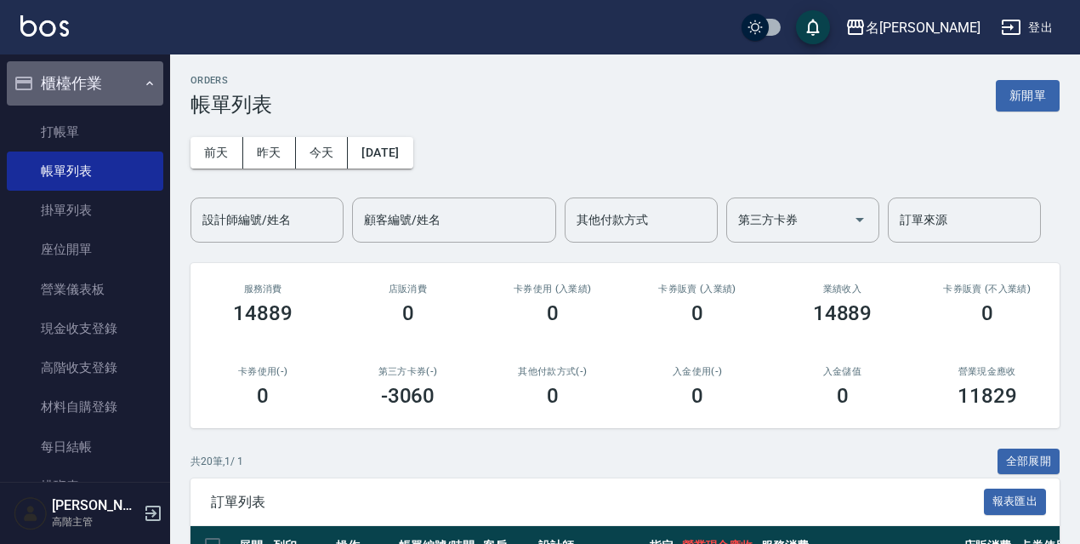
click at [135, 95] on button "櫃檯作業" at bounding box center [85, 83] width 157 height 44
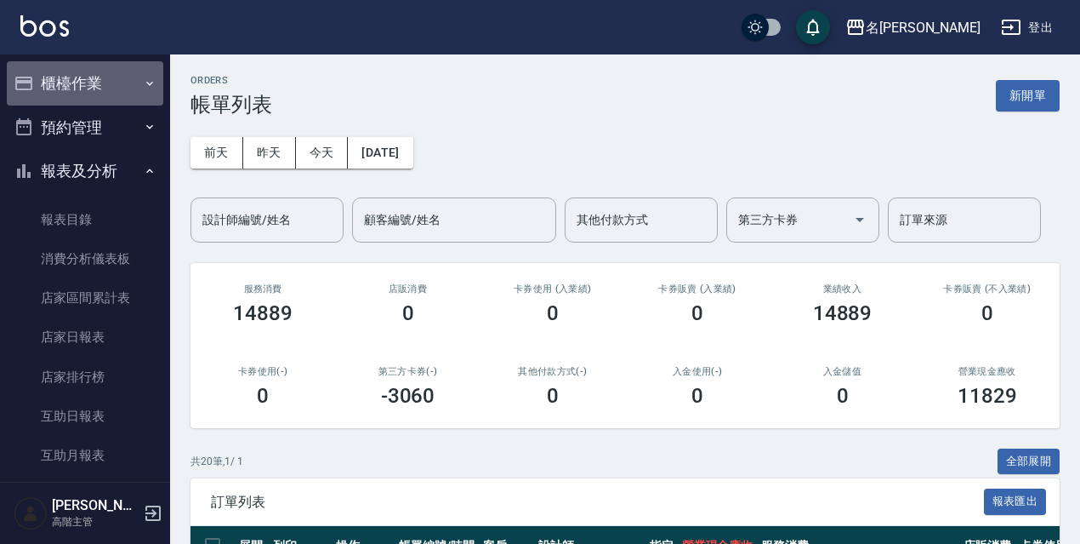
click at [86, 95] on button "櫃檯作業" at bounding box center [85, 83] width 157 height 44
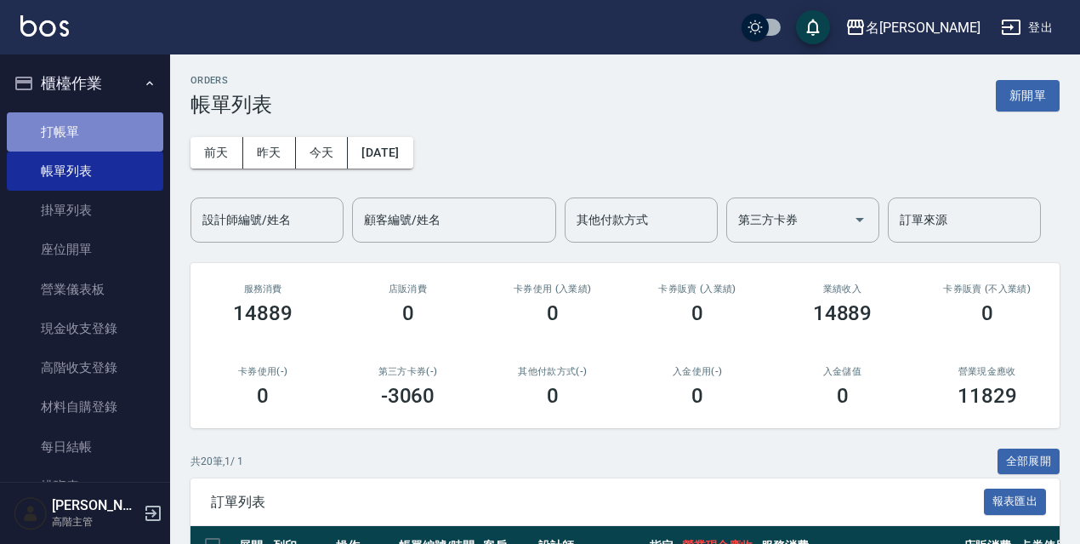
click at [95, 138] on link "打帳單" at bounding box center [85, 131] width 157 height 39
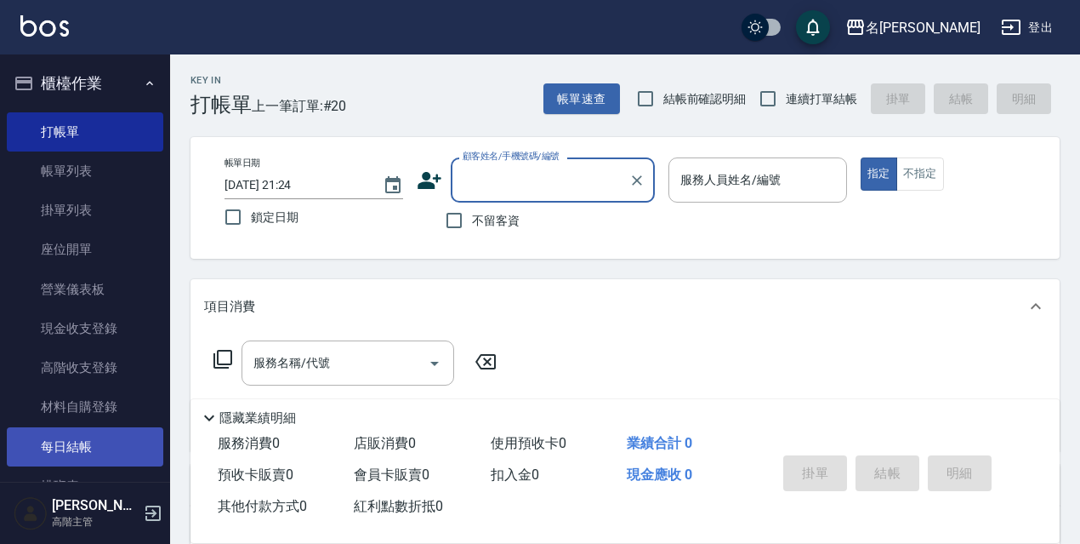
scroll to position [425, 0]
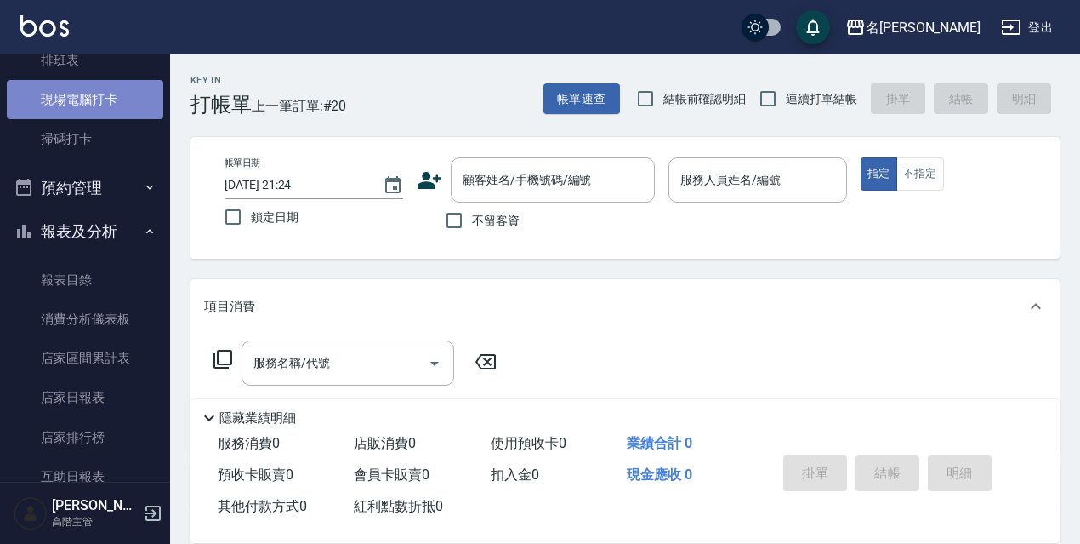
click at [112, 115] on link "現場電腦打卡" at bounding box center [85, 99] width 157 height 39
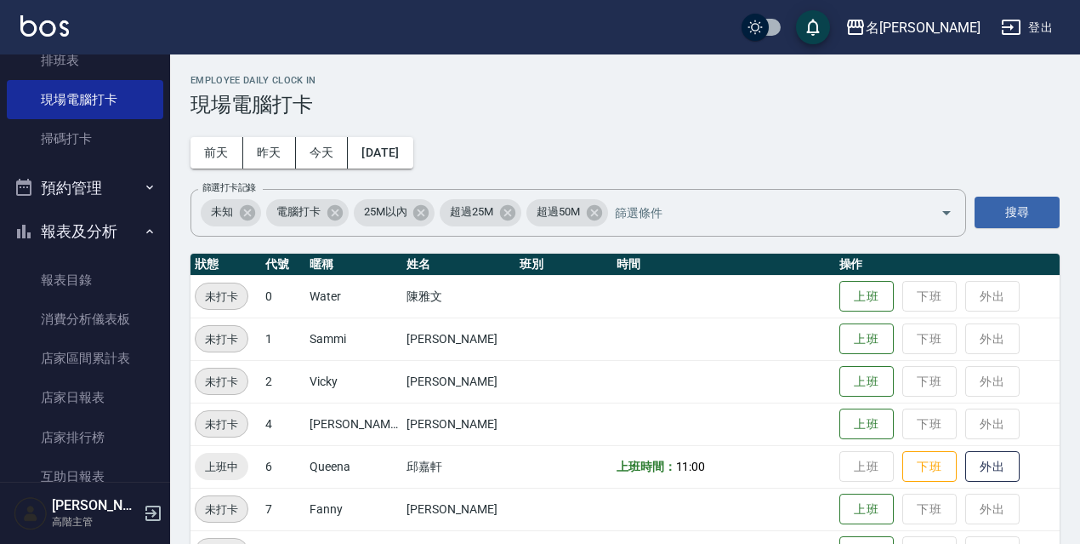
scroll to position [170, 0]
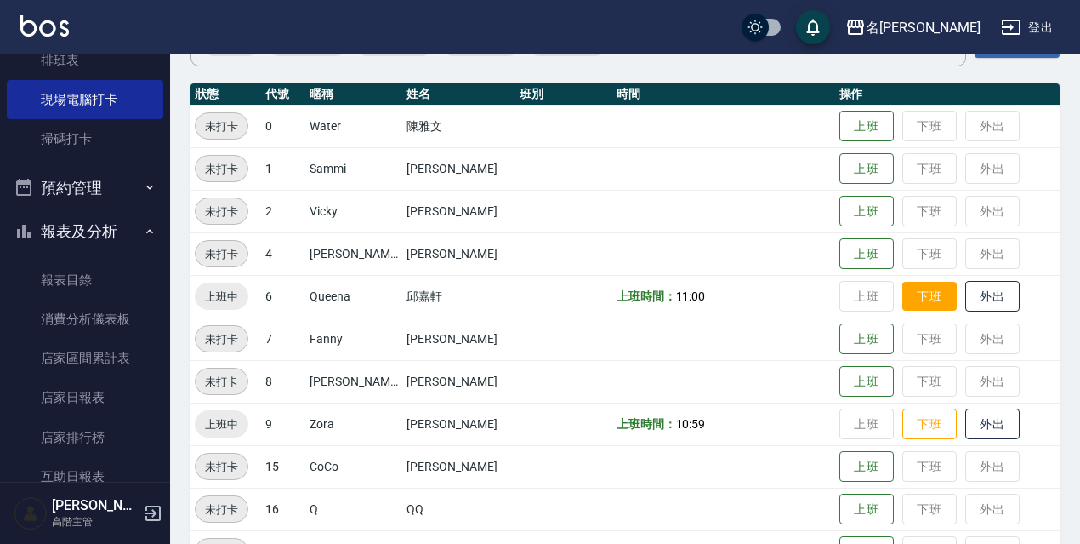
click at [923, 289] on button "下班" at bounding box center [930, 297] width 54 height 30
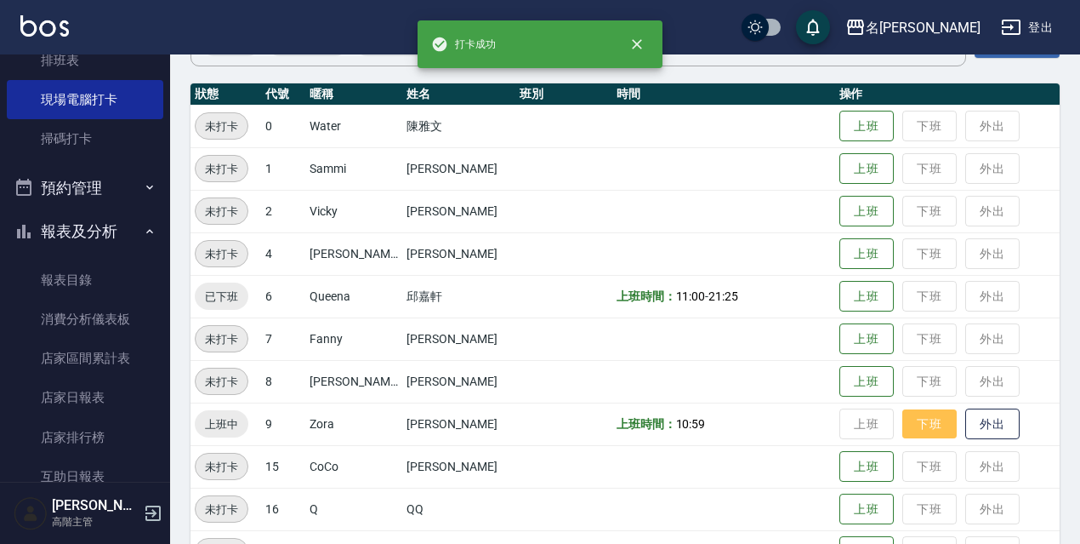
click at [928, 416] on button "下班" at bounding box center [930, 424] width 54 height 30
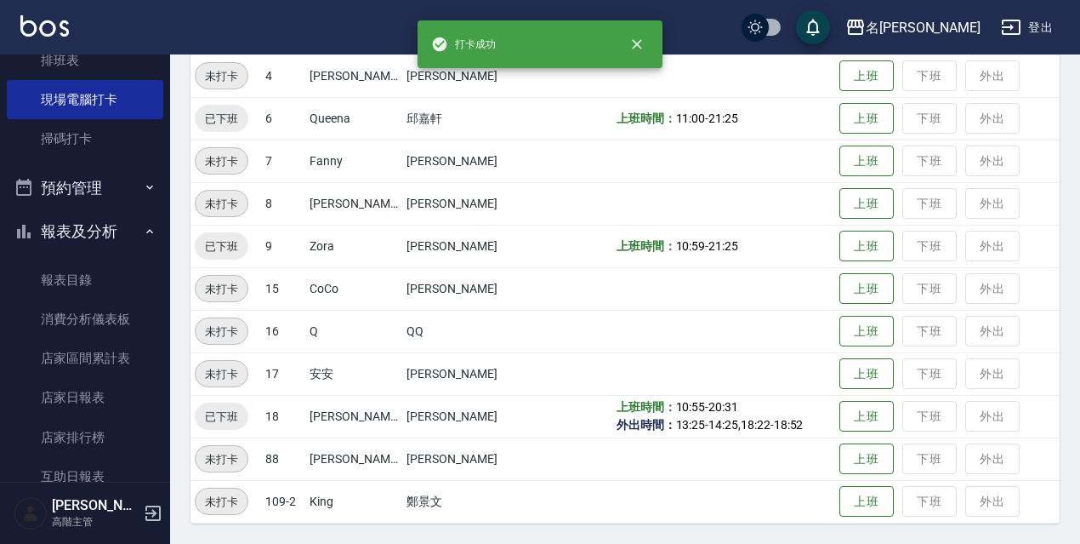
scroll to position [8, 0]
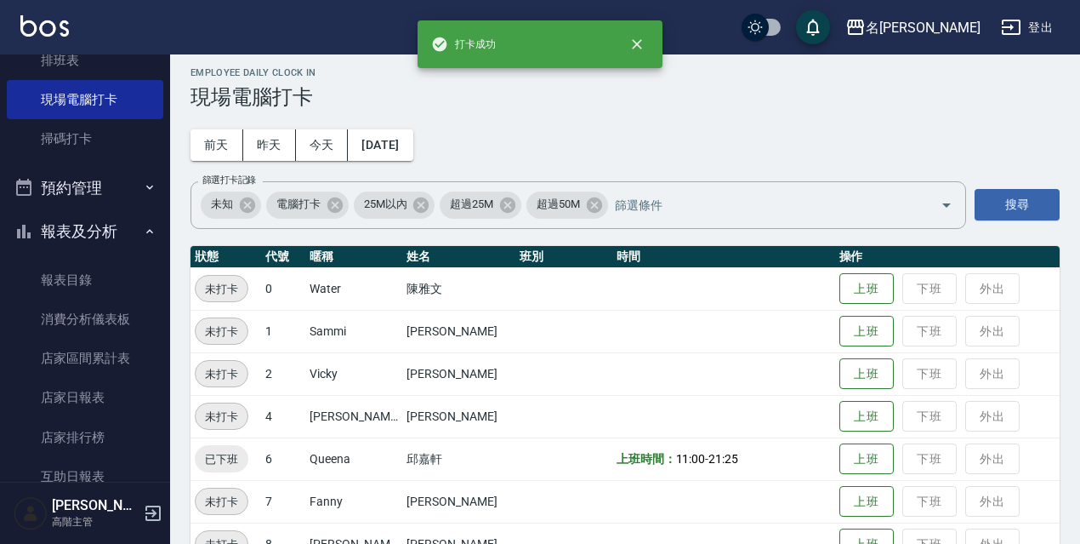
click at [1024, 37] on button "登出" at bounding box center [1026, 27] width 65 height 31
